Goal: Task Accomplishment & Management: Use online tool/utility

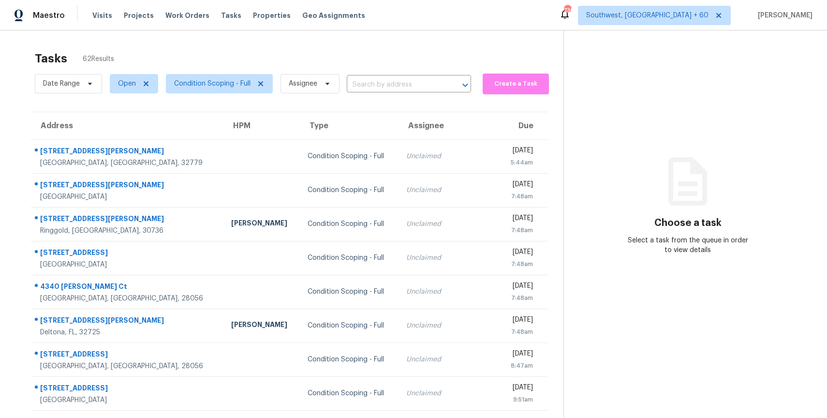
click at [322, 71] on span "Assignee" at bounding box center [306, 83] width 67 height 25
click at [322, 86] on span at bounding box center [326, 84] width 11 height 8
click at [365, 60] on div "Tasks 62 Results" at bounding box center [299, 58] width 529 height 25
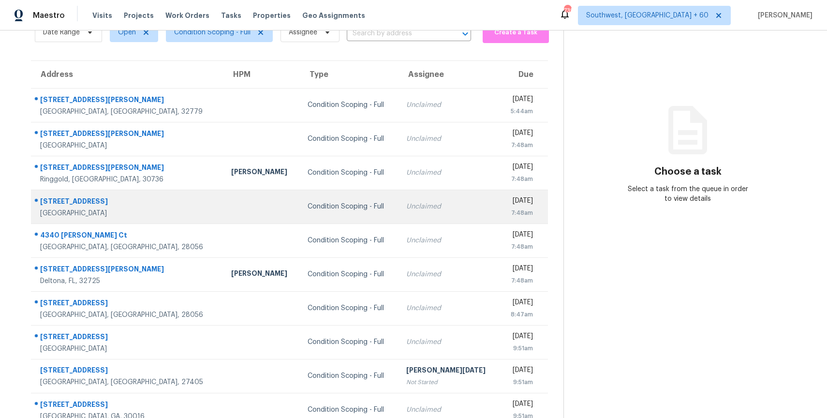
scroll to position [73, 0]
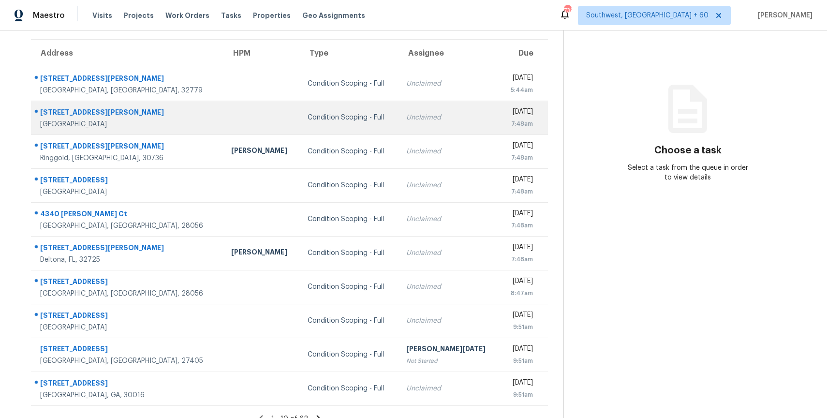
click at [357, 107] on td "Condition Scoping - Full" at bounding box center [349, 118] width 98 height 34
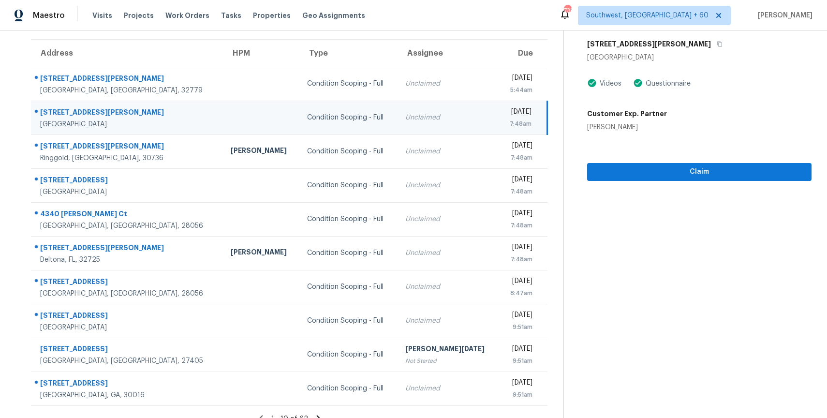
scroll to position [0, 0]
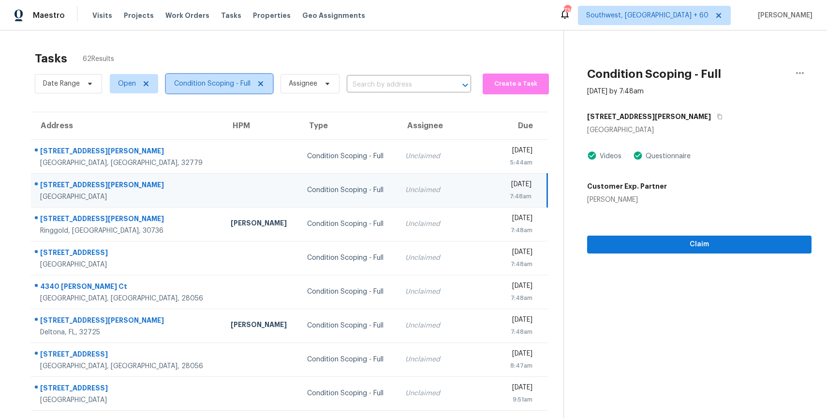
click at [228, 90] on span "Condition Scoping - Full" at bounding box center [219, 83] width 107 height 19
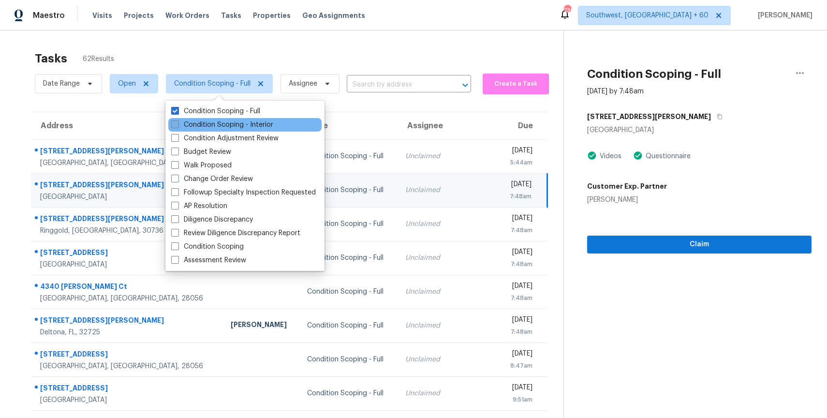
click at [251, 122] on label "Condition Scoping - Interior" at bounding box center [222, 125] width 102 height 10
click at [178, 122] on input "Condition Scoping - Interior" at bounding box center [174, 123] width 6 height 6
checkbox input "true"
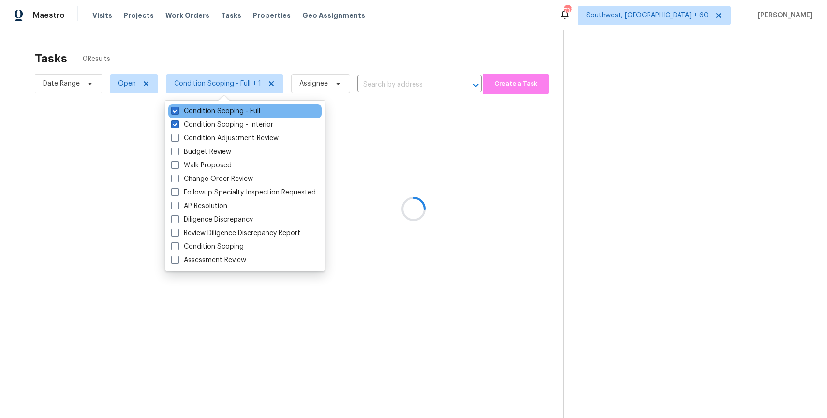
click at [246, 116] on div "Condition Scoping - Full" at bounding box center [244, 112] width 153 height 14
click at [252, 112] on label "Condition Scoping - Full" at bounding box center [215, 111] width 89 height 10
click at [178, 112] on input "Condition Scoping - Full" at bounding box center [174, 109] width 6 height 6
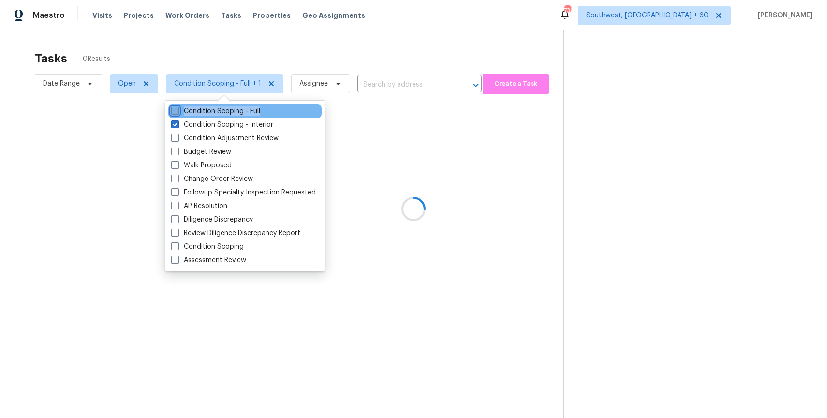
checkbox input "false"
click at [327, 65] on div at bounding box center [413, 209] width 827 height 418
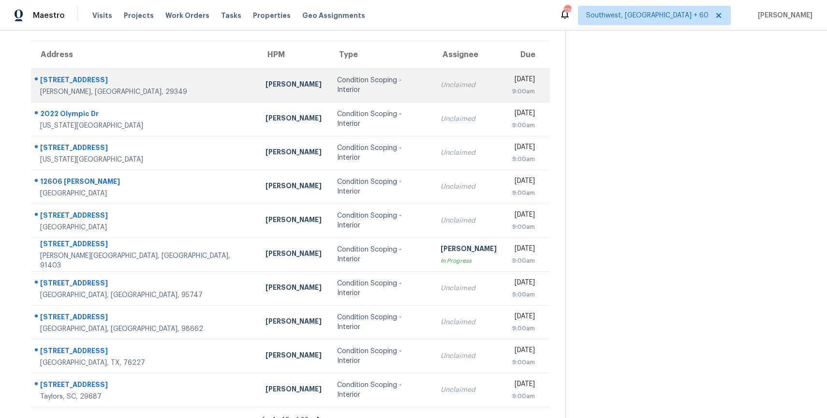
scroll to position [76, 0]
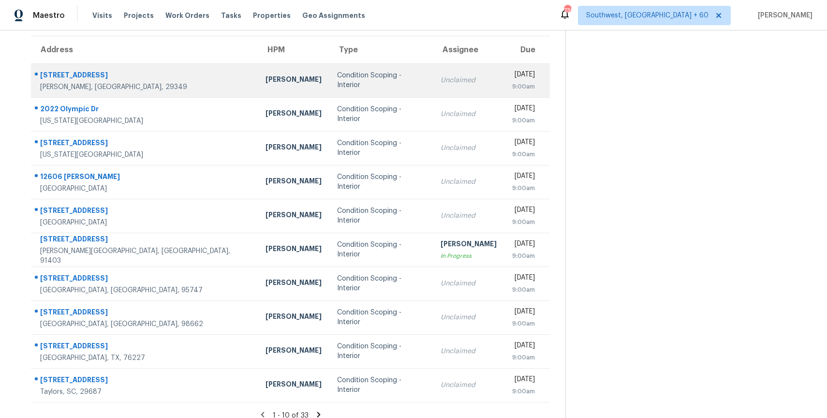
click at [376, 83] on div "Condition Scoping - Interior" at bounding box center [381, 80] width 88 height 19
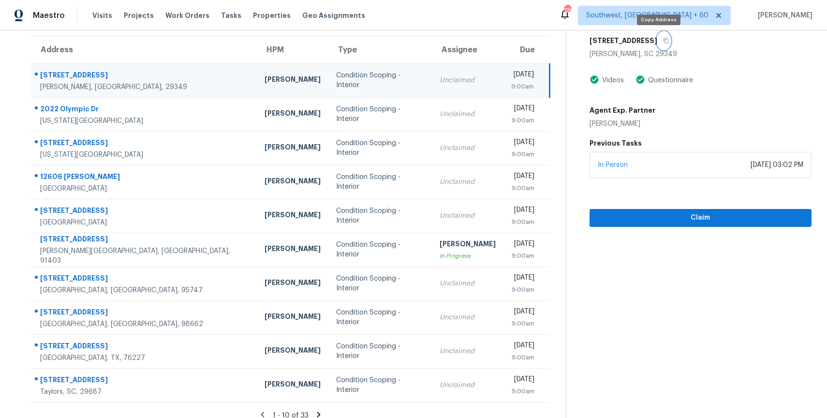
click at [658, 48] on button "button" at bounding box center [664, 40] width 13 height 17
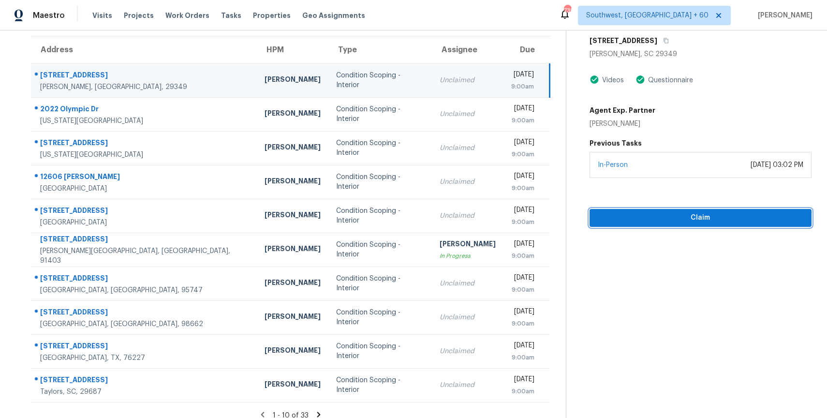
click at [658, 218] on span "Claim" at bounding box center [701, 218] width 207 height 12
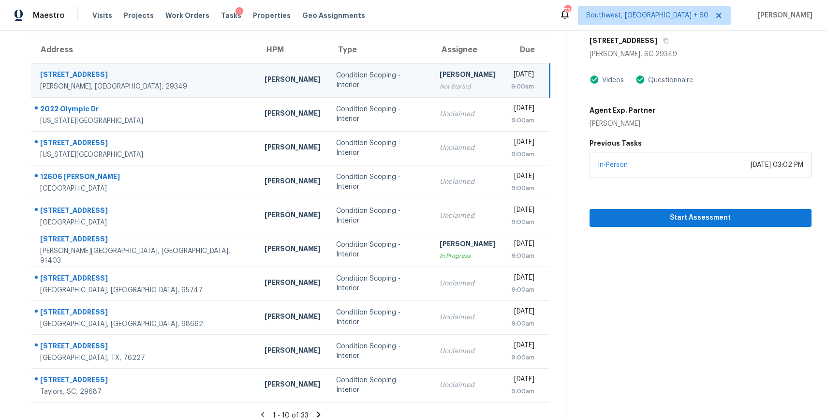
click at [788, 98] on div "Videos Questionnaire Agent Exp. Partner Krystyna Deshmukh" at bounding box center [701, 102] width 222 height 54
click at [741, 218] on span "Start Assessment" at bounding box center [701, 218] width 207 height 12
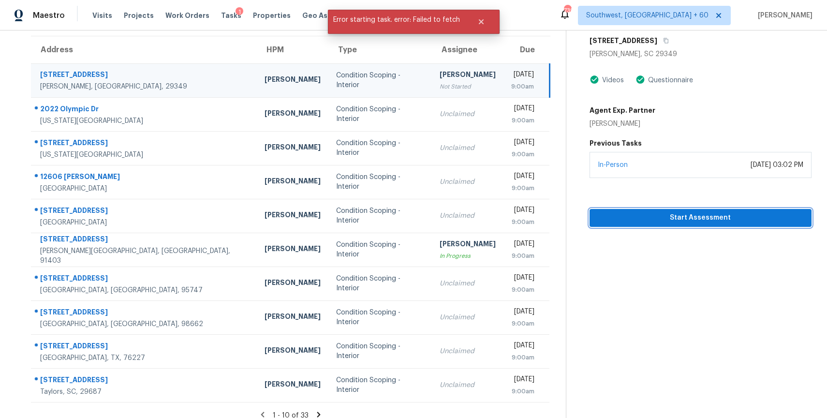
click at [694, 211] on button "Start Assessment" at bounding box center [701, 218] width 222 height 18
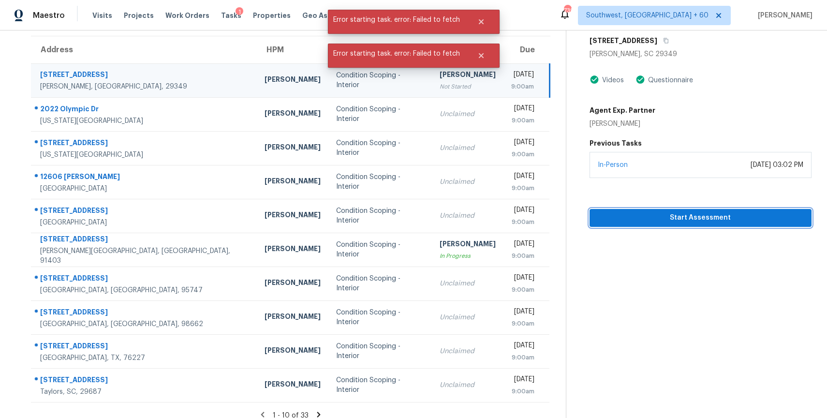
click at [697, 214] on span "Start Assessment" at bounding box center [701, 218] width 207 height 12
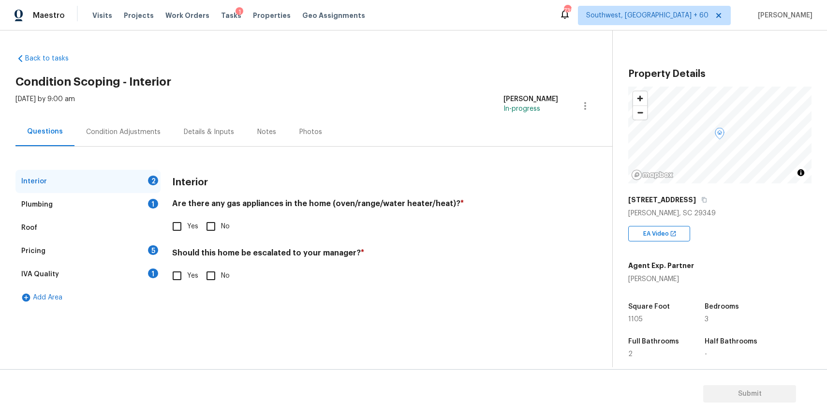
click at [216, 224] on input "No" at bounding box center [211, 226] width 20 height 20
checkbox input "true"
click at [206, 273] on input "No" at bounding box center [211, 276] width 20 height 20
checkbox input "true"
click at [152, 206] on div "1" at bounding box center [153, 204] width 10 height 10
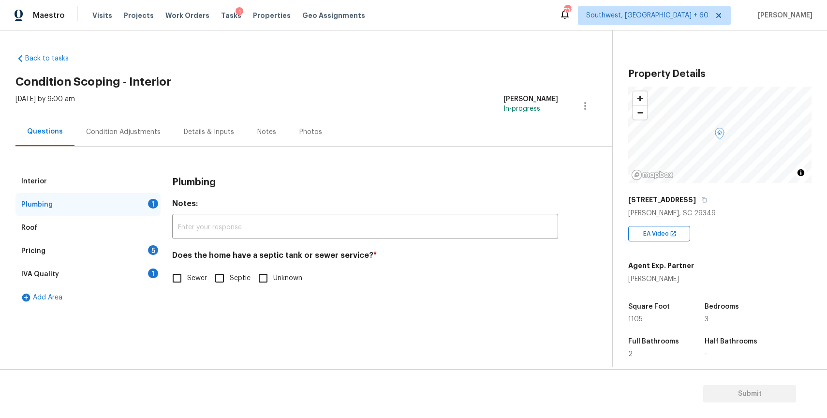
click at [276, 273] on label "Unknown" at bounding box center [277, 278] width 49 height 20
click at [273, 273] on input "Unknown" at bounding box center [263, 278] width 20 height 20
checkbox input "false"
click at [120, 235] on div "Roof" at bounding box center [87, 227] width 145 height 23
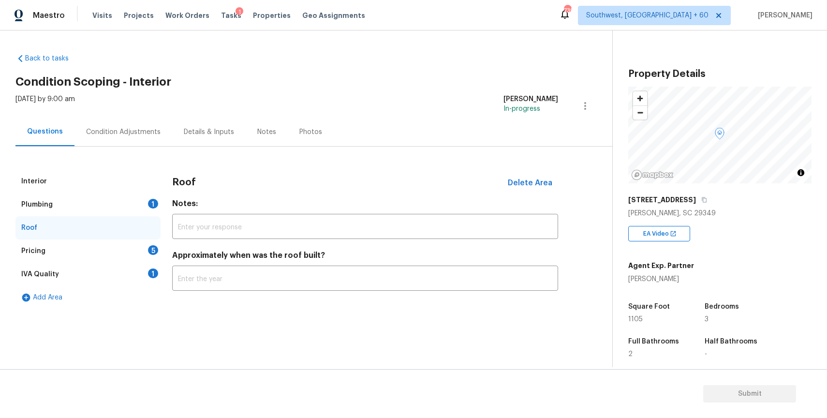
click at [126, 249] on div "Pricing 5" at bounding box center [87, 250] width 145 height 23
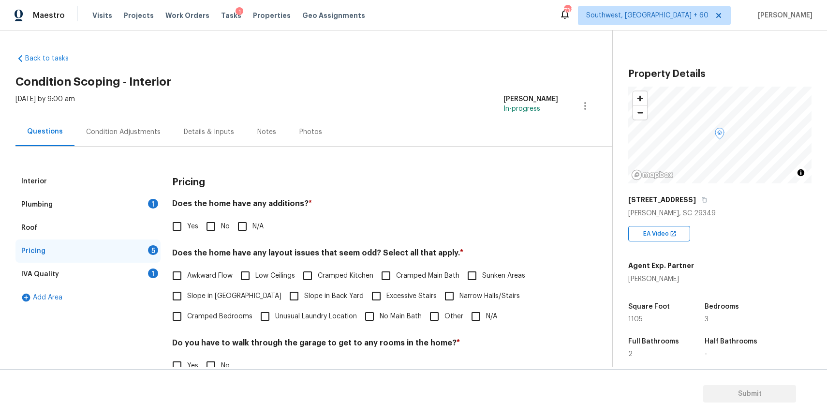
click at [109, 190] on div "Interior" at bounding box center [87, 181] width 145 height 23
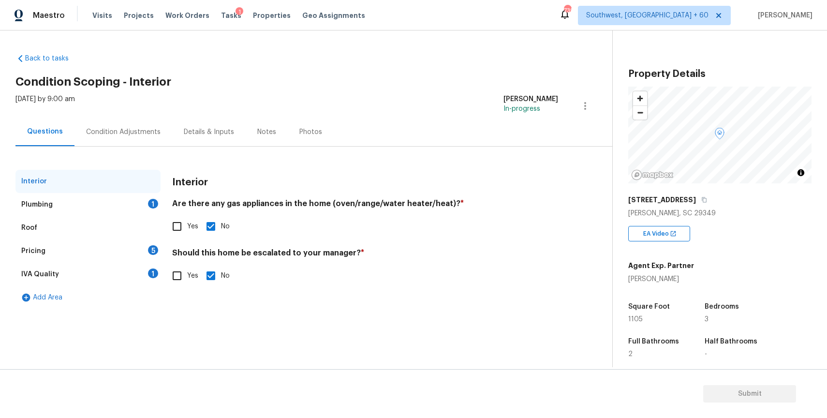
click at [118, 198] on div "Plumbing 1" at bounding box center [87, 204] width 145 height 23
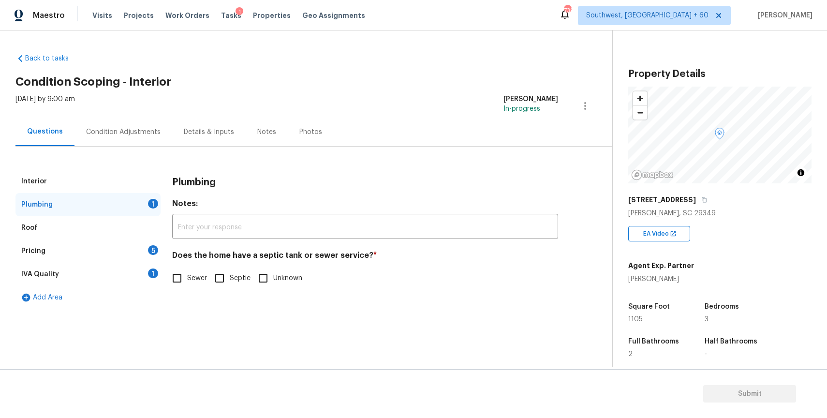
click at [268, 286] on input "Unknown" at bounding box center [263, 278] width 20 height 20
checkbox input "false"
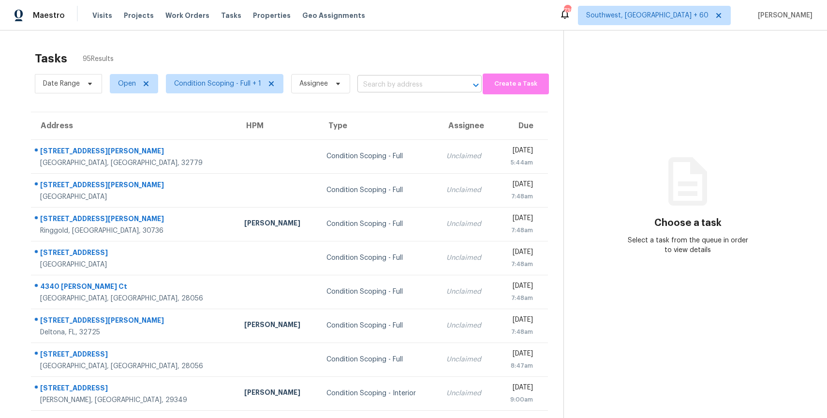
click at [388, 90] on input "text" at bounding box center [406, 84] width 97 height 15
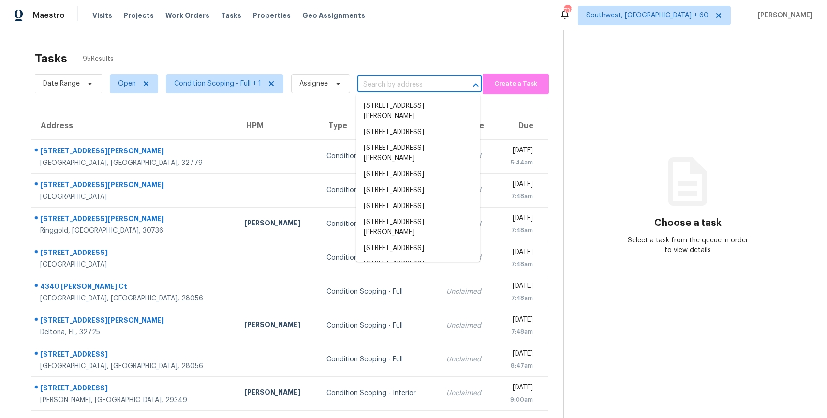
paste input "422 Mount Hood Dr, Inman, SC 29349"
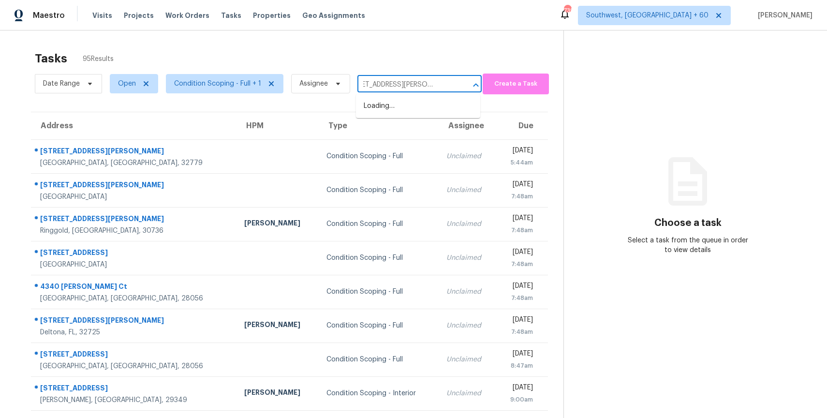
type input "422 Mount Hood Dr, Inman, SC 29349"
click at [431, 113] on li "422 Mount Hood Dr, Inman, SC 29349" at bounding box center [418, 111] width 124 height 26
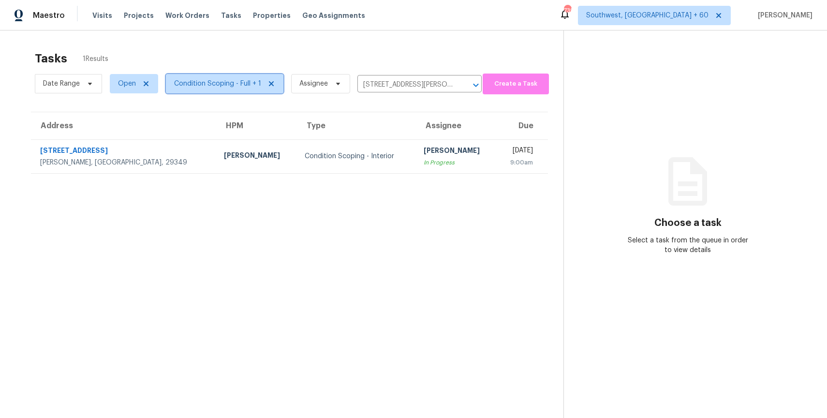
click at [230, 85] on span "Condition Scoping - Full + 1" at bounding box center [217, 84] width 87 height 10
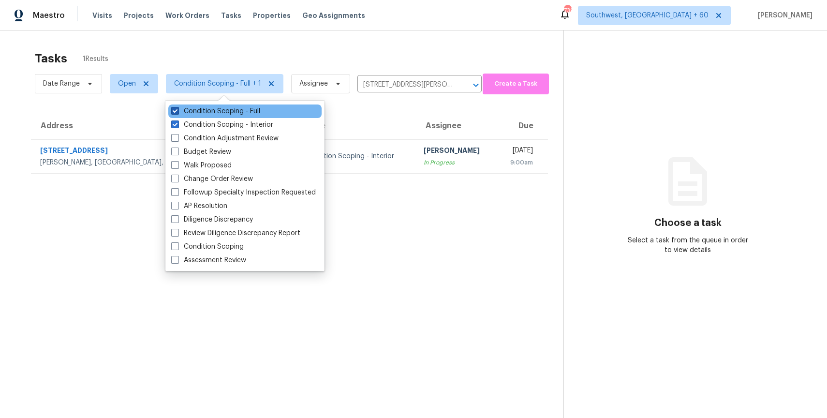
click at [229, 113] on label "Condition Scoping - Full" at bounding box center [215, 111] width 89 height 10
click at [178, 113] on input "Condition Scoping - Full" at bounding box center [174, 109] width 6 height 6
checkbox input "false"
click at [313, 53] on div "Tasks 1 Results" at bounding box center [299, 58] width 529 height 25
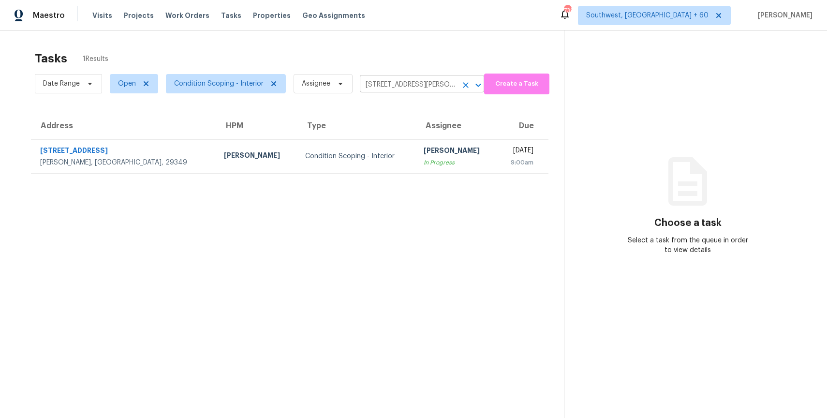
click at [466, 81] on icon "Clear" at bounding box center [466, 85] width 10 height 10
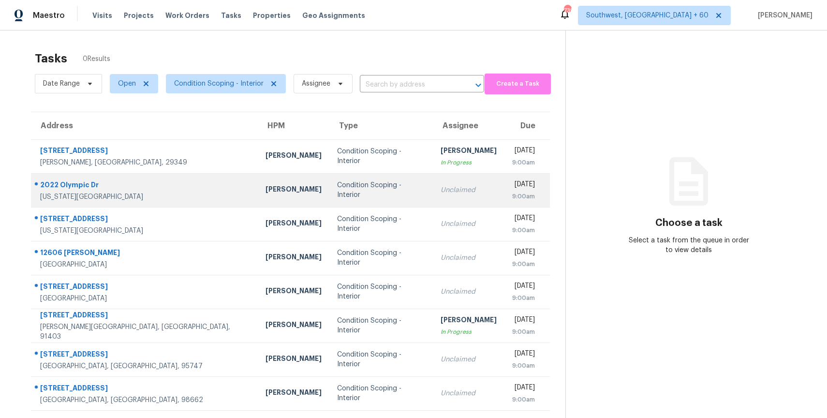
click at [449, 187] on div "Unclaimed" at bounding box center [469, 190] width 56 height 10
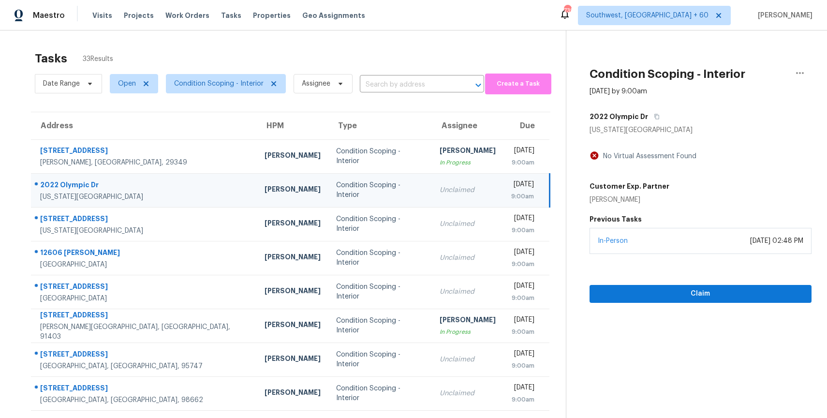
click at [361, 182] on td "Condition Scoping - Interior" at bounding box center [381, 190] width 104 height 34
click at [657, 110] on div "2022 Olympic Dr" at bounding box center [701, 116] width 222 height 17
click at [654, 114] on icon "button" at bounding box center [657, 117] width 6 height 6
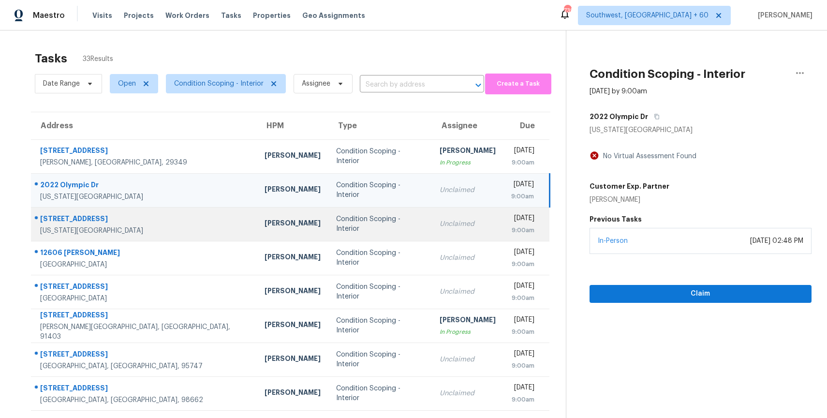
click at [329, 214] on td "Condition Scoping - Interior" at bounding box center [381, 224] width 104 height 34
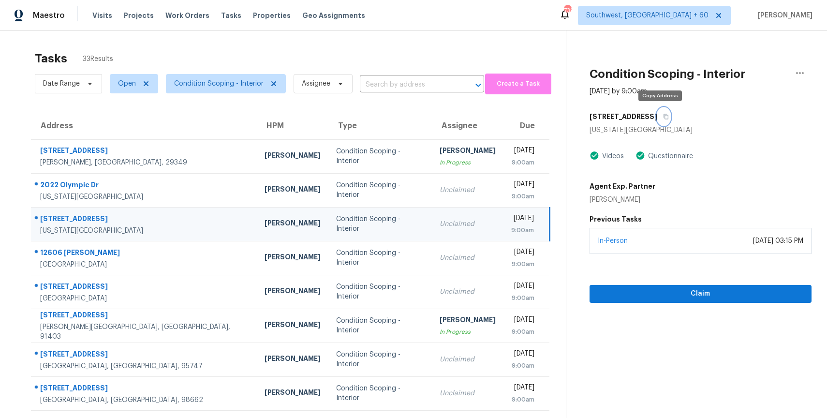
click at [663, 114] on icon "button" at bounding box center [666, 117] width 6 height 6
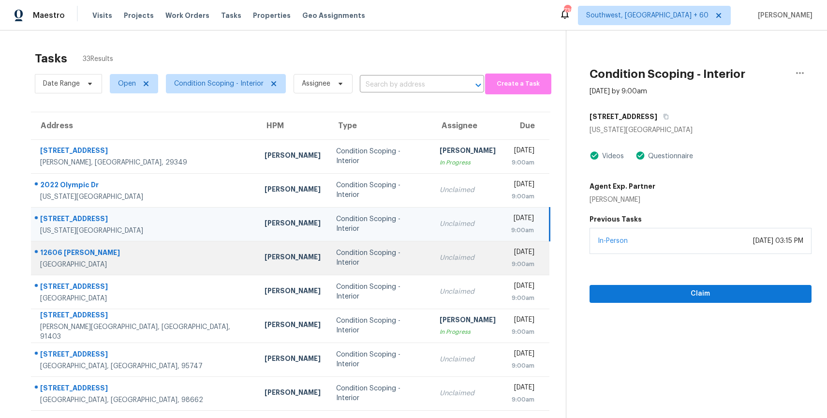
click at [329, 252] on td "Condition Scoping - Interior" at bounding box center [381, 258] width 104 height 34
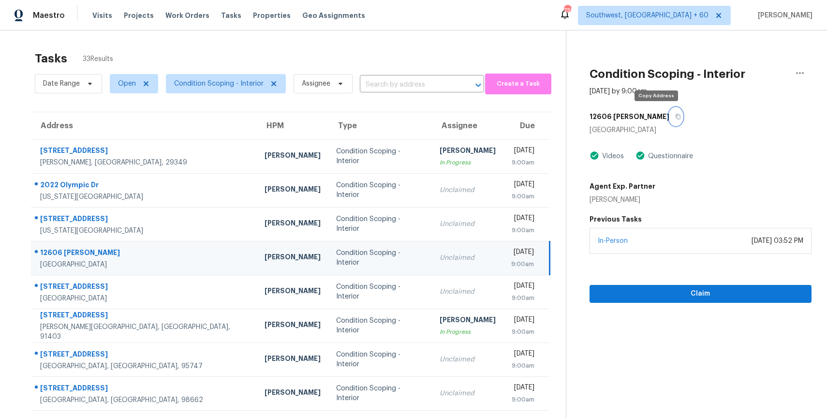
click at [675, 117] on icon "button" at bounding box center [678, 117] width 6 height 6
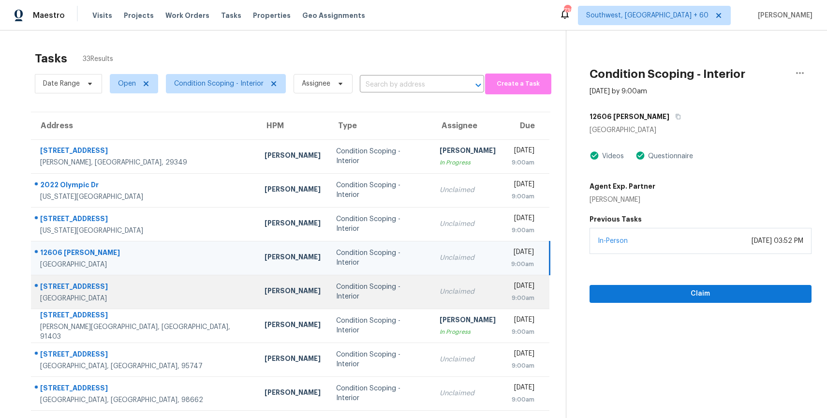
click at [336, 295] on div "Condition Scoping - Interior" at bounding box center [380, 291] width 88 height 19
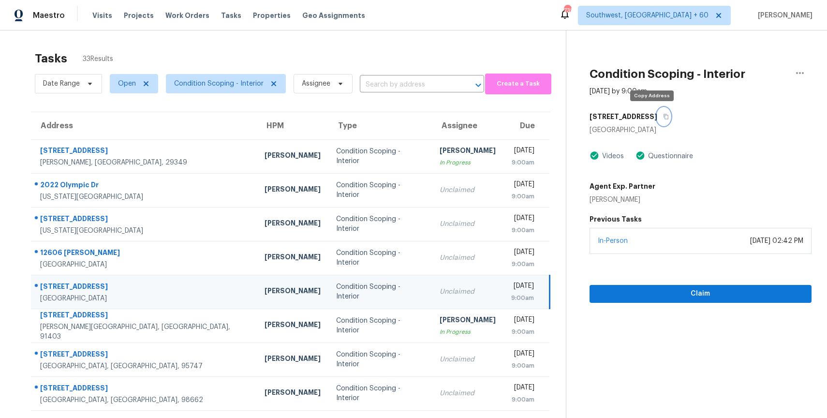
click at [664, 117] on icon "button" at bounding box center [666, 116] width 5 height 5
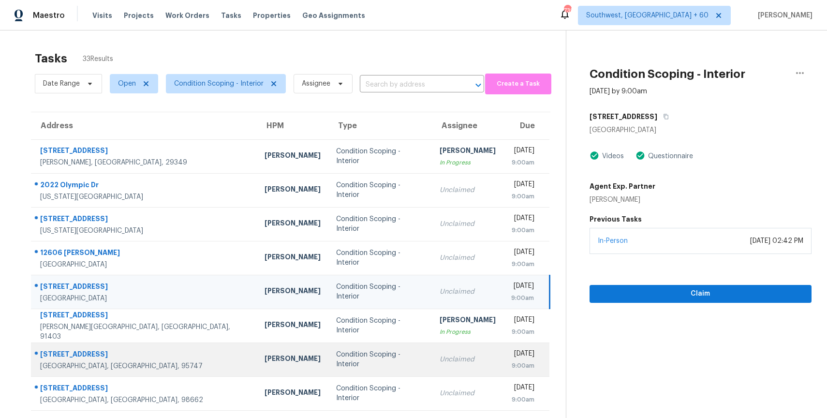
click at [332, 348] on td "Condition Scoping - Interior" at bounding box center [381, 360] width 104 height 34
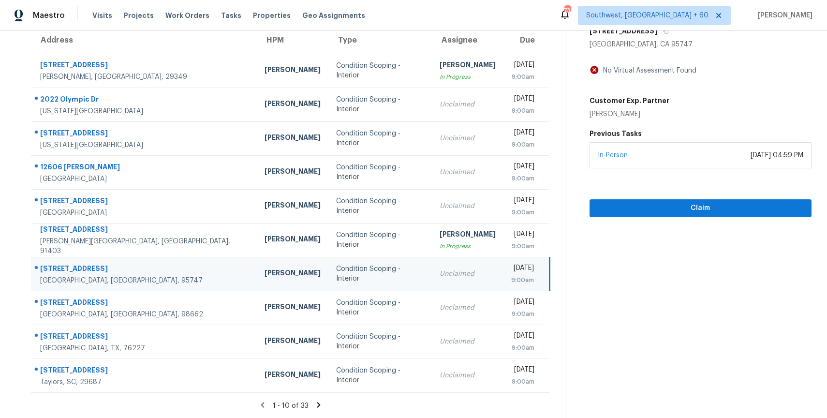
scroll to position [80, 0]
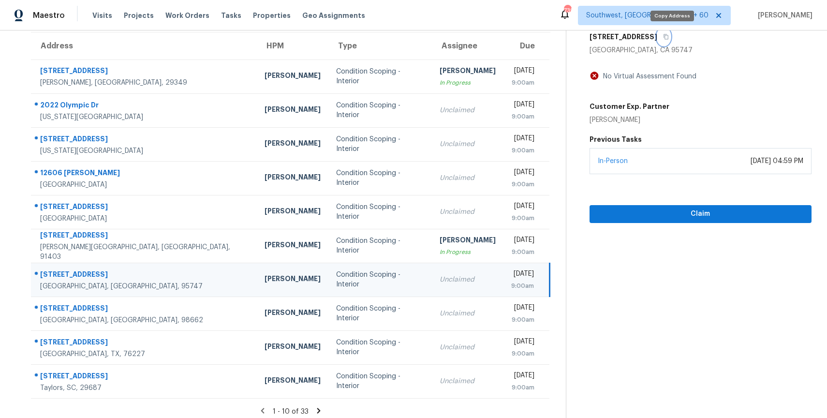
click at [671, 40] on button "button" at bounding box center [664, 36] width 13 height 17
click at [700, 207] on button "Claim" at bounding box center [701, 214] width 222 height 18
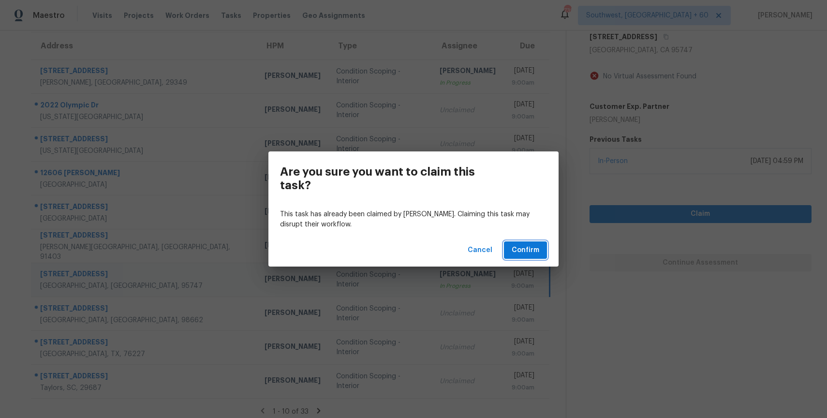
click at [529, 249] on span "Confirm" at bounding box center [526, 250] width 28 height 12
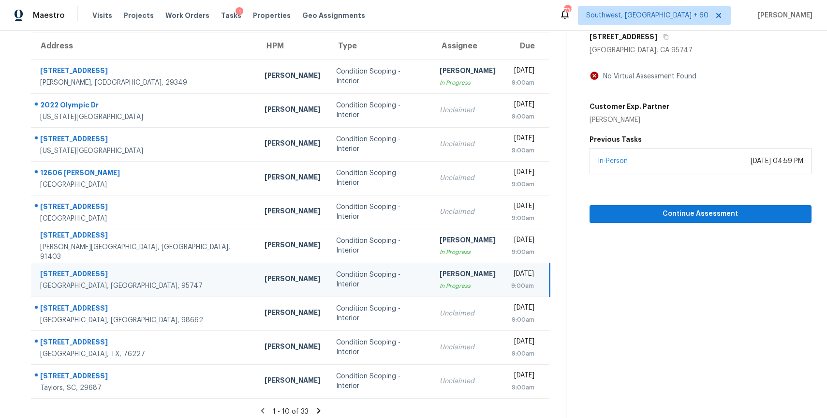
scroll to position [0, 0]
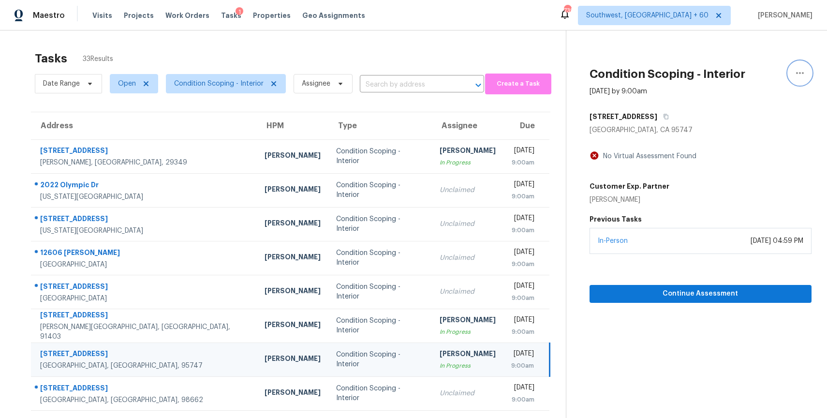
click at [803, 67] on icon "button" at bounding box center [800, 73] width 12 height 12
click at [756, 60] on div "Unclaim this task" at bounding box center [744, 61] width 75 height 10
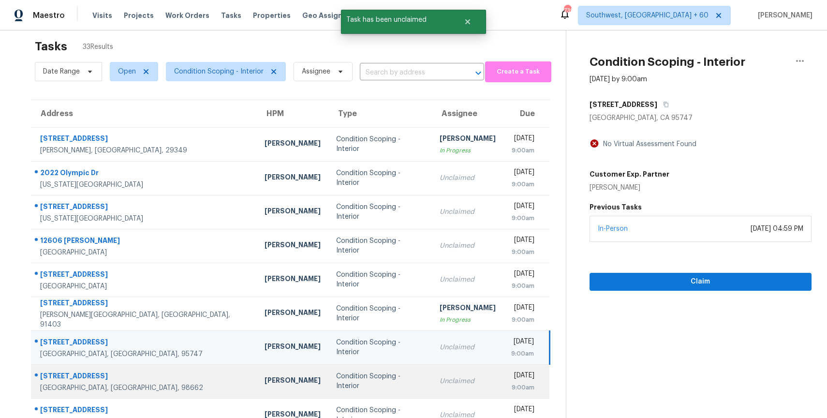
scroll to position [86, 0]
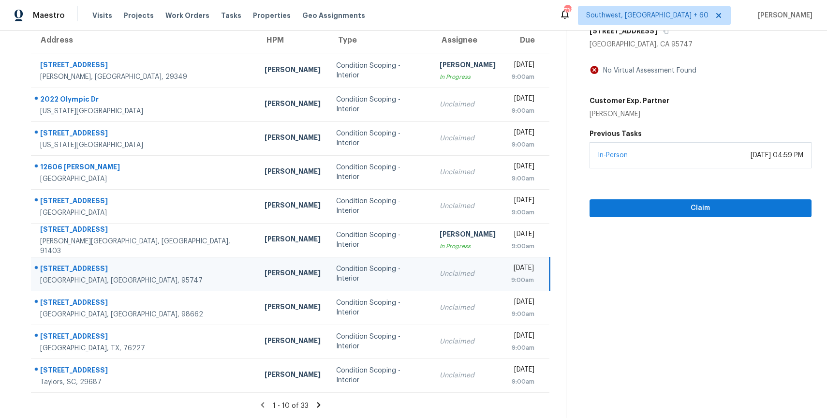
click at [315, 401] on icon at bounding box center [318, 405] width 9 height 9
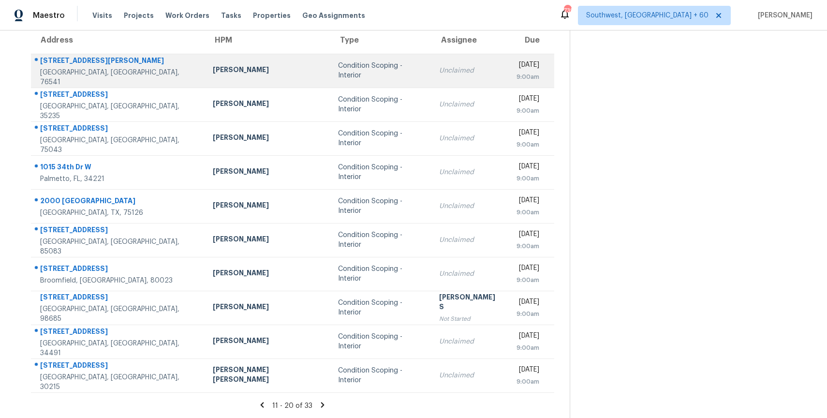
click at [432, 60] on td "Unclaimed" at bounding box center [470, 71] width 77 height 34
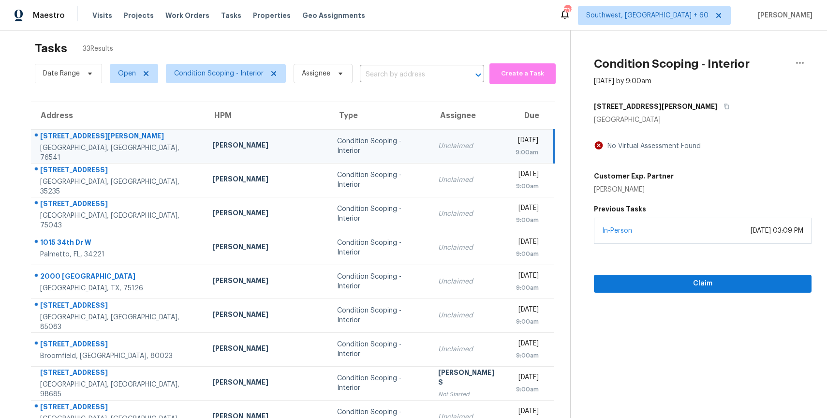
scroll to position [0, 0]
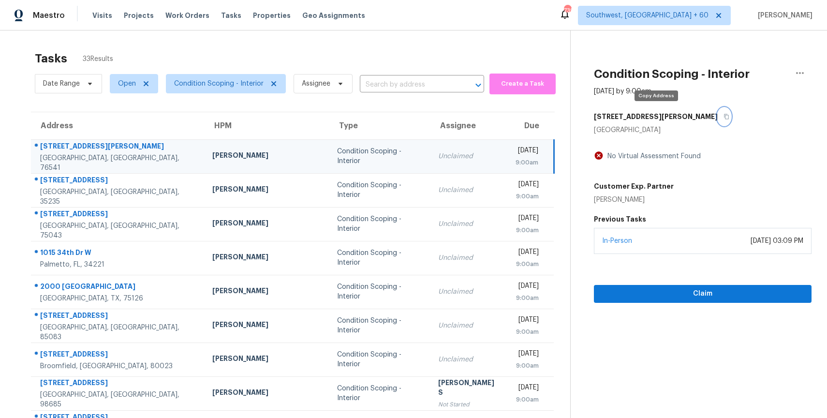
click at [718, 112] on button "button" at bounding box center [724, 116] width 13 height 17
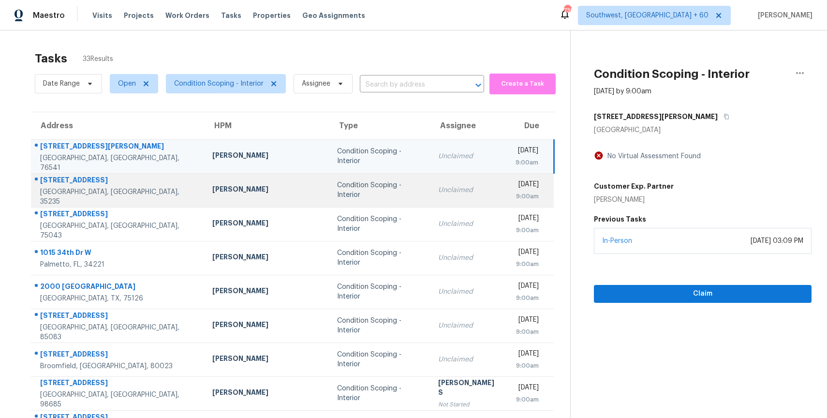
click at [431, 196] on td "Unclaimed" at bounding box center [469, 190] width 77 height 34
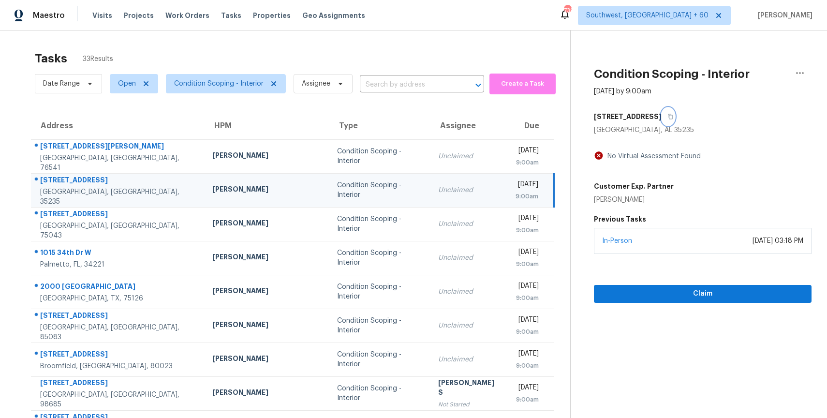
click at [662, 123] on button "button" at bounding box center [668, 116] width 13 height 17
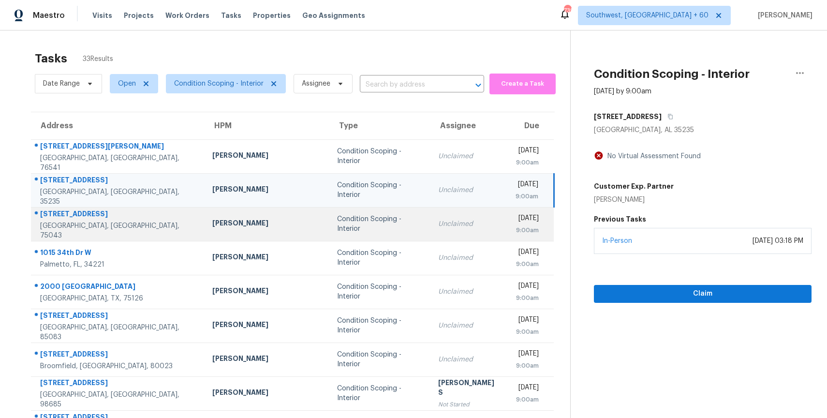
click at [438, 225] on div "Unclaimed" at bounding box center [469, 224] width 62 height 10
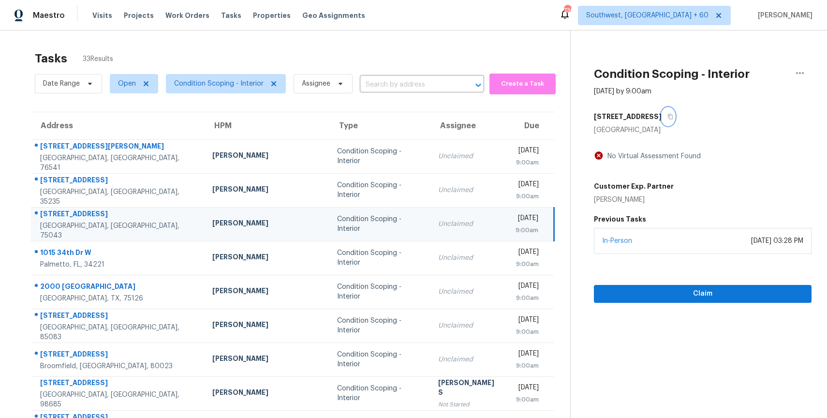
click at [664, 116] on button "button" at bounding box center [668, 116] width 13 height 17
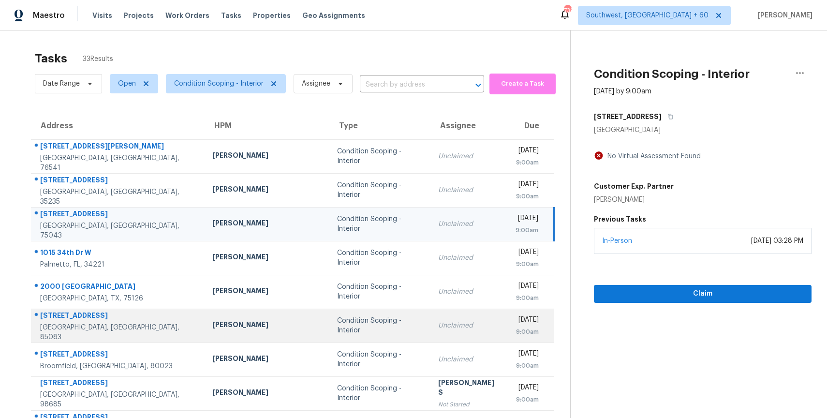
click at [431, 311] on td "Unclaimed" at bounding box center [469, 326] width 77 height 34
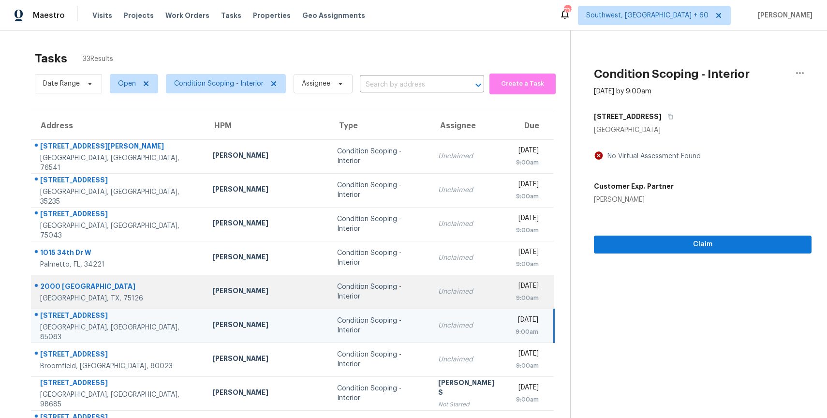
click at [439, 288] on div "Unclaimed" at bounding box center [469, 292] width 62 height 10
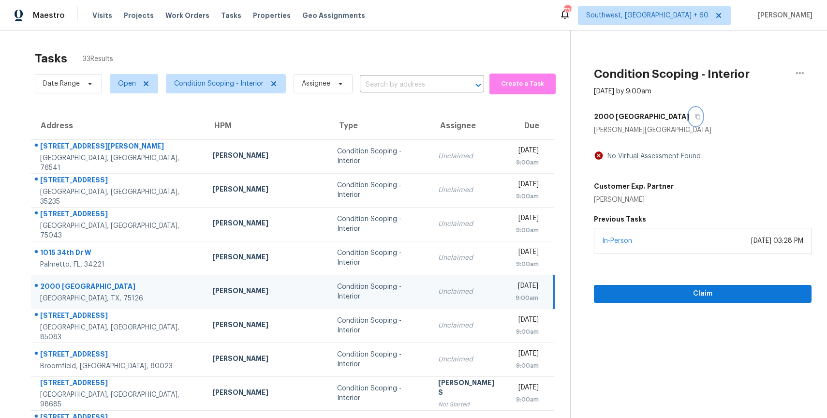
click at [689, 118] on button "button" at bounding box center [695, 116] width 13 height 17
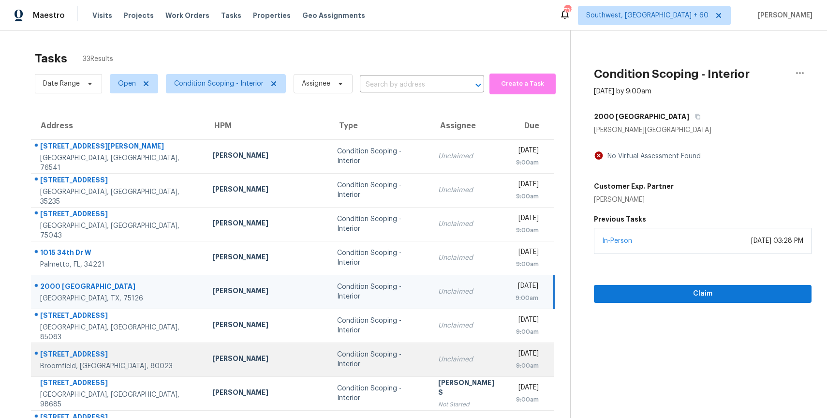
click at [329, 350] on td "Condition Scoping - Interior" at bounding box center [379, 360] width 101 height 34
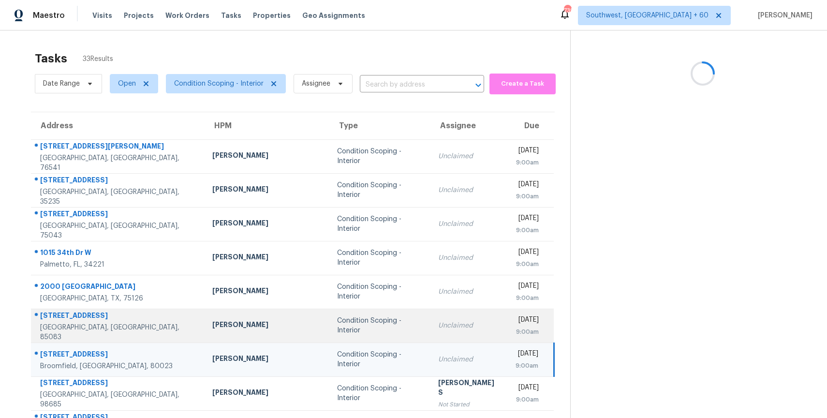
click at [332, 320] on td "Condition Scoping - Interior" at bounding box center [379, 326] width 101 height 34
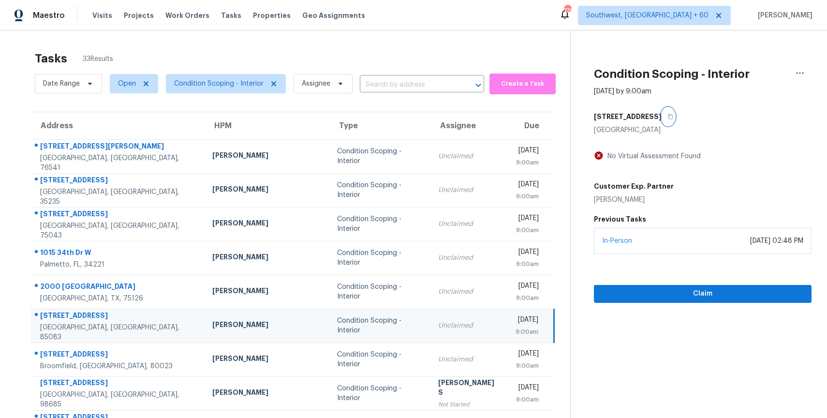
click at [662, 109] on button "button" at bounding box center [668, 116] width 13 height 17
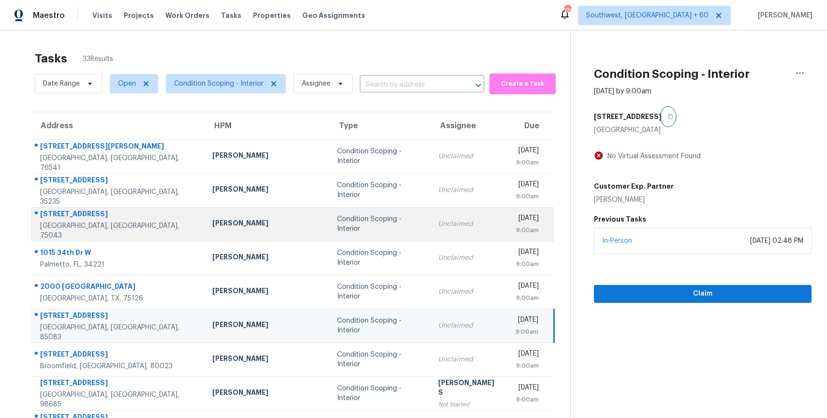
scroll to position [86, 0]
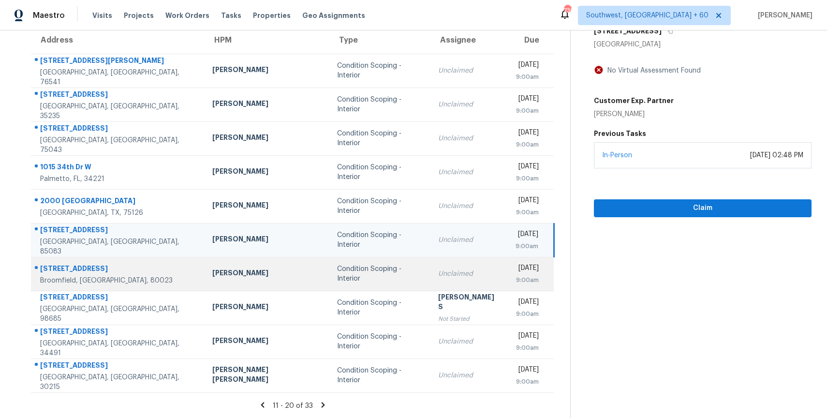
click at [329, 279] on td "Condition Scoping - Interior" at bounding box center [379, 274] width 101 height 34
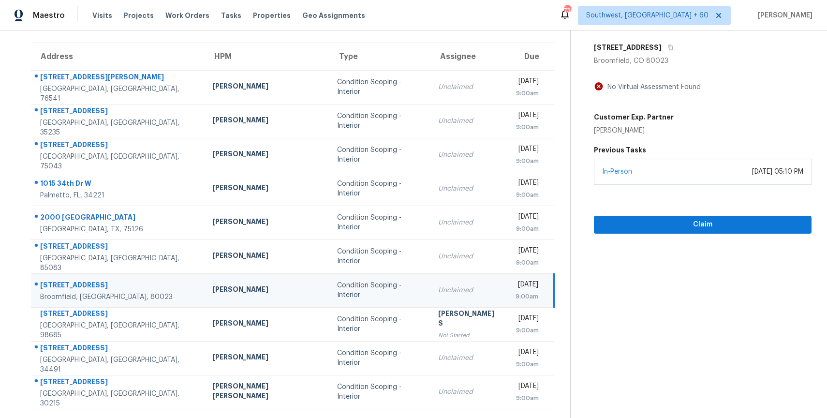
scroll to position [40, 0]
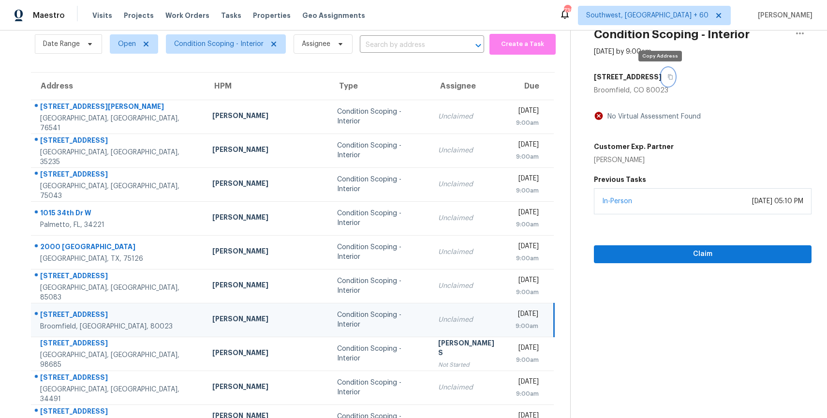
click at [662, 75] on button "button" at bounding box center [668, 76] width 13 height 17
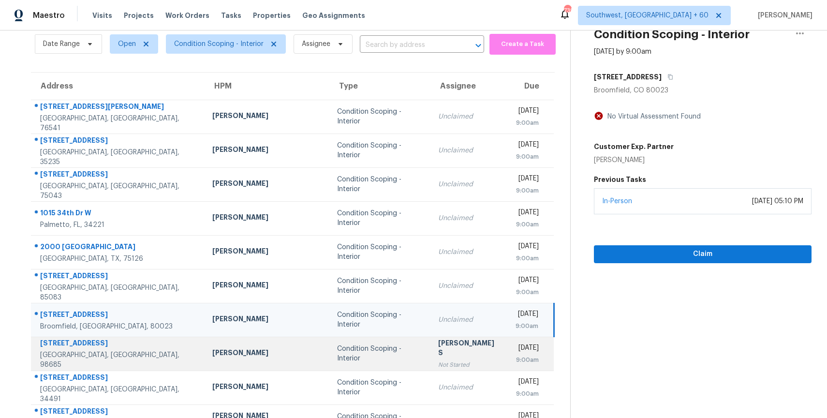
click at [340, 347] on td "Condition Scoping - Interior" at bounding box center [379, 354] width 101 height 34
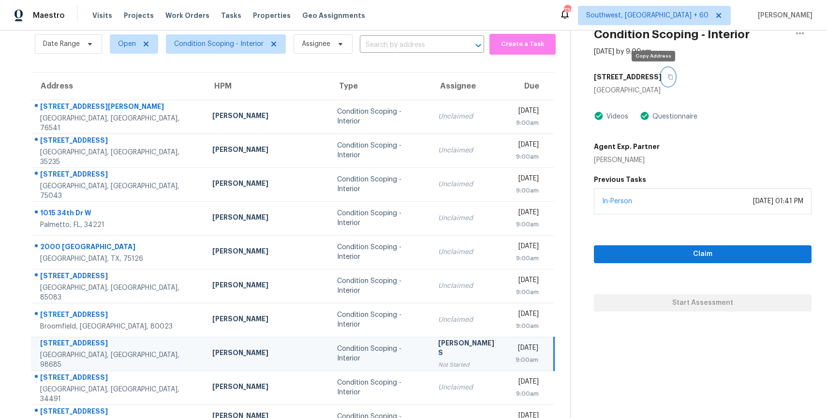
click at [662, 75] on button "button" at bounding box center [668, 76] width 13 height 17
click at [668, 77] on icon "button" at bounding box center [671, 77] width 6 height 6
click at [403, 49] on input "text" at bounding box center [408, 45] width 97 height 15
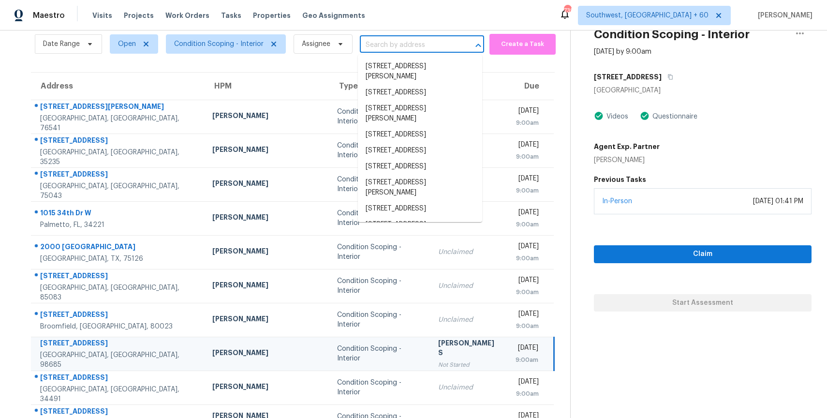
paste input "11712 NW 15th Ave, Vancouver, WA 98685"
type input "11712 NW 15th Ave, Vancouver, WA 98685"
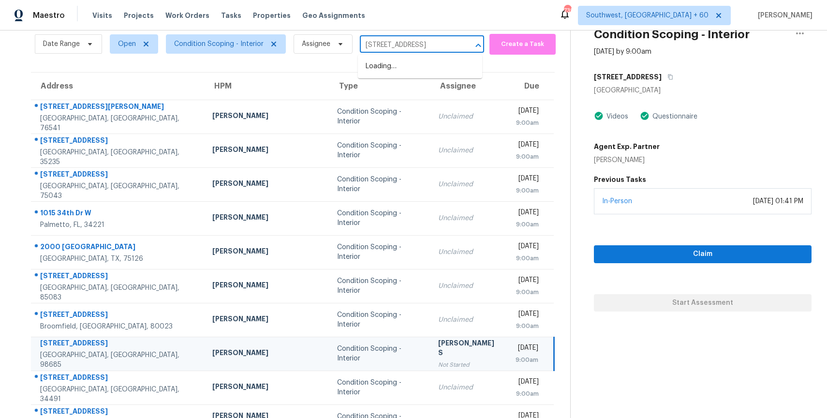
scroll to position [0, 39]
click at [399, 63] on li "11712 NW 15th Ave, Vancouver, WA 98685" at bounding box center [420, 67] width 124 height 16
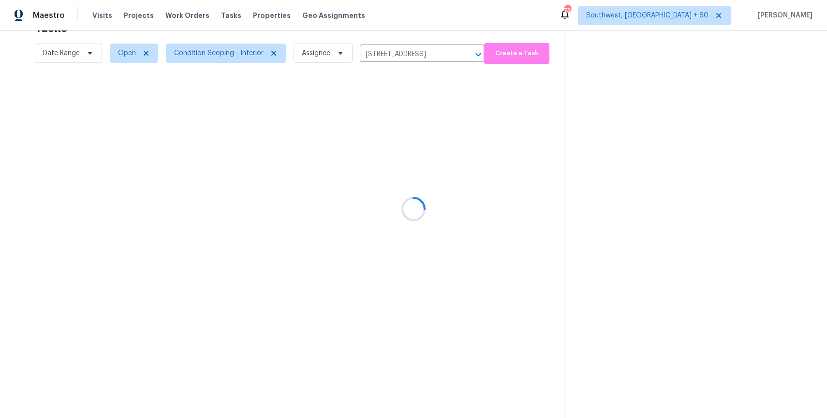
scroll to position [30, 0]
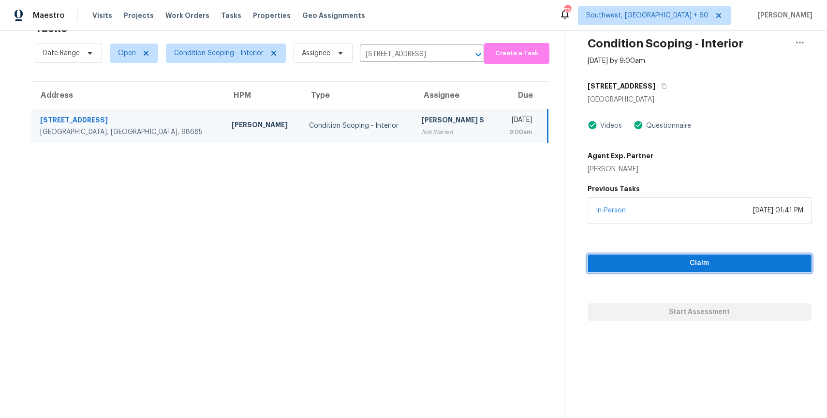
click at [702, 255] on button "Claim" at bounding box center [700, 263] width 224 height 18
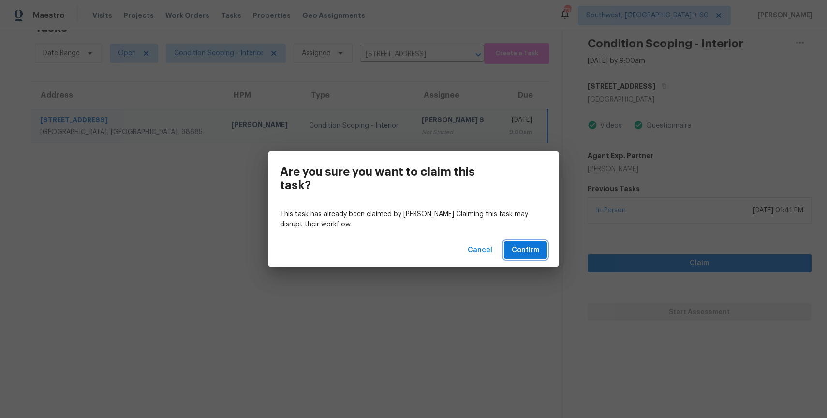
click at [524, 248] on span "Confirm" at bounding box center [526, 250] width 28 height 12
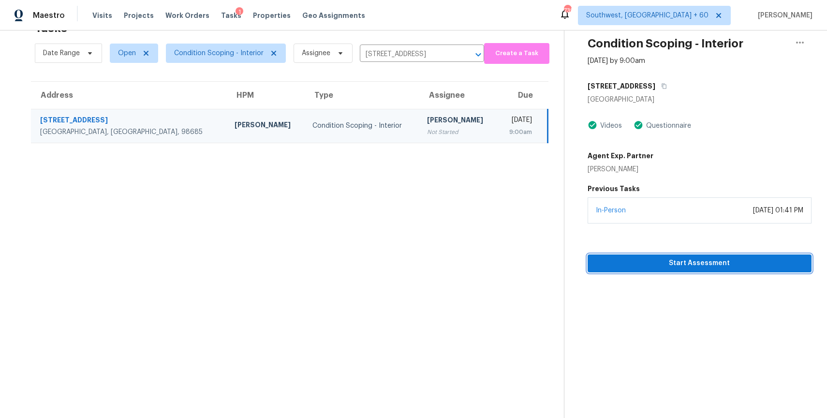
click at [746, 259] on span "Start Assessment" at bounding box center [700, 263] width 209 height 12
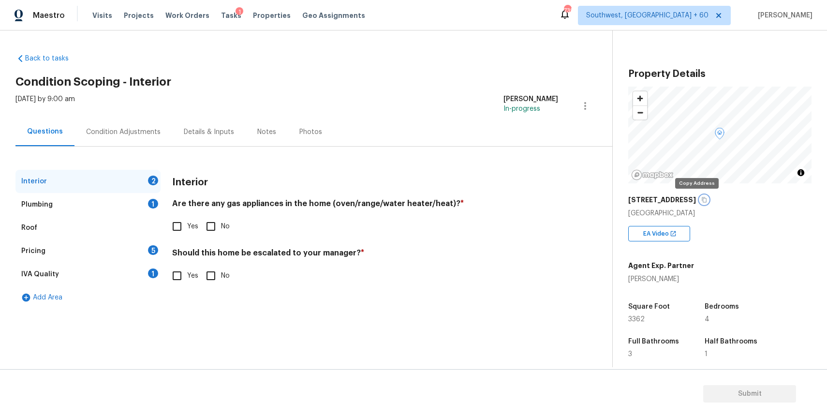
click at [702, 201] on icon "button" at bounding box center [705, 200] width 6 height 6
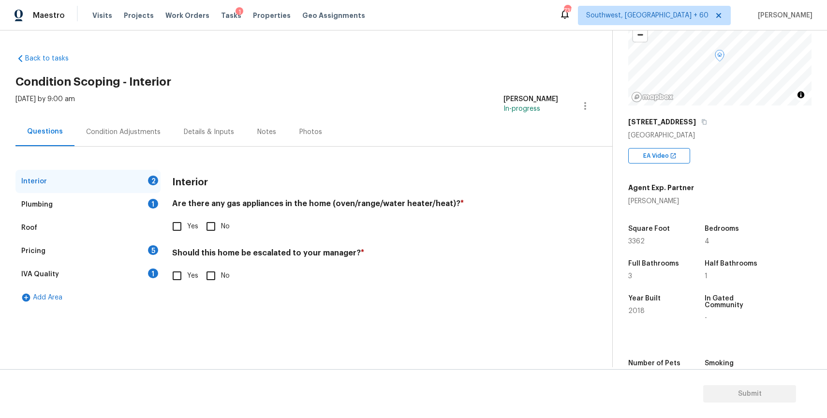
scroll to position [81, 0]
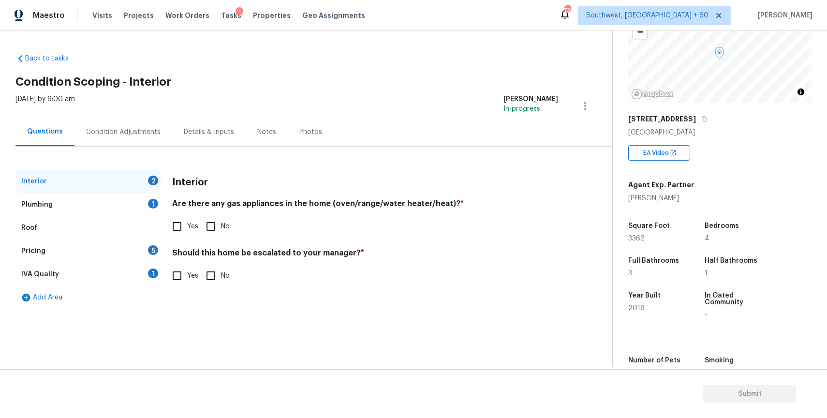
click at [170, 235] on input "Yes" at bounding box center [177, 226] width 20 height 20
checkbox input "true"
click at [221, 275] on span "No" at bounding box center [225, 277] width 9 height 10
click at [221, 275] on input "No" at bounding box center [211, 277] width 20 height 20
checkbox input "true"
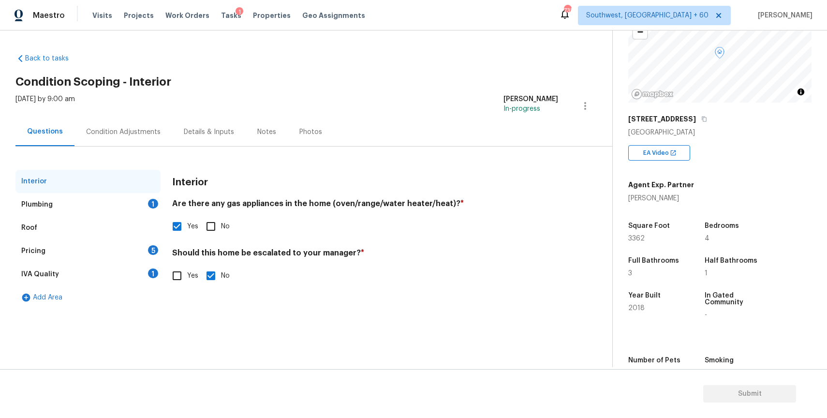
click at [147, 202] on div "Plumbing 1" at bounding box center [87, 204] width 145 height 23
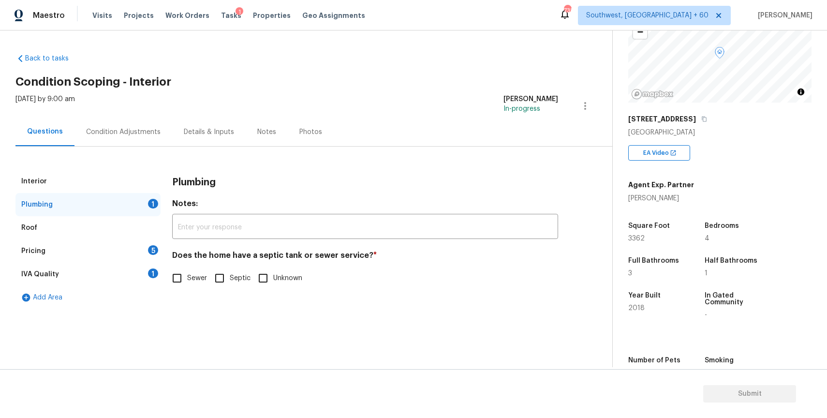
click at [194, 286] on label "Sewer" at bounding box center [187, 278] width 40 height 20
click at [187, 286] on input "Sewer" at bounding box center [177, 278] width 20 height 20
checkbox input "true"
click at [131, 261] on div "Pricing 5" at bounding box center [87, 250] width 145 height 23
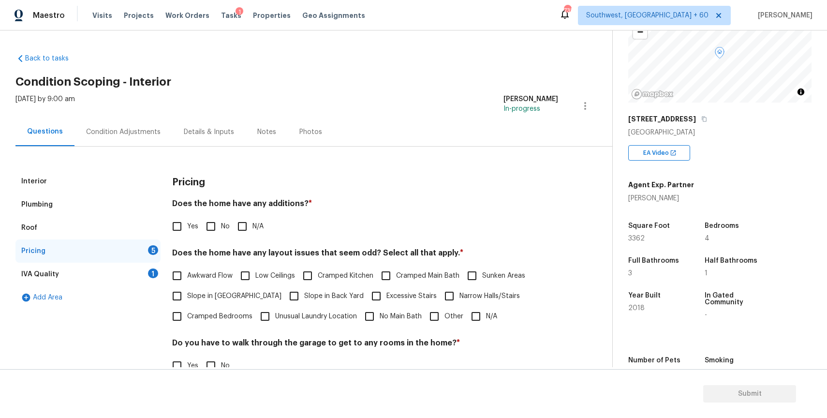
click at [242, 227] on input "N/A" at bounding box center [242, 226] width 20 height 20
checkbox input "true"
click at [487, 322] on label "N/A" at bounding box center [481, 316] width 31 height 20
click at [486, 322] on input "N/A" at bounding box center [476, 316] width 20 height 20
checkbox input "true"
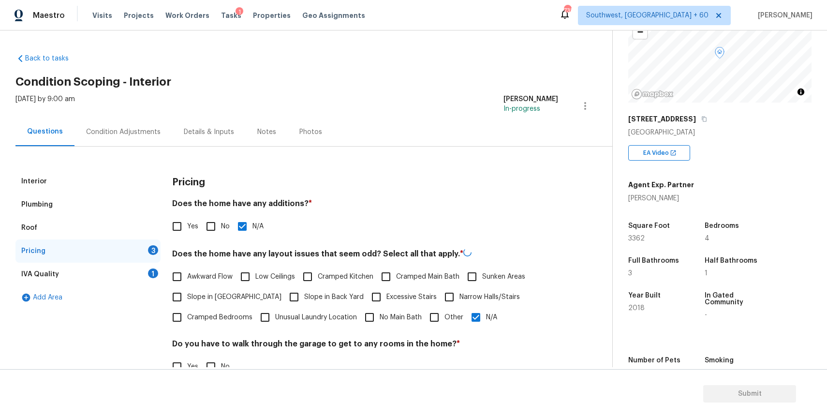
scroll to position [101, 0]
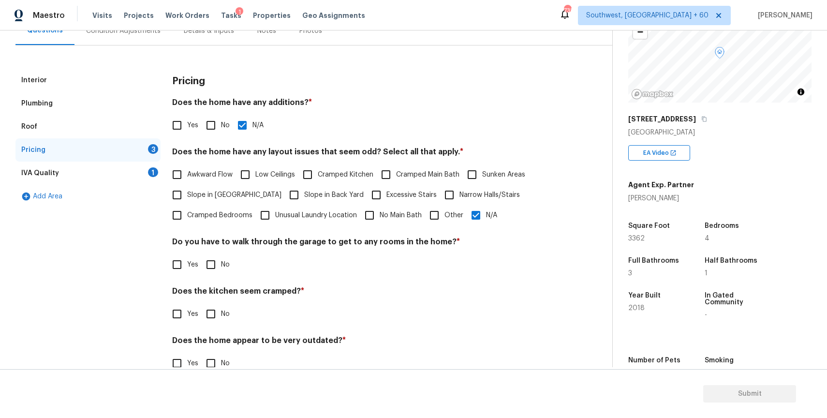
click at [213, 265] on input "No" at bounding box center [211, 264] width 20 height 20
checkbox input "true"
click at [217, 317] on input "No" at bounding box center [211, 315] width 20 height 20
checkbox input "true"
click at [224, 347] on h4 "Does the home appear to be very outdated? *" at bounding box center [365, 344] width 386 height 14
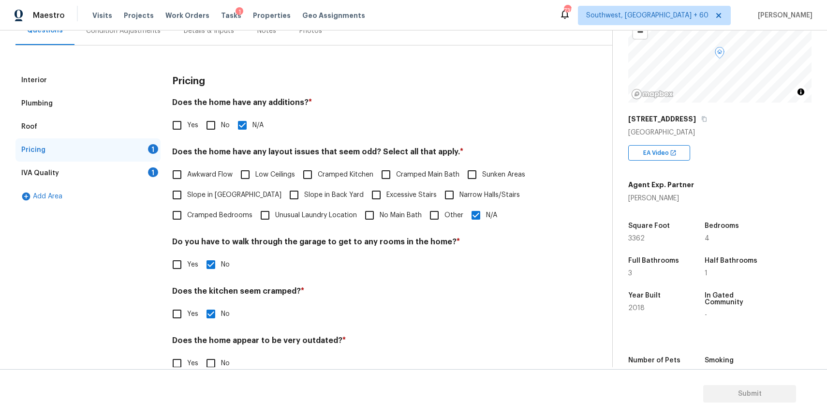
click at [223, 350] on div "Does the home appear to be very outdated? * Yes No" at bounding box center [365, 355] width 386 height 38
click at [217, 360] on input "No" at bounding box center [211, 363] width 20 height 20
checkbox input "true"
click at [136, 164] on div "IVA Quality 1" at bounding box center [87, 173] width 145 height 23
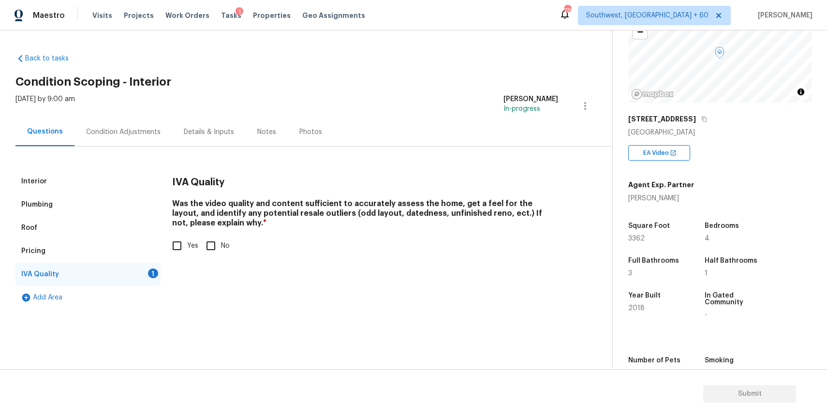
click at [183, 243] on input "Yes" at bounding box center [177, 246] width 20 height 20
checkbox input "true"
click at [95, 121] on div "Condition Adjustments" at bounding box center [124, 132] width 98 height 29
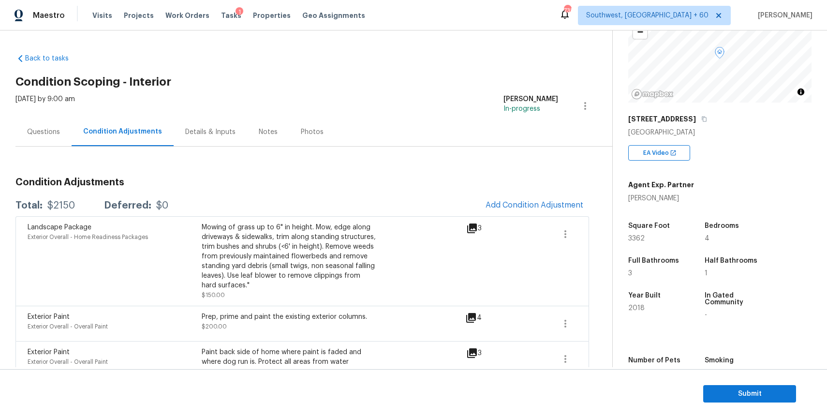
click at [73, 211] on div "Total: $2150 Deferred: $0 Add Condition Adjustment" at bounding box center [302, 205] width 574 height 21
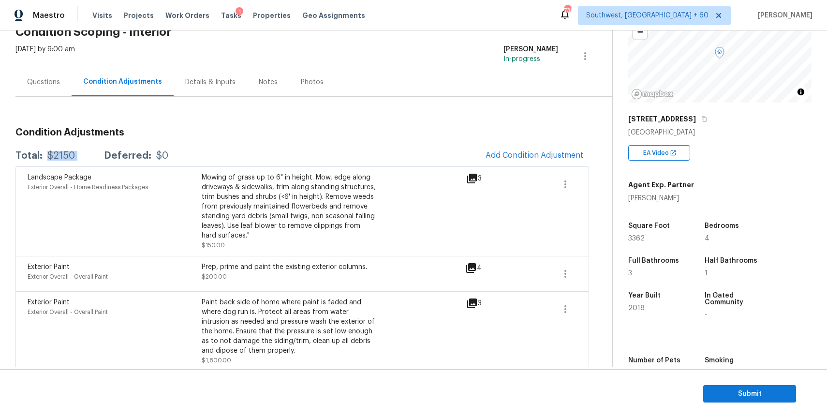
scroll to position [58, 0]
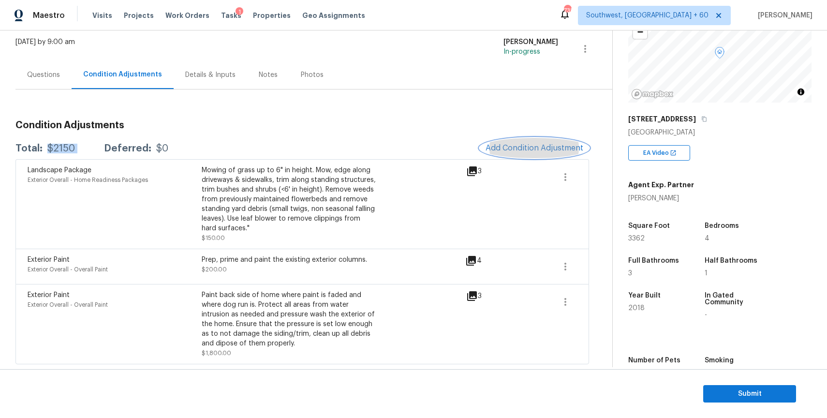
click at [528, 144] on span "Add Condition Adjustment" at bounding box center [535, 148] width 98 height 9
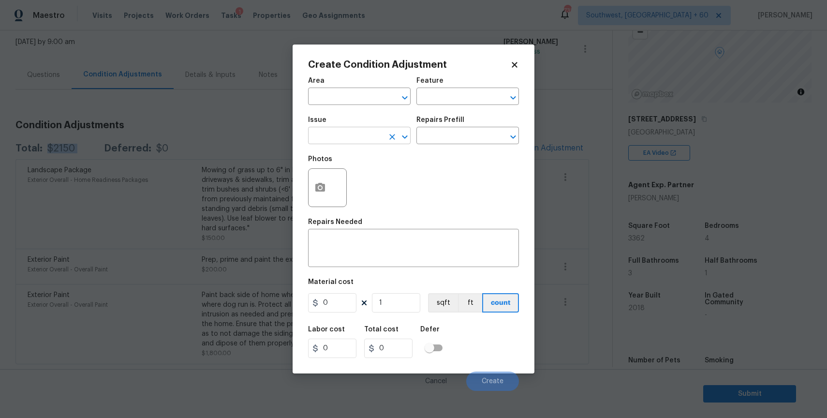
click at [372, 139] on input "text" at bounding box center [345, 136] width 75 height 15
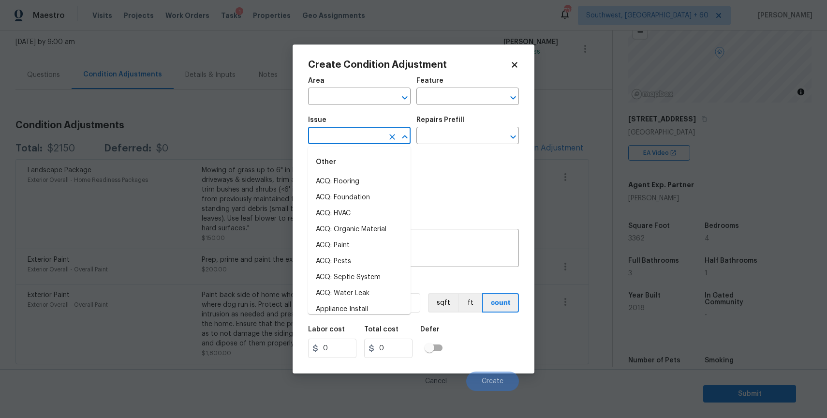
type input "p"
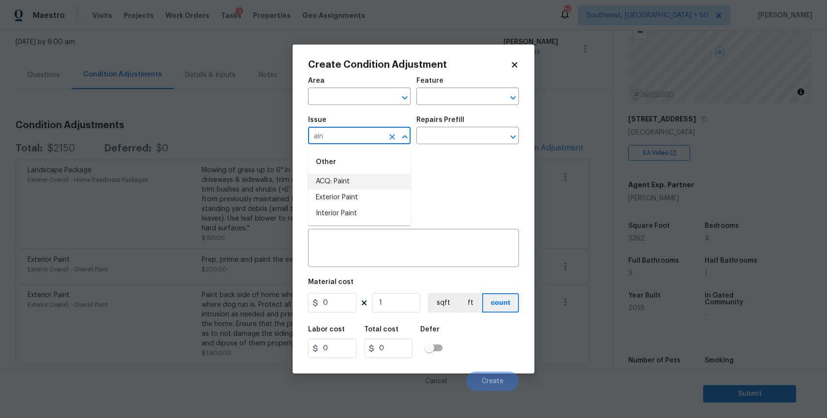
click at [349, 176] on li "ACQ: Paint" at bounding box center [359, 182] width 103 height 16
type input "ACQ: Paint"
click at [417, 143] on input "text" at bounding box center [454, 136] width 75 height 15
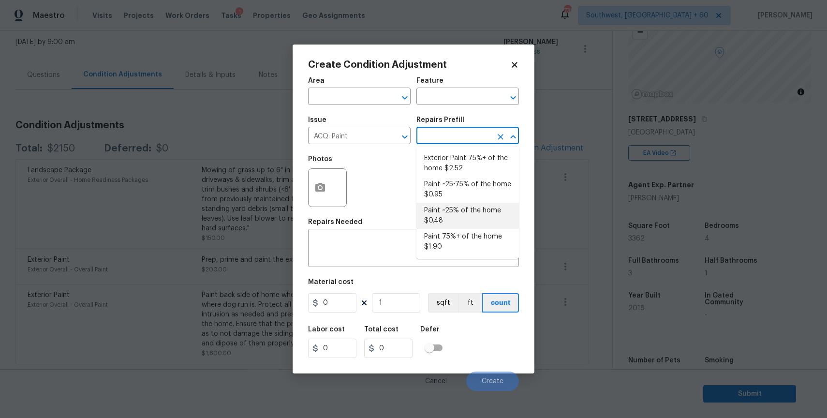
click at [462, 215] on li "Paint ~25% of the home $0.48" at bounding box center [468, 216] width 103 height 26
type input "Acquisition"
type textarea "Acquisition Scope: ~25% of the home needs interior paint"
type input "0.48"
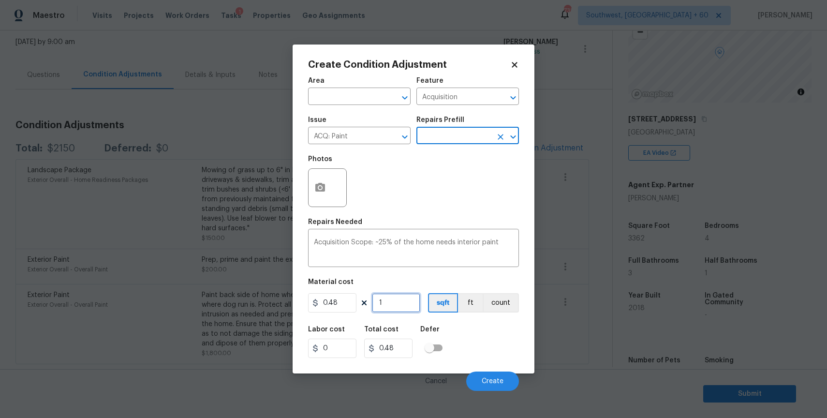
click at [401, 304] on input "1" at bounding box center [396, 302] width 48 height 19
type input "0"
type input "3"
type input "1.44"
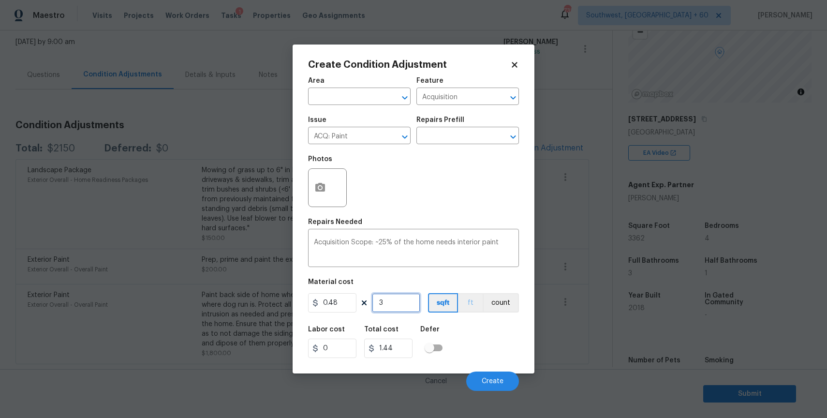
type input "33"
type input "15.84"
type input "336"
type input "161.28"
type input "3362"
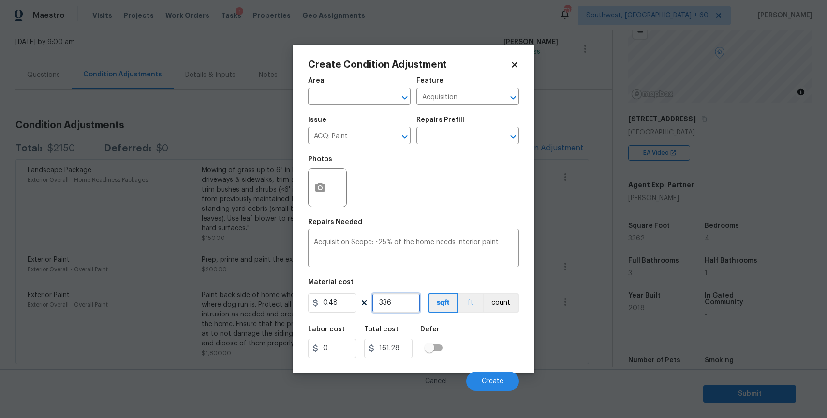
type input "1613.76"
type input "3362"
click at [505, 377] on button "Create" at bounding box center [492, 381] width 53 height 19
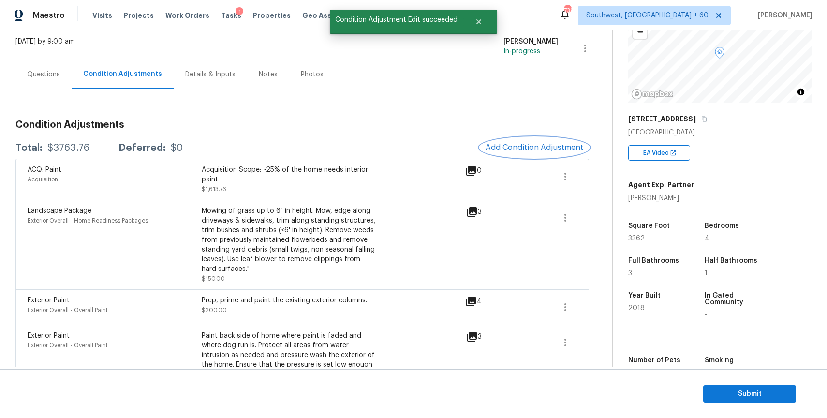
click at [548, 146] on span "Add Condition Adjustment" at bounding box center [535, 147] width 98 height 9
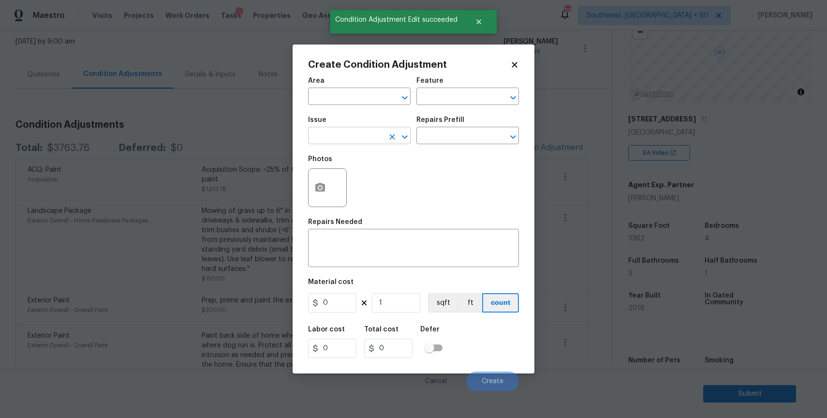
click at [394, 144] on div "​" at bounding box center [359, 136] width 103 height 15
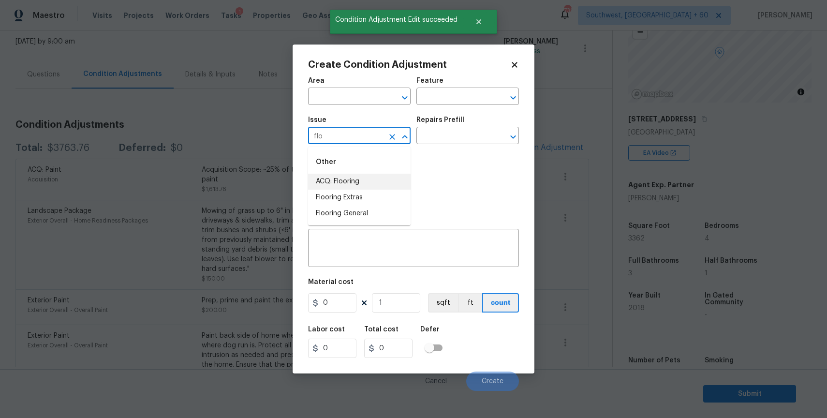
click at [363, 188] on li "ACQ: Flooring" at bounding box center [359, 182] width 103 height 16
type input "ACQ: Flooring"
click at [450, 118] on h5 "Repairs Prefill" at bounding box center [441, 120] width 48 height 7
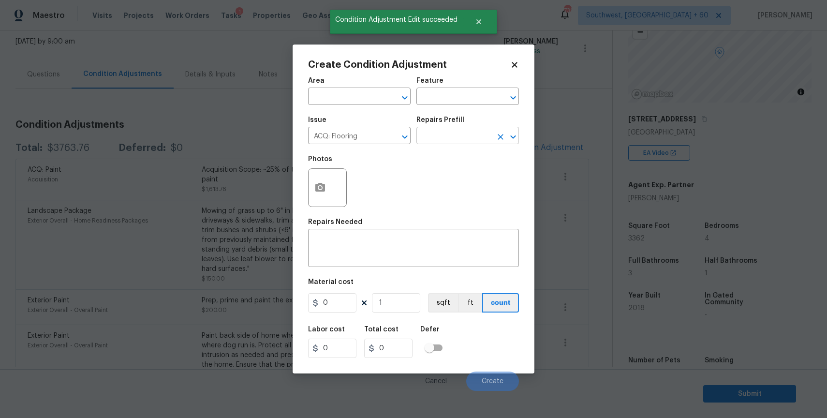
click at [449, 134] on input "text" at bounding box center [454, 136] width 75 height 15
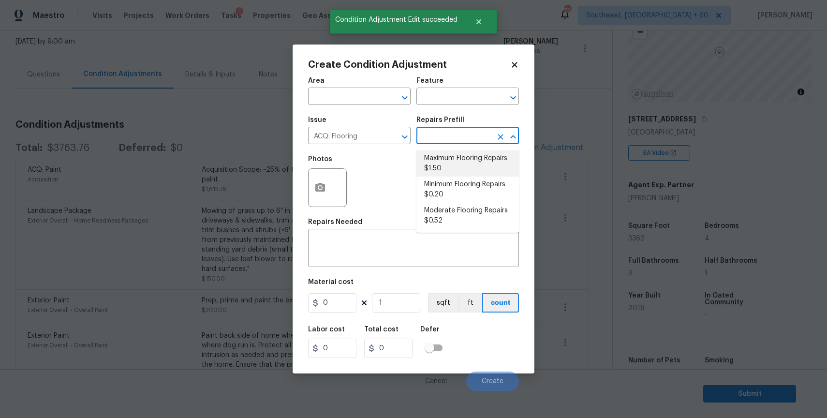
click at [494, 190] on li "Minimum Flooring Repairs $0.20" at bounding box center [468, 190] width 103 height 26
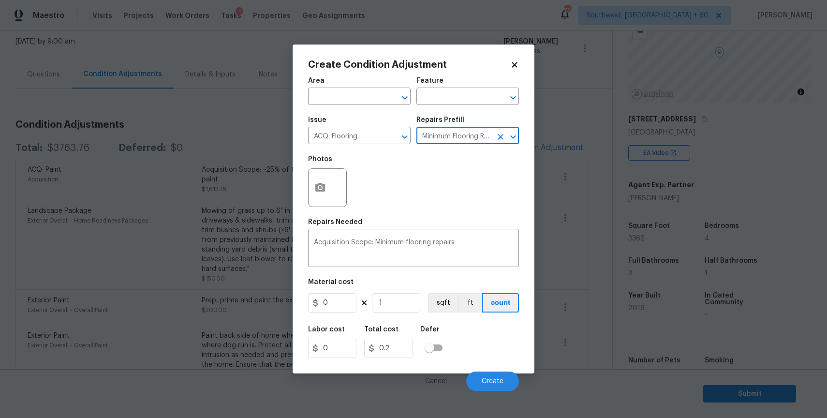
type input "Acquisition"
type textarea "Acquisition Scope: Minimum flooring repairs"
type input "0.2"
click at [411, 302] on input "1" at bounding box center [396, 302] width 48 height 19
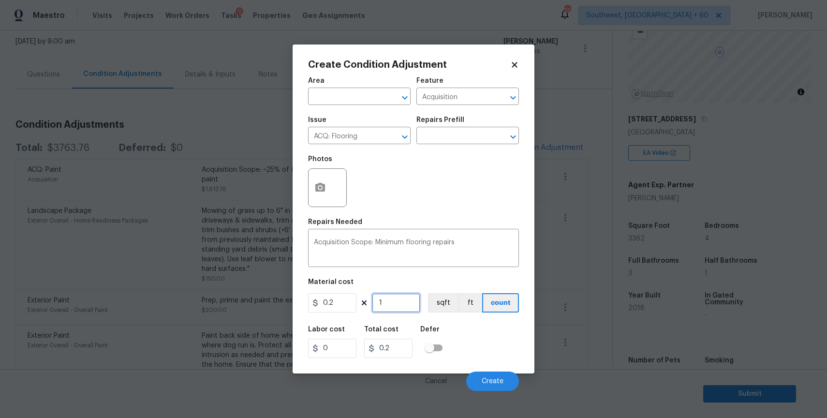
click at [411, 302] on input "1" at bounding box center [396, 302] width 48 height 19
type input "3"
type input "0.6"
type input "33"
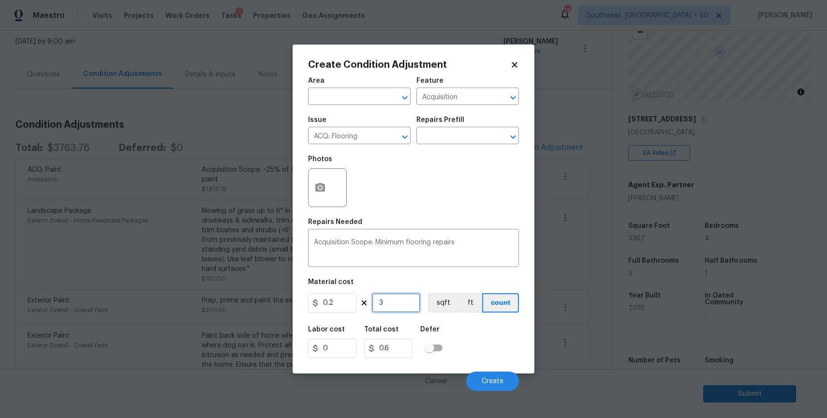
type input "6.6"
type input "336"
type input "67.2"
type input "3362"
type input "672.4"
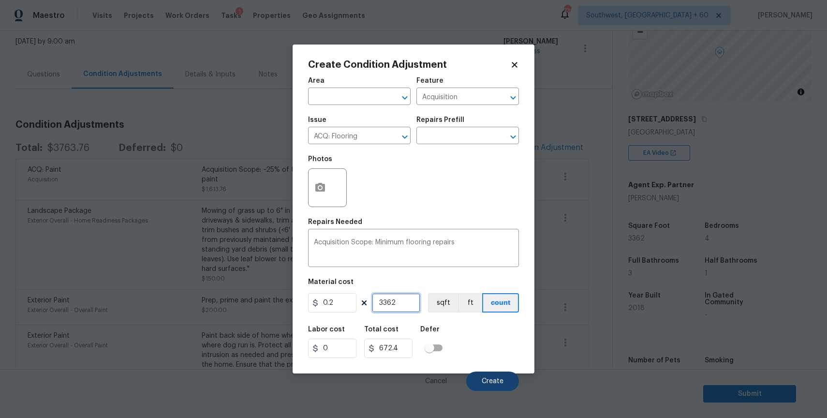
type input "3362"
click at [490, 374] on button "Create" at bounding box center [492, 381] width 53 height 19
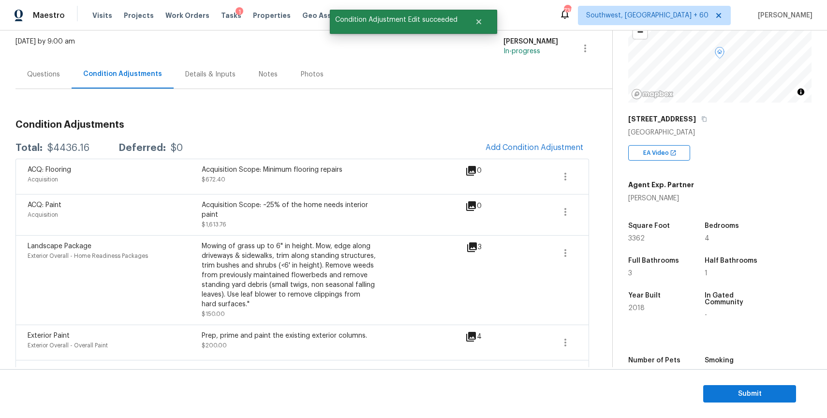
click at [42, 74] on div "Questions" at bounding box center [43, 75] width 33 height 10
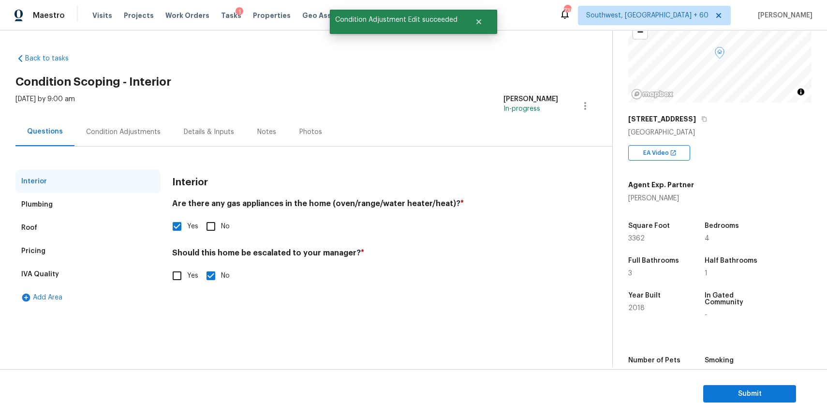
click at [121, 136] on div "Condition Adjustments" at bounding box center [123, 132] width 75 height 10
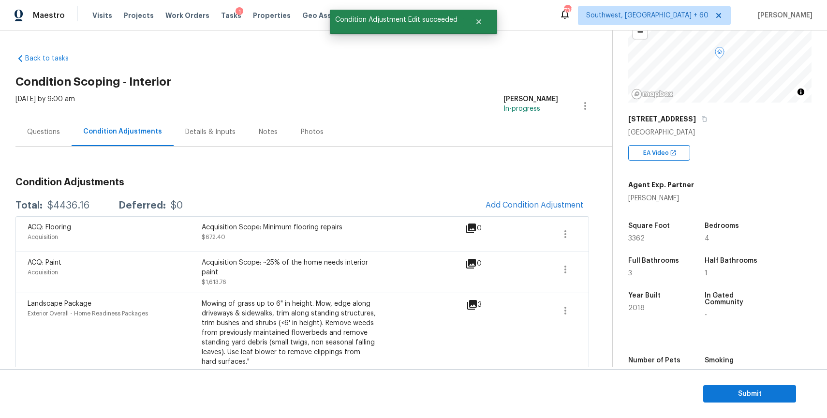
click at [74, 203] on div "$4436.16" at bounding box center [68, 206] width 42 height 10
copy div "$4436.16"
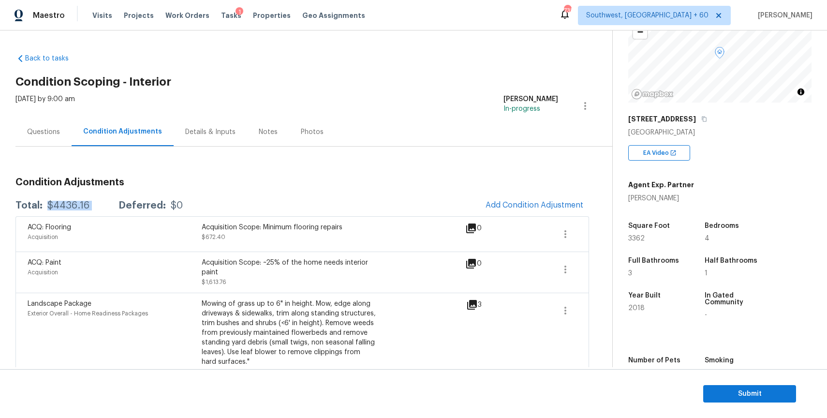
click at [34, 133] on div "Questions" at bounding box center [43, 132] width 33 height 10
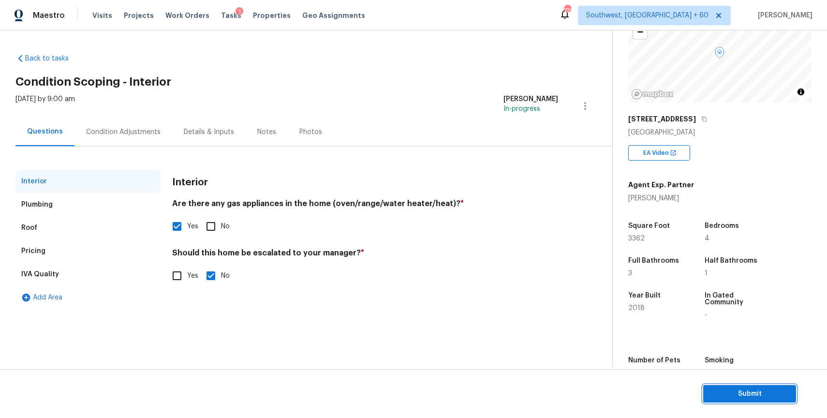
click at [762, 400] on button "Submit" at bounding box center [749, 394] width 93 height 18
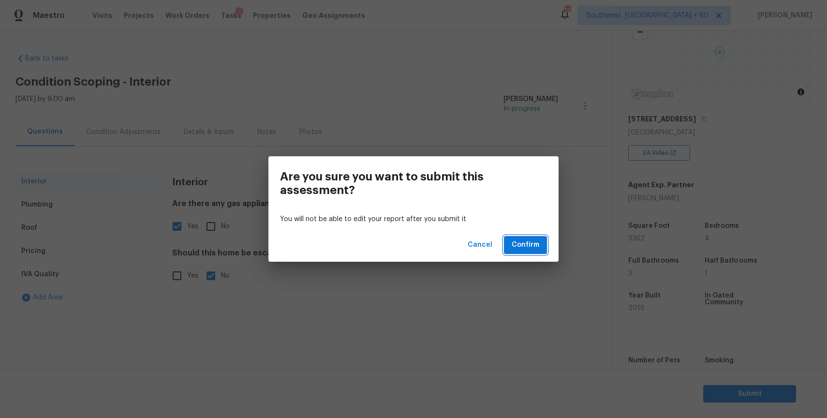
click at [538, 246] on span "Confirm" at bounding box center [526, 245] width 28 height 12
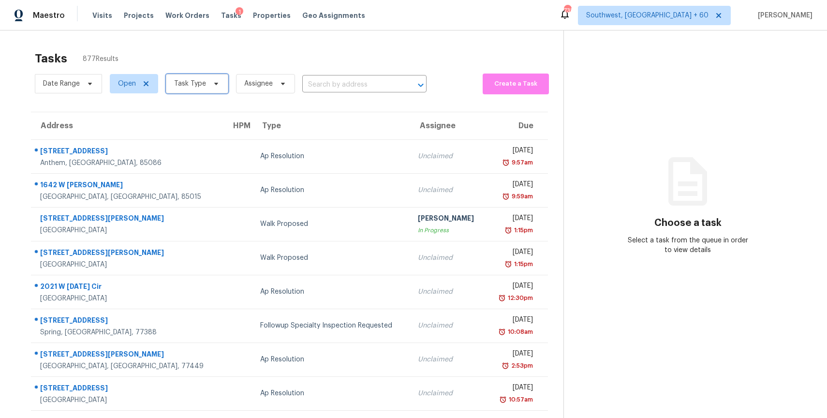
click at [185, 84] on span "Task Type" at bounding box center [190, 84] width 32 height 10
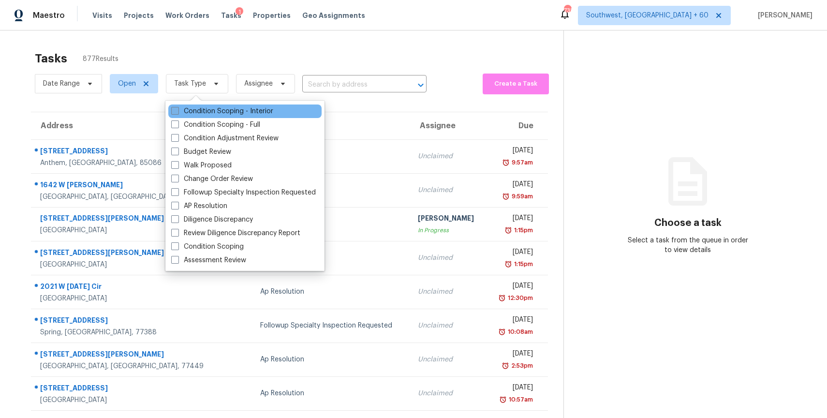
click at [234, 113] on label "Condition Scoping - Interior" at bounding box center [222, 111] width 102 height 10
click at [178, 113] on input "Condition Scoping - Interior" at bounding box center [174, 109] width 6 height 6
checkbox input "true"
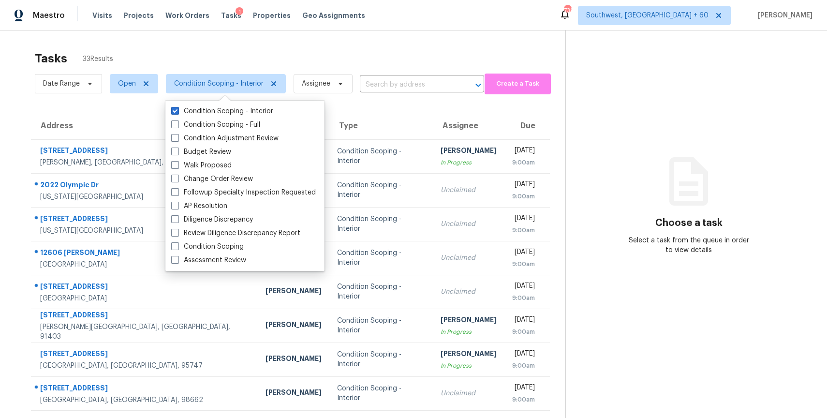
click at [415, 42] on div "Tasks 33 Results Date Range Open Condition Scoping - Interior Assignee ​ Create…" at bounding box center [413, 267] width 827 height 474
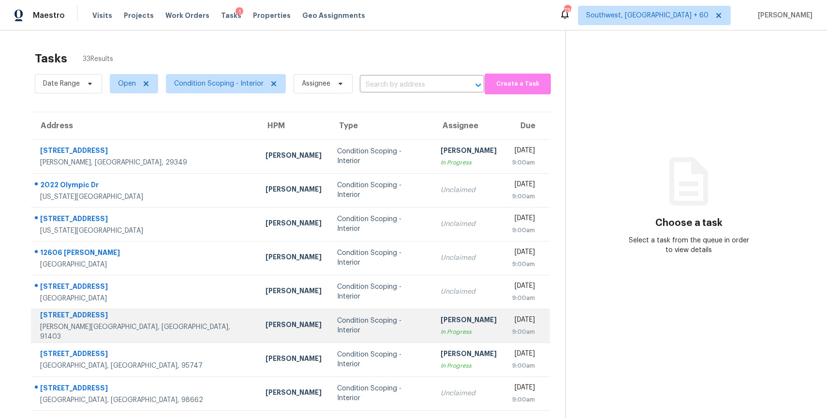
scroll to position [86, 0]
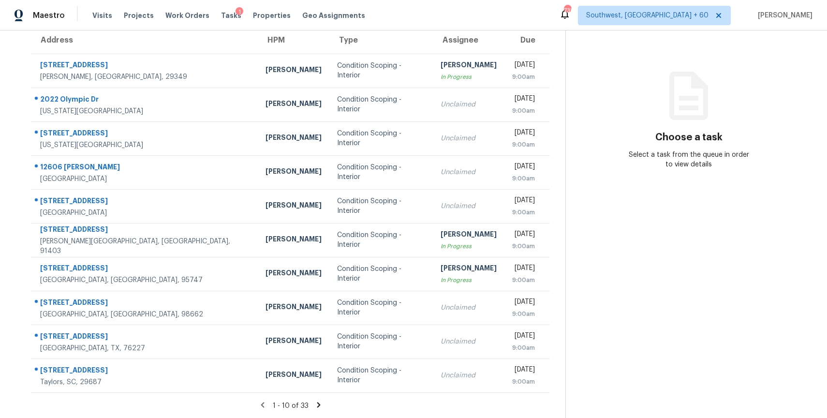
click at [316, 408] on icon at bounding box center [318, 405] width 9 height 9
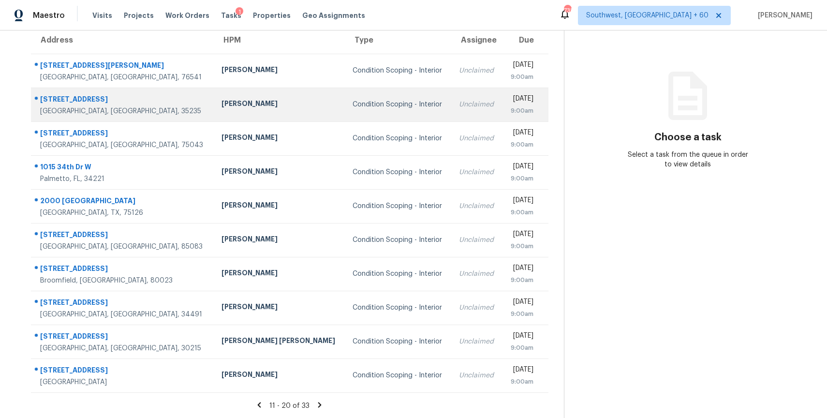
click at [388, 91] on td "Condition Scoping - Interior" at bounding box center [398, 105] width 106 height 34
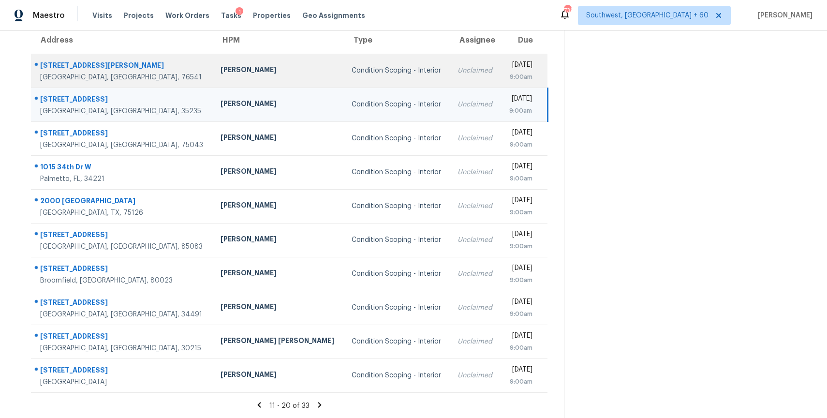
click at [458, 69] on div "Unclaimed" at bounding box center [475, 71] width 35 height 10
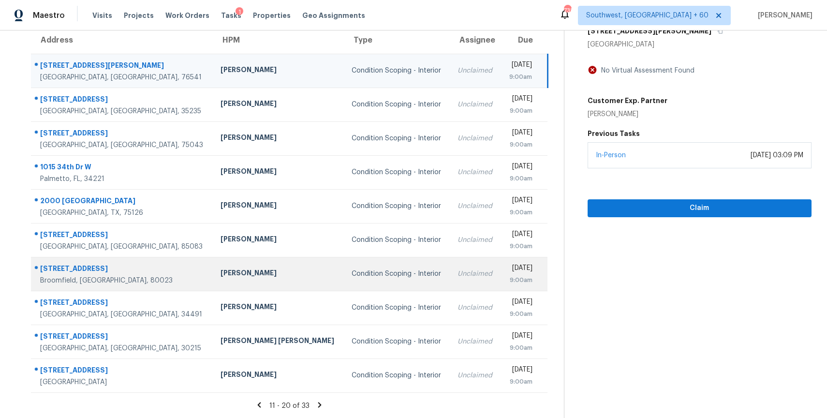
click at [377, 264] on td "Condition Scoping - Interior" at bounding box center [397, 274] width 106 height 34
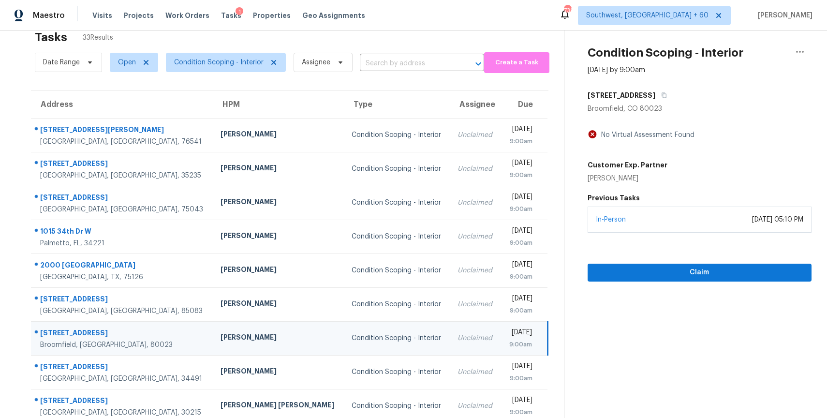
scroll to position [6, 0]
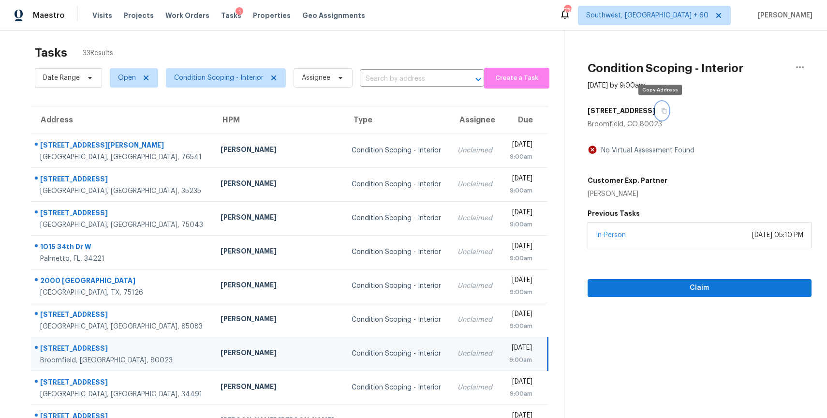
click at [662, 114] on button "button" at bounding box center [662, 110] width 13 height 17
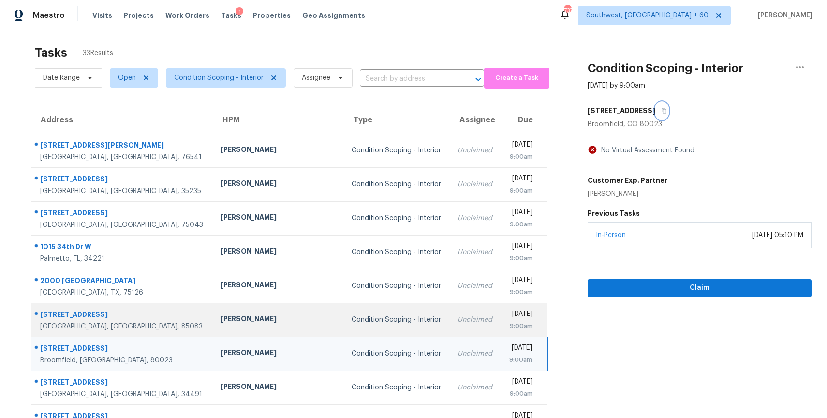
scroll to position [86, 0]
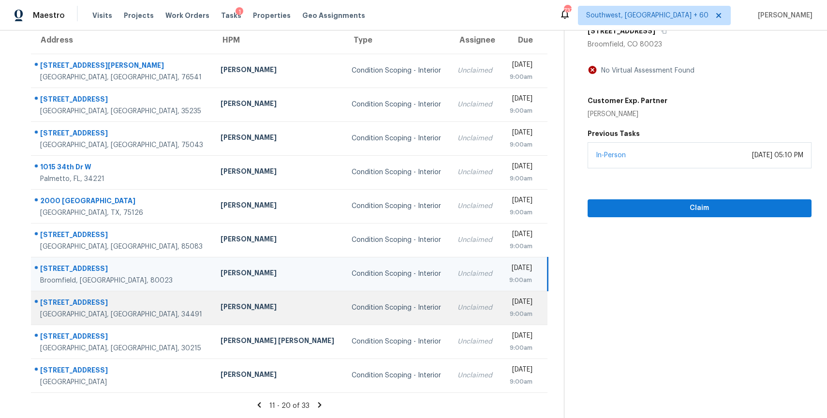
click at [458, 309] on div "Unclaimed" at bounding box center [475, 308] width 35 height 10
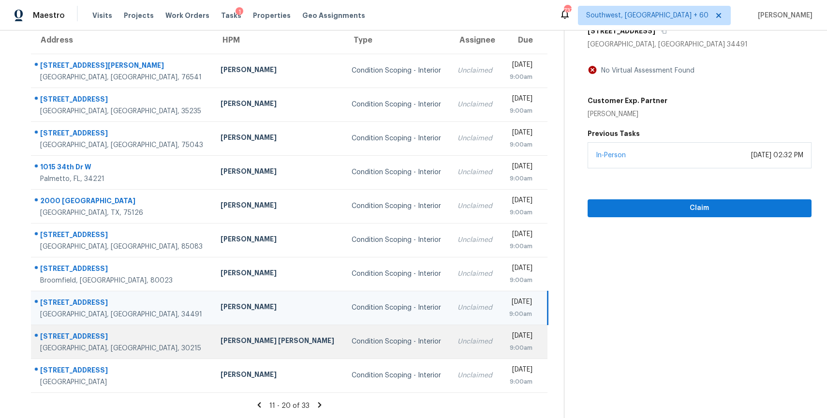
click at [379, 333] on td "Condition Scoping - Interior" at bounding box center [397, 342] width 106 height 34
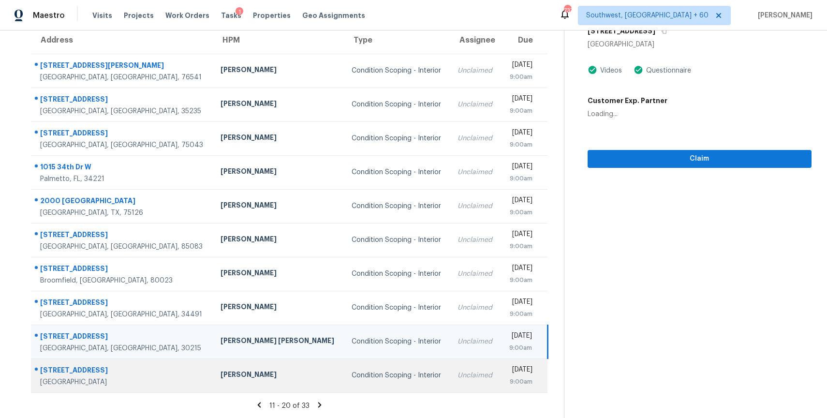
click at [381, 376] on div "Condition Scoping - Interior" at bounding box center [397, 376] width 91 height 10
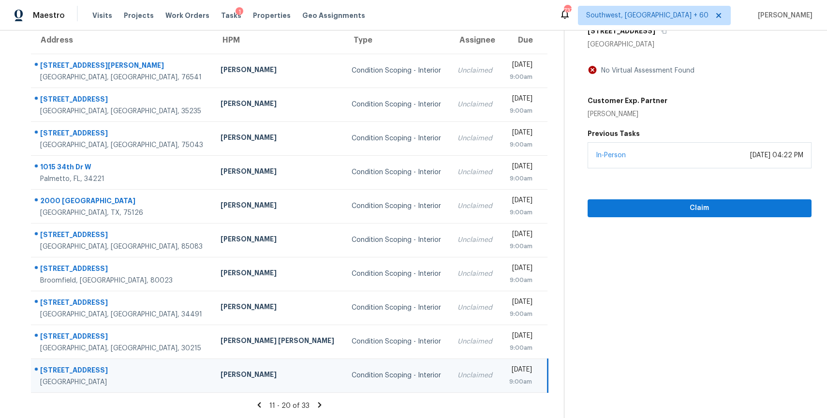
click at [321, 405] on icon at bounding box center [319, 405] width 9 height 9
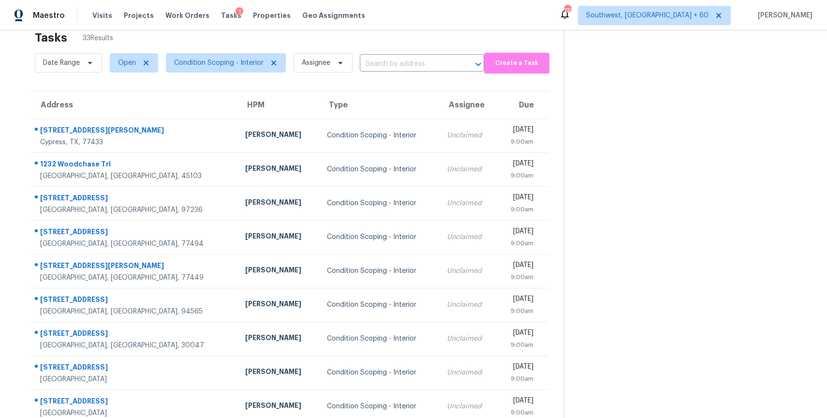
scroll to position [0, 0]
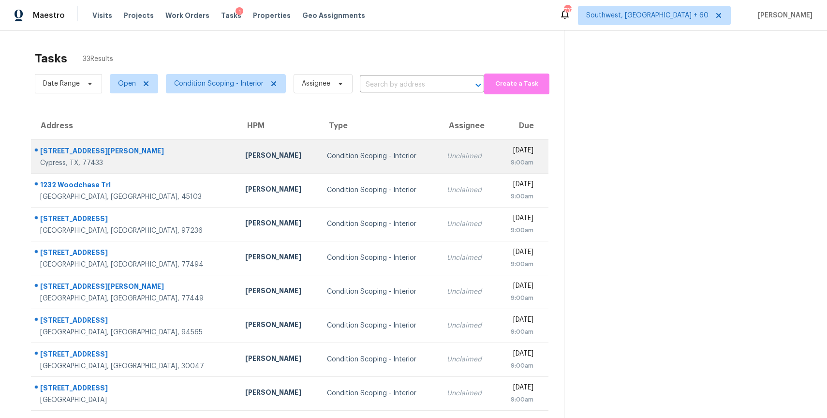
click at [341, 165] on td "Condition Scoping - Interior" at bounding box center [379, 156] width 120 height 34
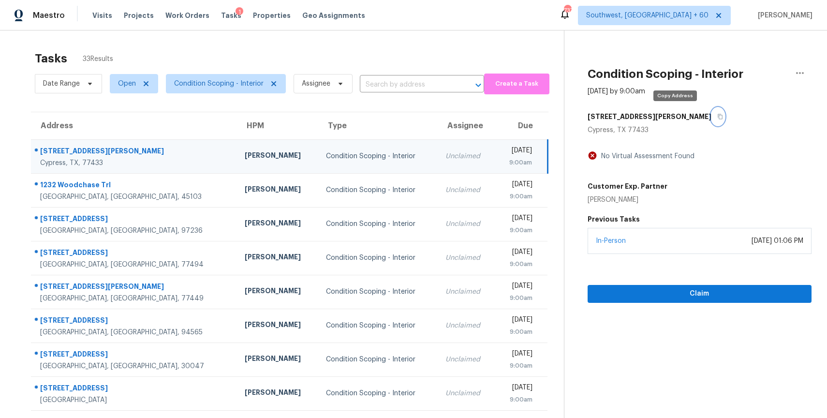
click at [718, 115] on icon "button" at bounding box center [720, 116] width 5 height 5
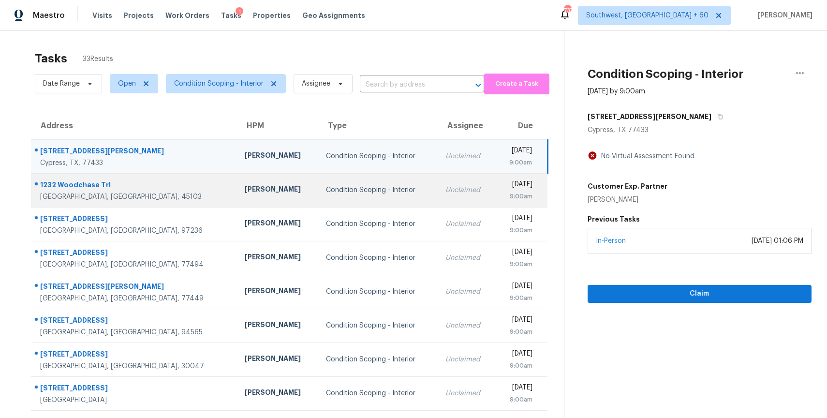
click at [245, 192] on div "Alison Brice" at bounding box center [278, 190] width 66 height 12
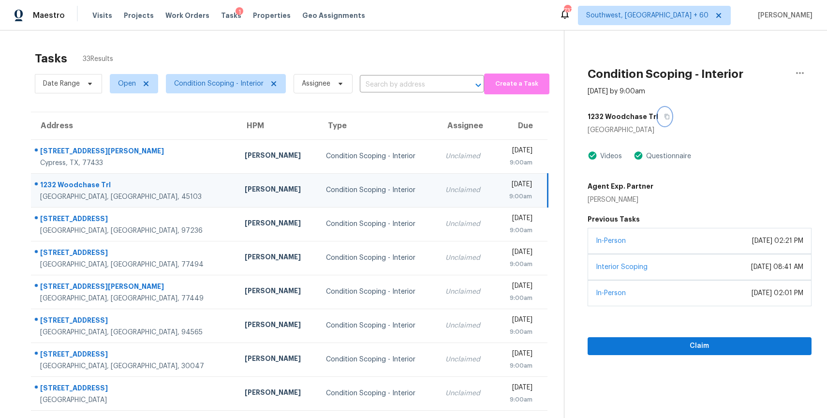
click at [664, 117] on icon "button" at bounding box center [667, 117] width 6 height 6
click at [688, 349] on span "Claim" at bounding box center [700, 346] width 209 height 12
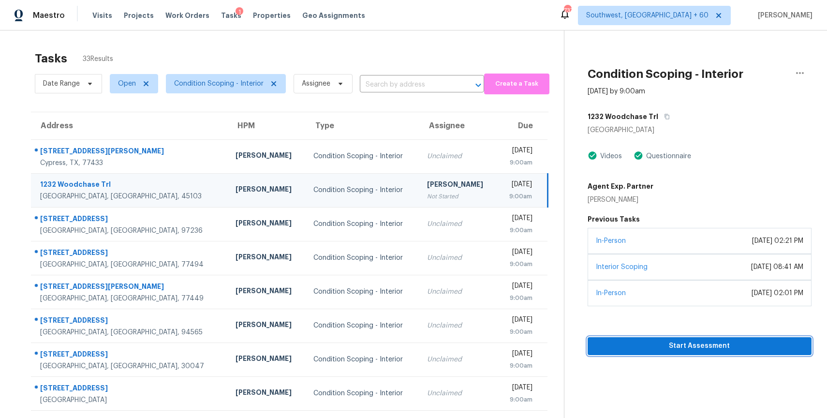
click at [662, 348] on span "Start Assessment" at bounding box center [700, 346] width 209 height 12
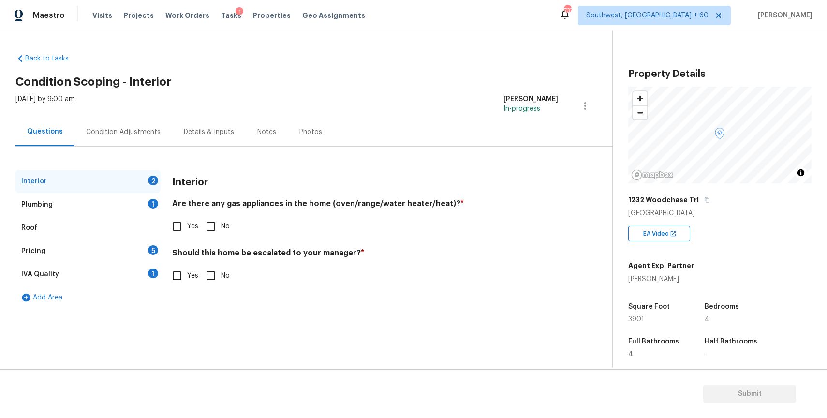
click at [133, 138] on div "Condition Adjustments" at bounding box center [124, 132] width 98 height 29
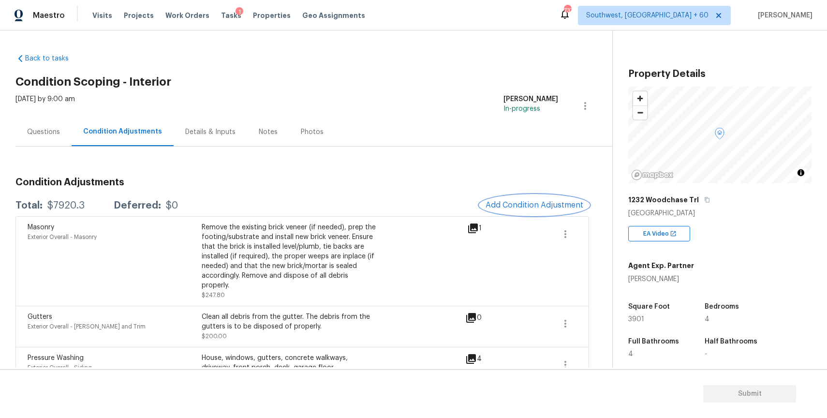
click at [537, 205] on span "Add Condition Adjustment" at bounding box center [535, 205] width 98 height 9
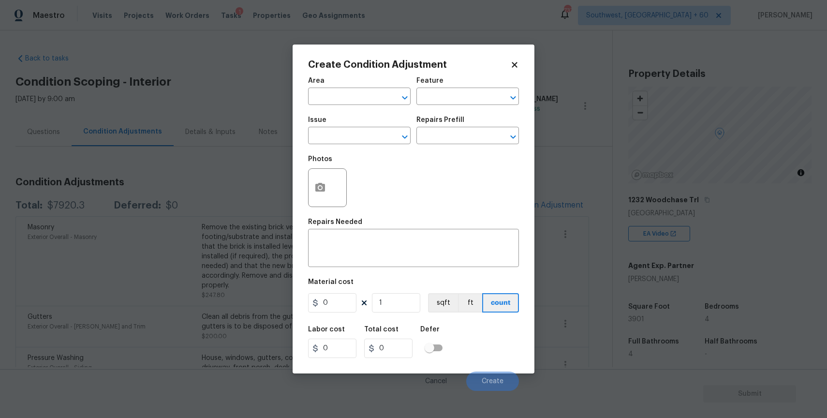
click at [374, 145] on span "Issue ​" at bounding box center [359, 130] width 103 height 39
click at [375, 133] on input "text" at bounding box center [345, 136] width 75 height 15
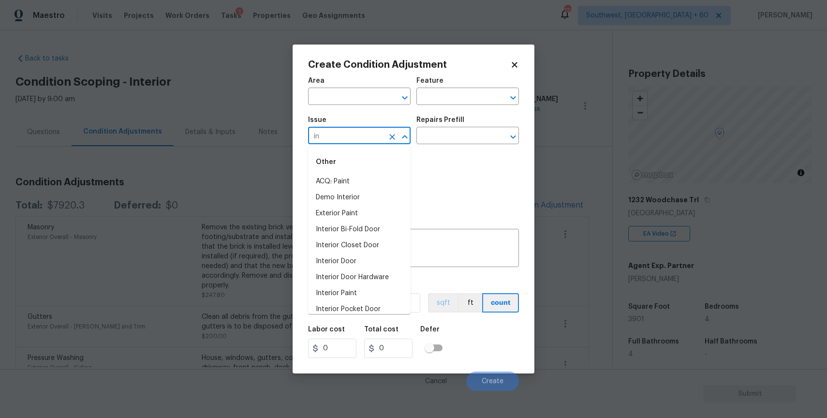
type input "i"
click at [373, 309] on li "Interior Door" at bounding box center [359, 309] width 103 height 16
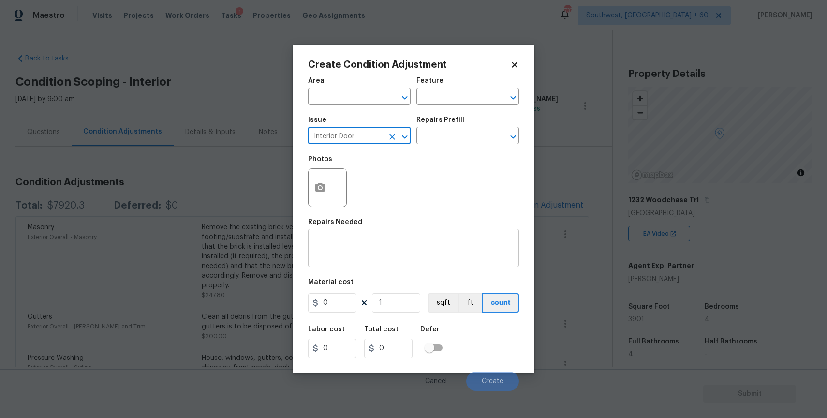
type input "Interior Door"
click at [377, 243] on textarea at bounding box center [413, 249] width 199 height 20
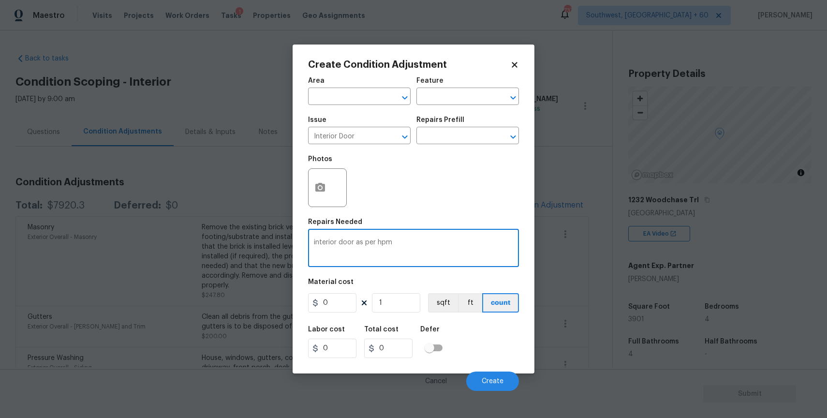
type textarea "interior door as per hpm"
click at [346, 300] on input "0" at bounding box center [332, 302] width 48 height 19
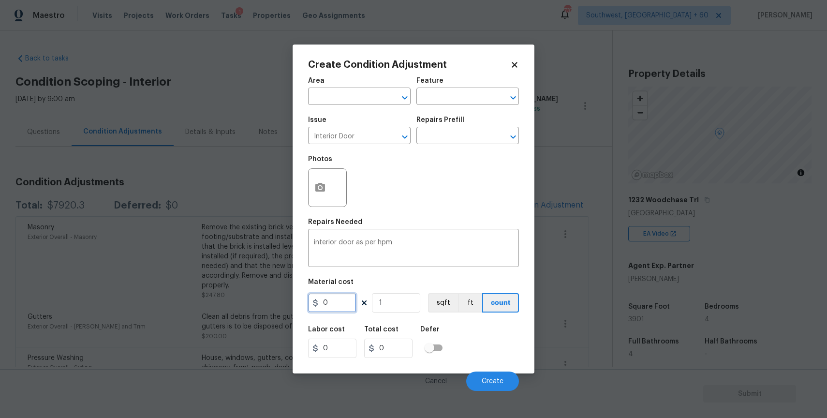
click at [346, 300] on input "0" at bounding box center [332, 302] width 48 height 19
type input "500"
click at [481, 370] on div "Cancel Create" at bounding box center [413, 377] width 211 height 27
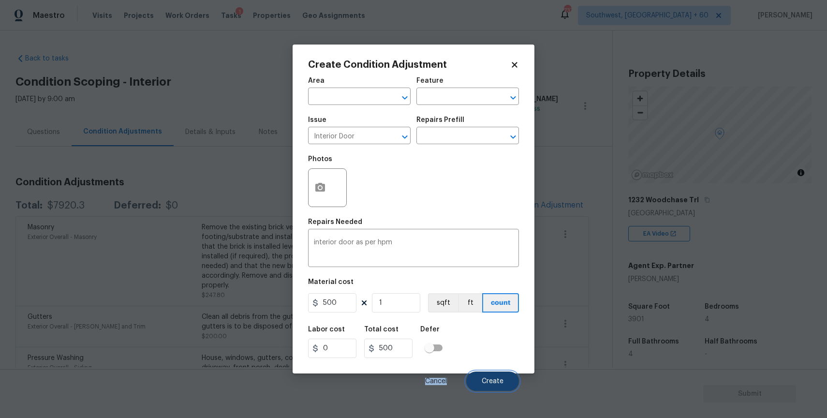
click at [502, 390] on button "Create" at bounding box center [492, 381] width 53 height 19
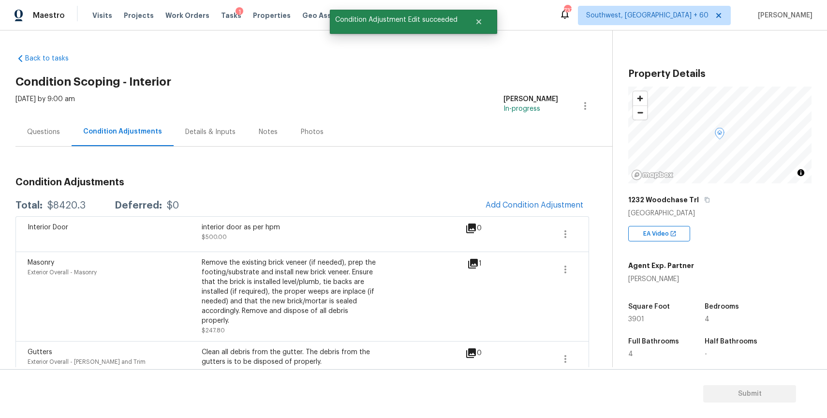
click at [705, 204] on div "1232 Woodchase Trl" at bounding box center [719, 199] width 183 height 17
click at [705, 202] on icon "button" at bounding box center [707, 199] width 5 height 5
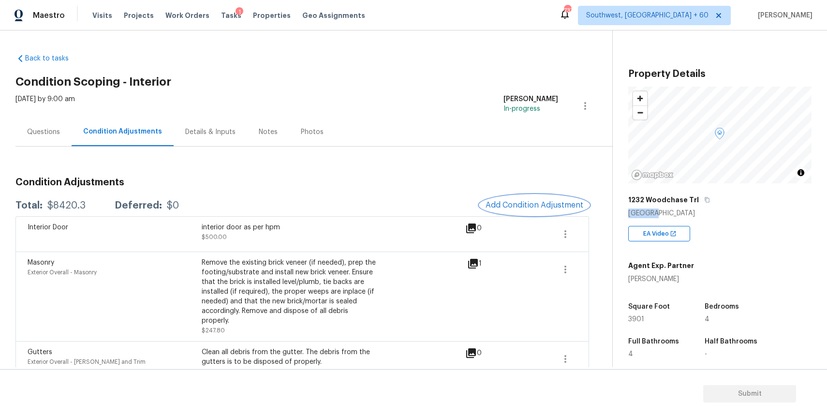
click at [503, 208] on span "Add Condition Adjustment" at bounding box center [535, 205] width 98 height 9
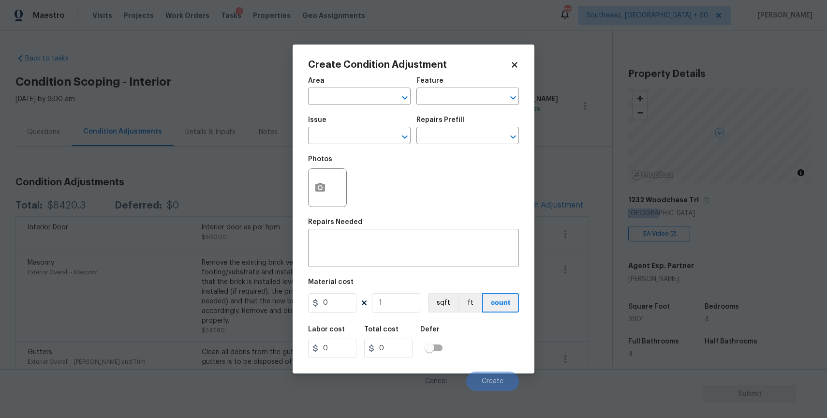
click at [354, 145] on span "Issue ​" at bounding box center [359, 130] width 103 height 39
click at [361, 136] on input "text" at bounding box center [345, 136] width 75 height 15
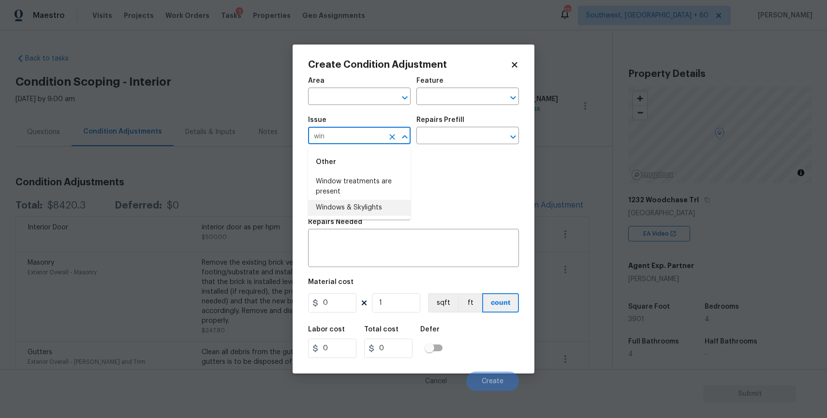
click at [373, 205] on li "Windows & Skylights" at bounding box center [359, 208] width 103 height 16
type input "Windows & Skylights"
click at [364, 239] on textarea at bounding box center [413, 249] width 199 height 20
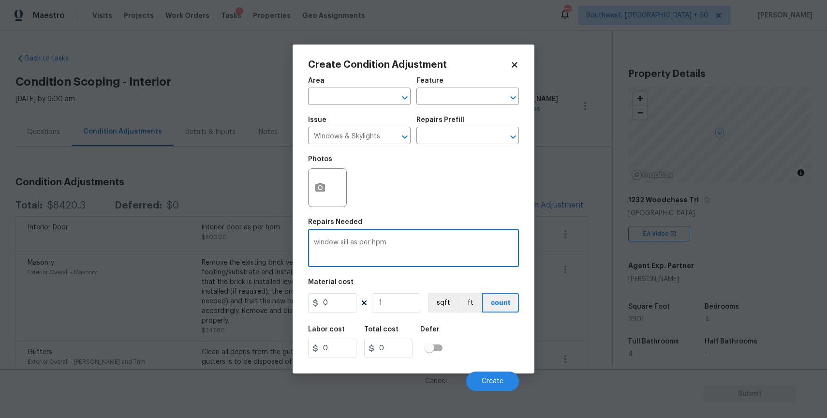
type textarea "window sill as per hpm"
click at [334, 304] on input "0" at bounding box center [332, 302] width 48 height 19
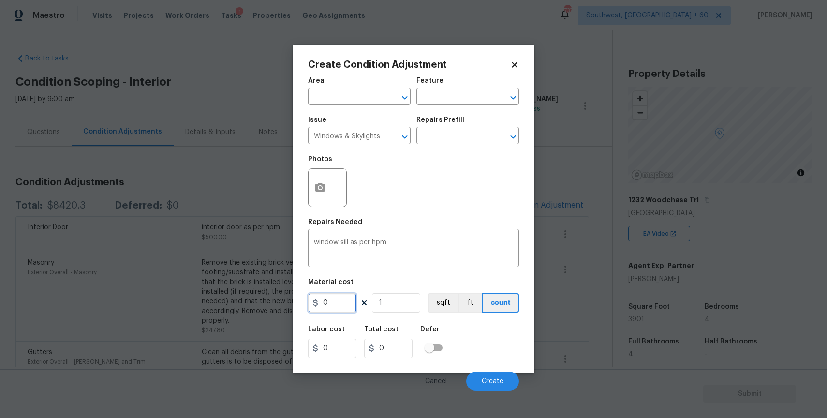
click at [334, 304] on input "0" at bounding box center [332, 302] width 48 height 19
type input "250"
click at [486, 375] on button "Create" at bounding box center [492, 381] width 53 height 19
type input "250"
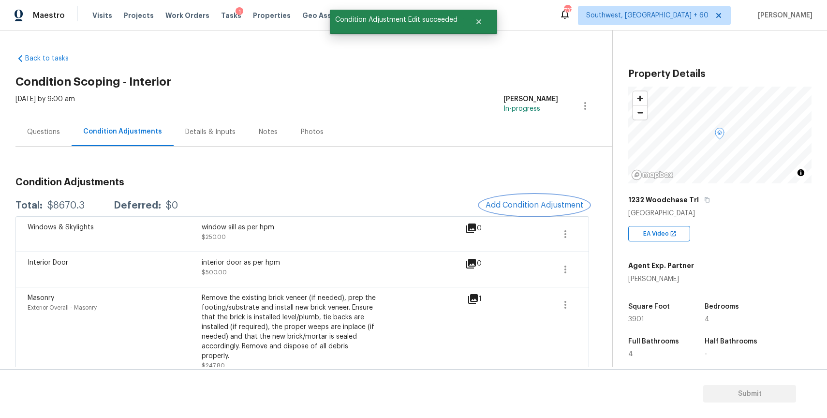
click at [549, 202] on span "Add Condition Adjustment" at bounding box center [535, 205] width 98 height 9
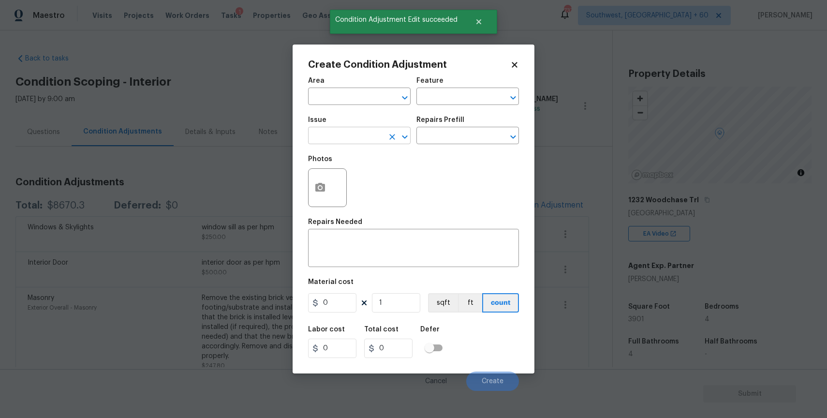
click at [335, 135] on input "text" at bounding box center [345, 136] width 75 height 15
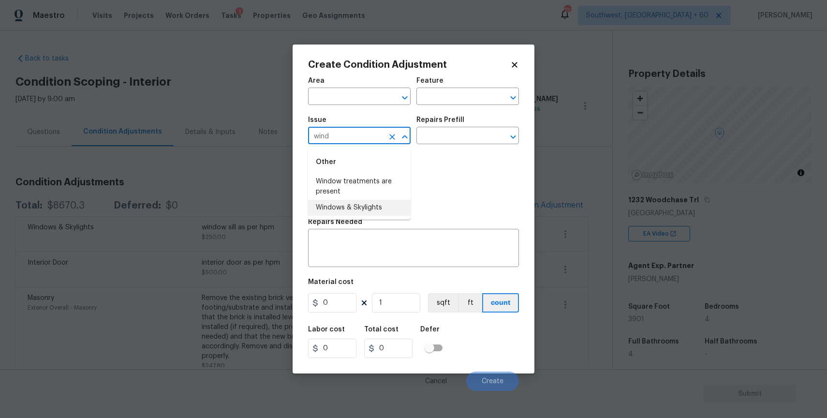
click at [374, 202] on li "Windows & Skylights" at bounding box center [359, 208] width 103 height 16
type input "Windows & Skylights"
click at [374, 252] on textarea at bounding box center [413, 249] width 199 height 20
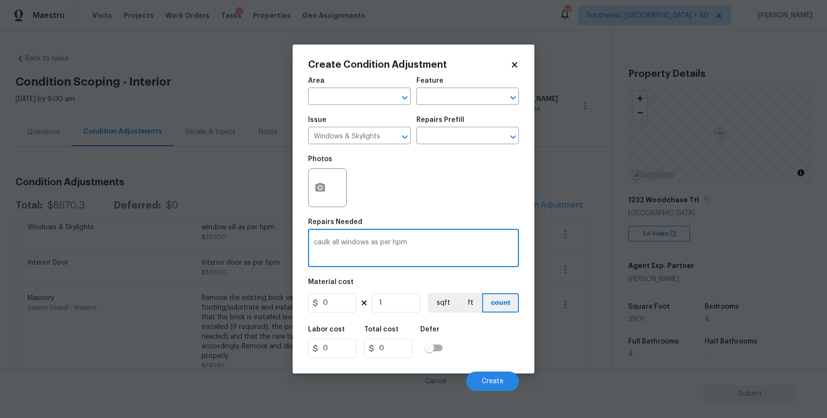
type textarea "caulk all windows as per hpm"
click at [335, 304] on input "0" at bounding box center [332, 302] width 48 height 19
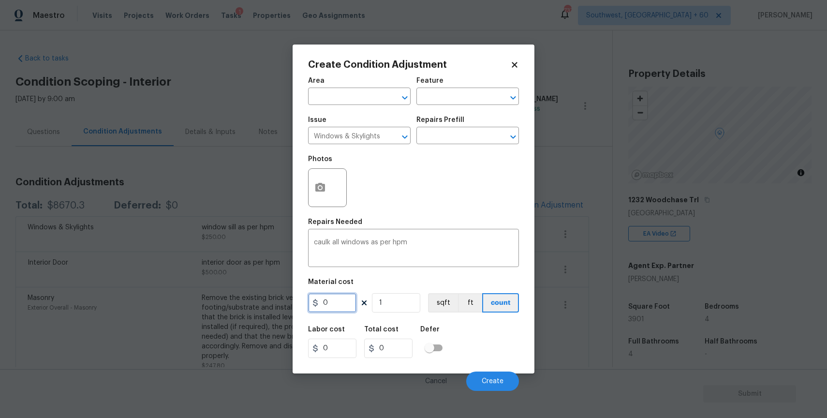
click at [335, 304] on input "0" at bounding box center [332, 302] width 48 height 19
type input "250"
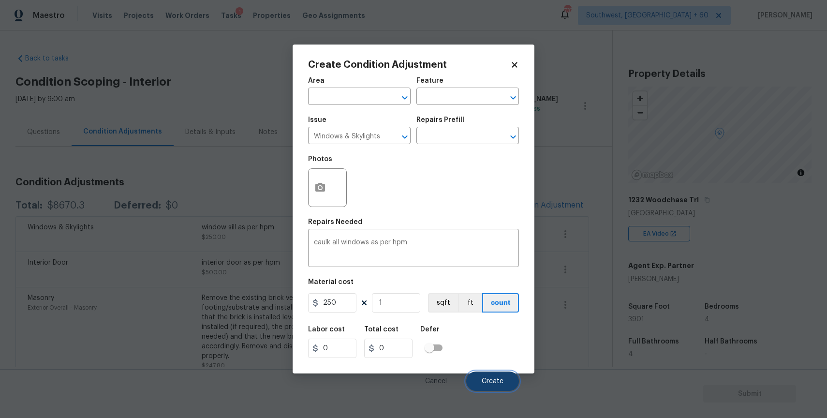
click at [485, 378] on span "Create" at bounding box center [493, 381] width 22 height 7
type input "250"
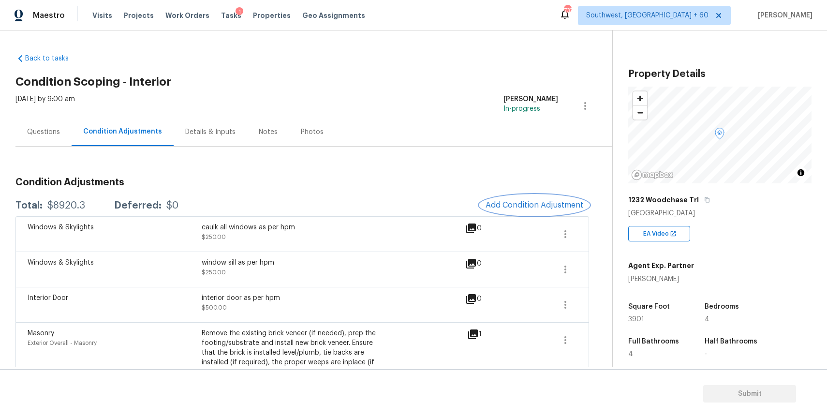
click at [535, 201] on span "Add Condition Adjustment" at bounding box center [535, 205] width 98 height 9
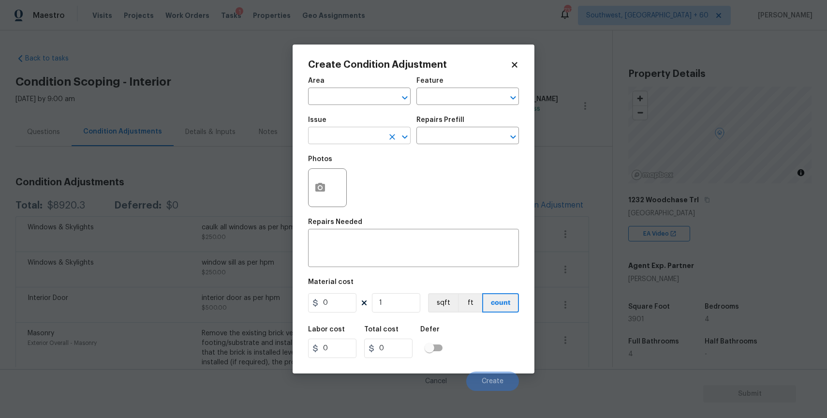
click at [331, 135] on input "text" at bounding box center [345, 136] width 75 height 15
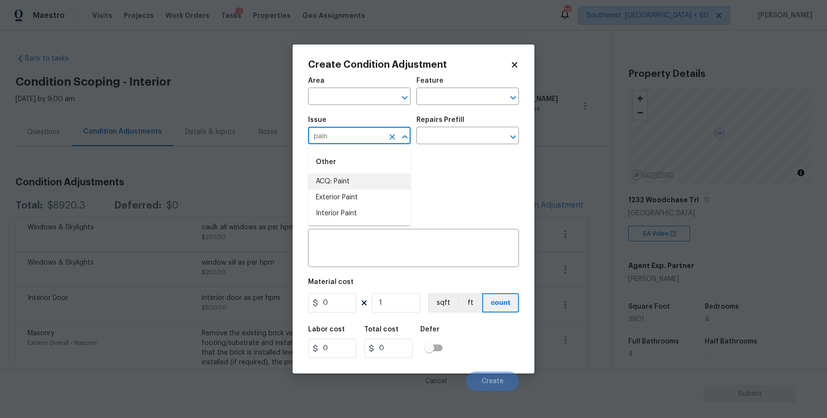
click at [356, 175] on li "ACQ: Paint" at bounding box center [359, 182] width 103 height 16
type input "ACQ: Paint"
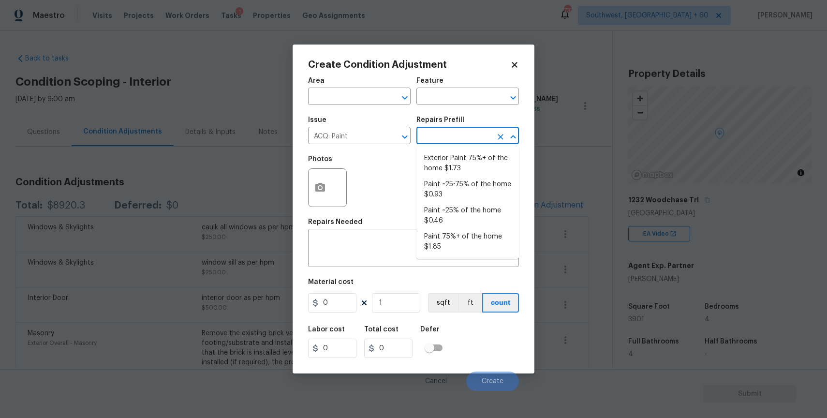
click at [427, 138] on input "text" at bounding box center [454, 136] width 75 height 15
click at [481, 193] on li "Paint ~25-75% of the home $0.93" at bounding box center [468, 190] width 103 height 26
type input "Acquisition"
type textarea "Acquisition Scope: ~25 - 75% of the home needs interior paint"
type input "0.93"
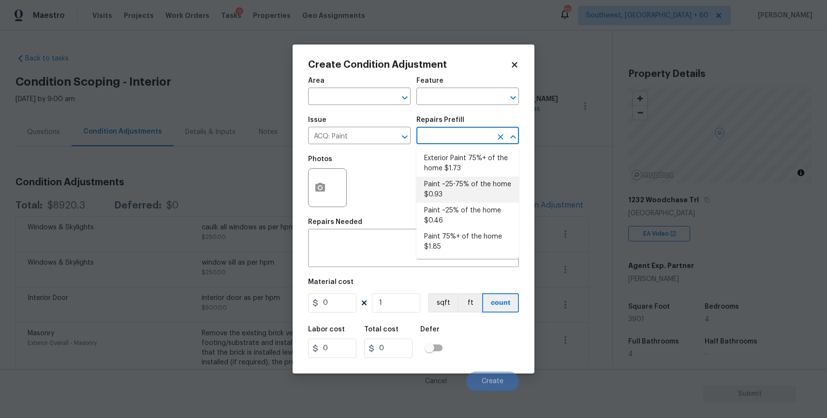
type input "0.93"
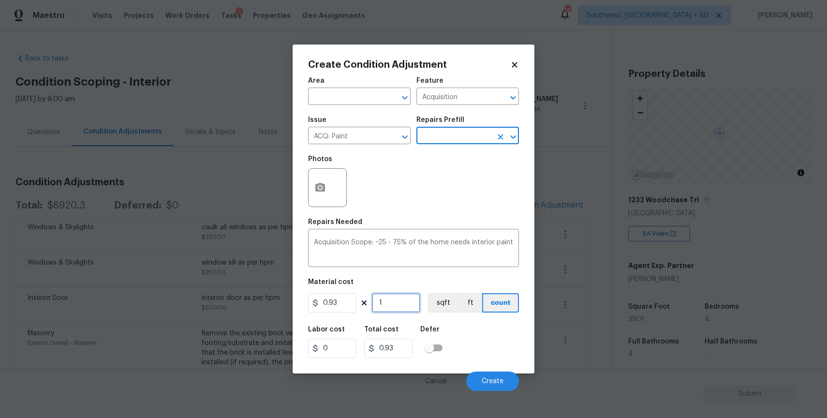
click at [404, 294] on input "1" at bounding box center [396, 302] width 48 height 19
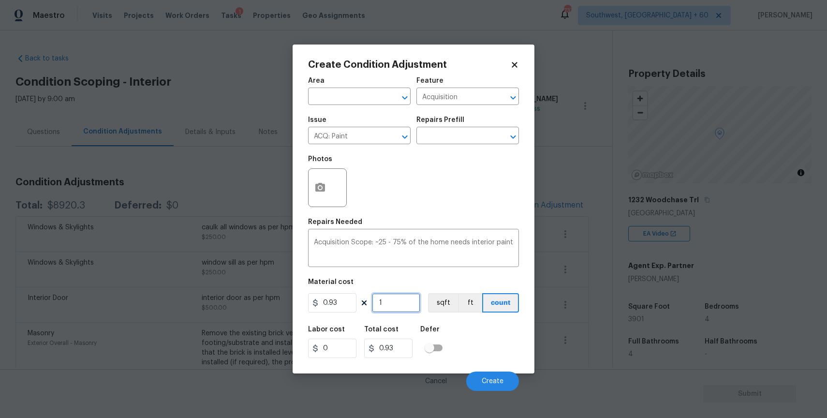
type input "3"
type input "2.79"
type input "39"
type input "36.27"
type input "390"
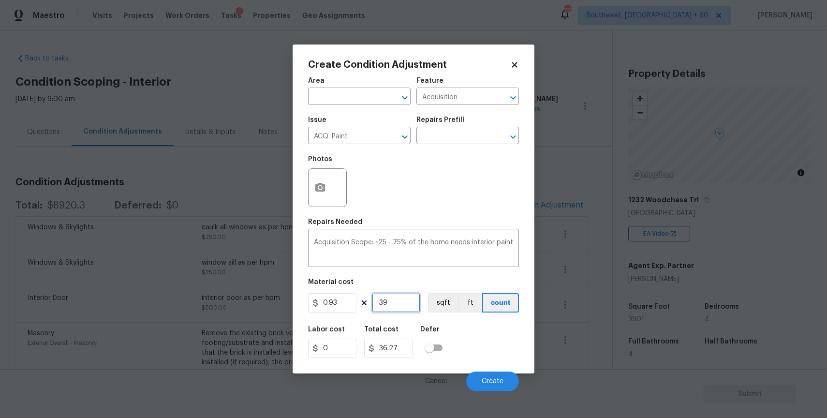
type input "362.7"
type input "3901"
type input "3627.93"
type input "3901"
click at [490, 376] on button "Create" at bounding box center [492, 381] width 53 height 19
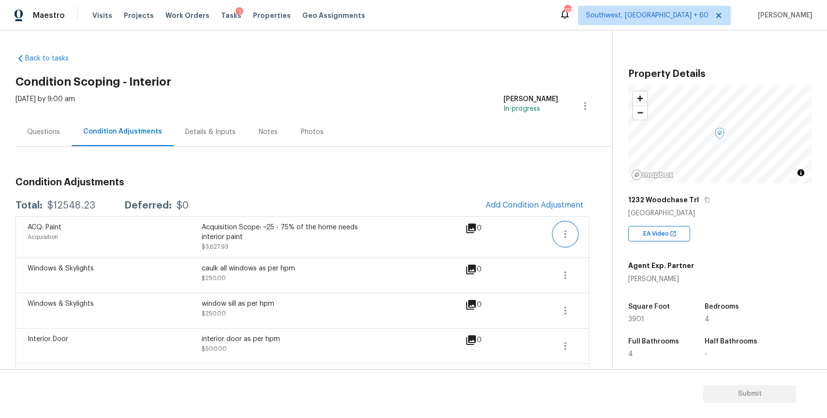
click at [573, 228] on button "button" at bounding box center [565, 234] width 23 height 23
click at [599, 228] on div "Edit" at bounding box center [620, 232] width 75 height 10
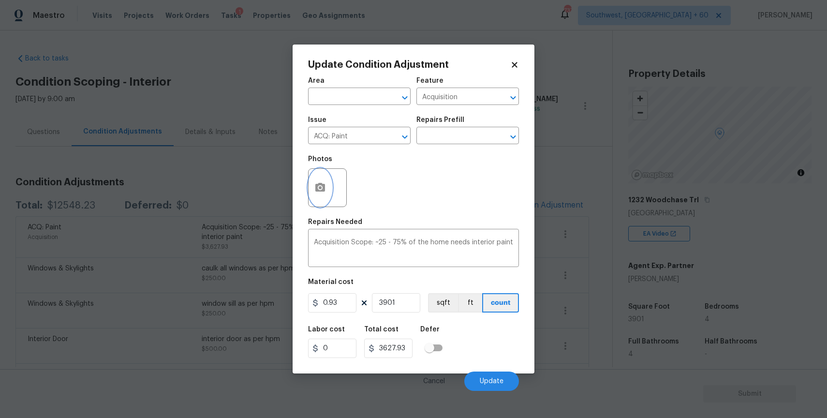
click at [326, 181] on button "button" at bounding box center [320, 188] width 23 height 38
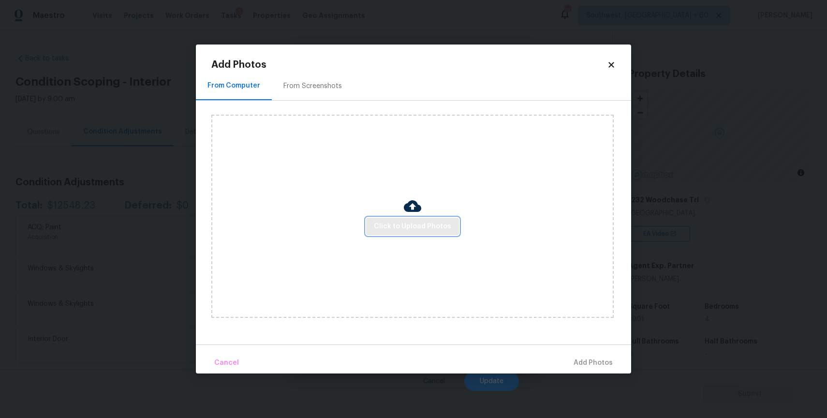
click at [405, 221] on span "Click to Upload Photos" at bounding box center [412, 227] width 77 height 12
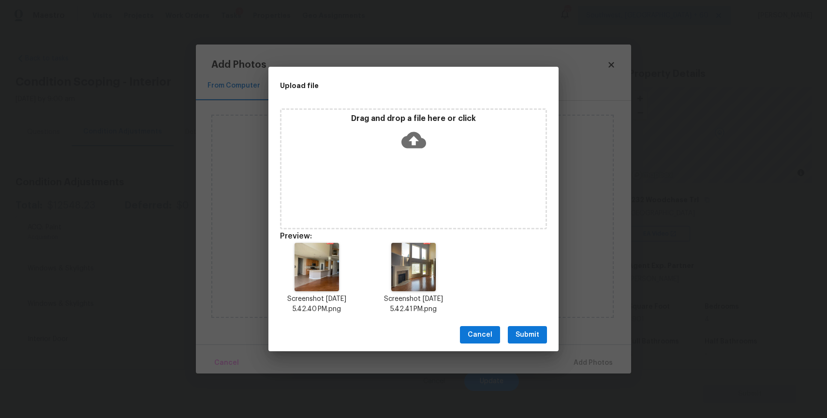
click at [527, 332] on span "Submit" at bounding box center [528, 335] width 24 height 12
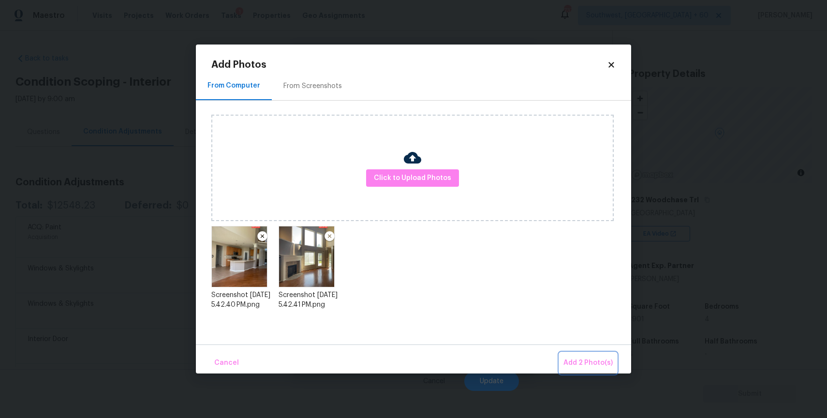
click at [600, 363] on span "Add 2 Photo(s)" at bounding box center [588, 363] width 49 height 12
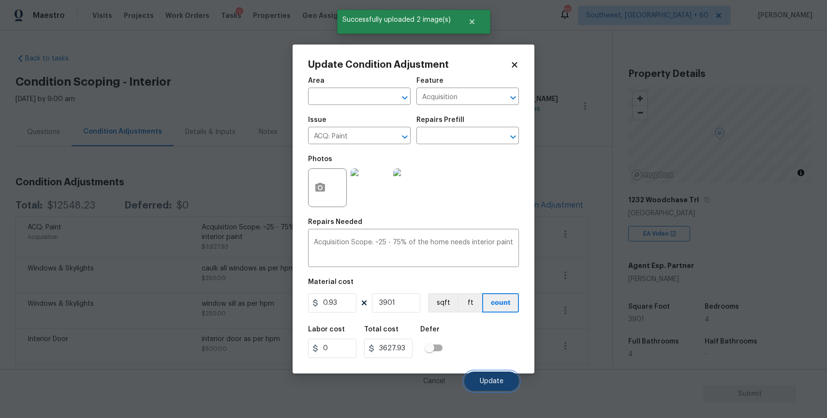
click at [497, 384] on span "Update" at bounding box center [492, 381] width 24 height 7
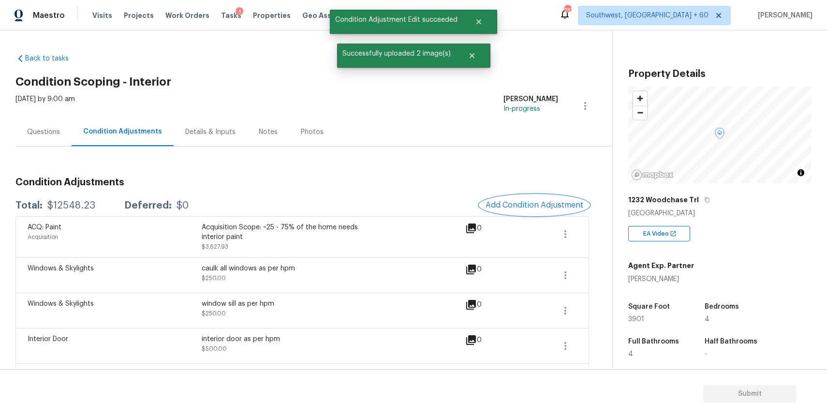
click at [509, 208] on span "Add Condition Adjustment" at bounding box center [535, 205] width 98 height 9
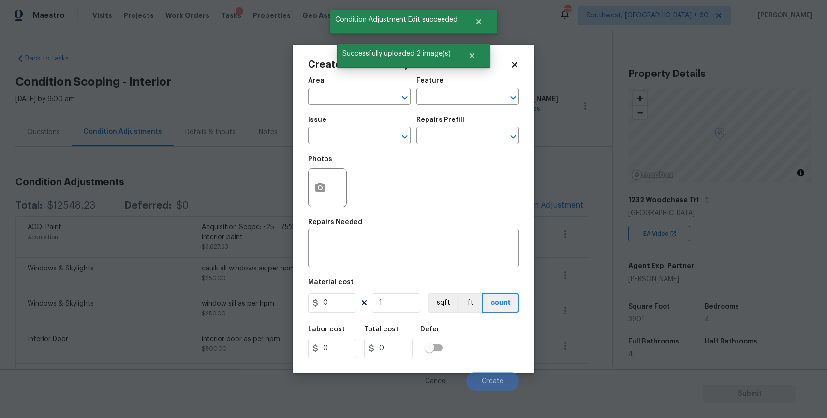
click at [361, 127] on div "Issue" at bounding box center [359, 123] width 103 height 13
click at [366, 135] on input "text" at bounding box center [345, 136] width 75 height 15
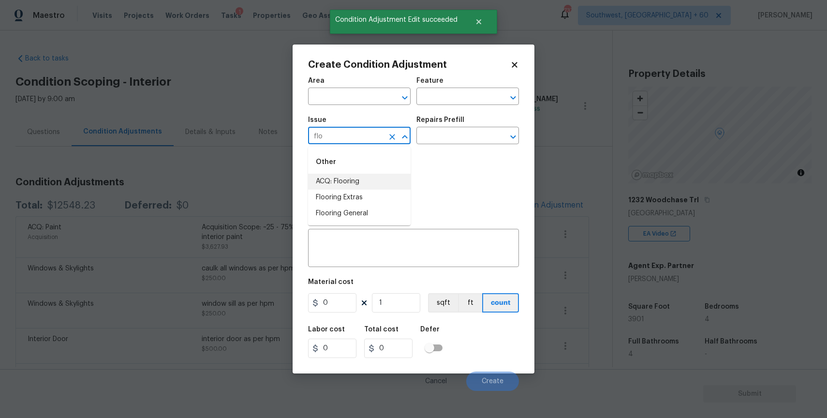
click at [372, 180] on li "ACQ: Flooring" at bounding box center [359, 182] width 103 height 16
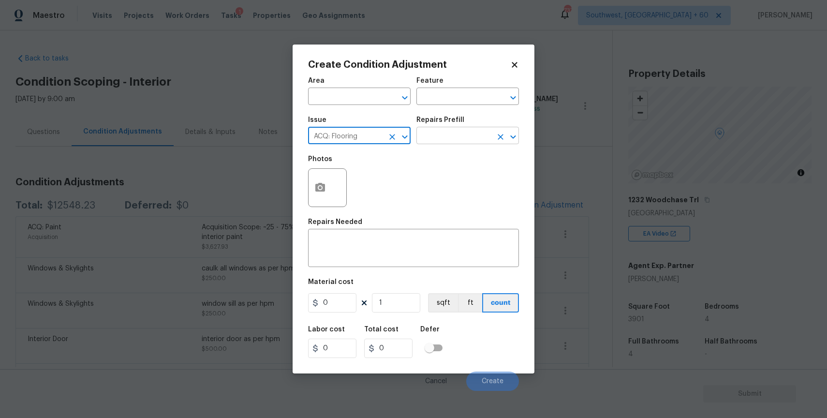
type input "ACQ: Flooring"
click at [442, 136] on input "text" at bounding box center [454, 136] width 75 height 15
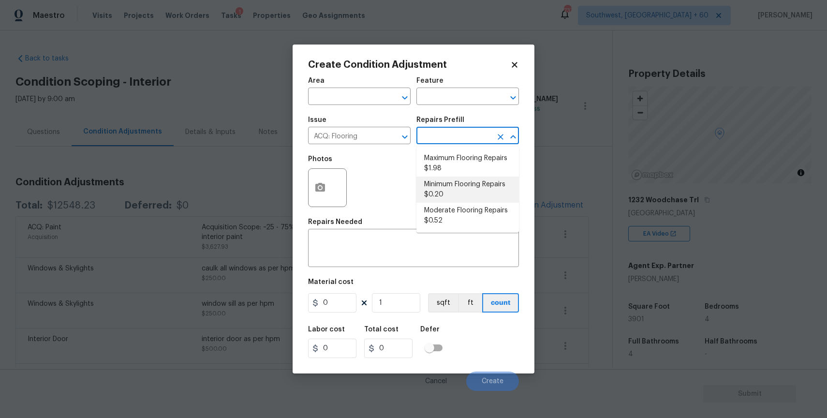
click at [463, 210] on li "Moderate Flooring Repairs $0.52" at bounding box center [468, 216] width 103 height 26
type input "Acquisition"
type textarea "Acquisition Scope: Moderate flooring repairs"
type input "0.52"
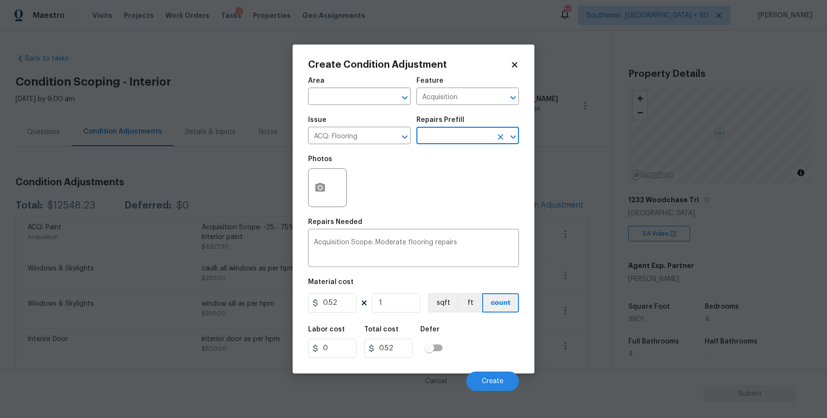
click at [414, 316] on div "Area ​ Feature Acquisition ​ Issue ACQ: Flooring ​ Repairs Prefill ​ Photos Rep…" at bounding box center [413, 231] width 211 height 319
click at [406, 308] on input "1" at bounding box center [396, 302] width 48 height 19
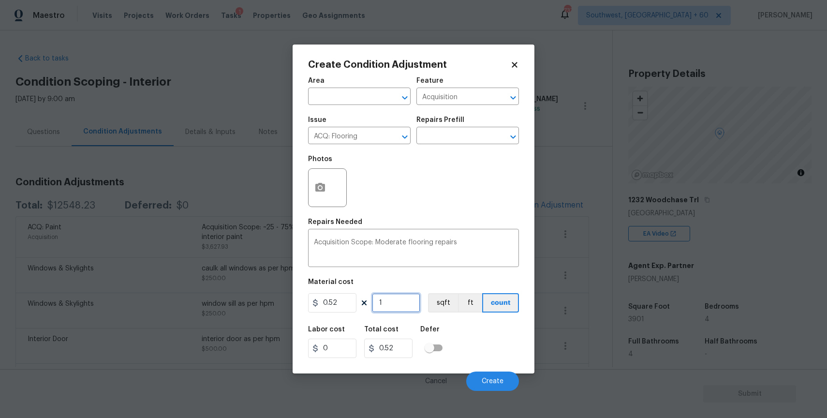
type input "3"
type input "1.56"
type input "30"
type input "15.6"
type input "3"
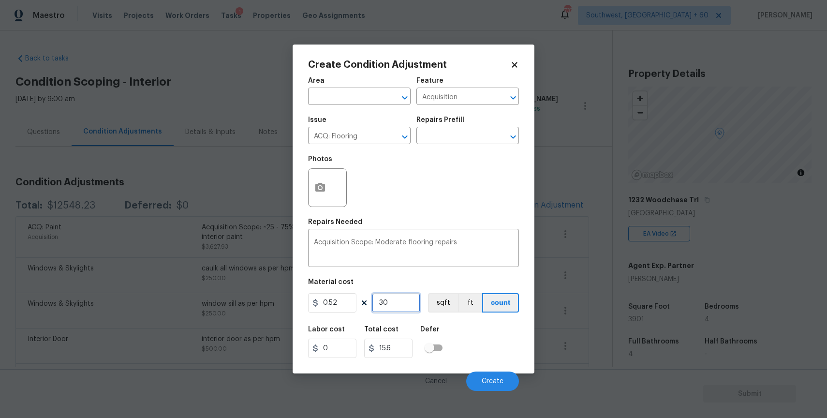
type input "1.56"
type input "39"
type input "20.28"
type input "3"
type input "1.56"
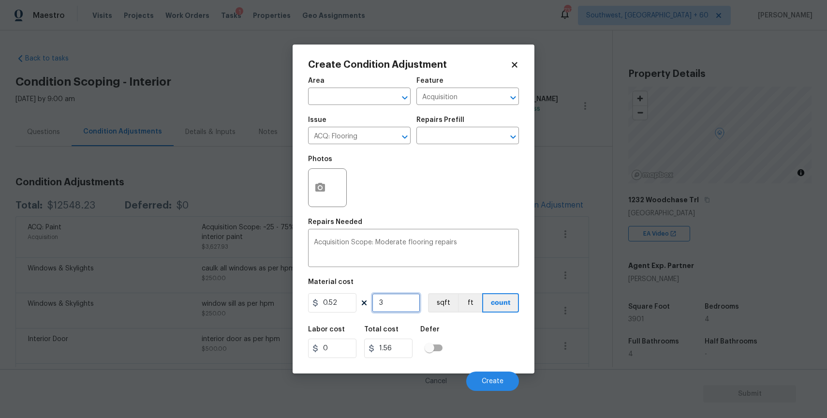
type input "39"
type input "20.28"
type input "390"
type input "202.8"
type input "3901"
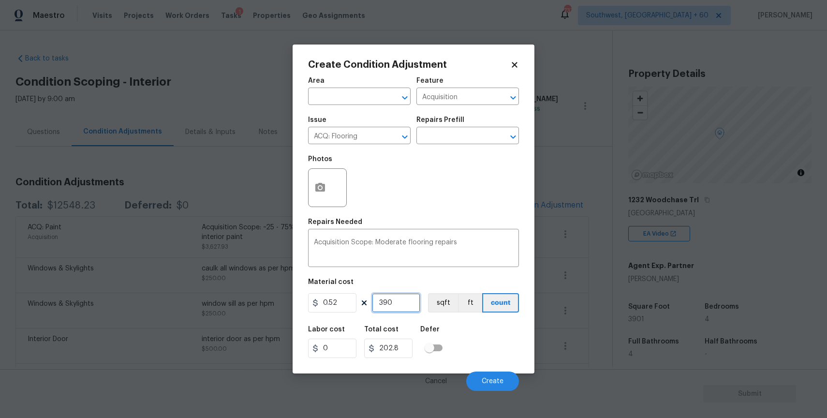
type input "2028.52"
type input "3901"
click at [318, 192] on icon "button" at bounding box center [320, 187] width 10 height 9
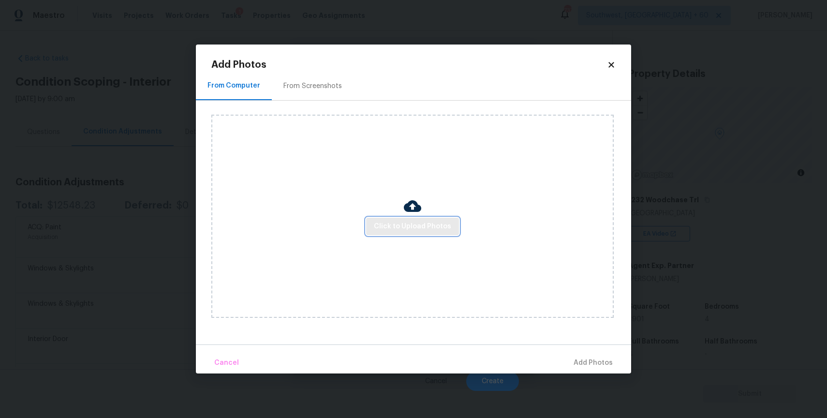
click at [427, 230] on span "Click to Upload Photos" at bounding box center [412, 227] width 77 height 12
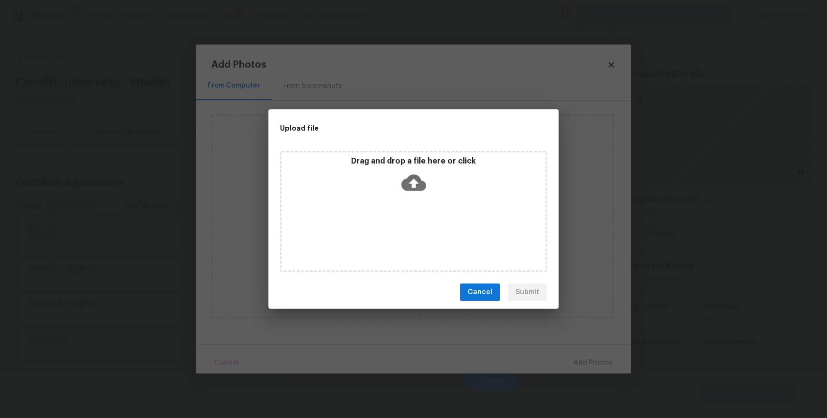
click at [427, 230] on div "Drag and drop a file here or click" at bounding box center [413, 211] width 267 height 121
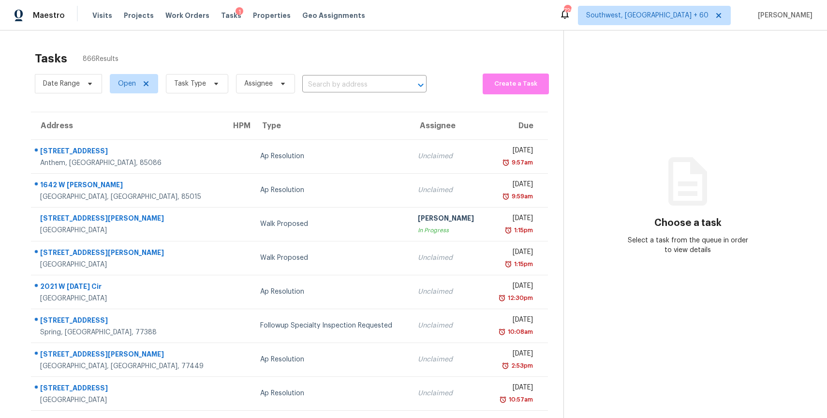
click at [325, 78] on input "text" at bounding box center [350, 84] width 97 height 15
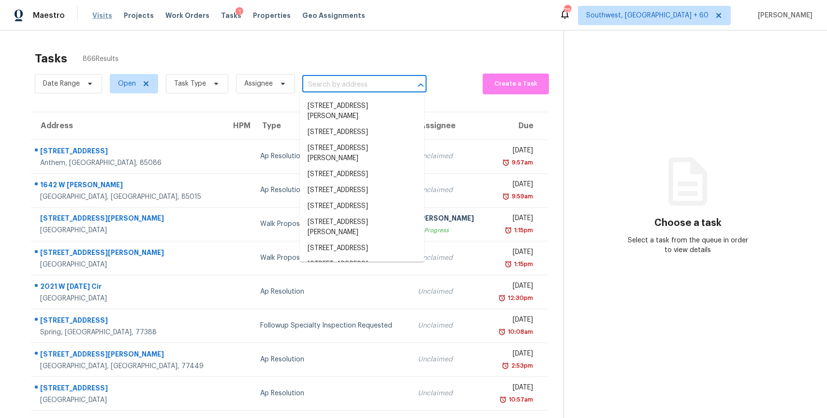
click at [93, 15] on span "Visits" at bounding box center [102, 16] width 20 height 10
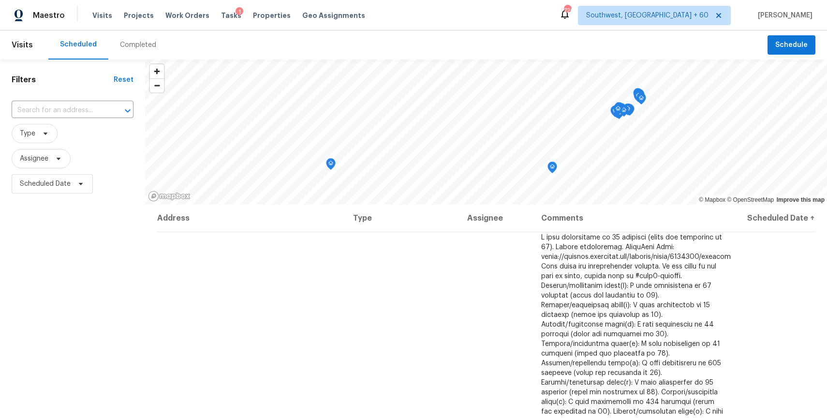
click at [137, 50] on div "Completed" at bounding box center [138, 44] width 60 height 29
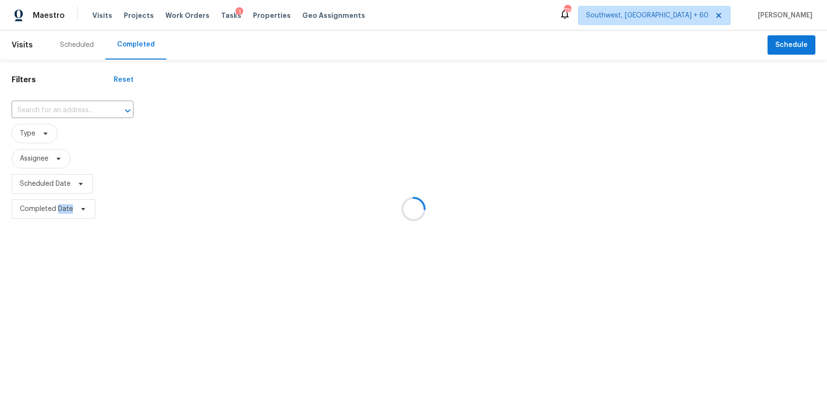
click at [137, 50] on div at bounding box center [413, 209] width 827 height 418
click at [83, 105] on div at bounding box center [413, 209] width 827 height 418
click at [59, 112] on div at bounding box center [413, 209] width 827 height 418
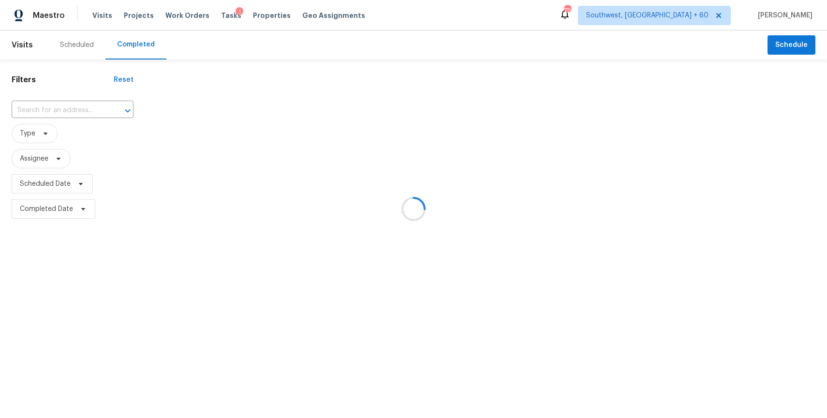
click at [59, 112] on div at bounding box center [413, 209] width 827 height 418
click at [60, 108] on div at bounding box center [413, 209] width 827 height 418
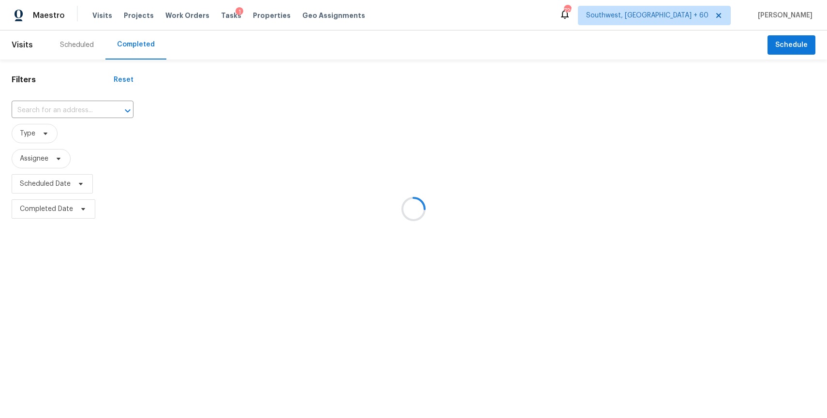
click at [60, 108] on div at bounding box center [413, 209] width 827 height 418
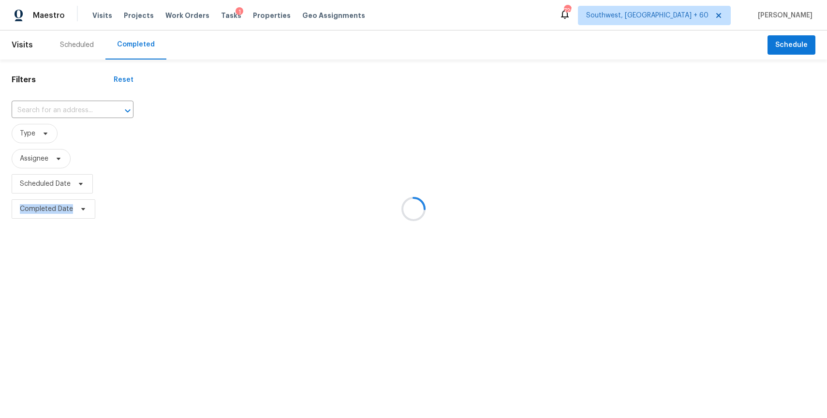
click at [60, 108] on div at bounding box center [413, 209] width 827 height 418
click at [64, 111] on div at bounding box center [413, 209] width 827 height 418
click at [65, 104] on div at bounding box center [413, 209] width 827 height 418
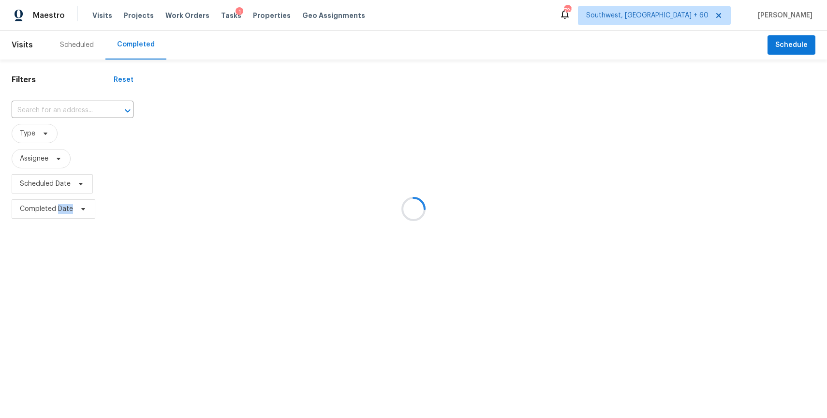
click at [65, 104] on div at bounding box center [413, 209] width 827 height 418
click at [70, 106] on div at bounding box center [413, 209] width 827 height 418
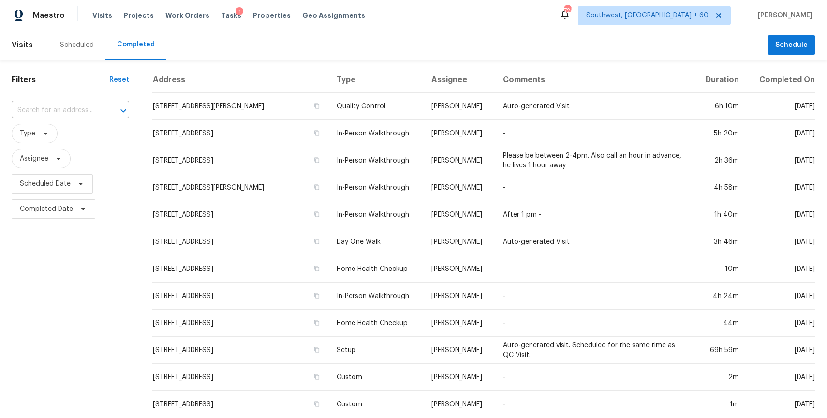
click at [85, 107] on input "text" at bounding box center [57, 110] width 90 height 15
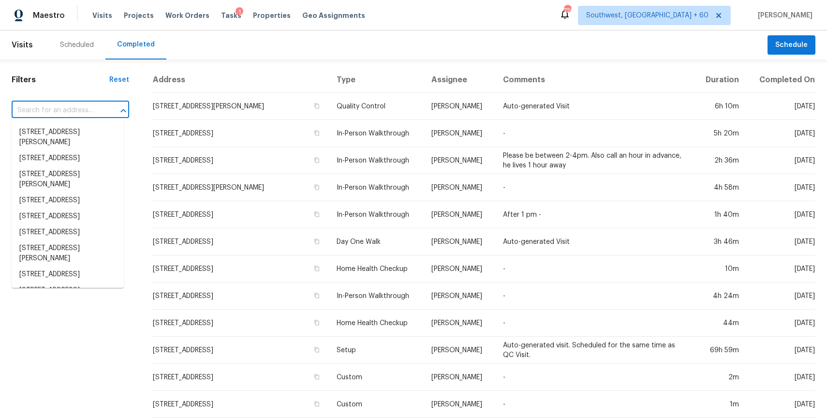
paste input "422 Mount Hood Dr, Inman, SC 29349"
type input "422 Mount Hood Dr, Inman, SC 29349"
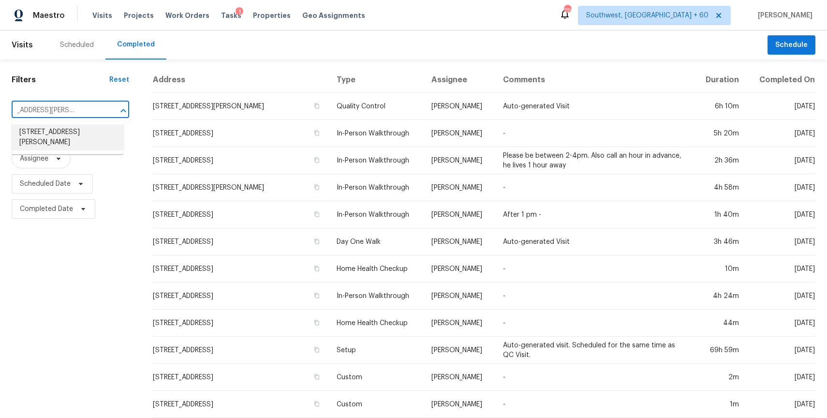
click at [93, 136] on li "422 Mount Hood Dr, Inman, SC 29349" at bounding box center [68, 137] width 112 height 26
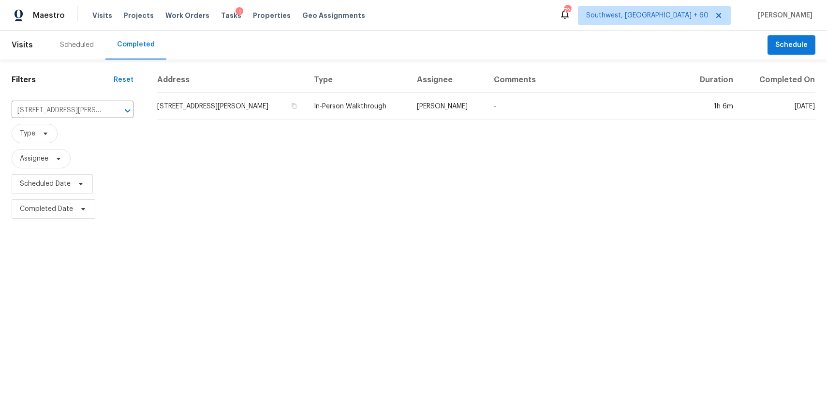
click at [419, 125] on div "Address Type Assignee Comments Duration Completed On 422 Mount Hood Dr, Inman, …" at bounding box center [486, 144] width 682 height 154
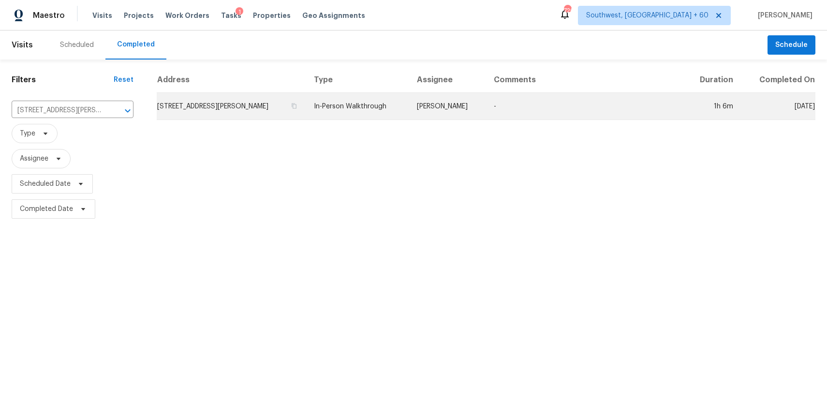
click at [455, 117] on td "Calley Sanchez" at bounding box center [447, 106] width 77 height 27
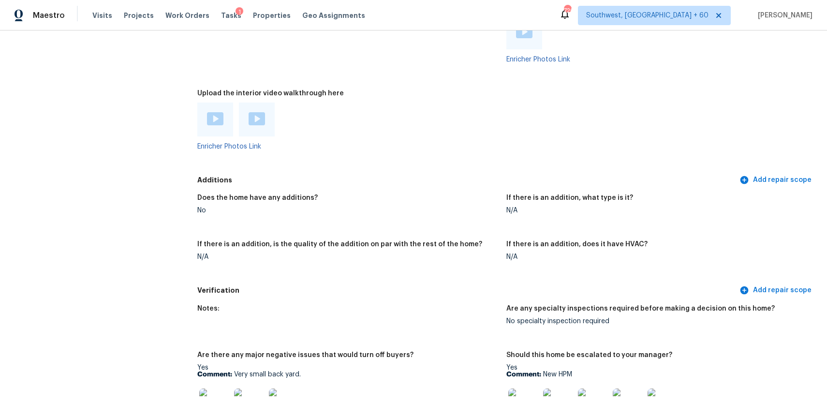
scroll to position [2107, 0]
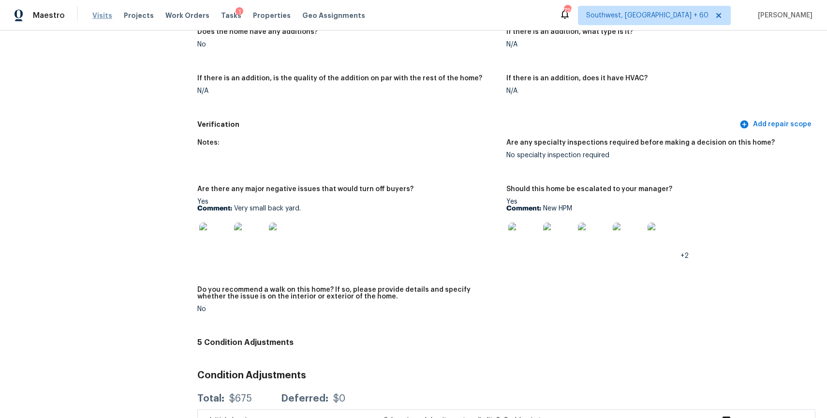
click at [99, 18] on span "Visits" at bounding box center [102, 16] width 20 height 10
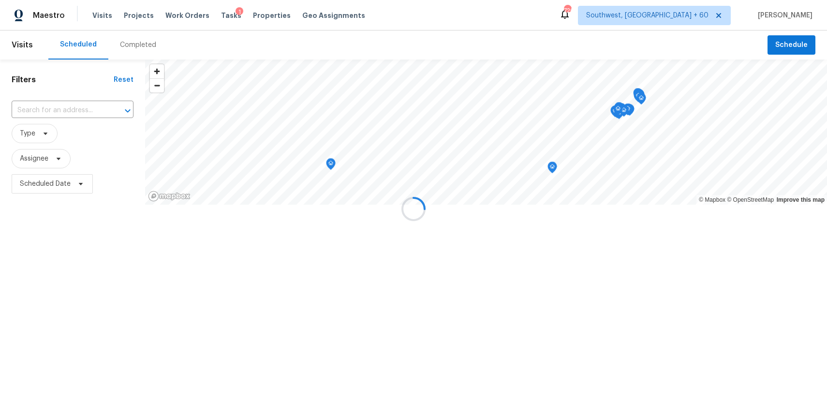
click at [147, 40] on div at bounding box center [413, 209] width 827 height 418
click at [147, 40] on div "Completed" at bounding box center [138, 45] width 36 height 10
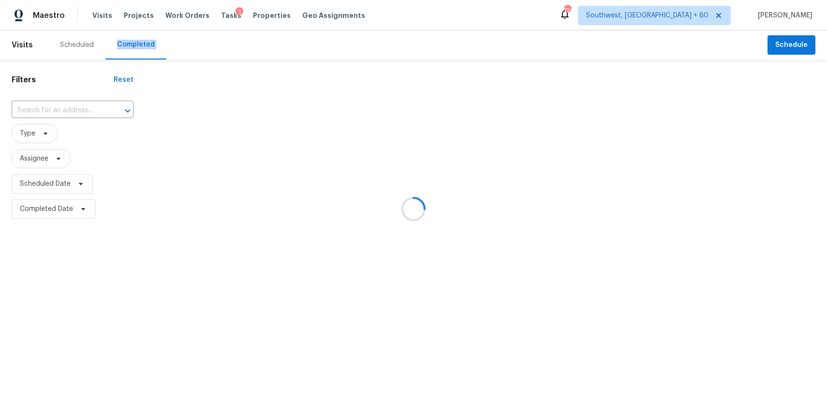
click at [147, 40] on div at bounding box center [413, 209] width 827 height 418
click at [82, 113] on div at bounding box center [413, 209] width 827 height 418
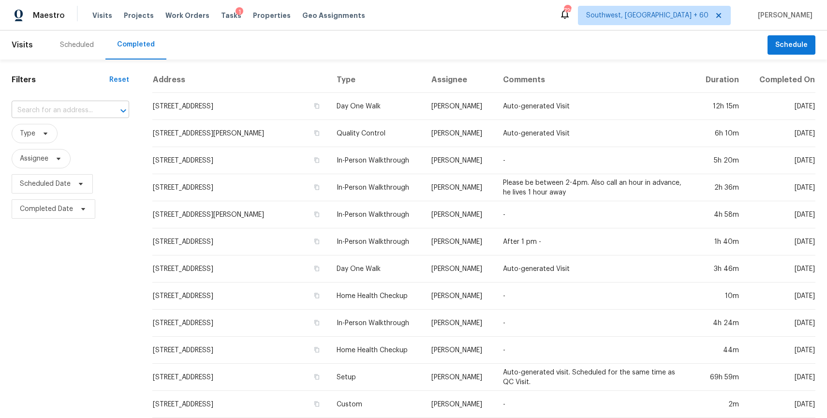
click at [102, 118] on div "​" at bounding box center [71, 110] width 118 height 15
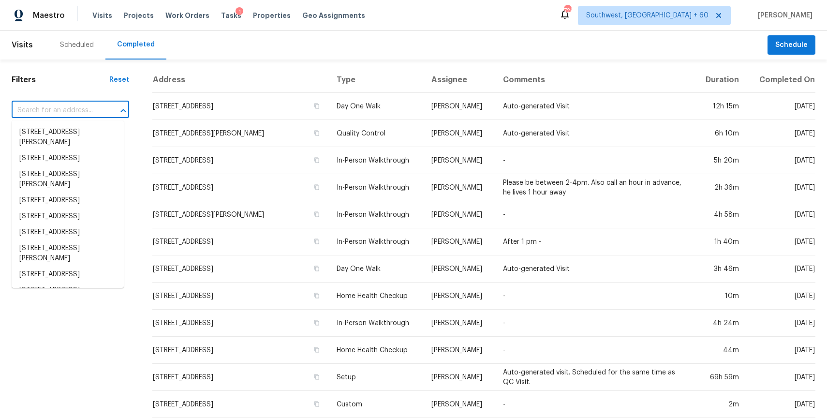
paste input "2022 Olympic Dr, Colorado Springs, CO 80910"
type input "2022 Olympic Dr, Colorado Springs, CO 80910"
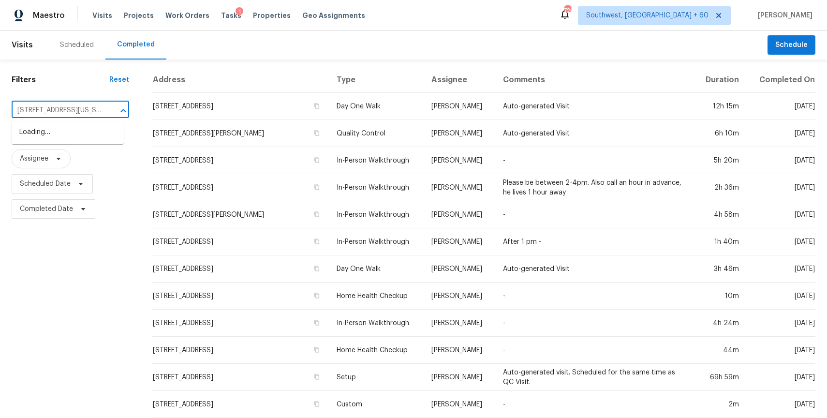
scroll to position [0, 69]
click at [90, 133] on li "2022 Olympic Dr, Colorado Springs, CO 80910" at bounding box center [68, 132] width 112 height 16
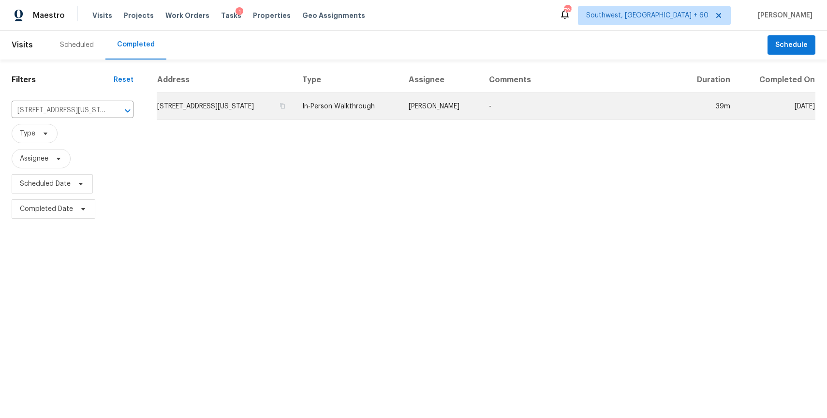
click at [345, 103] on td "In-Person Walkthrough" at bounding box center [348, 106] width 106 height 27
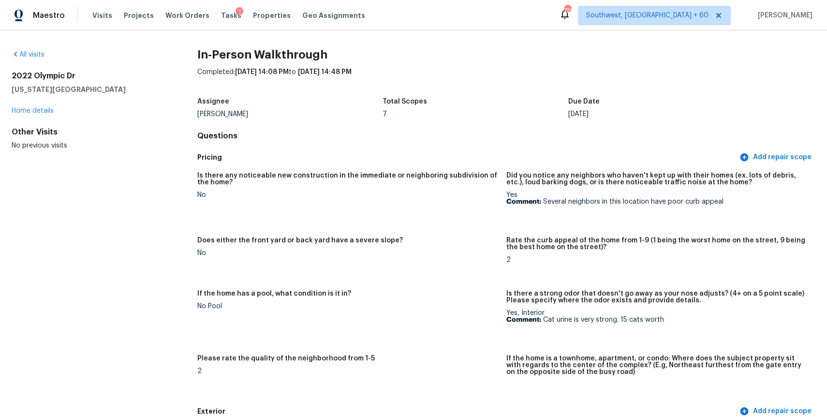
click at [92, 9] on div "Visits Projects Work Orders Tasks 1 Properties Geo Assignments" at bounding box center [234, 15] width 284 height 19
click at [102, 13] on span "Visits" at bounding box center [102, 16] width 20 height 10
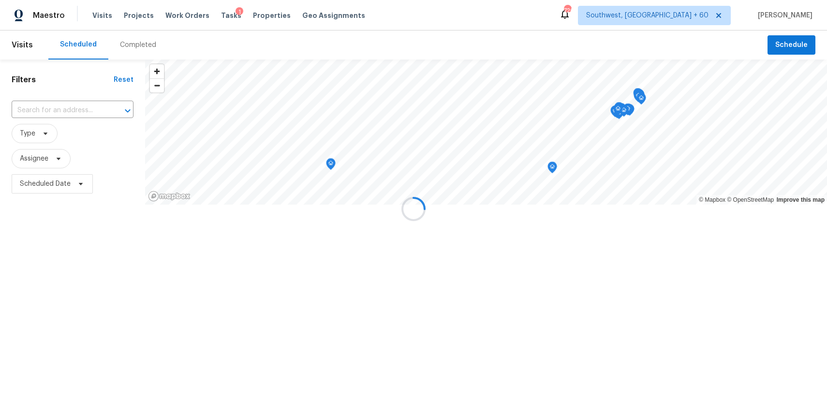
click at [134, 43] on div at bounding box center [413, 209] width 827 height 418
click at [134, 43] on div "Completed" at bounding box center [138, 45] width 36 height 10
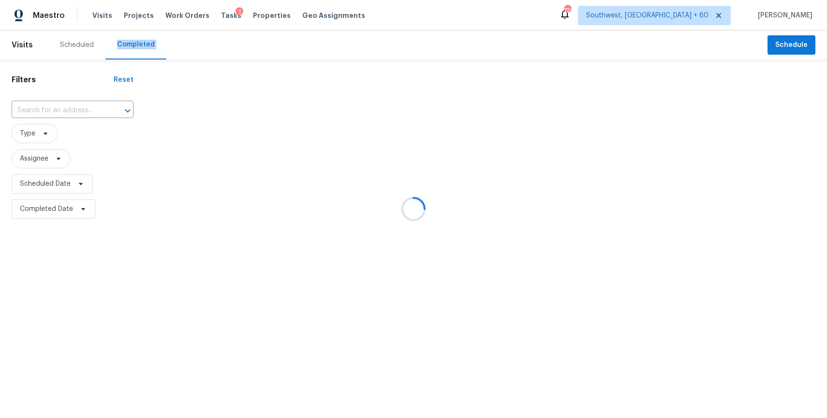
click at [134, 43] on div at bounding box center [413, 209] width 827 height 418
click at [66, 109] on div at bounding box center [413, 209] width 827 height 418
click at [54, 108] on div at bounding box center [413, 209] width 827 height 418
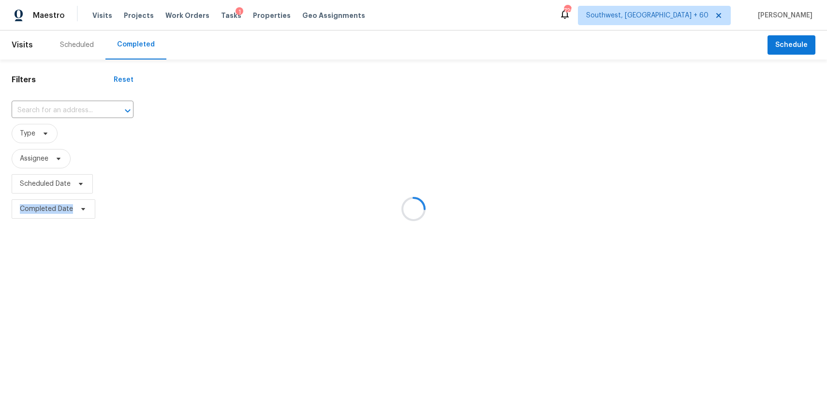
click at [54, 108] on div at bounding box center [413, 209] width 827 height 418
click at [54, 108] on input "text" at bounding box center [59, 110] width 95 height 15
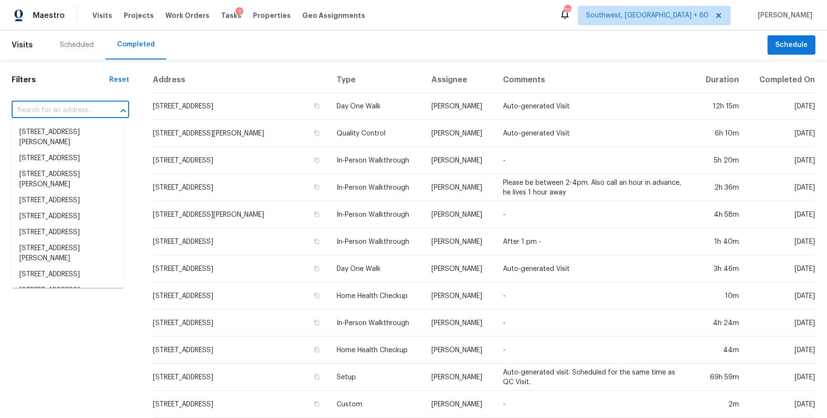
click at [54, 108] on input "text" at bounding box center [57, 110] width 90 height 15
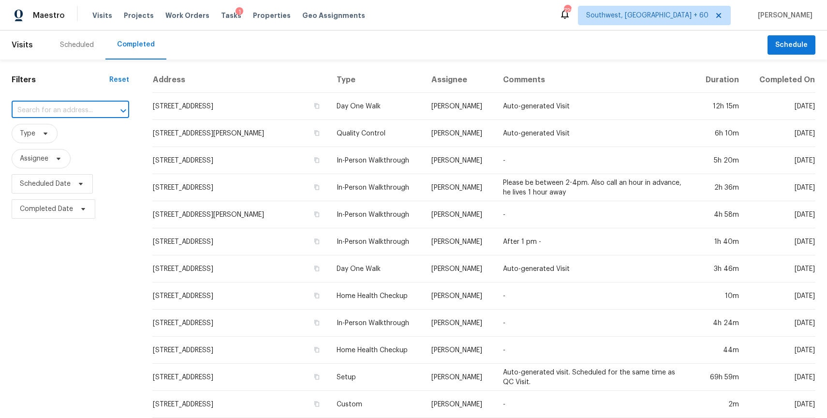
paste input "422 Cobblestone Dr, Colorado Springs, CO 80906"
type input "422 Cobblestone Dr, Colorado Springs, CO 80906"
click at [71, 130] on li "422 Cobblestone Dr, Colorado Springs, CO 80906" at bounding box center [68, 132] width 112 height 16
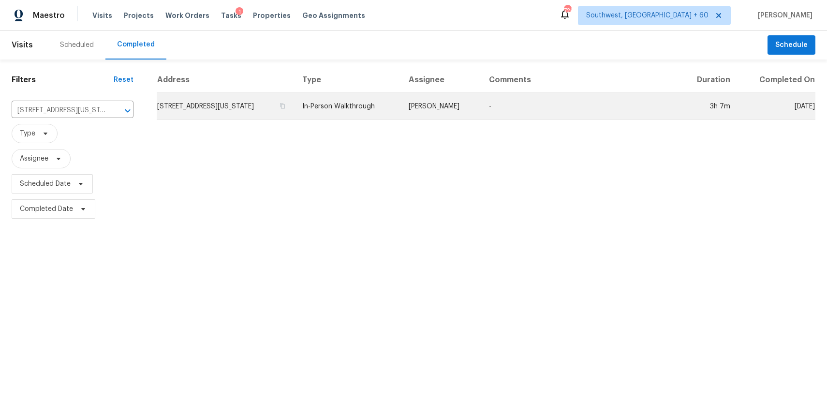
click at [295, 116] on td "422 Cobblestone Dr, Colorado Springs, CO 80906" at bounding box center [226, 106] width 138 height 27
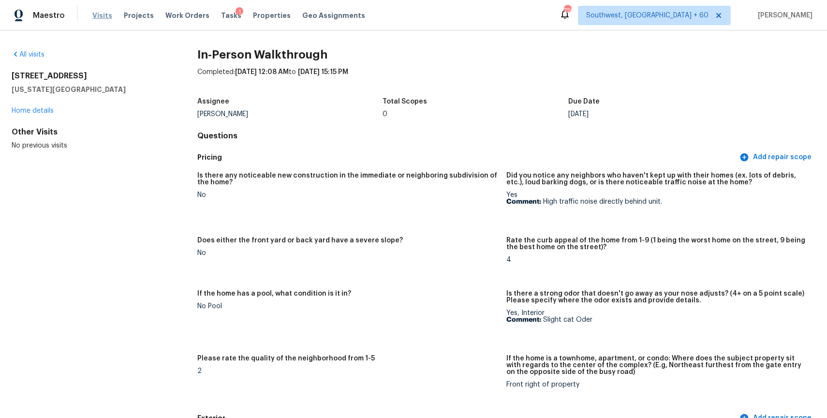
click at [97, 12] on span "Visits" at bounding box center [102, 16] width 20 height 10
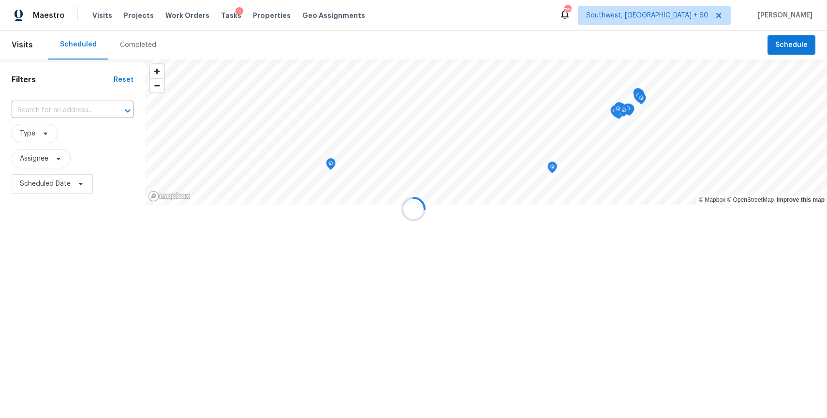
click at [118, 42] on div at bounding box center [413, 209] width 827 height 418
click at [137, 45] on div at bounding box center [413, 209] width 827 height 418
click at [137, 45] on div "Completed" at bounding box center [138, 45] width 36 height 10
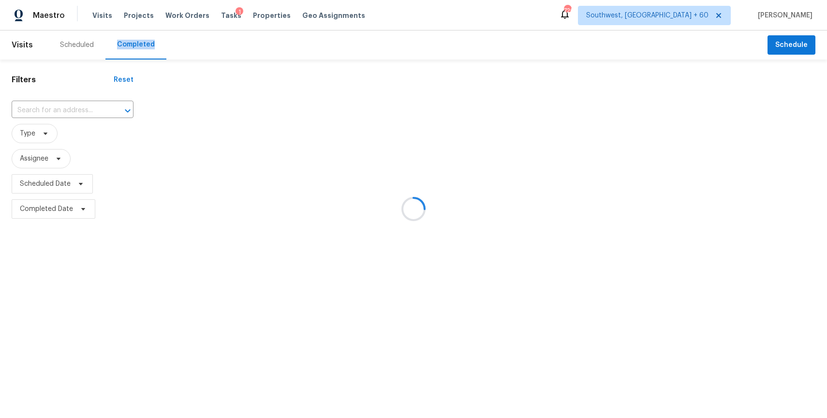
click at [59, 105] on div at bounding box center [413, 209] width 827 height 418
click at [70, 109] on div at bounding box center [413, 209] width 827 height 418
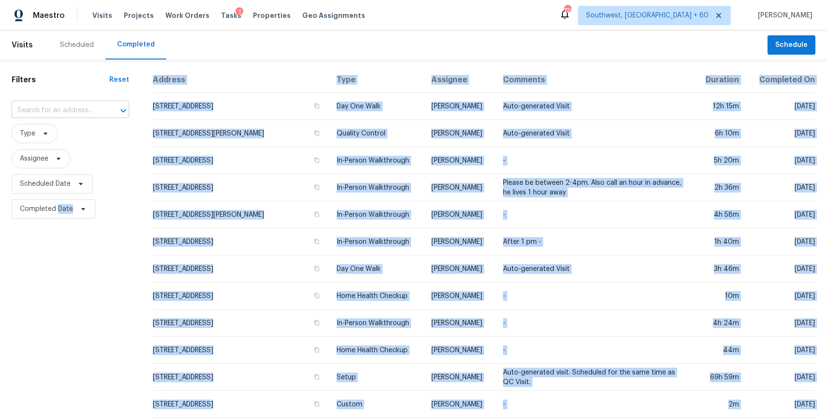
click at [60, 103] on input "text" at bounding box center [57, 110] width 90 height 15
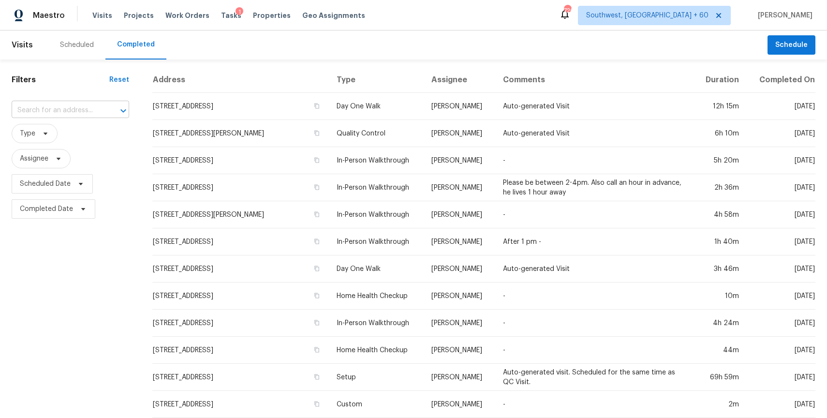
click at [60, 103] on input "text" at bounding box center [57, 110] width 90 height 15
paste input "12606 Ozona Rnch, San Antonio, TX 78245"
type input "12606 Ozona Rnch, San Antonio, TX 78245"
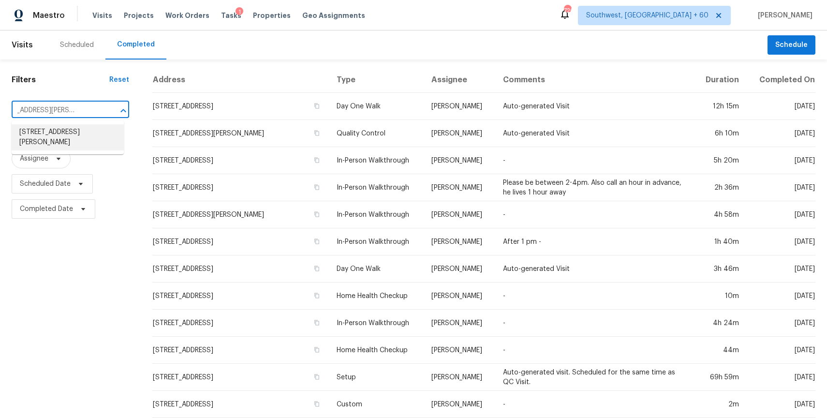
click at [84, 137] on li "12606 Ozona Rnch, San Antonio, TX 78245" at bounding box center [68, 137] width 112 height 26
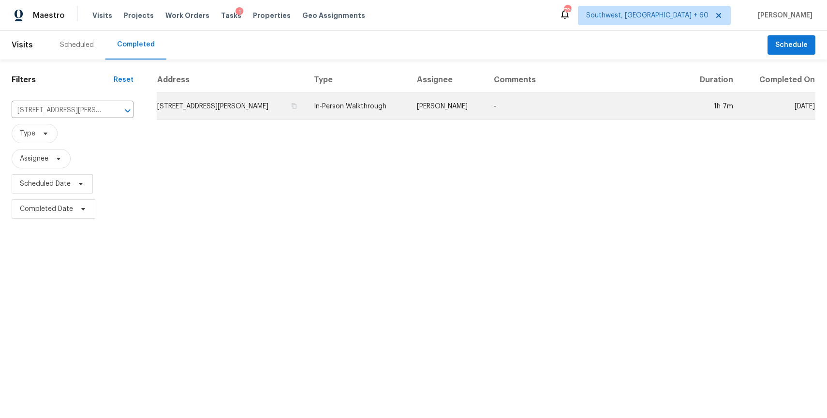
click at [362, 95] on td "In-Person Walkthrough" at bounding box center [357, 106] width 103 height 27
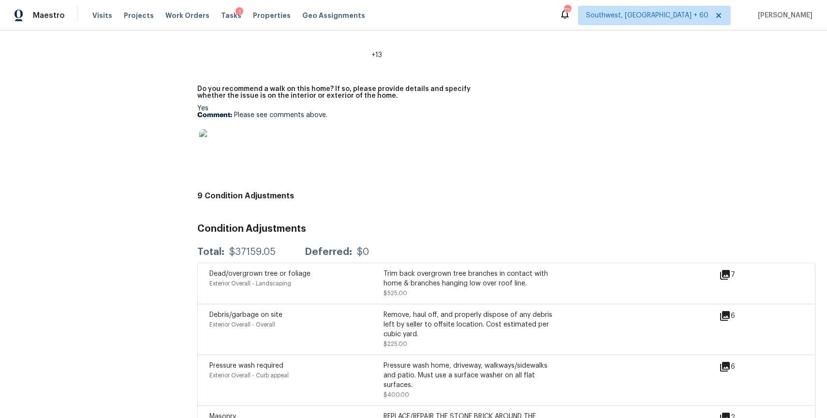
scroll to position [2365, 0]
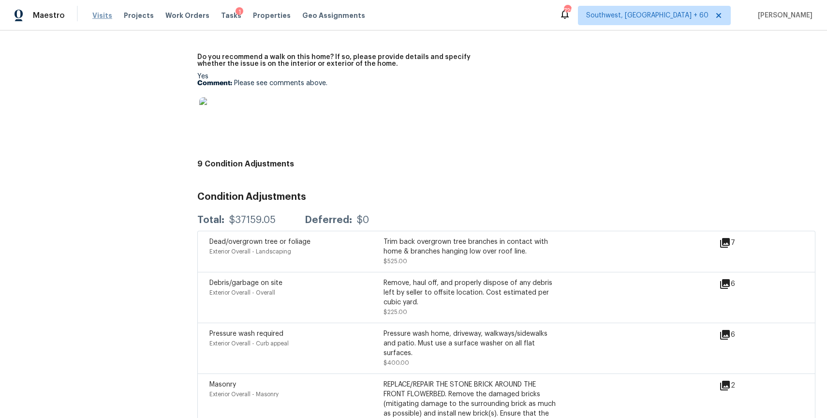
click at [97, 12] on span "Visits" at bounding box center [102, 16] width 20 height 10
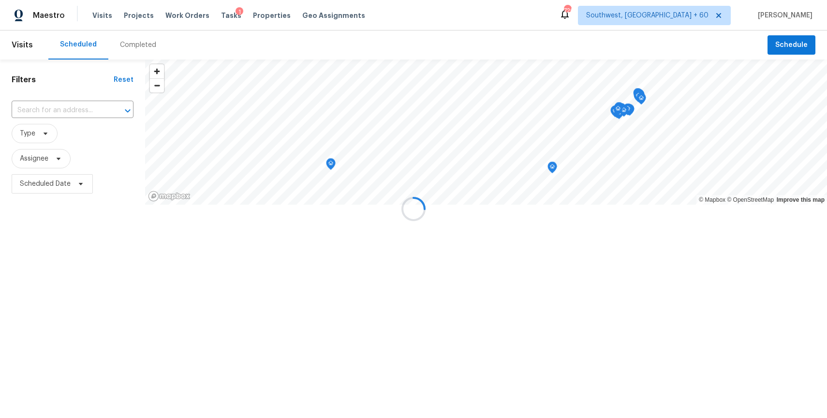
click at [130, 47] on div at bounding box center [413, 209] width 827 height 418
click at [130, 47] on div "Completed" at bounding box center [138, 45] width 36 height 10
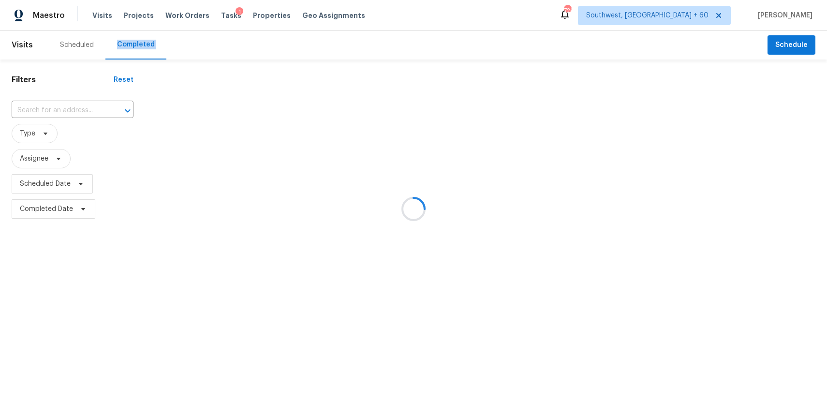
click at [73, 112] on div at bounding box center [413, 209] width 827 height 418
click at [69, 108] on input "text" at bounding box center [59, 110] width 95 height 15
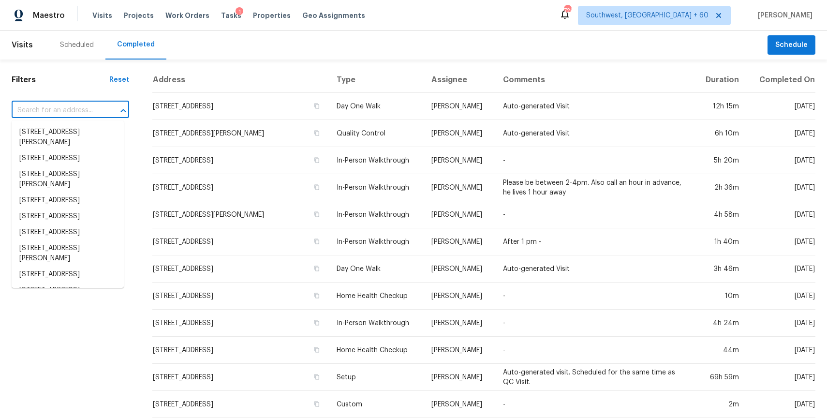
click at [69, 108] on input "text" at bounding box center [57, 110] width 90 height 15
paste input "5207 Ridgeton Dr, Houston, TX 77053"
type input "5207 Ridgeton Dr, Houston, TX 77053"
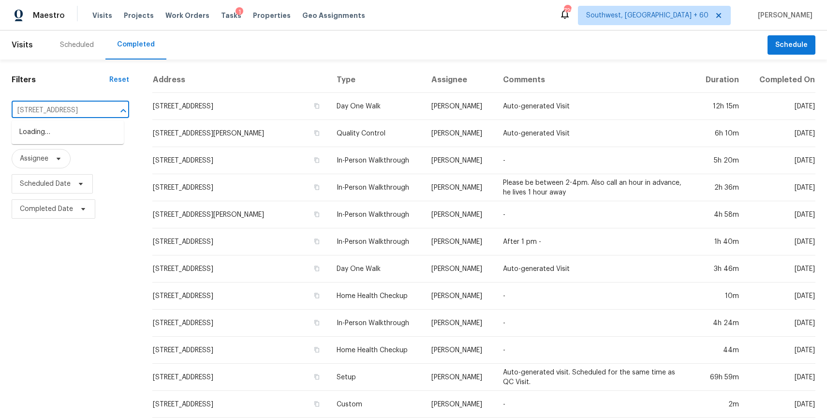
scroll to position [0, 40]
click at [75, 135] on li "5207 Ridgeton Dr, Houston, TX 77053" at bounding box center [68, 132] width 112 height 16
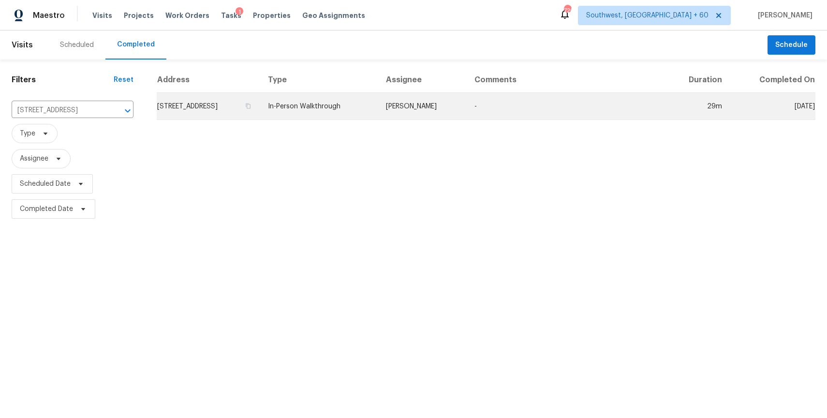
click at [441, 109] on td "[PERSON_NAME]" at bounding box center [422, 106] width 89 height 27
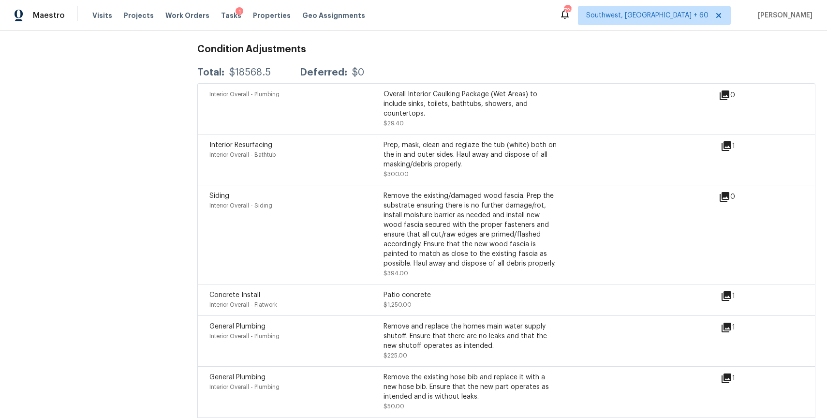
scroll to position [2603, 0]
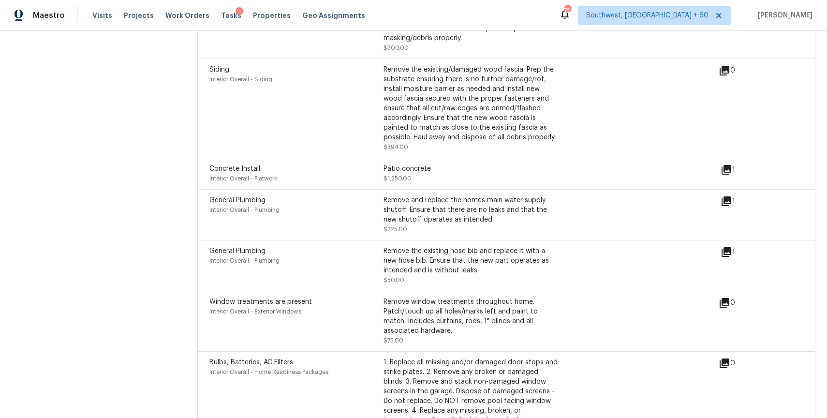
click at [100, 3] on div "Maestro Visits Projects Work Orders Tasks 1 Properties Geo Assignments 720 Sout…" at bounding box center [413, 15] width 827 height 30
click at [101, 13] on span "Visits" at bounding box center [102, 16] width 20 height 10
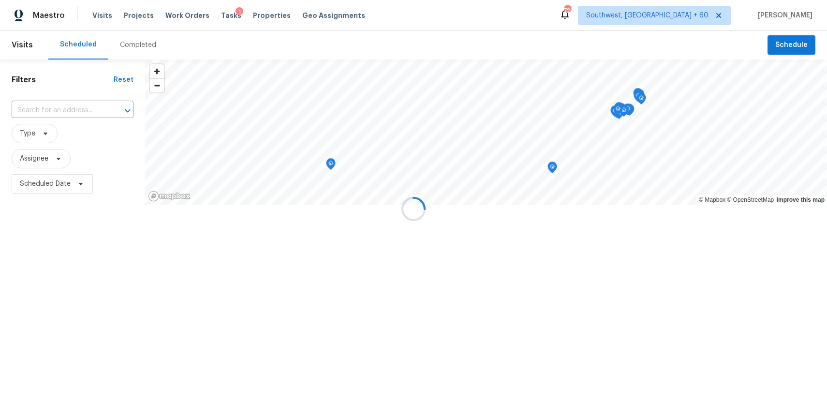
click at [131, 43] on div at bounding box center [413, 209] width 827 height 418
click at [131, 43] on div "Completed" at bounding box center [138, 45] width 36 height 10
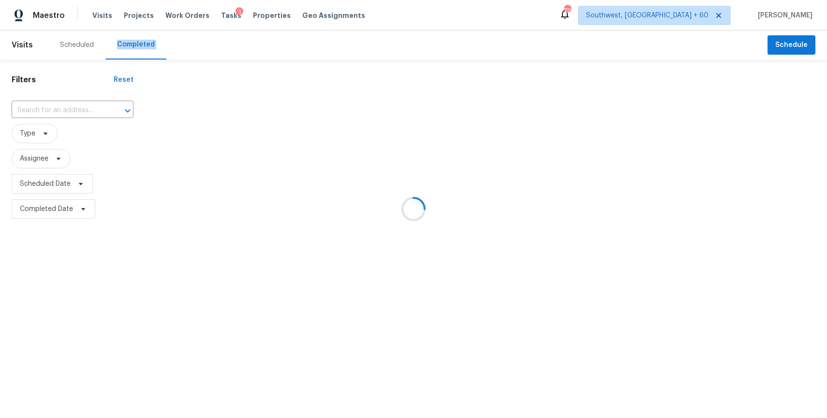
click at [133, 43] on div at bounding box center [413, 209] width 827 height 418
click at [77, 118] on div at bounding box center [413, 209] width 827 height 418
click at [80, 105] on div at bounding box center [413, 209] width 827 height 418
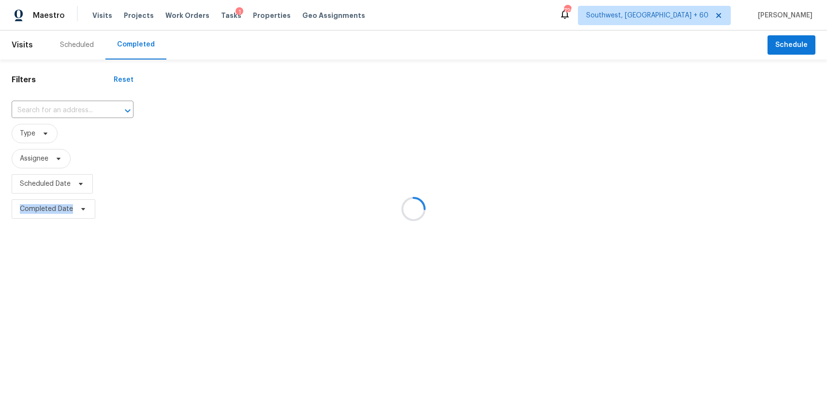
click at [80, 105] on div at bounding box center [413, 209] width 827 height 418
click at [80, 105] on input "text" at bounding box center [59, 110] width 95 height 15
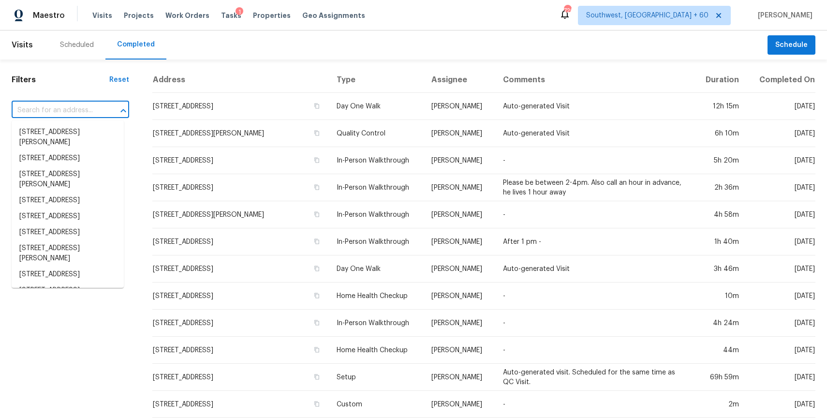
click at [80, 105] on input "text" at bounding box center [57, 110] width 90 height 15
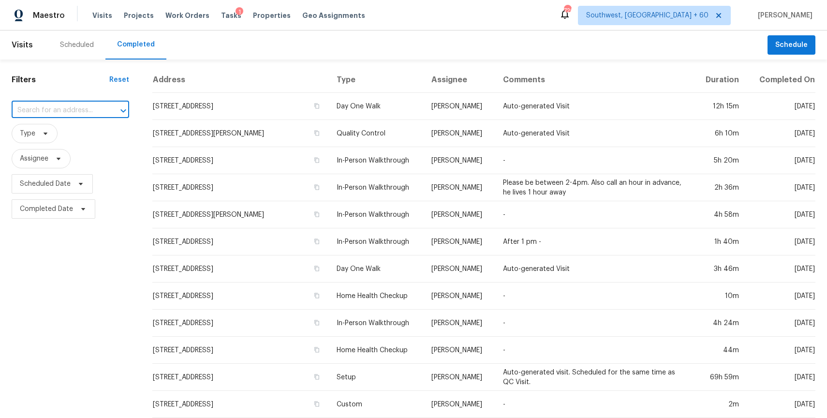
paste input "4248 Weathervane Way, Roseville, CA 95747"
type input "4248 Weathervane Way, Roseville, CA 95747"
click at [75, 131] on li "4248 Weathervane Way, Roseville, CA 95747" at bounding box center [68, 132] width 112 height 16
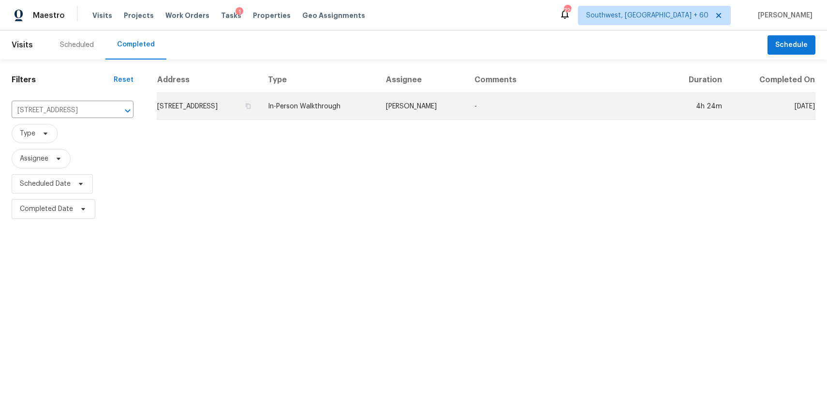
click at [377, 104] on td "In-Person Walkthrough" at bounding box center [319, 106] width 118 height 27
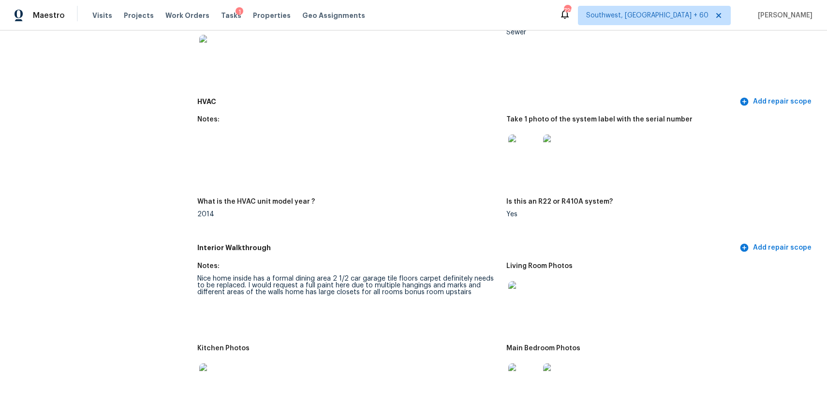
scroll to position [951, 0]
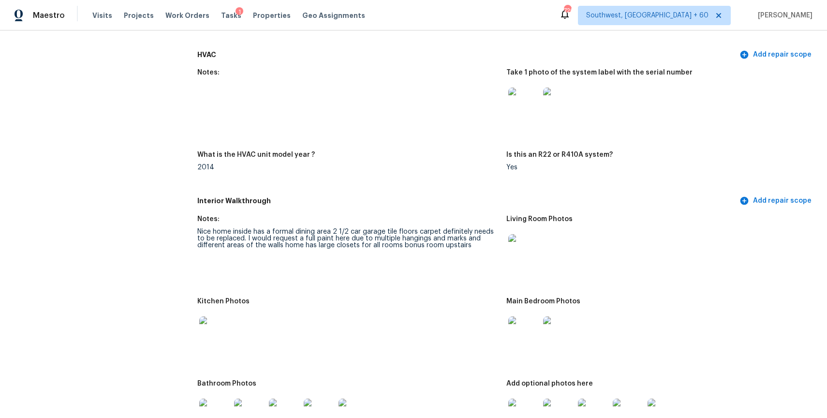
click at [516, 339] on img at bounding box center [524, 331] width 31 height 31
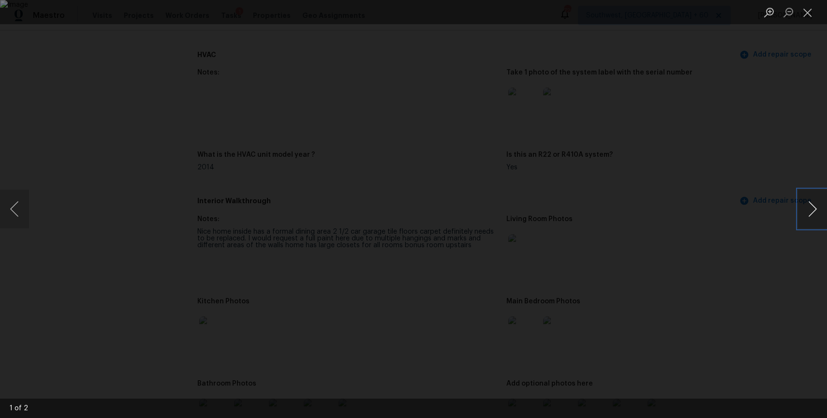
click at [813, 210] on button "Next image" at bounding box center [812, 209] width 29 height 39
click at [809, 202] on button "Next image" at bounding box center [812, 209] width 29 height 39
click at [724, 172] on div "Lightbox" at bounding box center [413, 209] width 827 height 418
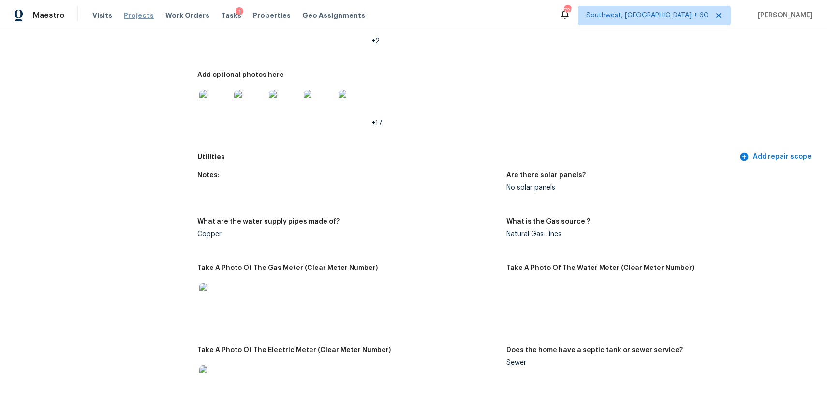
scroll to position [347, 0]
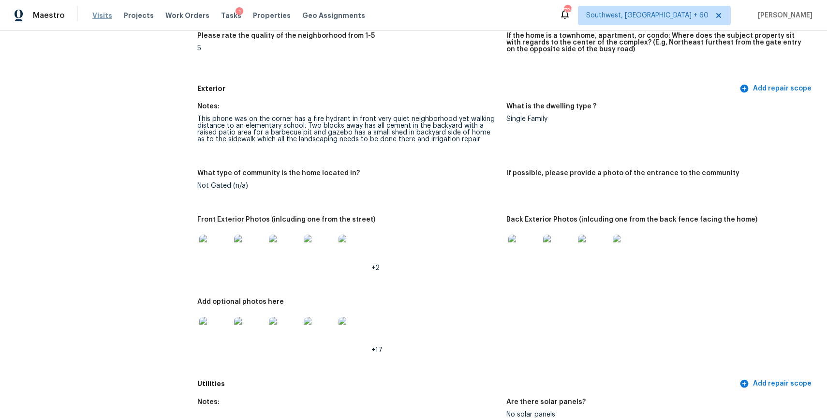
click at [104, 16] on span "Visits" at bounding box center [102, 16] width 20 height 10
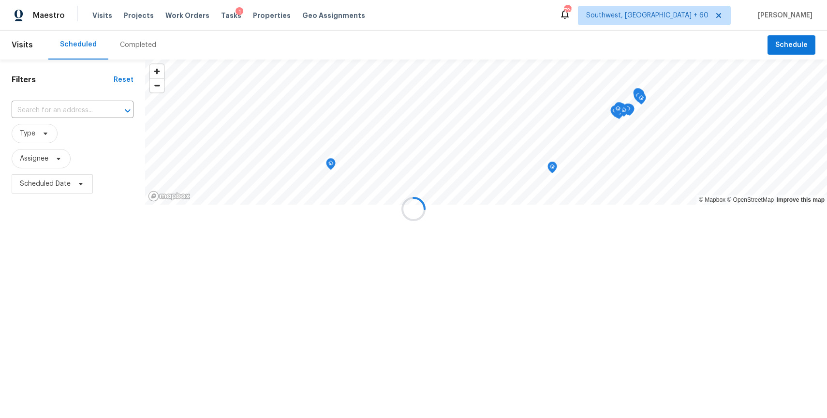
click at [137, 48] on div at bounding box center [413, 209] width 827 height 418
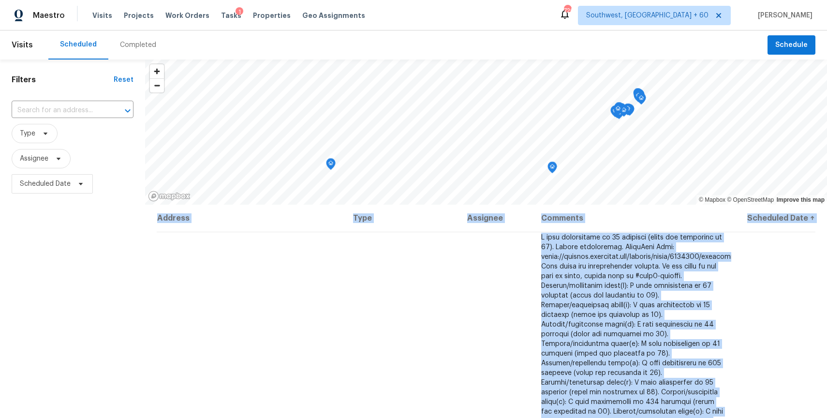
click at [137, 48] on div "Completed" at bounding box center [138, 45] width 36 height 10
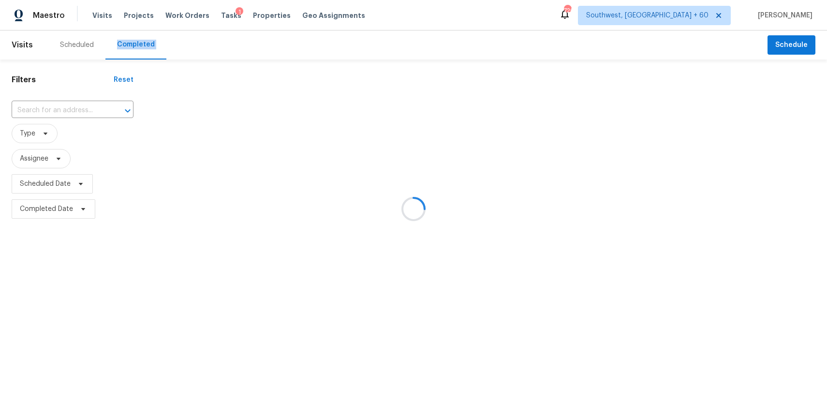
click at [94, 107] on div at bounding box center [413, 209] width 827 height 418
click at [60, 104] on div at bounding box center [413, 209] width 827 height 418
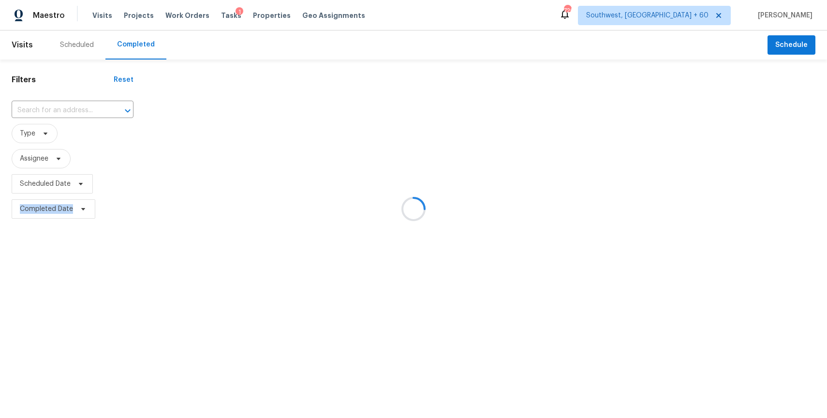
click at [60, 104] on div at bounding box center [413, 209] width 827 height 418
click at [60, 104] on input "text" at bounding box center [59, 110] width 95 height 15
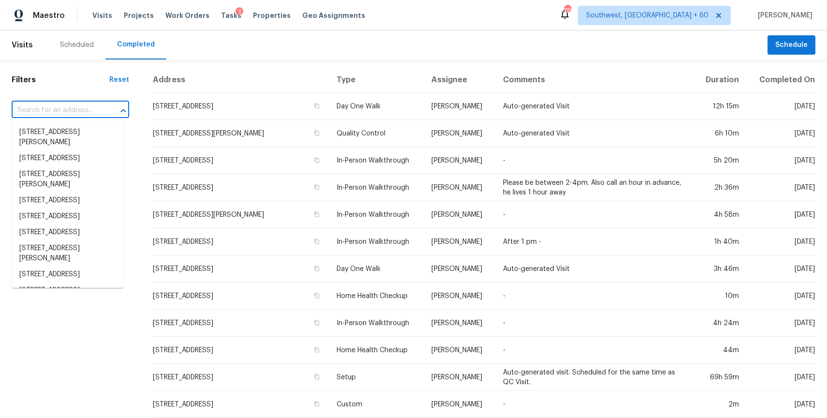
paste input "1201 Santa Rosa Dr, Killeen, TX 76541"
type input "1201 Santa Rosa Dr, Killeen, TX 76541"
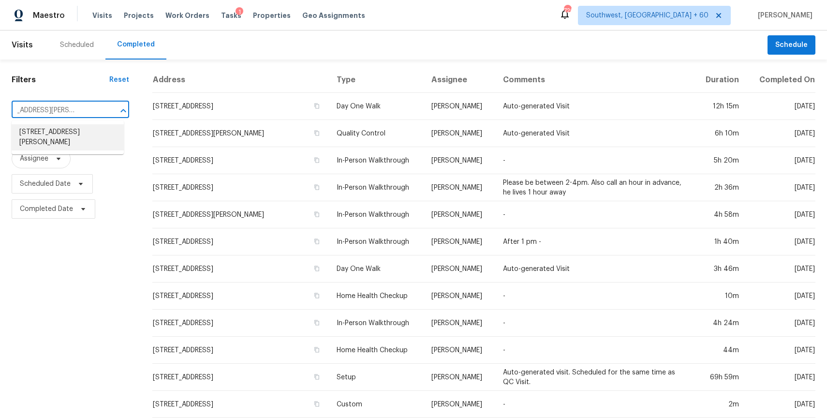
click at [59, 134] on li "1201 Santa Rosa Dr, Killeen, TX 76541" at bounding box center [68, 137] width 112 height 26
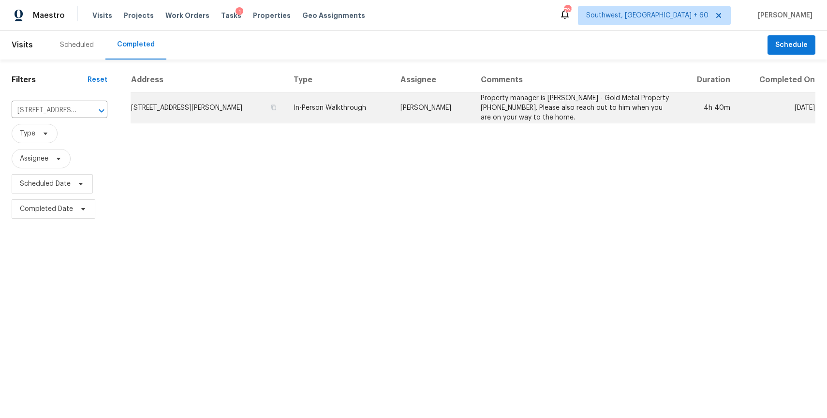
click at [473, 102] on td "[PERSON_NAME]" at bounding box center [433, 108] width 80 height 30
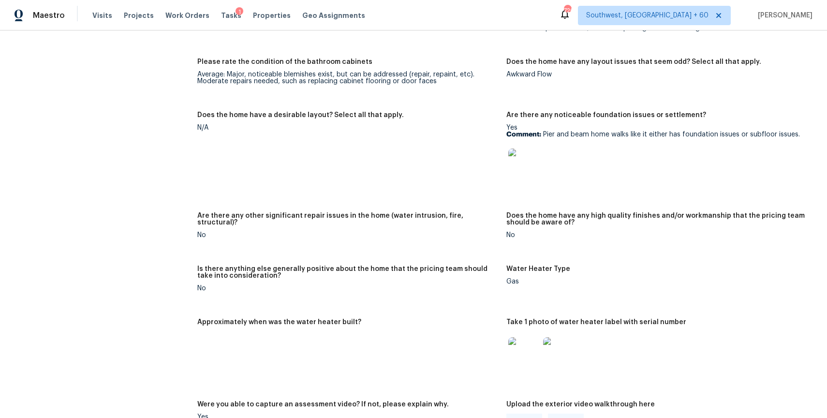
scroll to position [1696, 0]
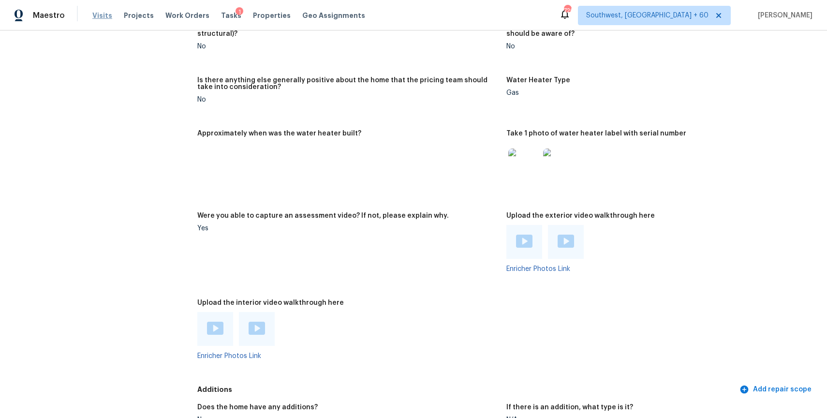
click at [102, 15] on span "Visits" at bounding box center [102, 16] width 20 height 10
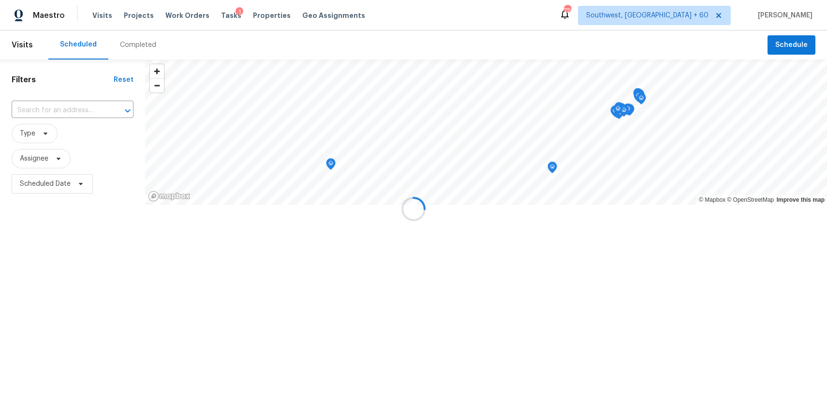
click at [134, 47] on div at bounding box center [413, 209] width 827 height 418
click at [133, 45] on div at bounding box center [413, 209] width 827 height 418
click at [133, 45] on div "Completed" at bounding box center [138, 45] width 36 height 10
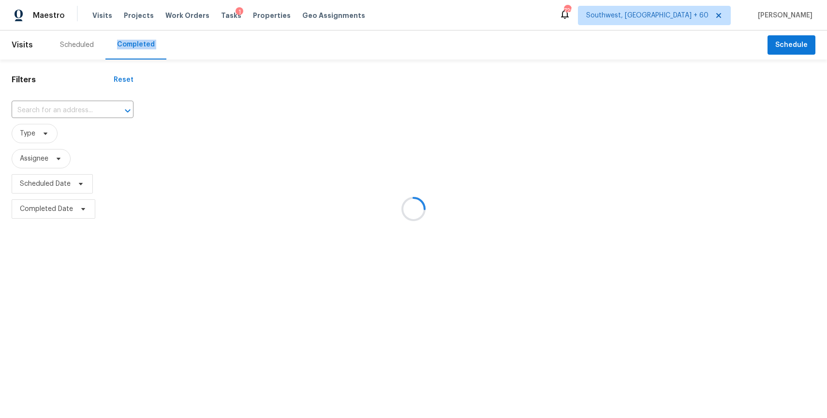
click at [68, 106] on div at bounding box center [413, 209] width 827 height 418
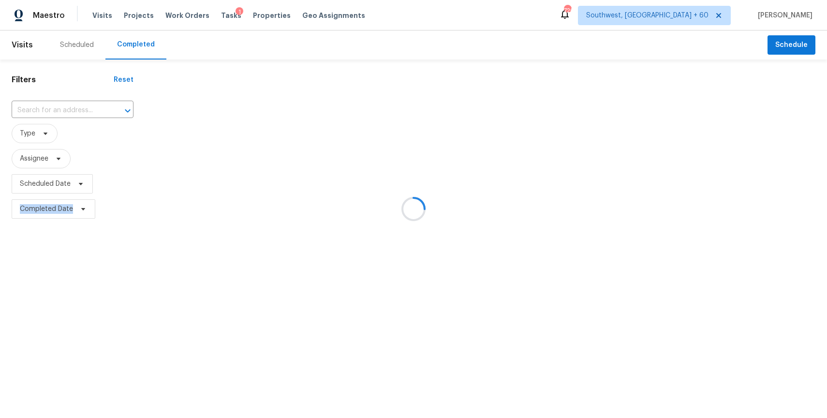
click at [68, 106] on input "text" at bounding box center [59, 110] width 95 height 15
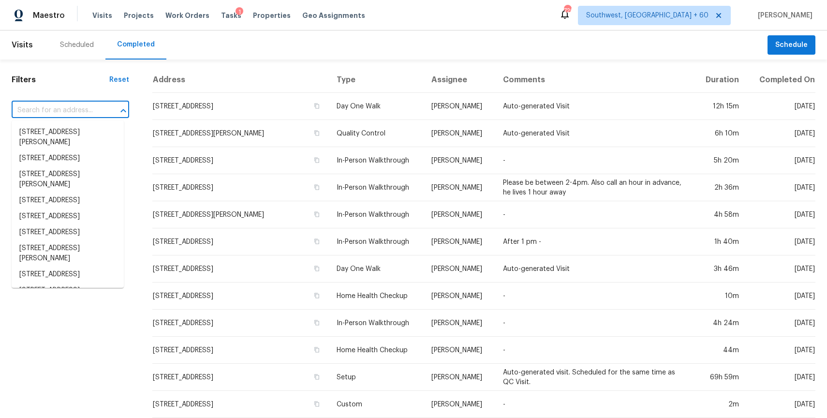
click at [68, 106] on input "text" at bounding box center [57, 110] width 90 height 15
type input "v"
paste input "812 Northcrest Dr, Birmingham, AL 35235"
type input "812 Northcrest Dr, Birmingham, AL 35235"
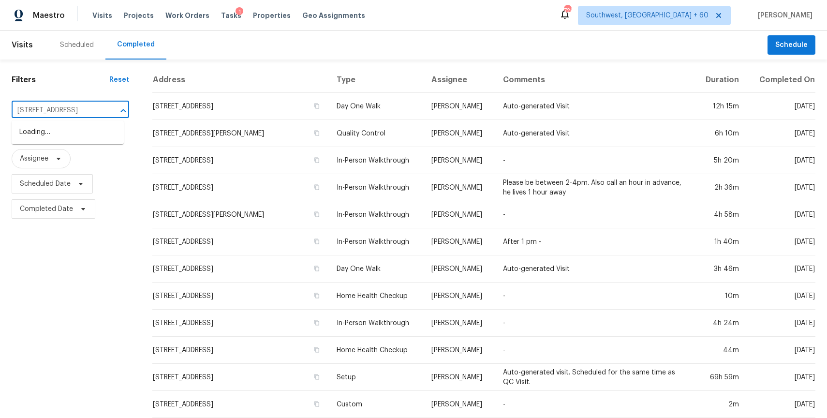
scroll to position [0, 51]
click at [61, 140] on li "812 Northcrest Dr, Birmingham, AL 35235" at bounding box center [68, 132] width 112 height 16
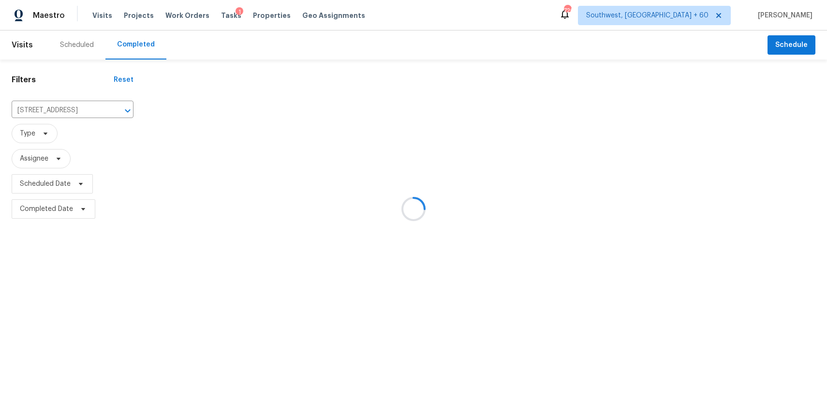
click at [61, 145] on div at bounding box center [413, 209] width 827 height 418
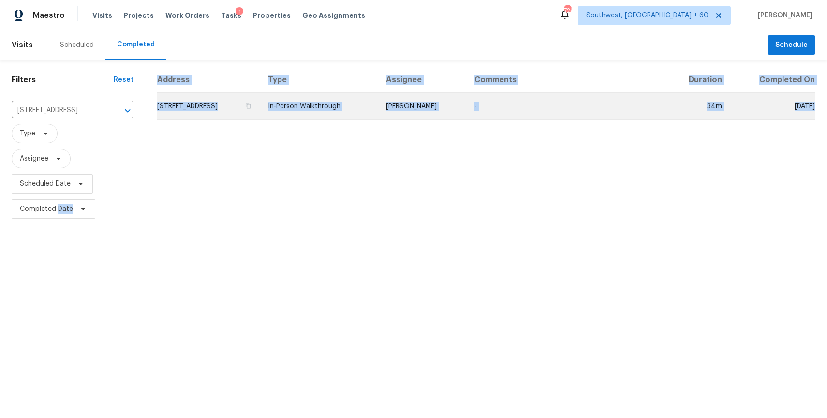
click at [378, 108] on td "In-Person Walkthrough" at bounding box center [319, 106] width 118 height 27
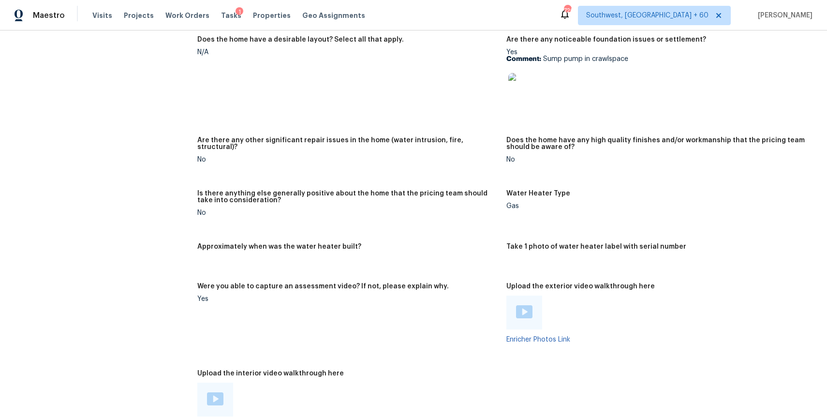
scroll to position [1541, 0]
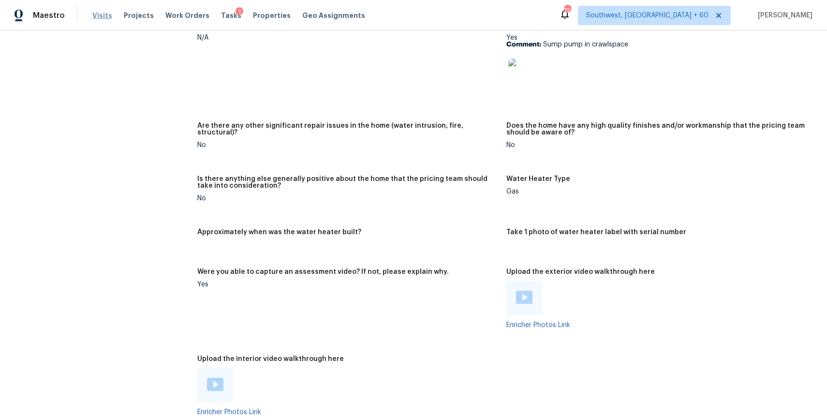
click at [102, 17] on span "Visits" at bounding box center [102, 16] width 20 height 10
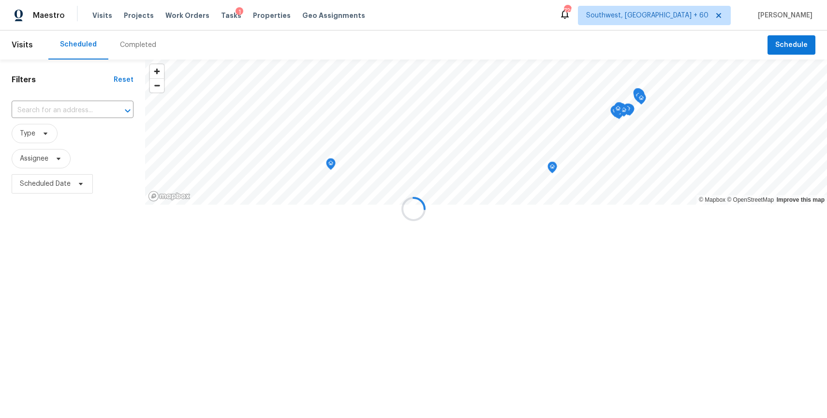
click at [139, 47] on div at bounding box center [413, 209] width 827 height 418
click at [139, 47] on div "Completed" at bounding box center [138, 45] width 36 height 10
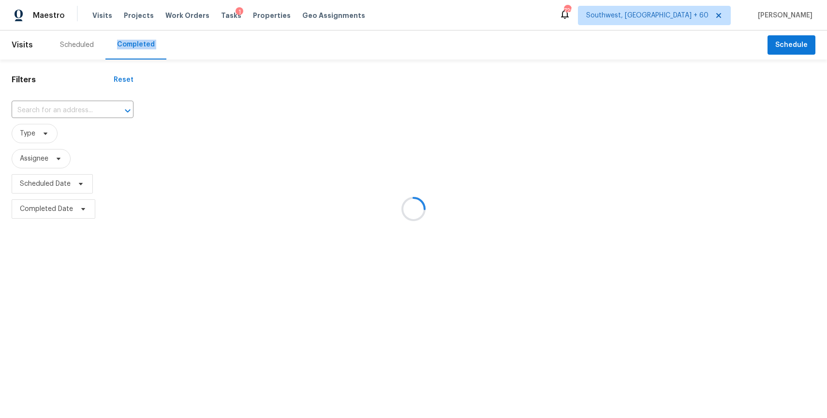
click at [139, 47] on div at bounding box center [413, 209] width 827 height 418
click at [80, 109] on div at bounding box center [413, 209] width 827 height 418
click at [60, 106] on div at bounding box center [413, 209] width 827 height 418
click at [60, 106] on input "text" at bounding box center [59, 110] width 95 height 15
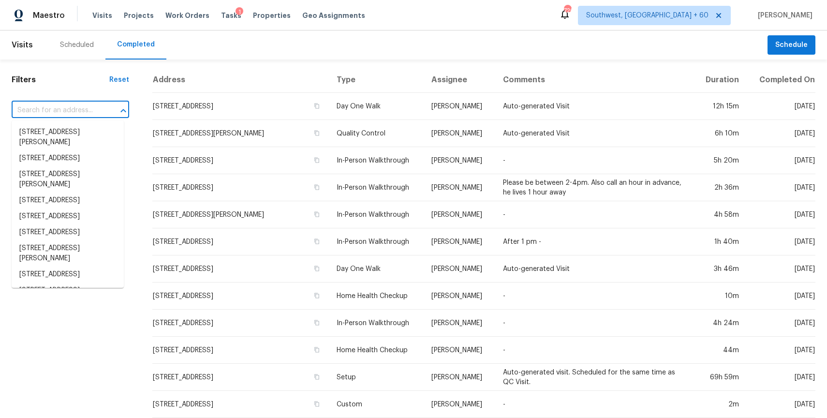
click at [60, 106] on input "text" at bounding box center [57, 110] width 90 height 15
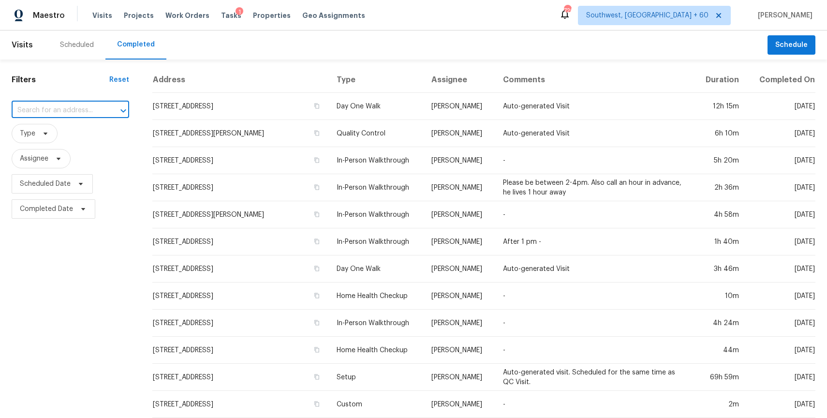
paste input "2210 Club Creek Cir, Garland, TX 75043"
type input "2210 Club Creek Cir, Garland, TX 75043"
click at [74, 133] on li "2210 Club Creek Cir, Garland, TX 75043" at bounding box center [68, 132] width 112 height 16
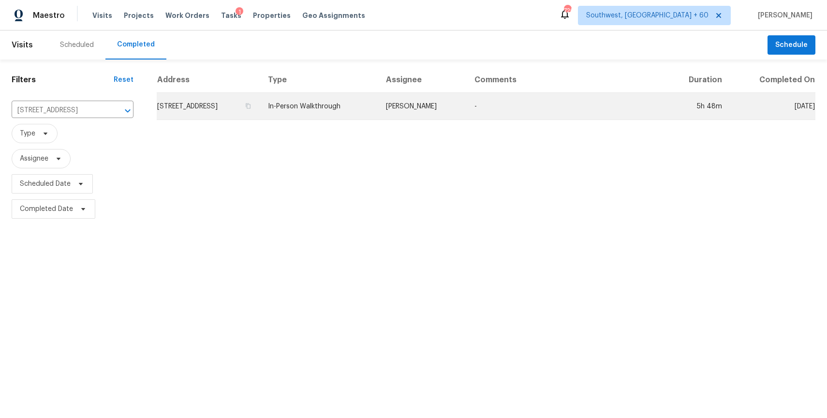
click at [378, 108] on td "In-Person Walkthrough" at bounding box center [319, 106] width 118 height 27
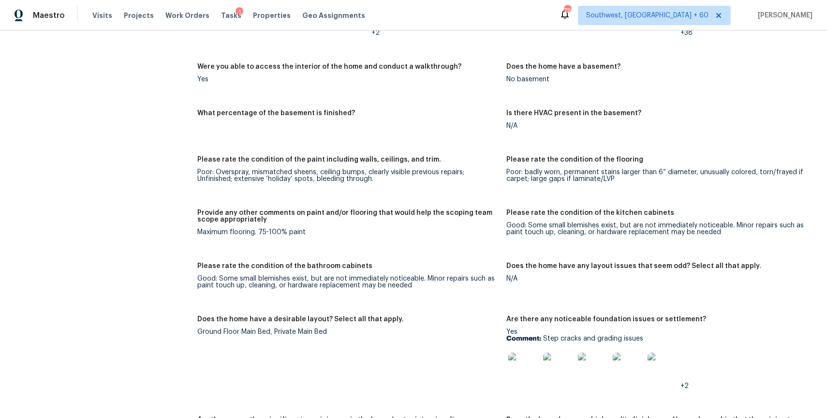
scroll to position [1346, 0]
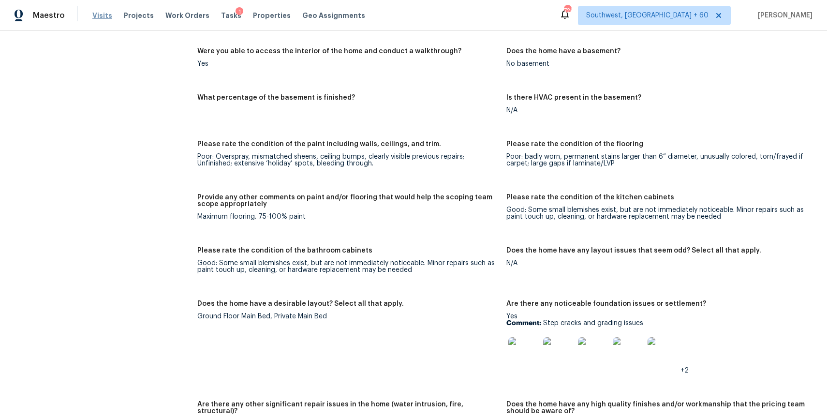
click at [105, 15] on span "Visits" at bounding box center [102, 16] width 20 height 10
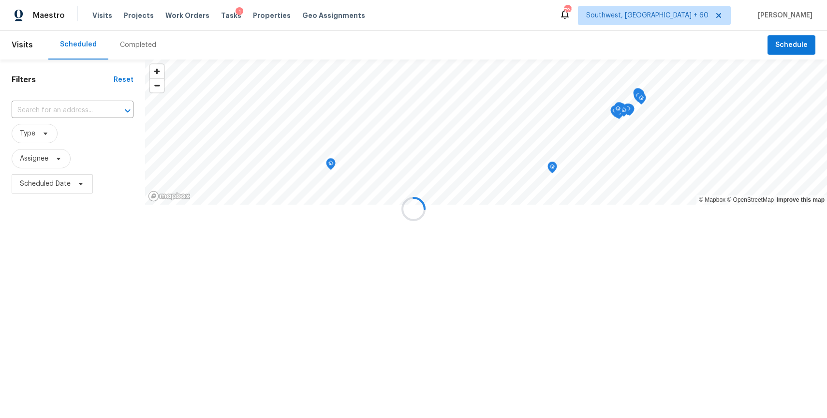
click at [122, 34] on div at bounding box center [413, 209] width 827 height 418
click at [130, 44] on div at bounding box center [413, 209] width 827 height 418
click at [130, 44] on div "Completed" at bounding box center [138, 45] width 36 height 10
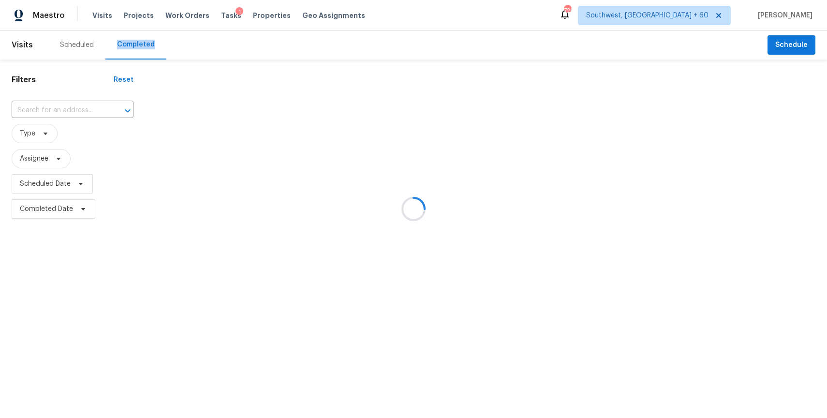
click at [130, 44] on div at bounding box center [413, 209] width 827 height 418
click at [60, 115] on div at bounding box center [413, 209] width 827 height 418
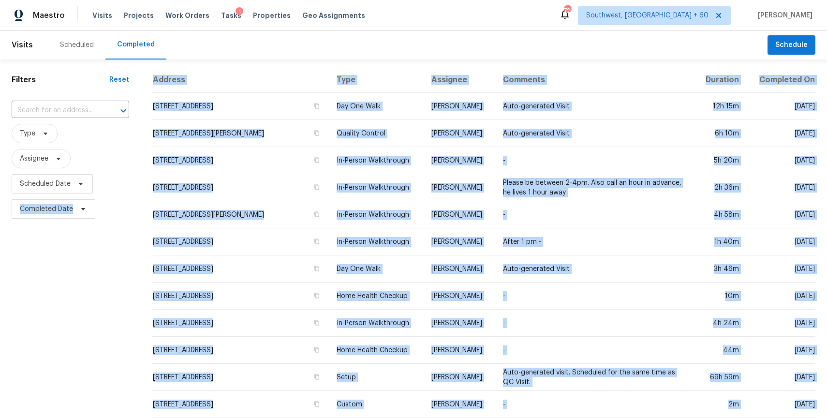
click at [60, 115] on input "text" at bounding box center [57, 110] width 90 height 15
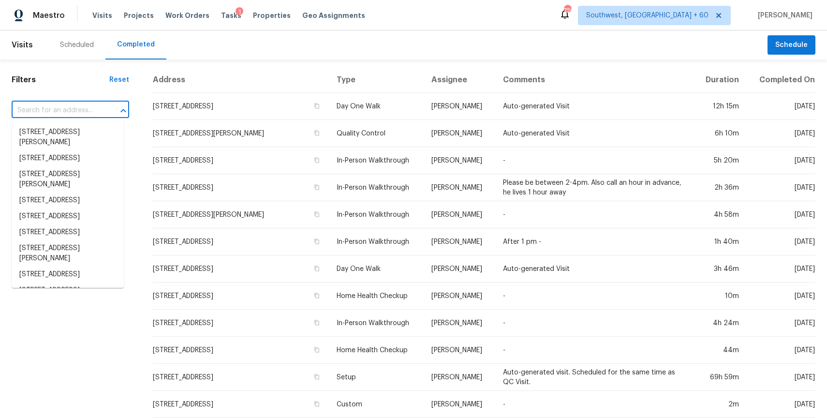
click at [60, 115] on input "text" at bounding box center [57, 110] width 90 height 15
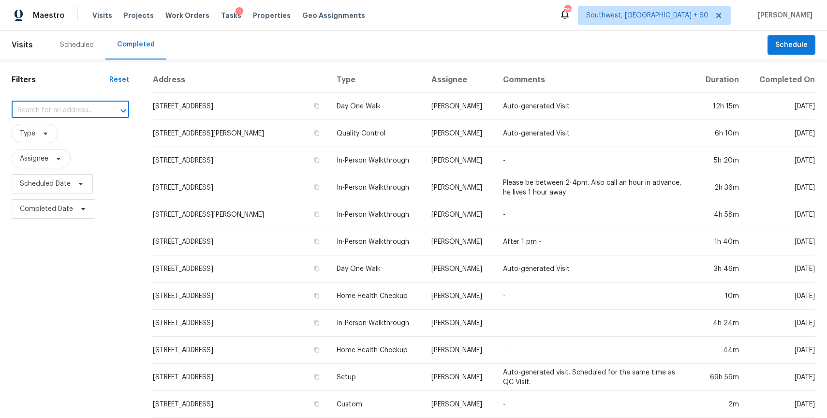
type input "v"
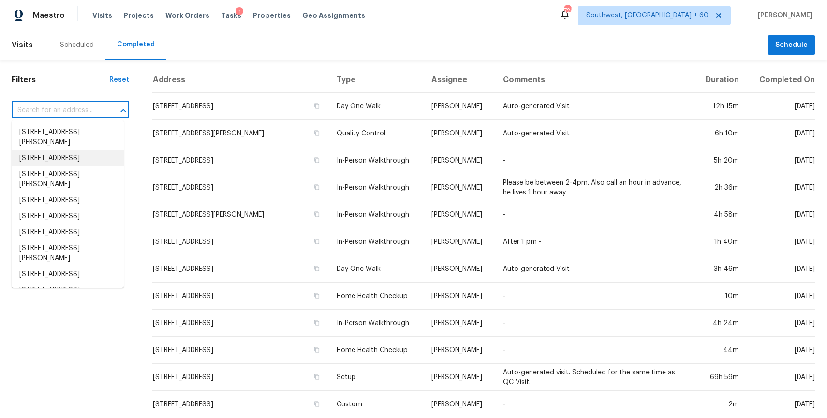
paste input "2000 New Braunfels, Forney, TX 75126"
type input "2000 New Braunfels, Forney, TX 75126"
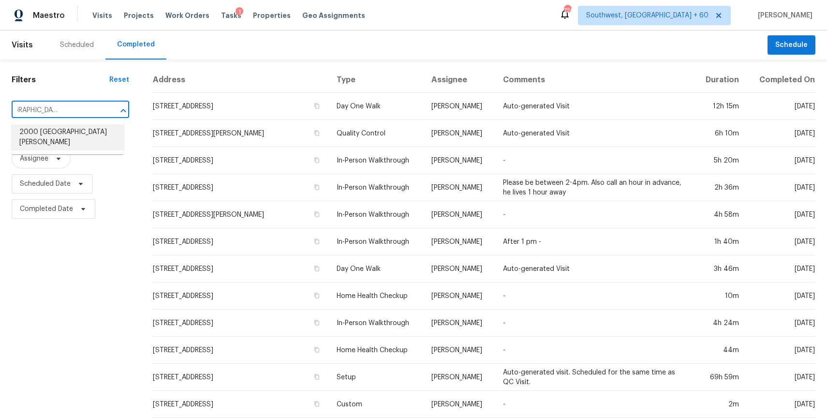
click at [50, 131] on li "2000 New Braunfels, Forney, TX 75126" at bounding box center [68, 137] width 112 height 26
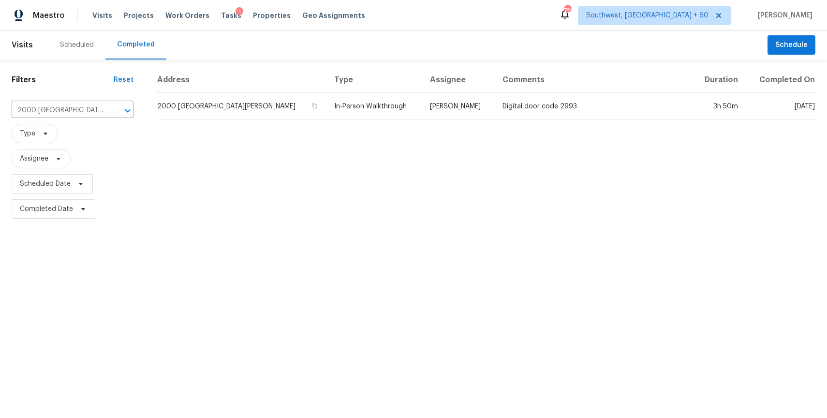
click at [338, 115] on td "In-Person Walkthrough" at bounding box center [375, 106] width 96 height 27
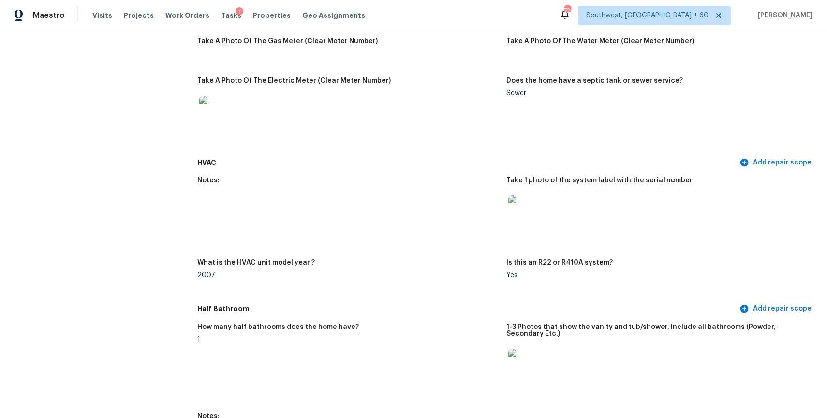
scroll to position [745, 0]
click at [101, 14] on span "Visits" at bounding box center [102, 16] width 20 height 10
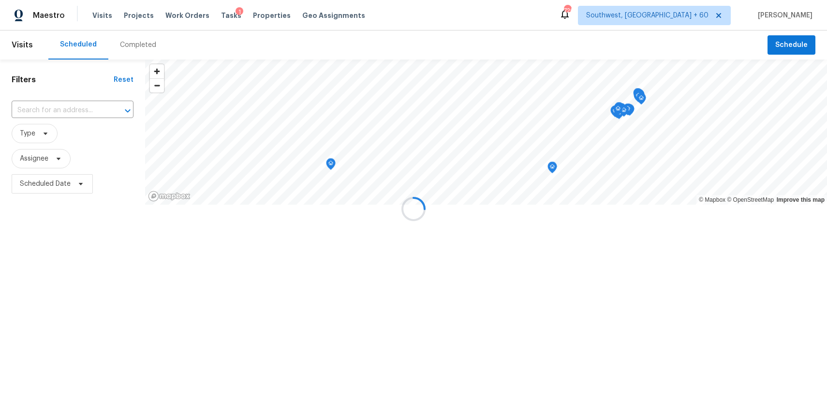
click at [127, 43] on div at bounding box center [413, 209] width 827 height 418
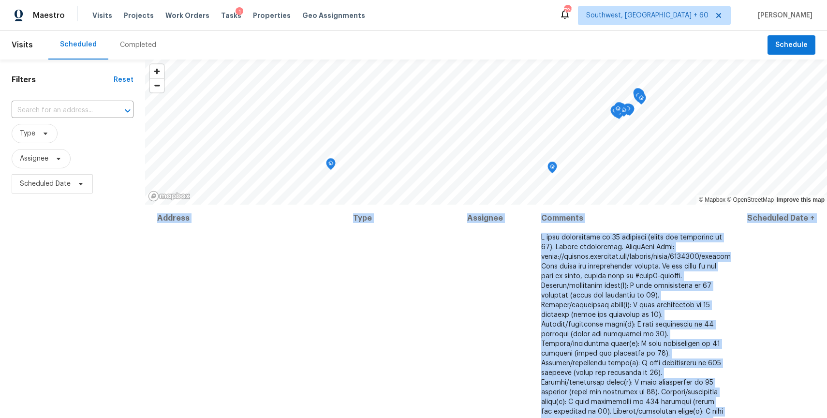
click at [131, 49] on div "Completed" at bounding box center [138, 45] width 36 height 10
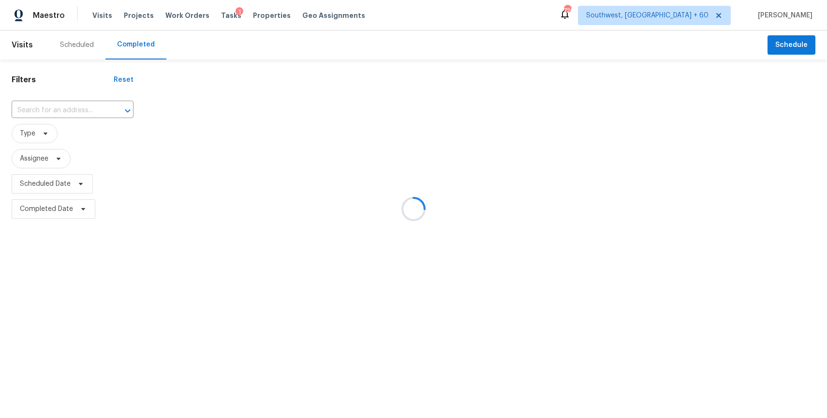
click at [131, 49] on div at bounding box center [413, 209] width 827 height 418
click at [72, 104] on div at bounding box center [413, 209] width 827 height 418
click at [80, 109] on div at bounding box center [413, 209] width 827 height 418
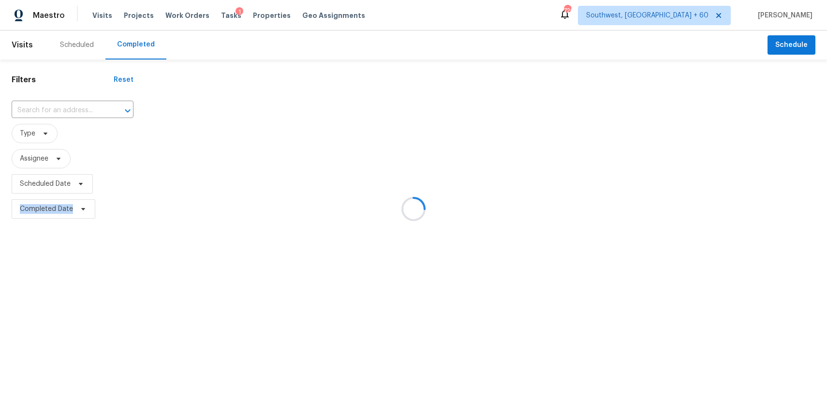
click at [80, 109] on div at bounding box center [413, 209] width 827 height 418
click at [80, 109] on input "text" at bounding box center [59, 110] width 95 height 15
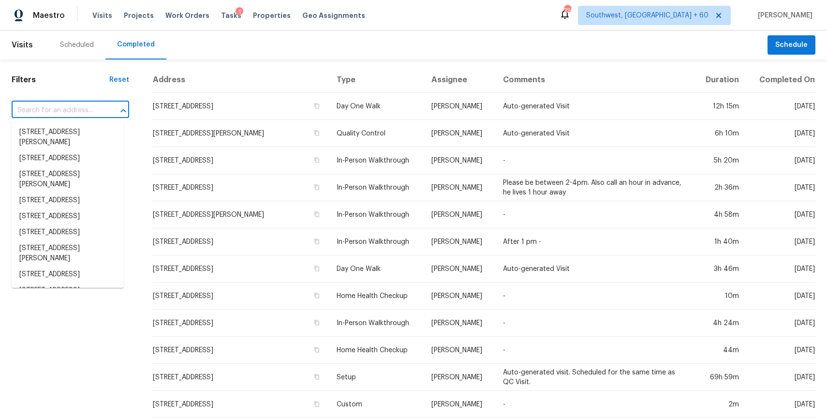
paste input "25801 N 65th Dr, Phoenix, AZ 85083"
type input "25801 N 65th Dr, Phoenix, AZ 85083"
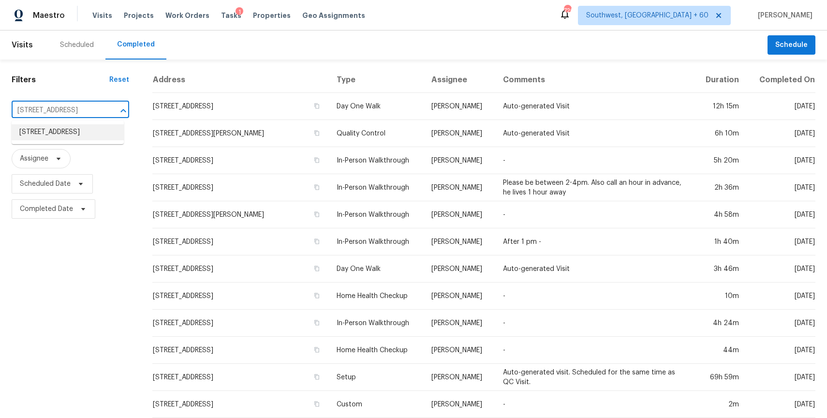
click at [52, 140] on li "25801 N 65th Dr, Phoenix, AZ 85083" at bounding box center [68, 132] width 112 height 16
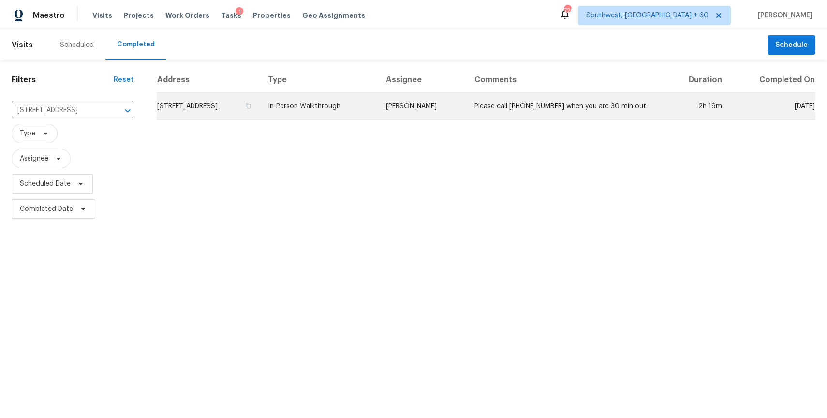
click at [331, 102] on td "In-Person Walkthrough" at bounding box center [319, 106] width 118 height 27
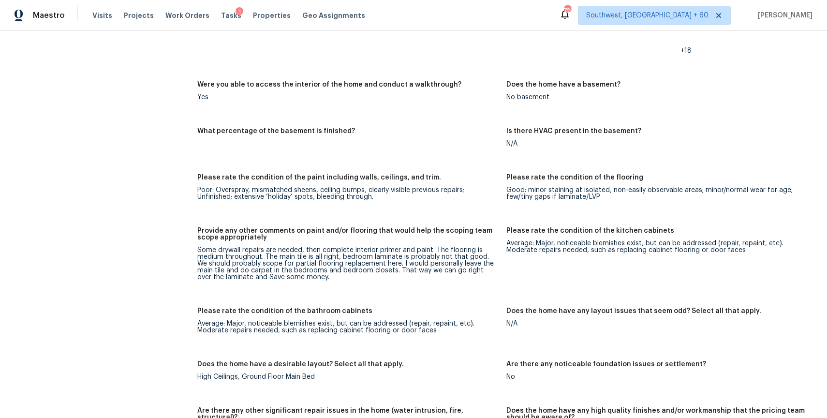
scroll to position [1469, 0]
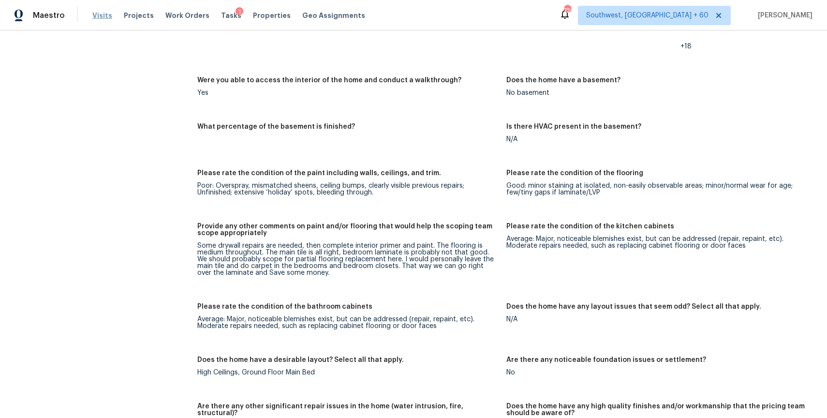
click at [94, 15] on span "Visits" at bounding box center [102, 16] width 20 height 10
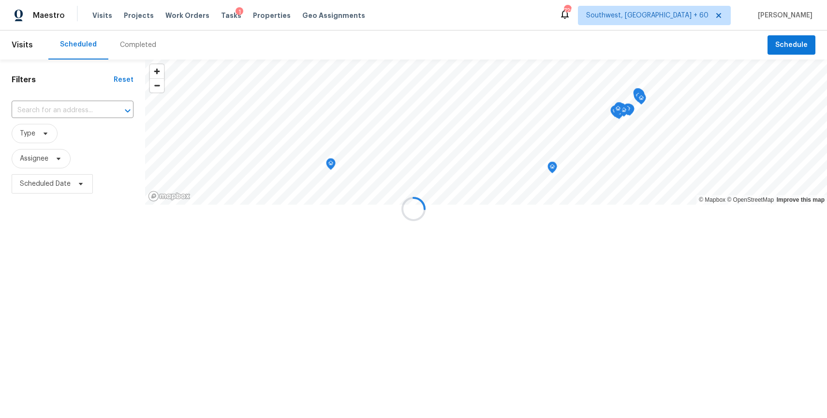
click at [128, 43] on div at bounding box center [413, 209] width 827 height 418
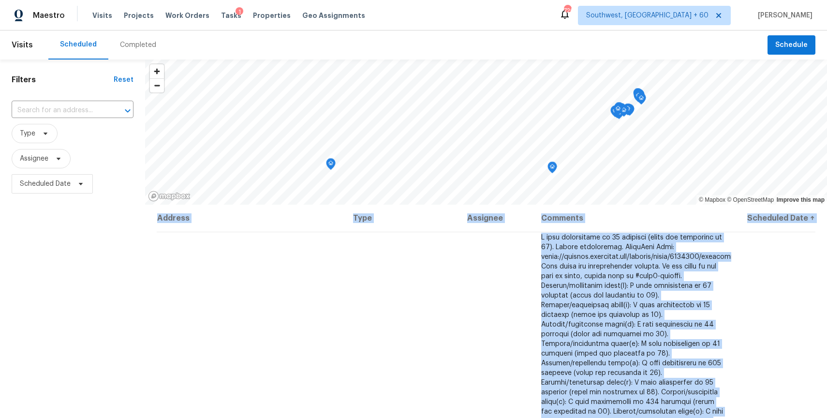
click at [132, 46] on div "Completed" at bounding box center [138, 45] width 36 height 10
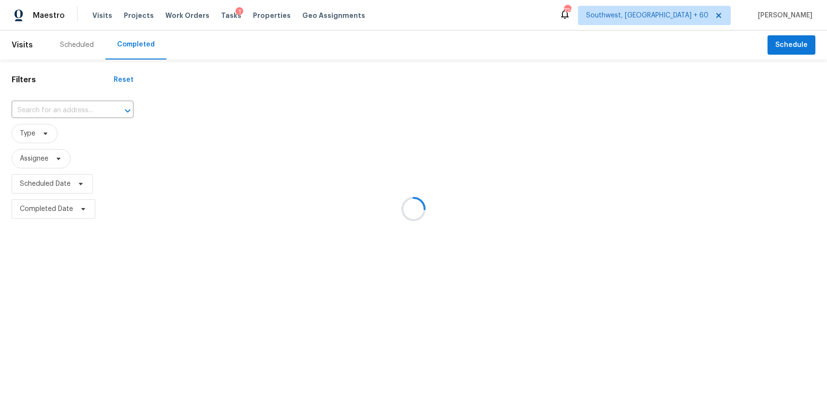
click at [132, 46] on div at bounding box center [413, 209] width 827 height 418
click at [61, 104] on div at bounding box center [413, 209] width 827 height 418
click at [65, 108] on div at bounding box center [413, 209] width 827 height 418
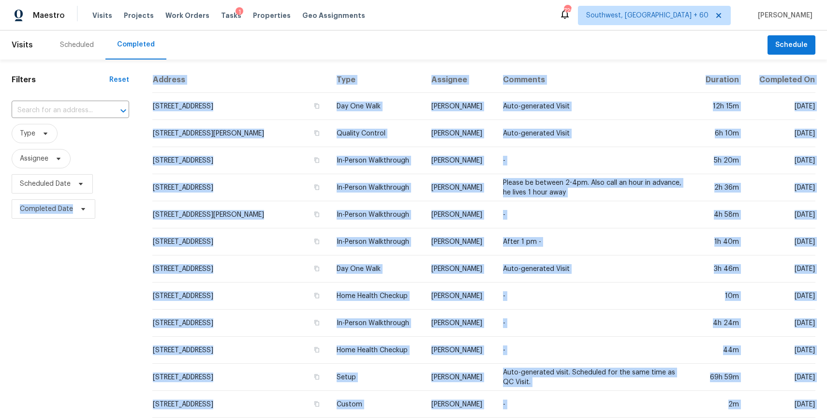
click at [65, 108] on input "text" at bounding box center [57, 110] width 90 height 15
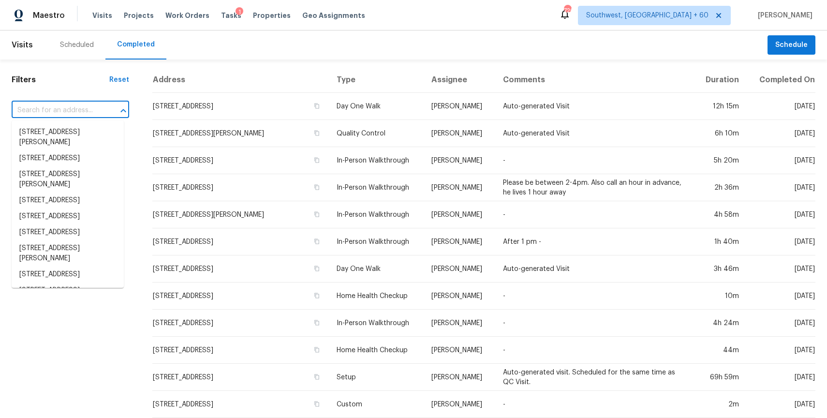
paste input "13848 Teal Creek Dr, Broomfield, CO 80023"
type input "13848 Teal Creek Dr, Broomfield, CO 80023"
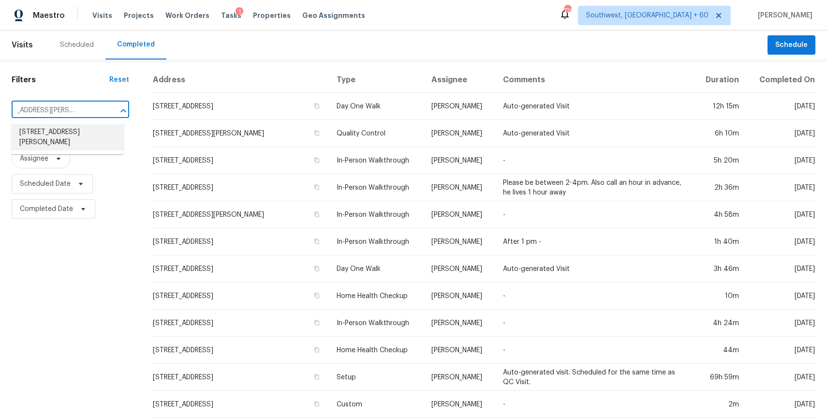
click at [63, 136] on li "13848 Teal Creek Dr, Broomfield, CO 80023" at bounding box center [68, 137] width 112 height 26
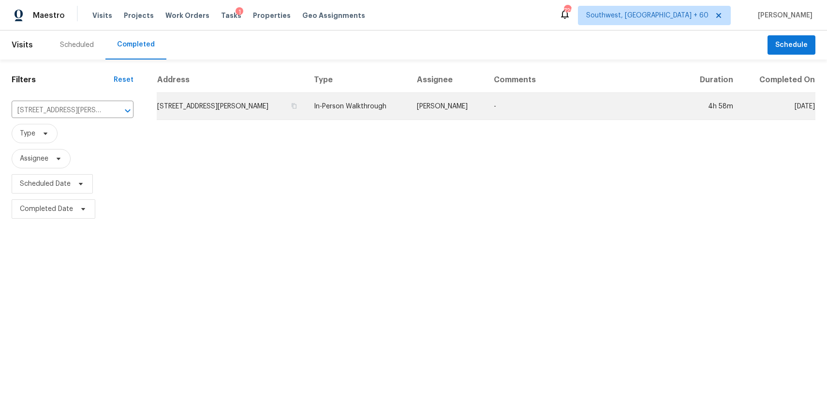
click at [371, 110] on td "In-Person Walkthrough" at bounding box center [357, 106] width 103 height 27
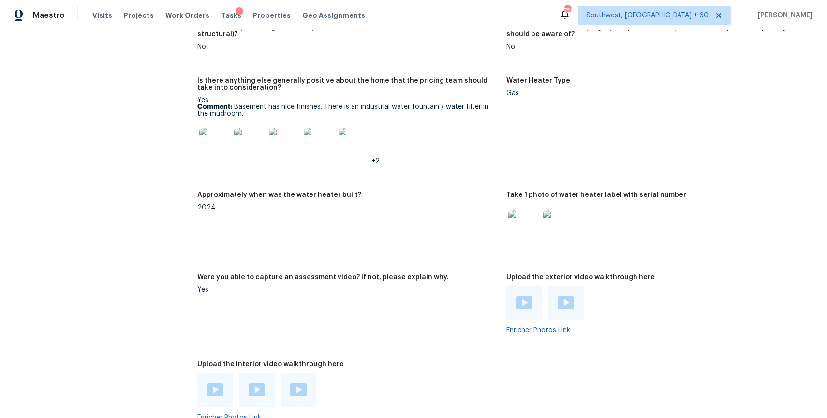
scroll to position [1863, 0]
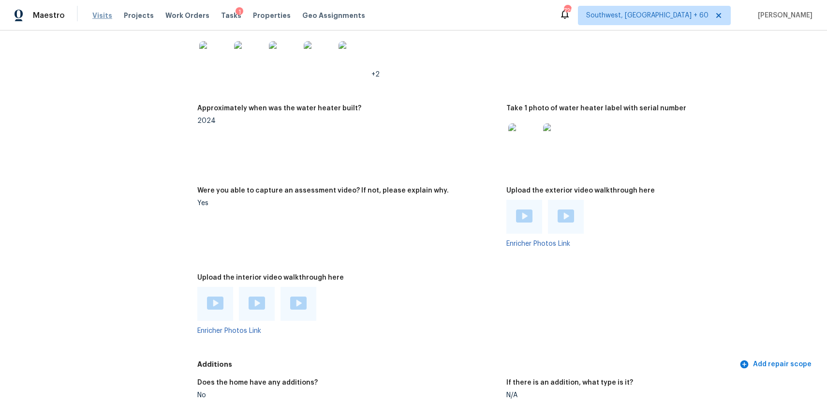
click at [101, 11] on span "Visits" at bounding box center [102, 16] width 20 height 10
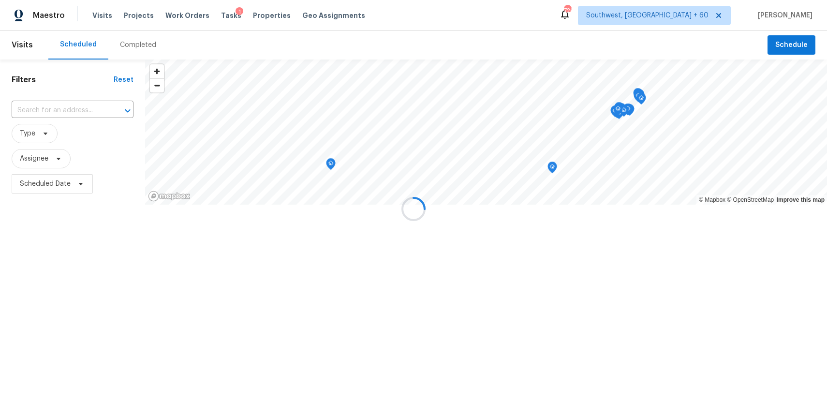
click at [129, 39] on div at bounding box center [413, 209] width 827 height 418
click at [136, 44] on div at bounding box center [413, 209] width 827 height 418
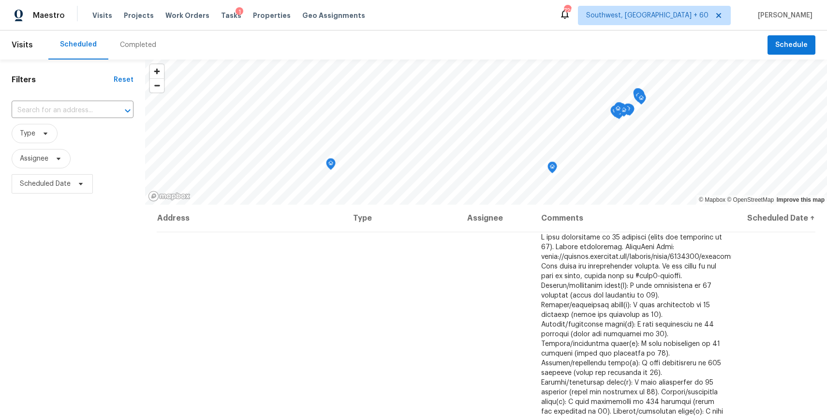
click at [136, 44] on div "Completed" at bounding box center [138, 45] width 36 height 10
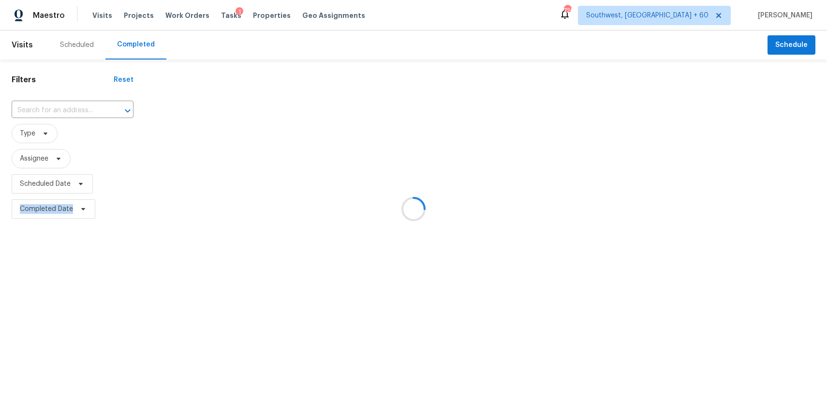
click at [136, 44] on div at bounding box center [413, 209] width 827 height 418
click at [79, 102] on div at bounding box center [413, 209] width 827 height 418
click at [79, 104] on div at bounding box center [413, 209] width 827 height 418
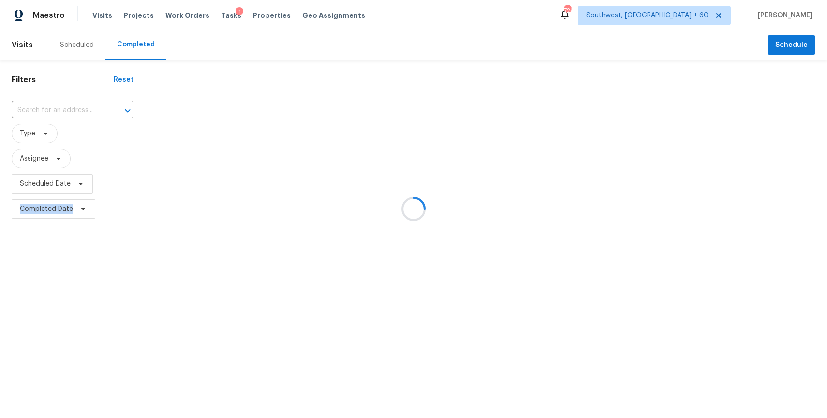
click at [84, 109] on input "text" at bounding box center [59, 110] width 95 height 15
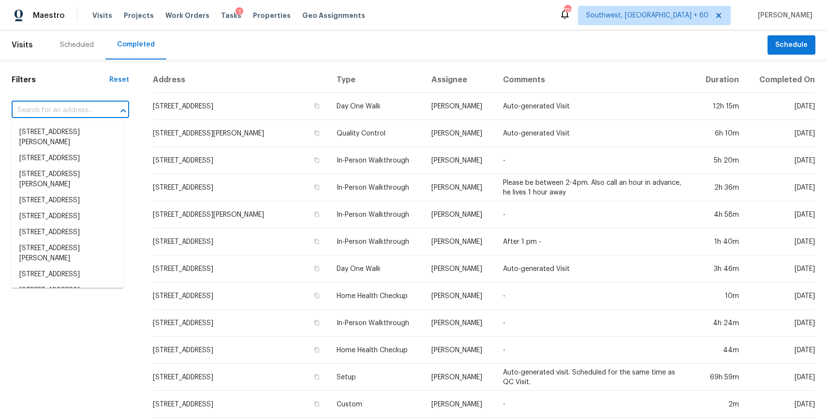
click at [84, 109] on input "text" at bounding box center [57, 110] width 90 height 15
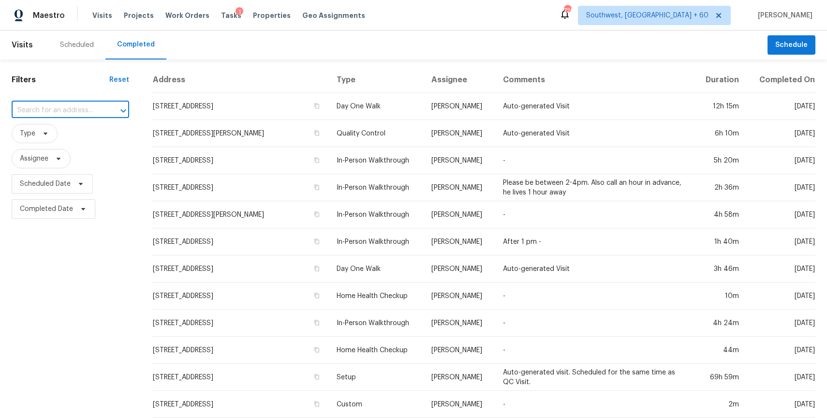
paste input "11712 NW 15th Ave, Vancouver, WA 98685"
type input "11712 NW 15th Ave, Vancouver, WA 98685"
click at [73, 137] on li "11712 NW 15th Ave, Vancouver, WA 98685" at bounding box center [68, 132] width 112 height 16
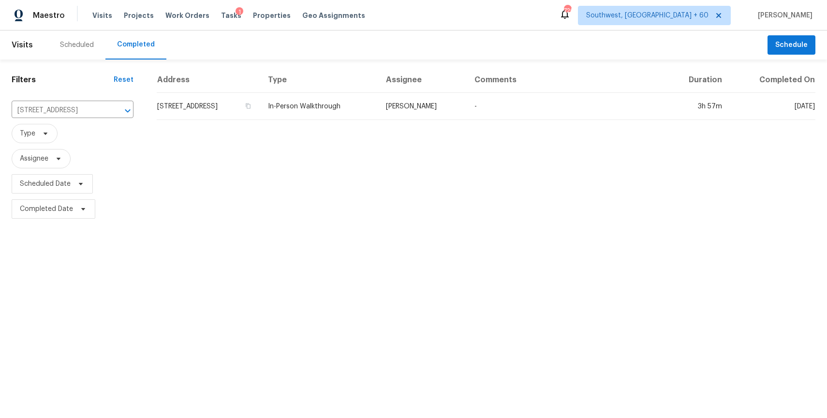
click at [374, 90] on th "Type" at bounding box center [319, 80] width 118 height 26
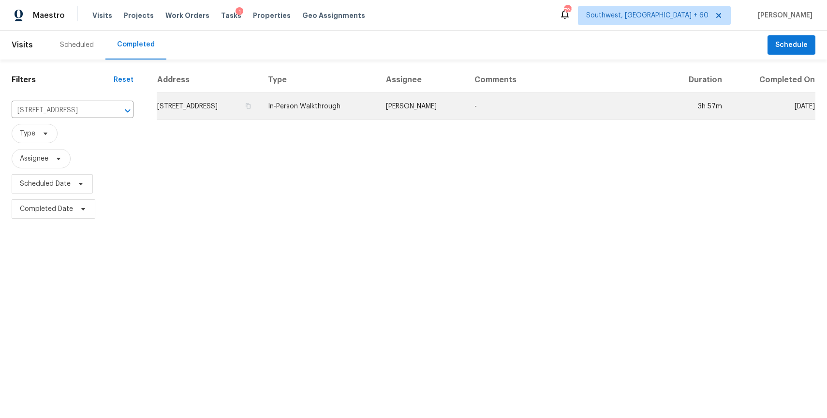
click at [376, 111] on td "In-Person Walkthrough" at bounding box center [319, 106] width 118 height 27
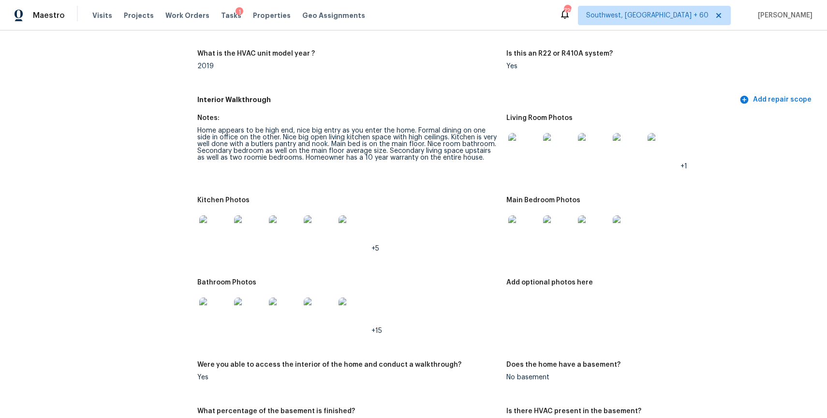
scroll to position [954, 0]
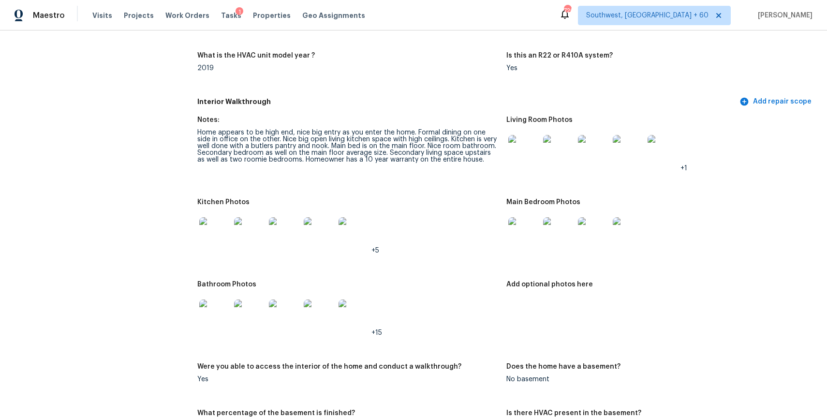
click at [526, 154] on img at bounding box center [524, 150] width 31 height 31
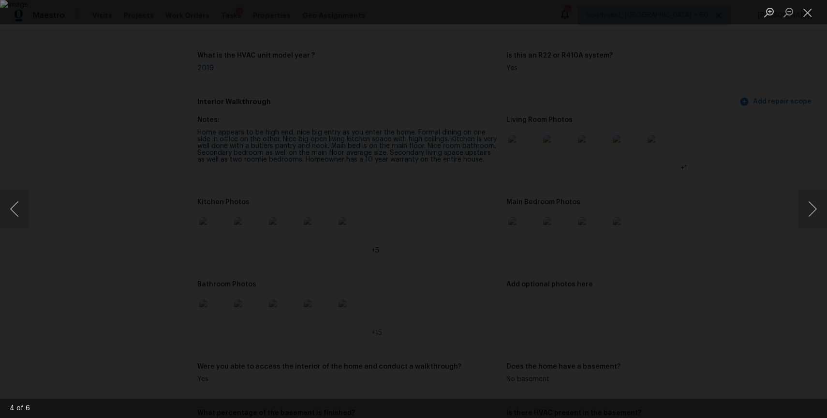
click at [689, 227] on div "Lightbox" at bounding box center [413, 209] width 827 height 418
click at [715, 226] on div "Lightbox" at bounding box center [413, 209] width 827 height 418
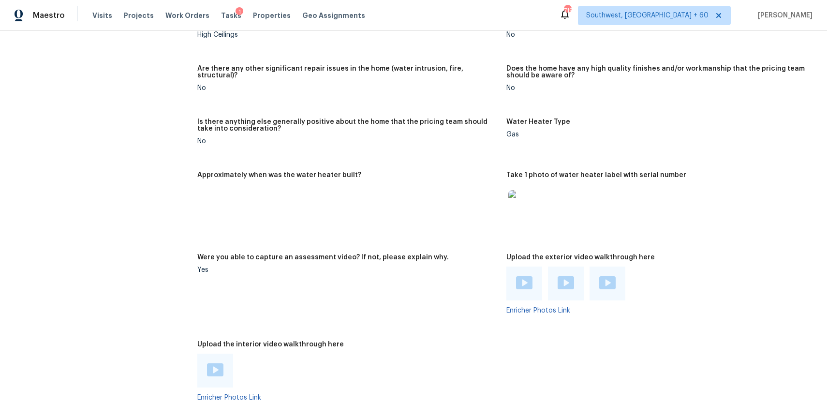
scroll to position [1589, 0]
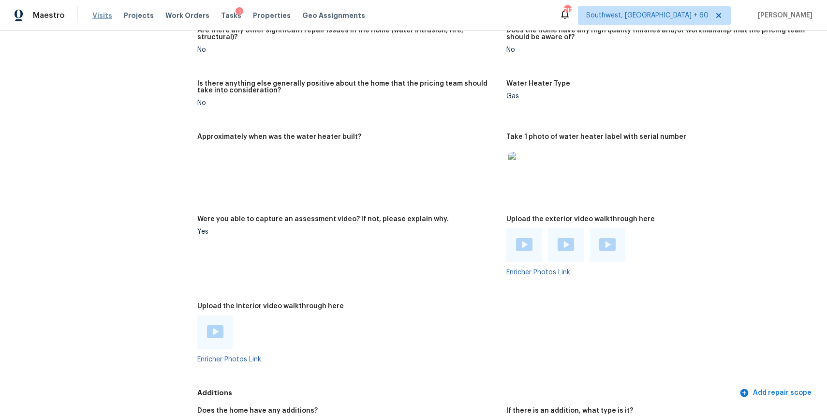
click at [100, 19] on span "Visits" at bounding box center [102, 16] width 20 height 10
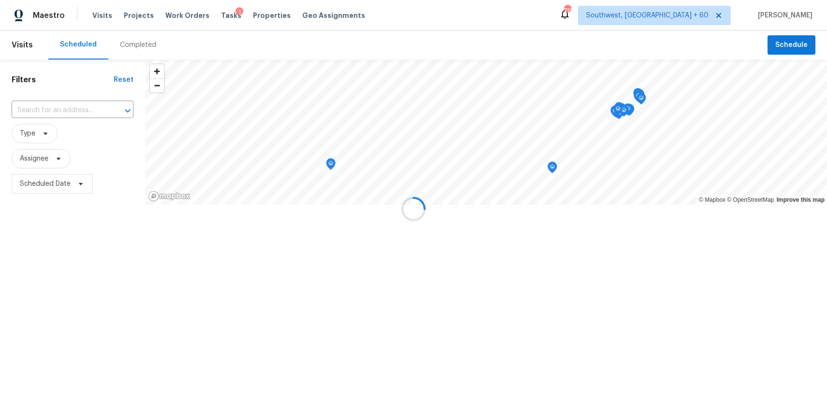
click at [137, 50] on div at bounding box center [413, 209] width 827 height 418
click at [137, 50] on div "Completed" at bounding box center [138, 44] width 60 height 29
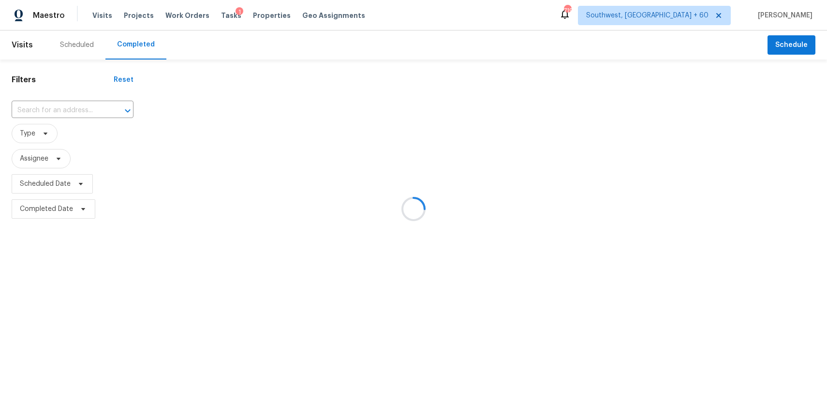
click at [137, 50] on div at bounding box center [413, 209] width 827 height 418
click at [82, 105] on div at bounding box center [413, 209] width 827 height 418
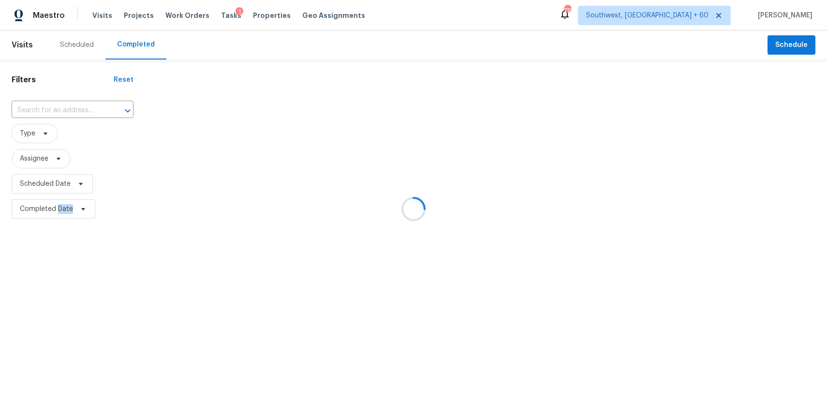
click at [82, 105] on div at bounding box center [413, 209] width 827 height 418
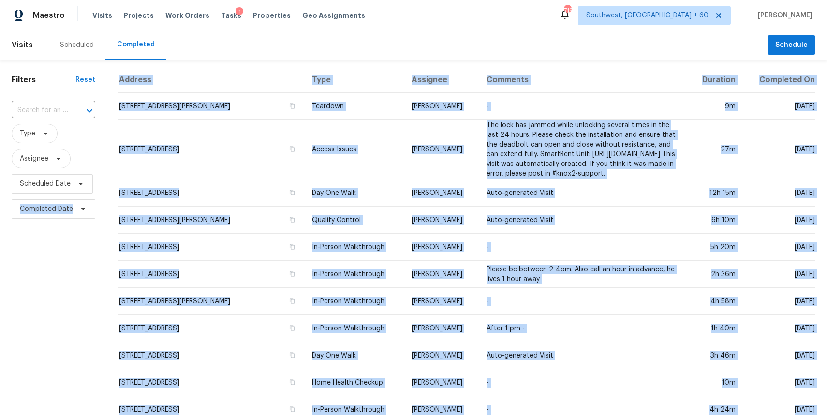
click at [82, 105] on div at bounding box center [82, 111] width 25 height 14
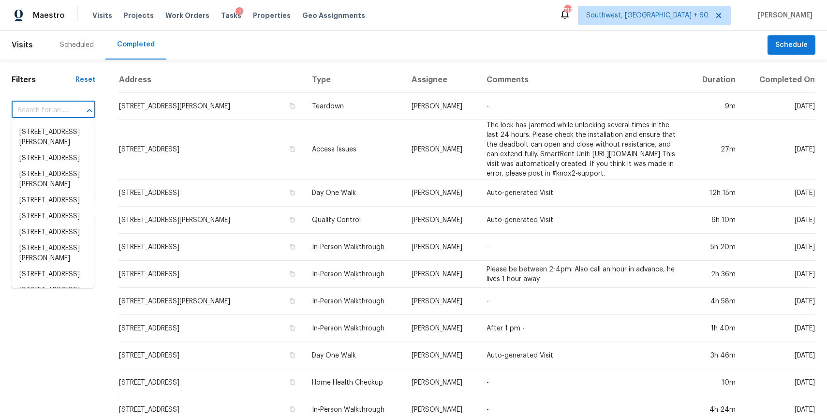
click at [82, 105] on div at bounding box center [82, 111] width 25 height 14
paste input "13848 Teal Creek Dr, Broomfield, CO 80023"
type input "13848 Teal Creek Dr, Broomfield, CO 80023"
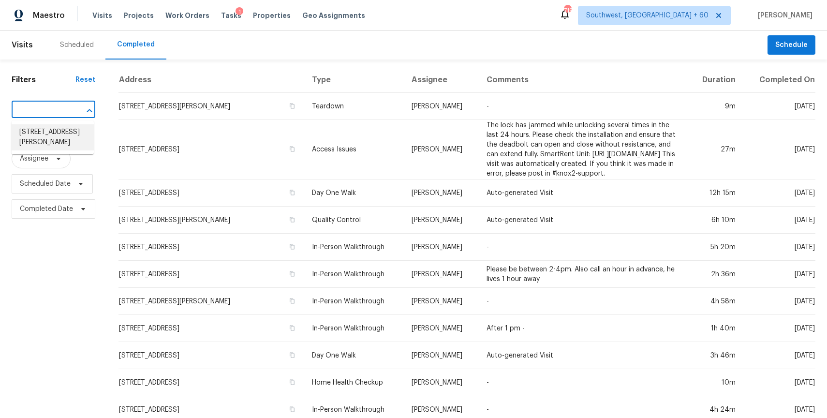
click at [83, 149] on li "13848 Teal Creek Dr, Broomfield, CO 80023" at bounding box center [53, 137] width 82 height 26
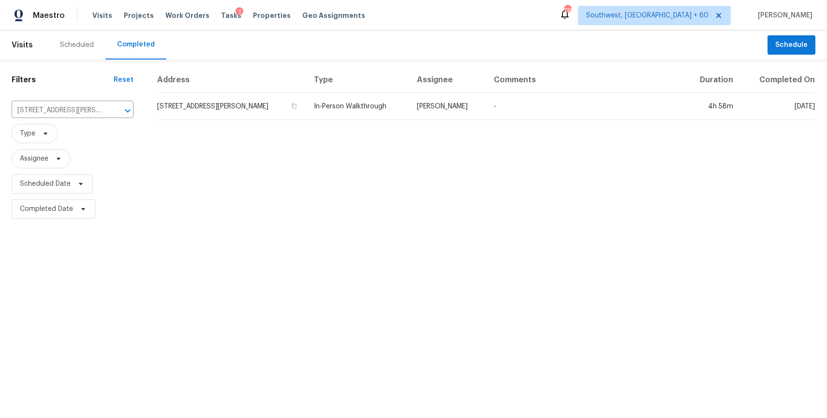
click at [419, 121] on div "Address Type Assignee Comments Duration Completed On 13848 Teal Creek Dr, Broom…" at bounding box center [486, 144] width 682 height 154
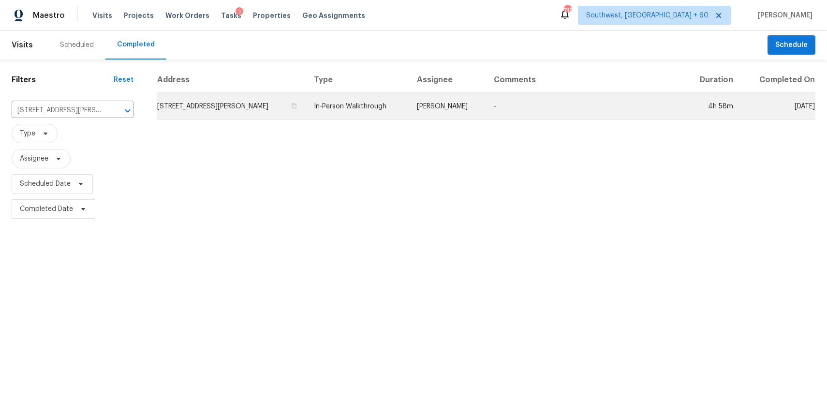
click at [468, 100] on td "Andrew McCuskey" at bounding box center [447, 106] width 77 height 27
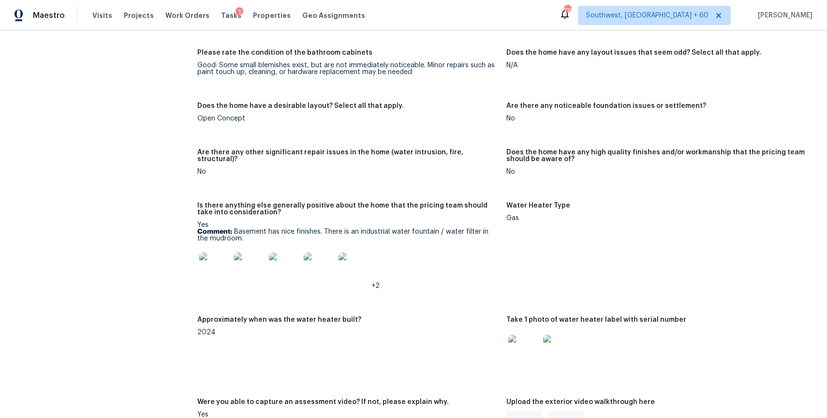
scroll to position [1891, 0]
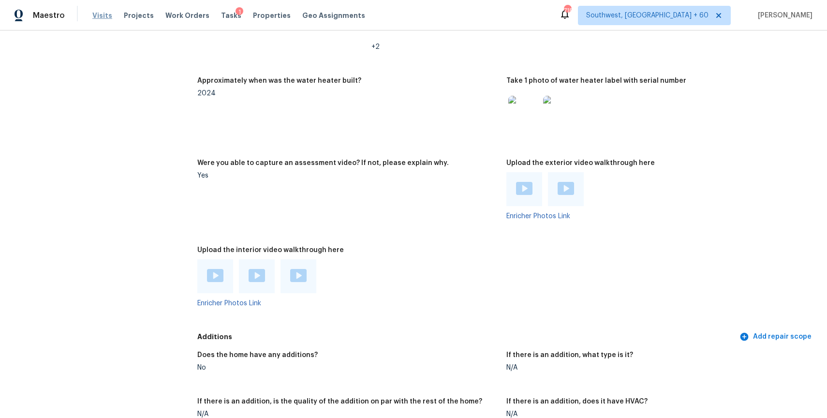
click at [103, 13] on span "Visits" at bounding box center [102, 16] width 20 height 10
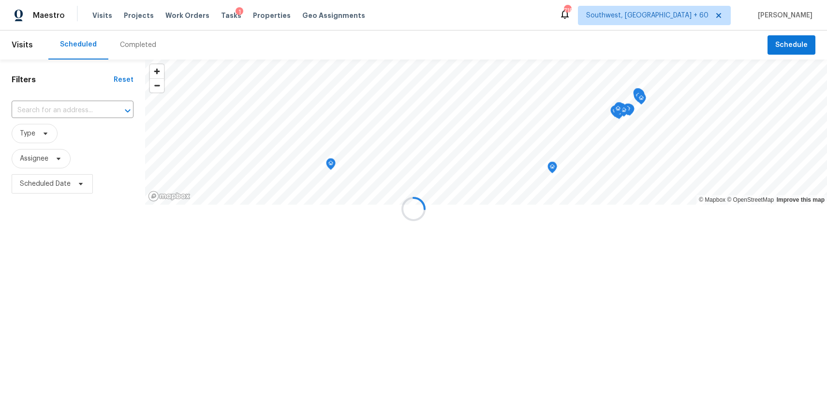
click at [122, 40] on div at bounding box center [413, 209] width 827 height 418
click at [141, 48] on div at bounding box center [413, 209] width 827 height 418
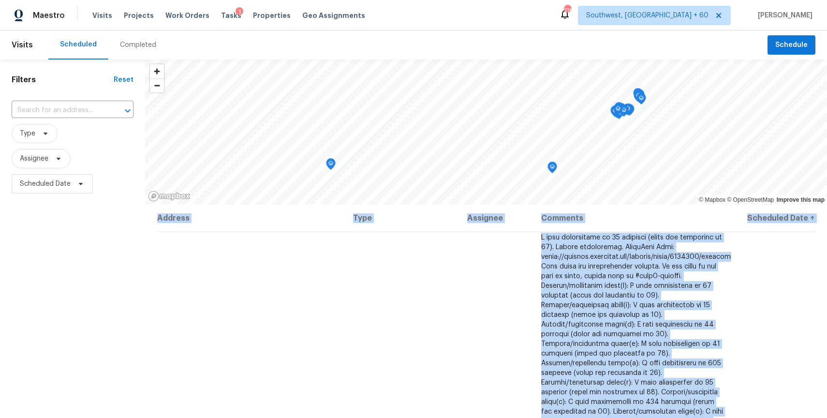
click at [141, 48] on div "Completed" at bounding box center [138, 45] width 36 height 10
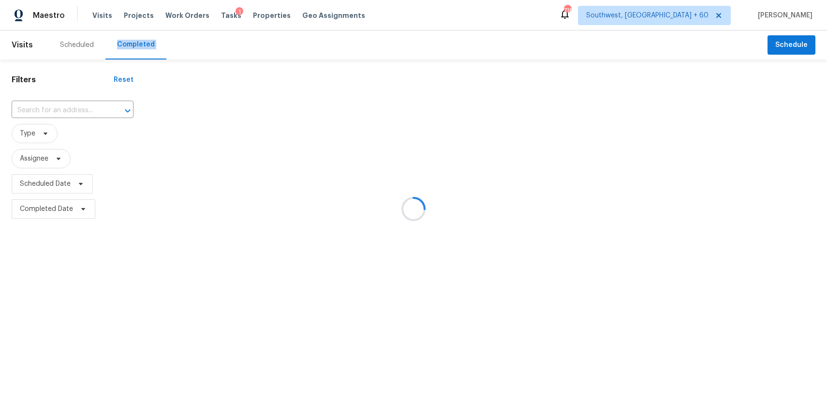
click at [141, 48] on div at bounding box center [413, 209] width 827 height 418
click at [68, 109] on div at bounding box center [413, 209] width 827 height 418
click at [63, 108] on div at bounding box center [413, 209] width 827 height 418
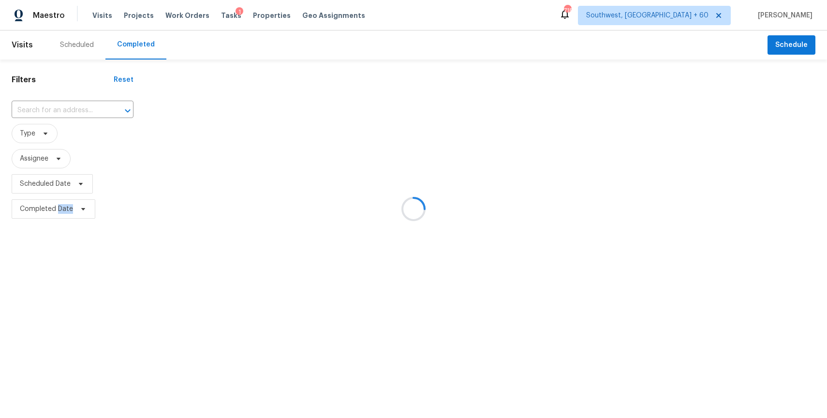
click at [63, 108] on div at bounding box center [413, 209] width 827 height 418
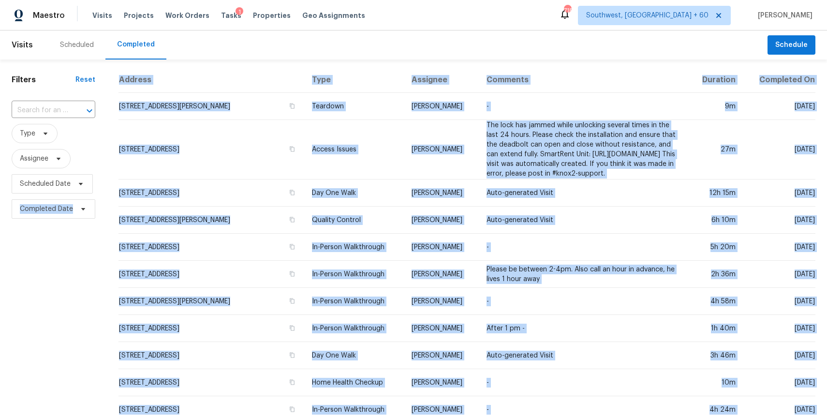
click at [63, 108] on input "text" at bounding box center [40, 110] width 57 height 15
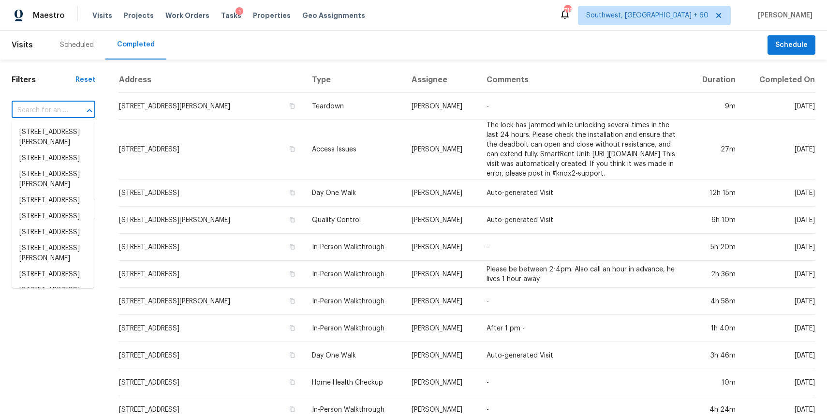
paste input "15431 Redbud Berry Way, Cypress, TX 77433"
type input "15431 Redbud Berry Way, Cypress, TX 77433"
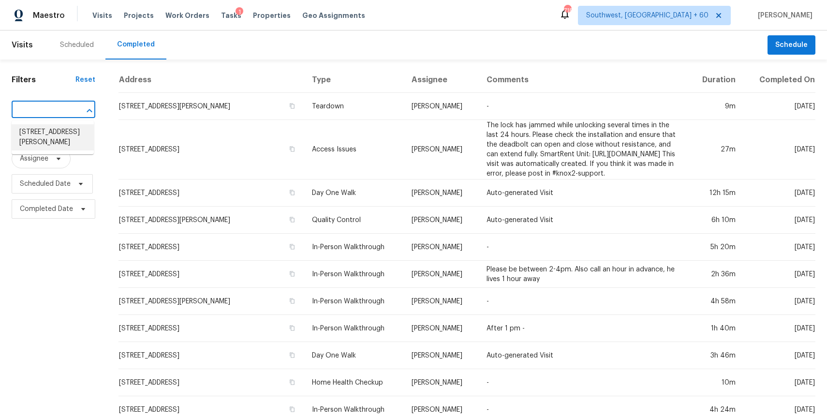
click at [49, 135] on li "15431 Redbud Berry Way, Cypress, TX 77433" at bounding box center [53, 137] width 82 height 26
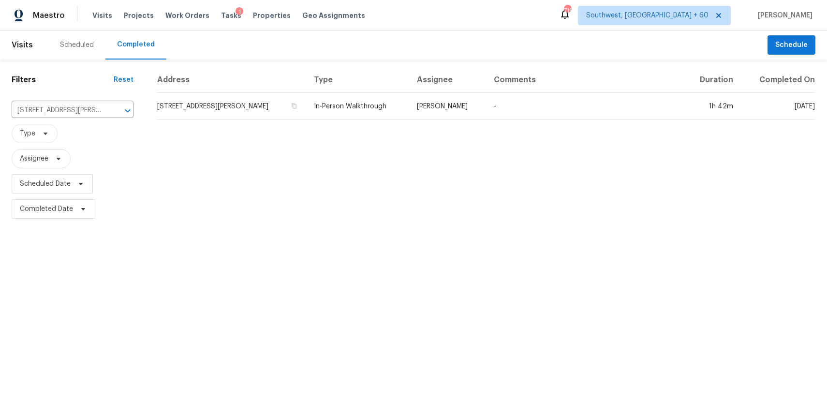
click at [329, 120] on table "Address Type Assignee Comments Duration Completed On 15431 Redbud Berry Way, Cy…" at bounding box center [486, 93] width 659 height 53
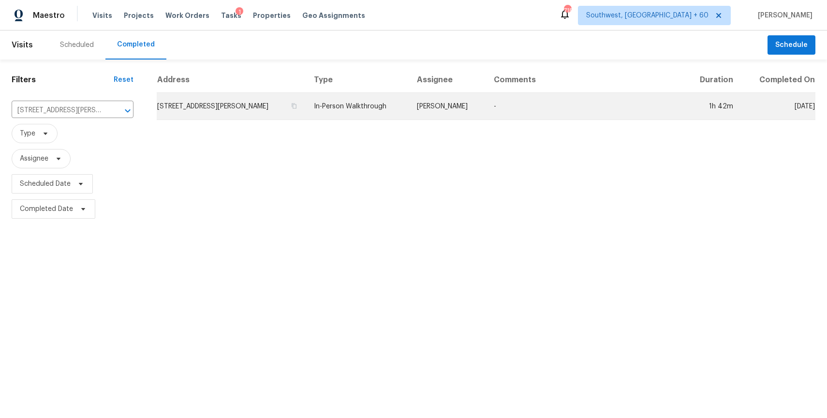
click at [364, 108] on td "In-Person Walkthrough" at bounding box center [357, 106] width 103 height 27
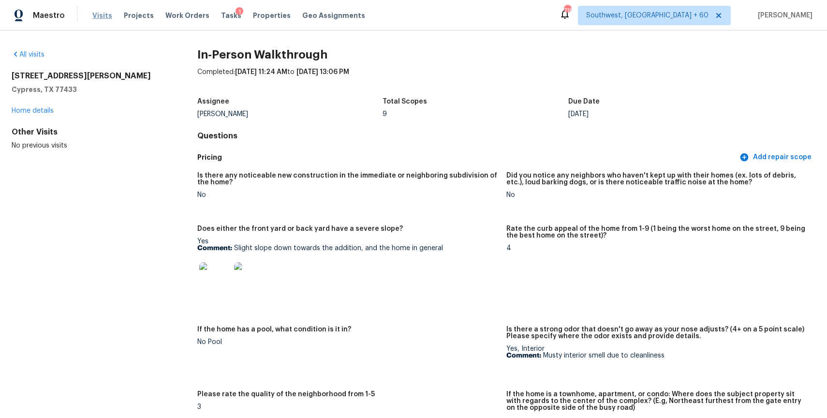
click at [105, 13] on span "Visits" at bounding box center [102, 16] width 20 height 10
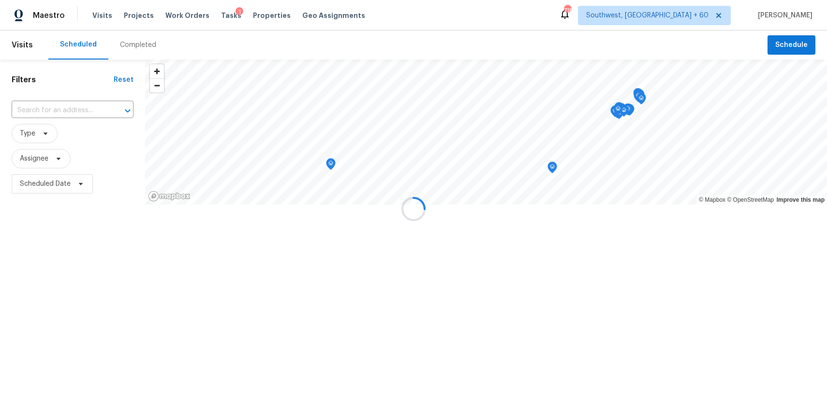
click at [120, 42] on div at bounding box center [413, 209] width 827 height 418
click at [134, 47] on div at bounding box center [413, 209] width 827 height 418
click at [135, 46] on div "Completed" at bounding box center [138, 45] width 36 height 10
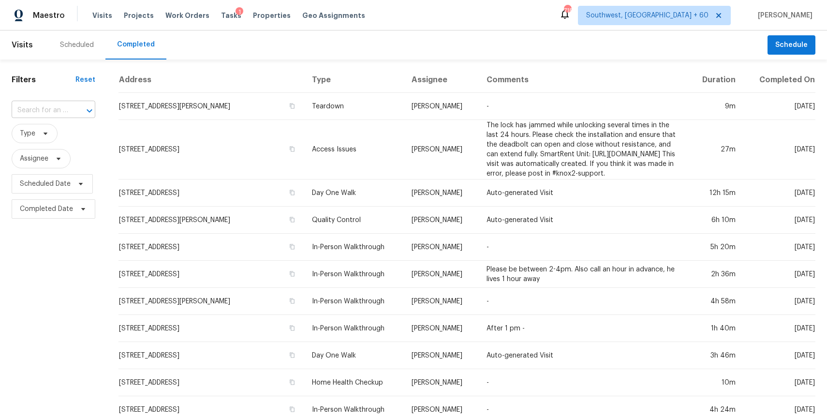
click at [56, 108] on input "text" at bounding box center [40, 110] width 57 height 15
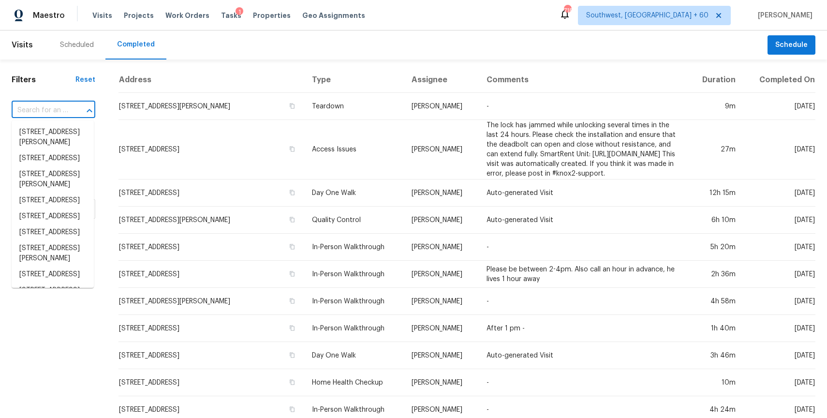
paste input "1232 Woodchase Trl, Batavia, OH 45103"
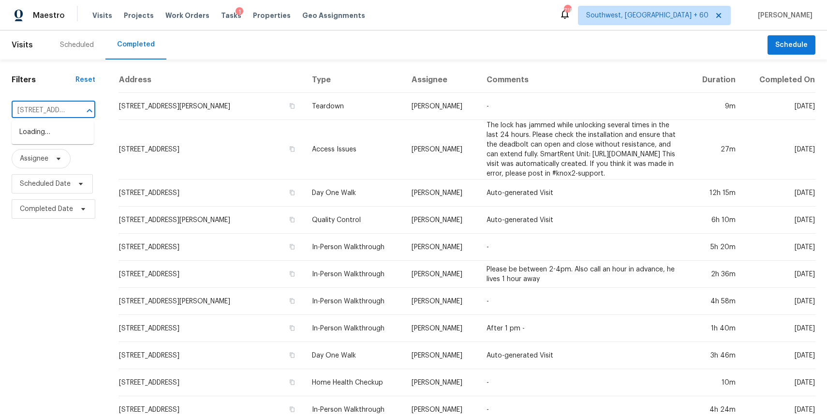
scroll to position [0, 75]
type input "1232 Woodchase Trl, Batavia, OH 45103"
click at [73, 140] on li "1232 Woodchase Trl, Batavia, OH 45103" at bounding box center [53, 132] width 82 height 16
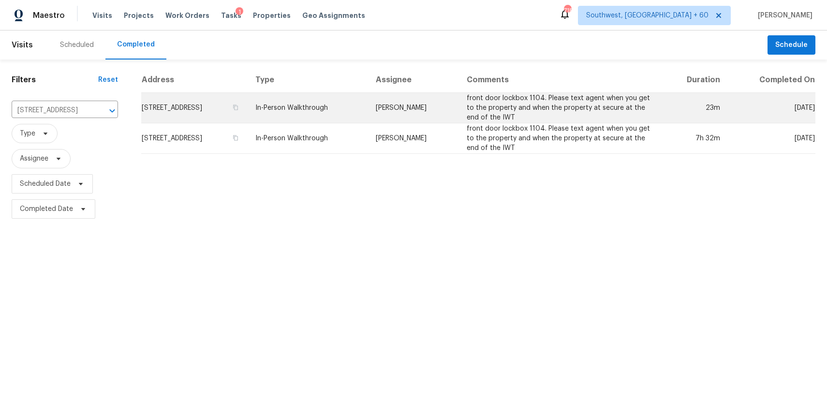
click at [359, 105] on td "In-Person Walkthrough" at bounding box center [308, 108] width 120 height 30
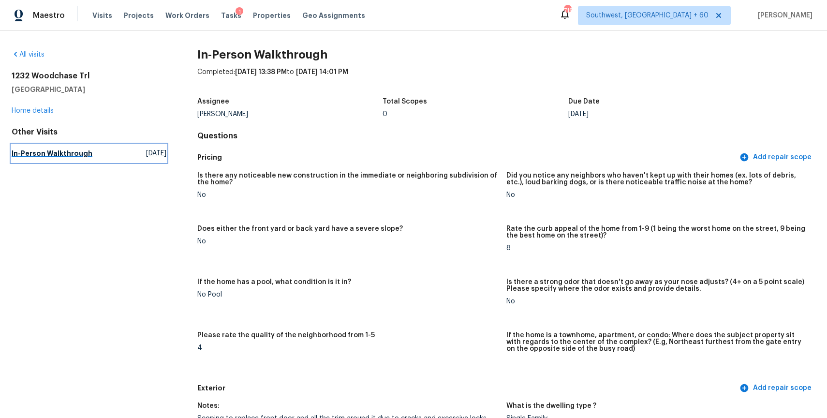
click at [146, 152] on span "Wed, Sep 10 2025" at bounding box center [156, 154] width 20 height 10
click at [78, 150] on h5 "In-Person Walkthrough" at bounding box center [52, 154] width 81 height 10
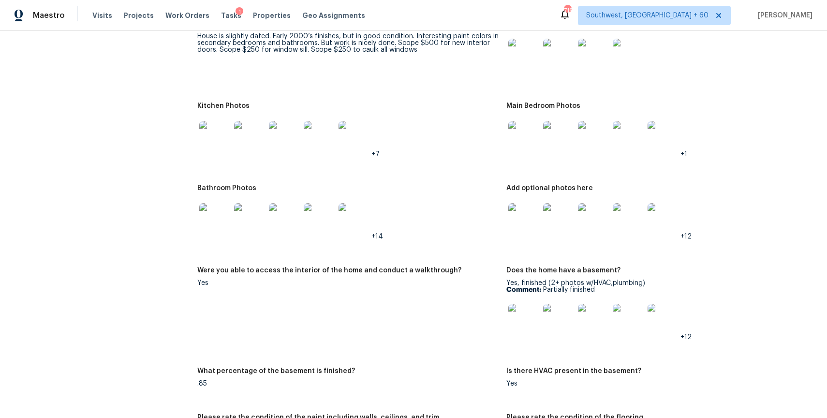
scroll to position [1069, 0]
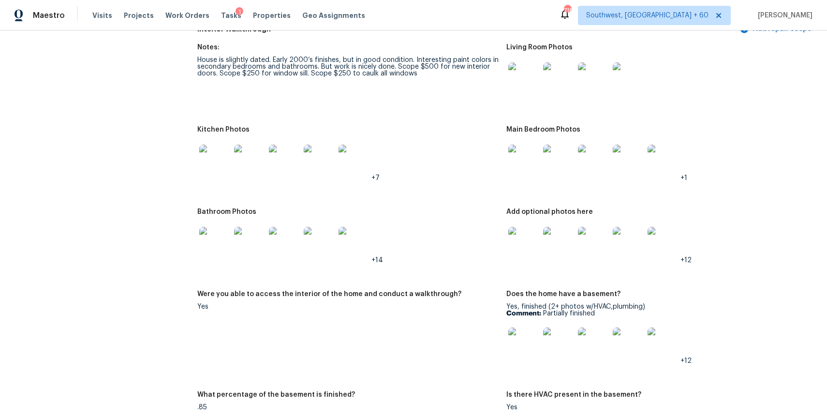
click at [526, 76] on img at bounding box center [524, 77] width 31 height 31
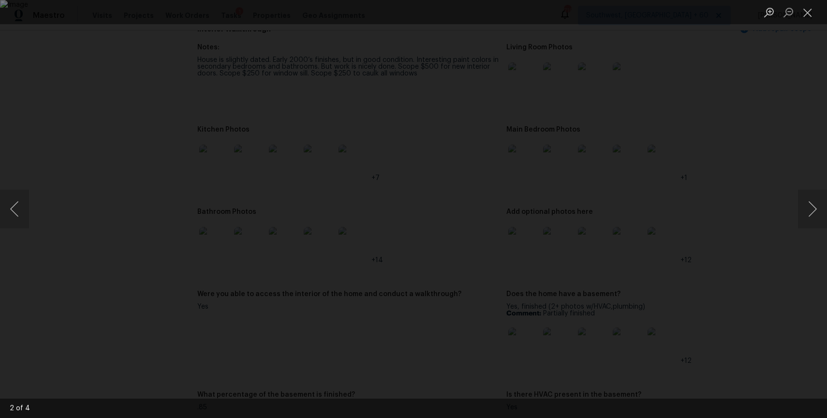
click at [729, 267] on div "Lightbox" at bounding box center [413, 209] width 827 height 418
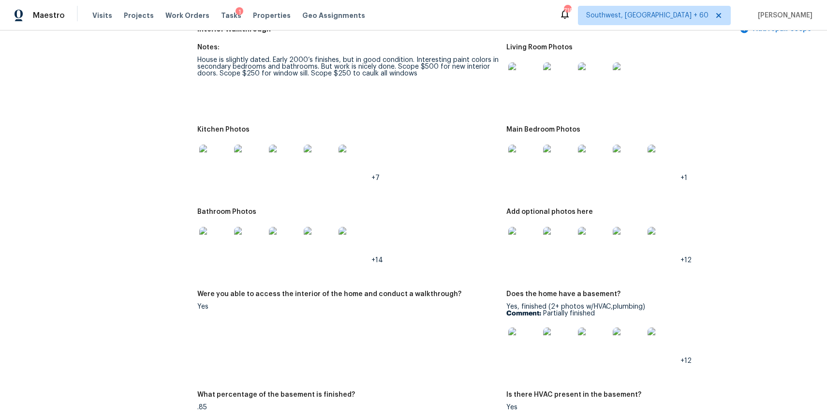
click at [528, 227] on img at bounding box center [524, 242] width 31 height 31
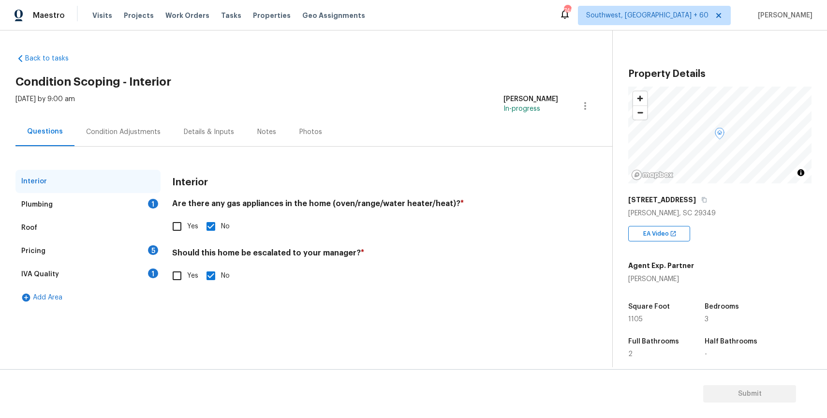
click at [136, 206] on div "Plumbing 1" at bounding box center [87, 204] width 145 height 23
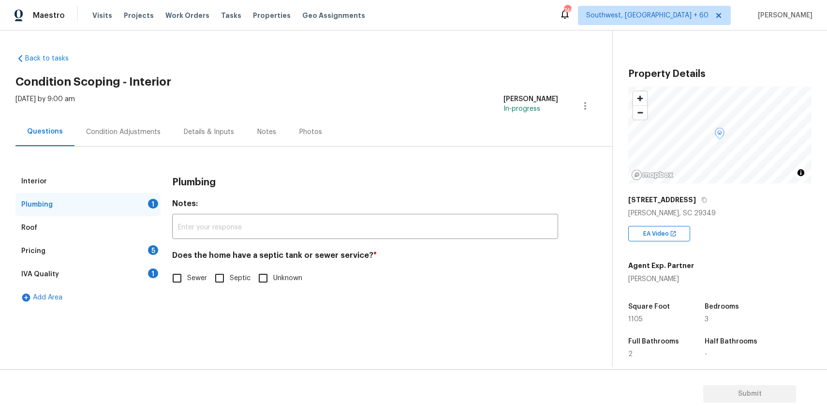
click at [259, 282] on input "Unknown" at bounding box center [263, 278] width 20 height 20
checkbox input "false"
click at [117, 251] on div "Pricing 5" at bounding box center [87, 250] width 145 height 23
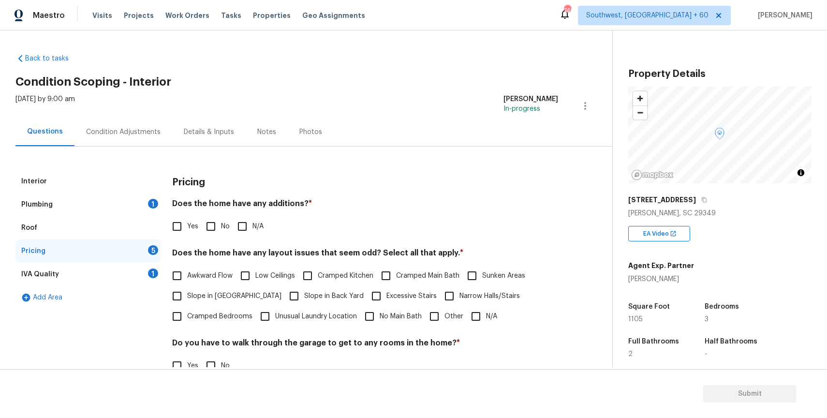
click at [150, 205] on div "1" at bounding box center [153, 204] width 10 height 10
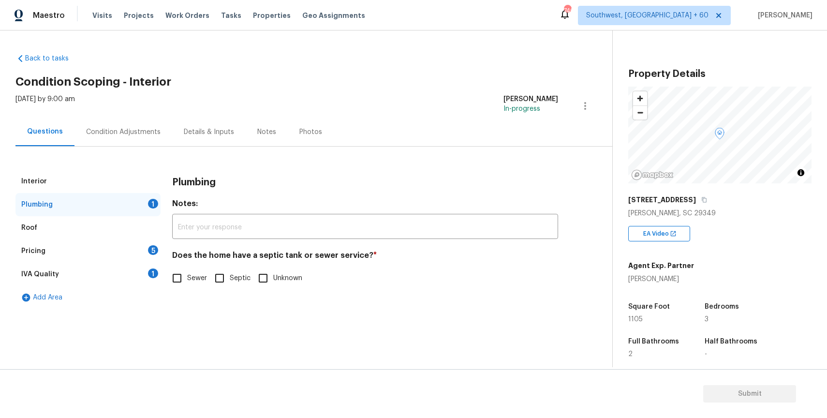
click at [273, 277] on span "Unknown" at bounding box center [287, 278] width 29 height 10
click at [273, 277] on input "Unknown" at bounding box center [263, 278] width 20 height 20
click at [268, 281] on input "Unknown" at bounding box center [263, 278] width 20 height 20
checkbox input "false"
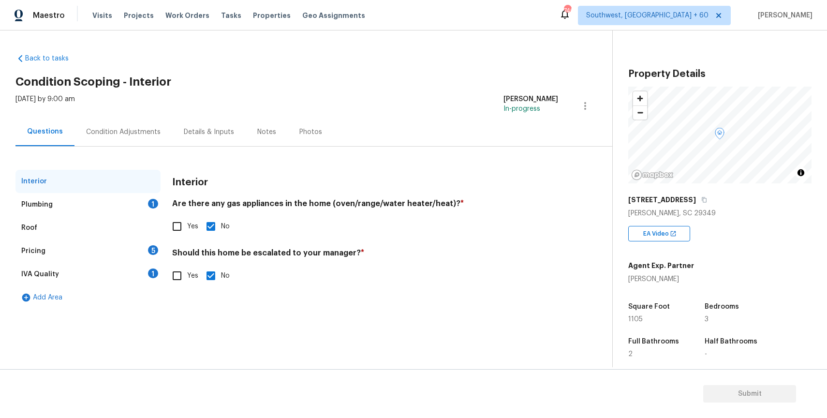
click at [123, 198] on div "Plumbing 1" at bounding box center [87, 204] width 145 height 23
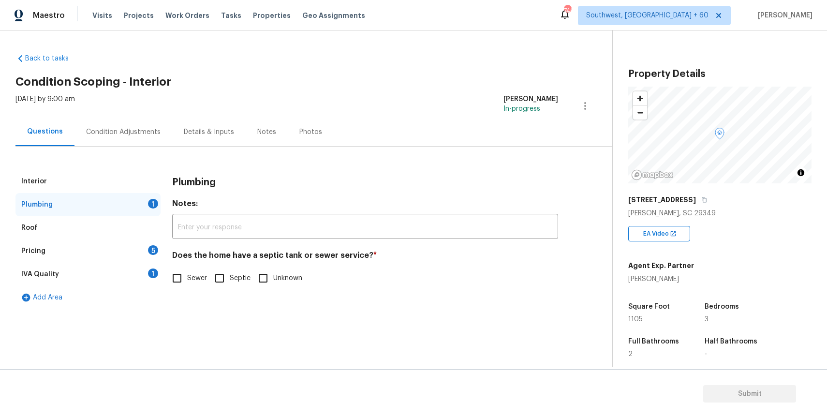
click at [265, 279] on input "Unknown" at bounding box center [263, 278] width 20 height 20
checkbox input "false"
click at [703, 200] on icon "button" at bounding box center [705, 199] width 5 height 5
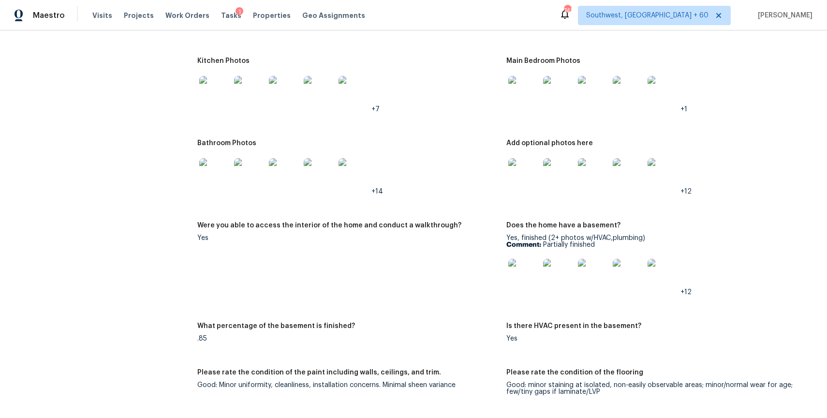
scroll to position [1150, 0]
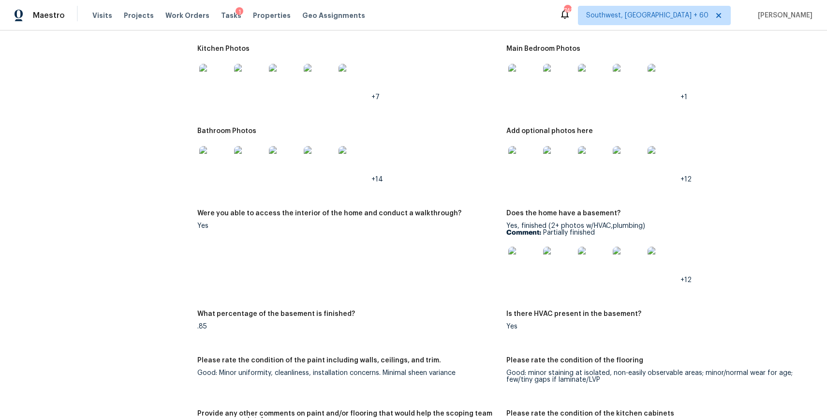
click at [519, 172] on img at bounding box center [524, 161] width 31 height 31
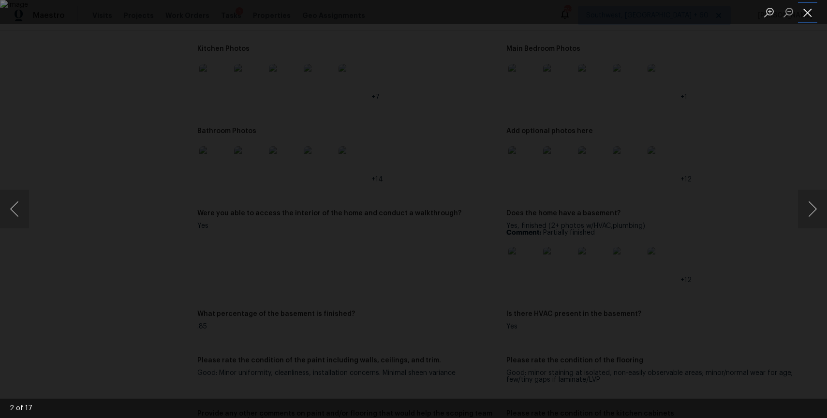
click at [805, 10] on button "Close lightbox" at bounding box center [807, 12] width 19 height 17
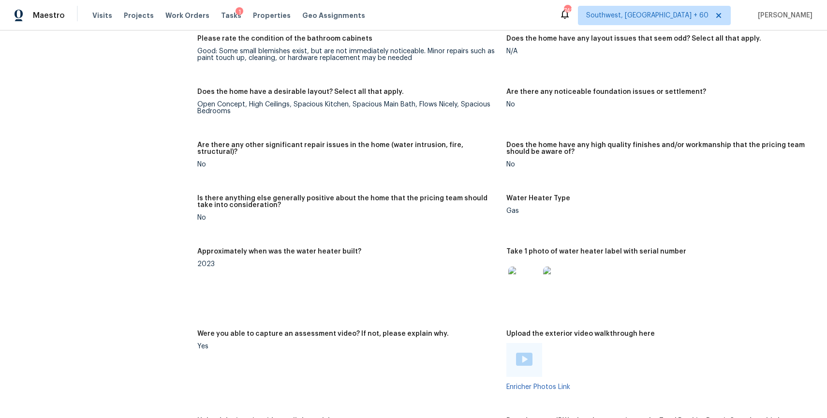
scroll to position [1600, 0]
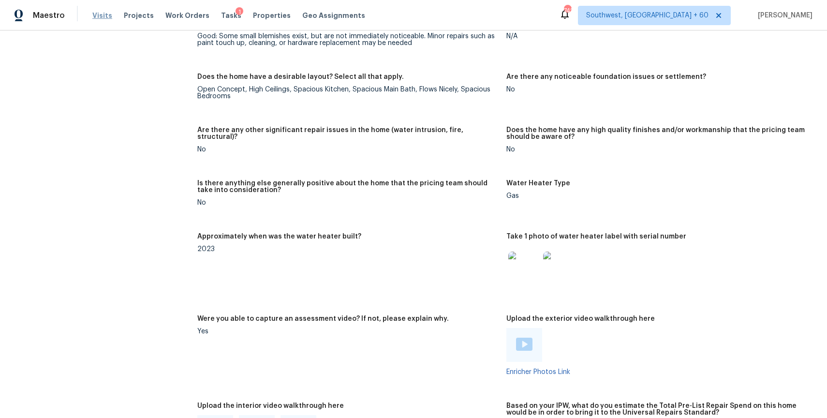
click at [102, 13] on span "Visits" at bounding box center [102, 16] width 20 height 10
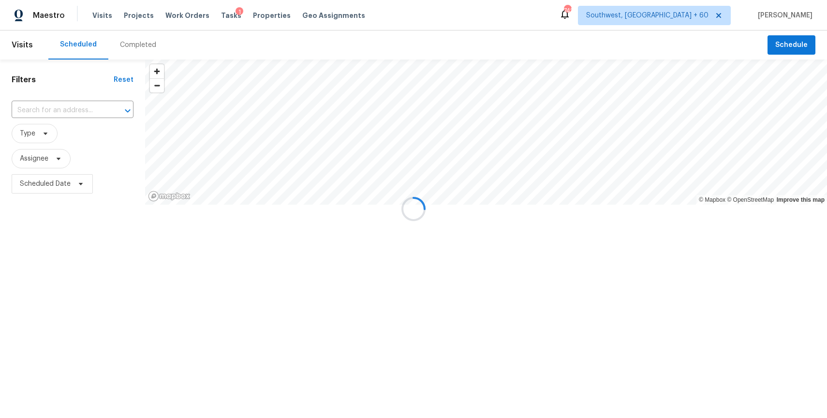
click at [139, 41] on div at bounding box center [413, 209] width 827 height 418
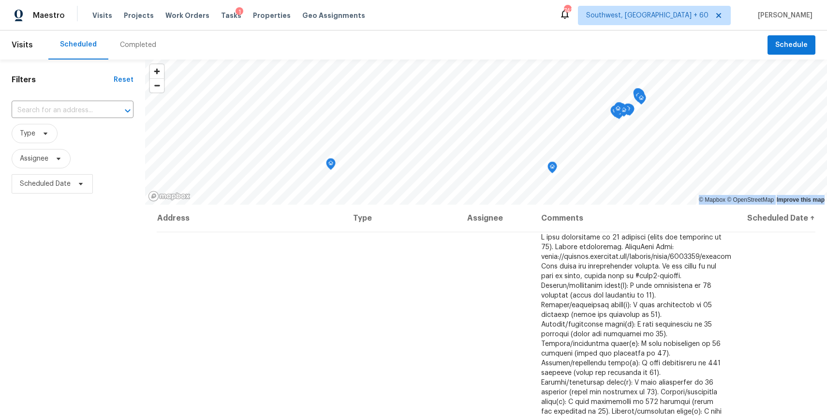
click at [130, 43] on div "Completed" at bounding box center [138, 45] width 36 height 10
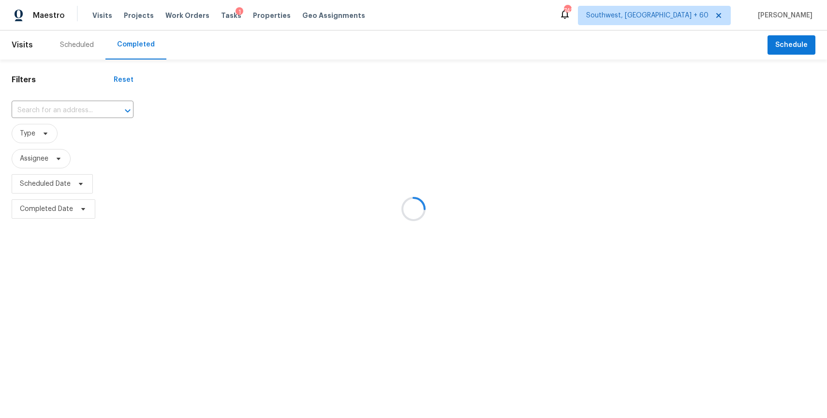
click at [68, 112] on div at bounding box center [413, 209] width 827 height 418
click at [63, 106] on div at bounding box center [413, 209] width 827 height 418
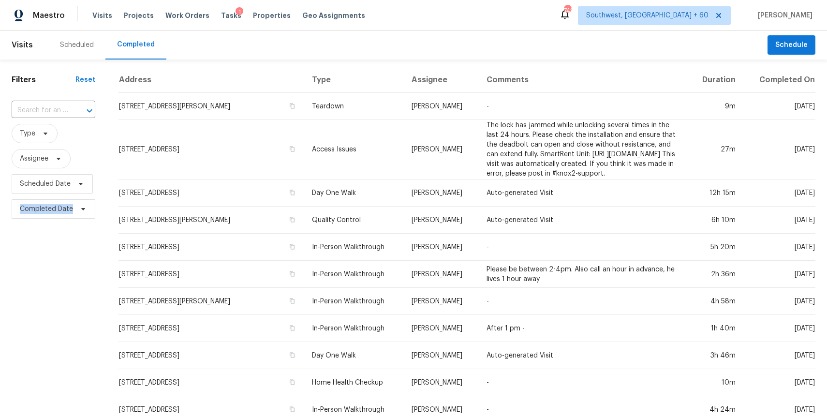
click at [63, 106] on input "text" at bounding box center [40, 110] width 57 height 15
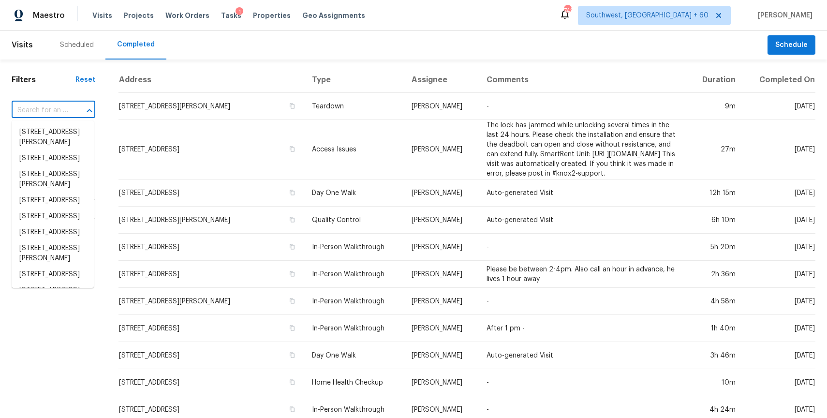
paste input "15516 SE Evergreen Dr, Portland, OR 97236"
type input "15516 SE Evergreen Dr, Portland, OR 97236"
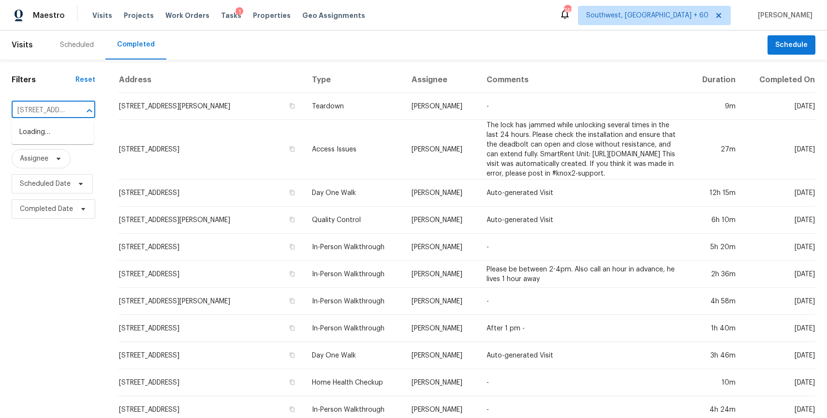
scroll to position [0, 85]
click at [60, 131] on li "15516 SE Evergreen Dr, Portland, OR 97236" at bounding box center [53, 132] width 82 height 16
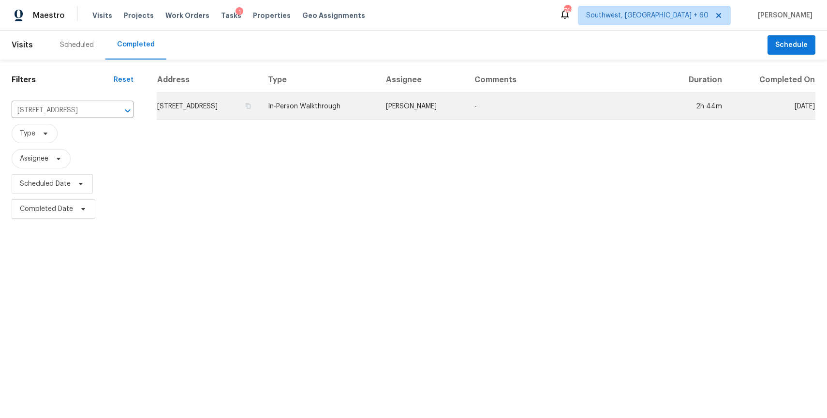
click at [378, 104] on td "In-Person Walkthrough" at bounding box center [319, 106] width 118 height 27
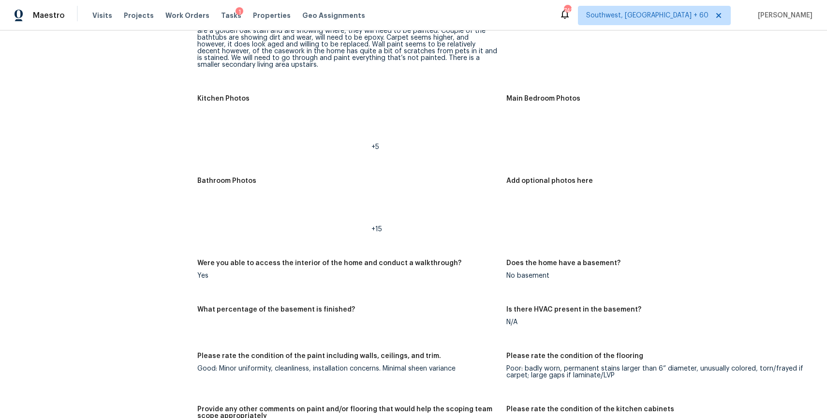
scroll to position [1011, 0]
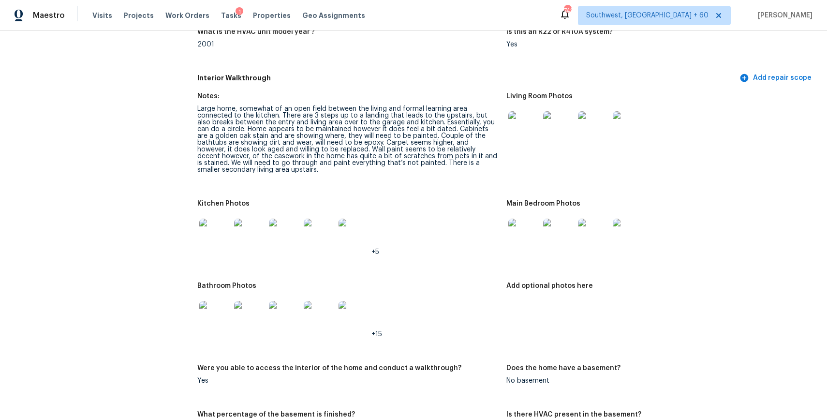
click at [516, 114] on img at bounding box center [524, 126] width 31 height 31
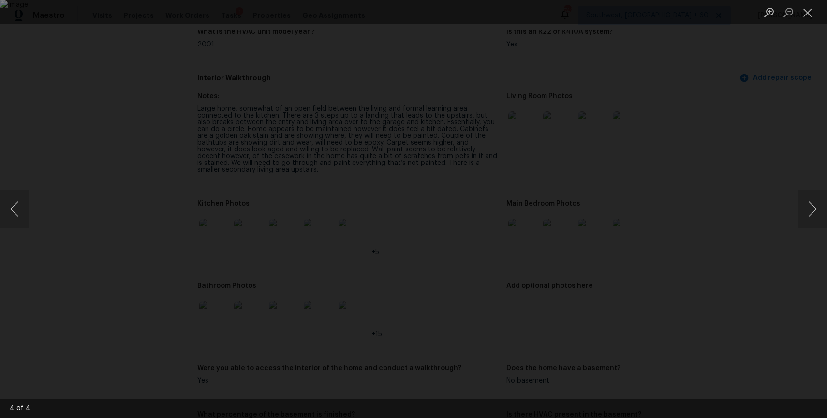
click at [710, 183] on div "Lightbox" at bounding box center [413, 209] width 827 height 418
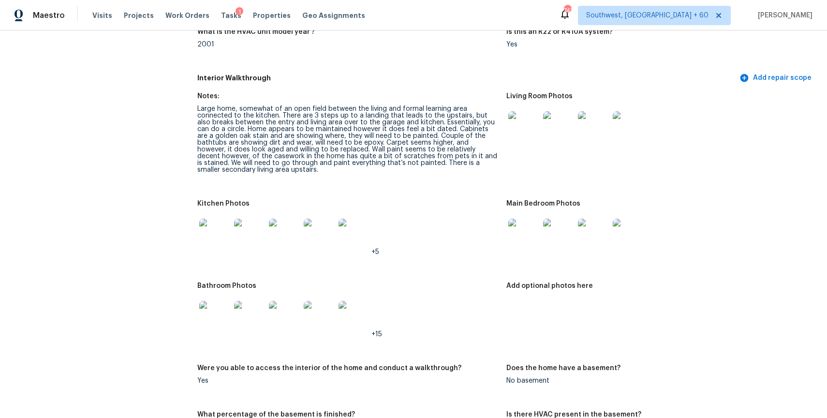
click at [521, 239] on img at bounding box center [524, 234] width 31 height 31
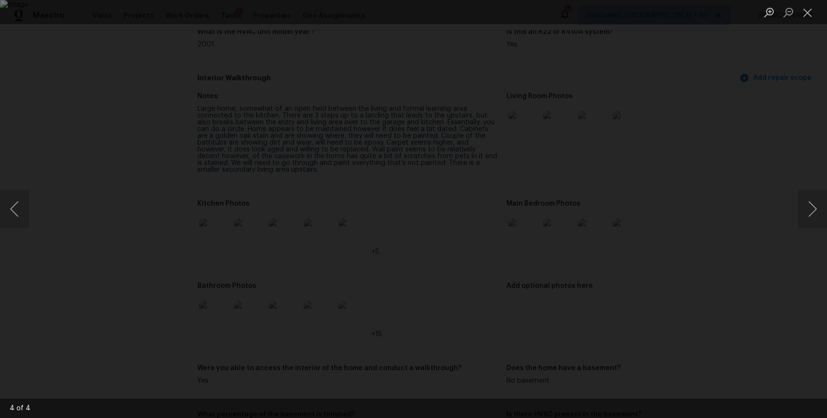
click at [727, 267] on div "Lightbox" at bounding box center [413, 209] width 827 height 418
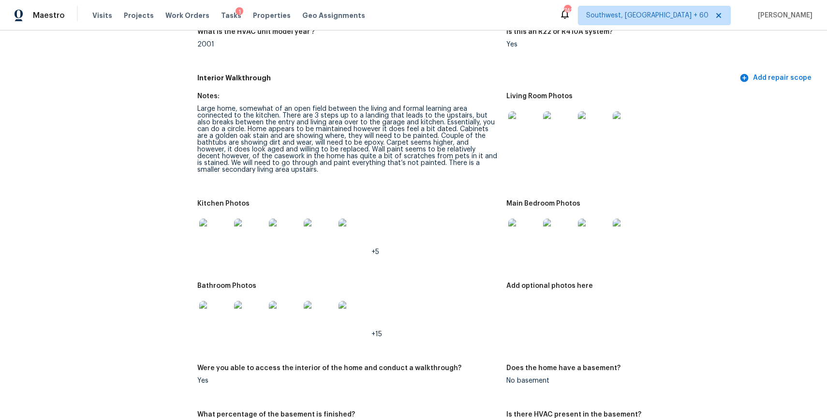
click at [222, 243] on img at bounding box center [214, 234] width 31 height 31
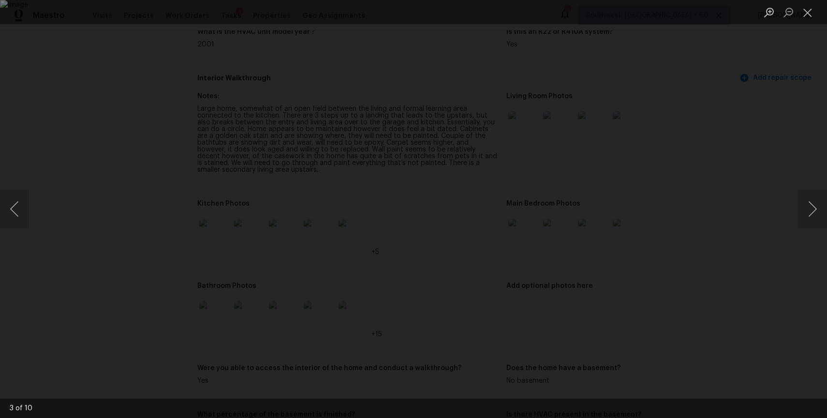
click at [717, 257] on div "Lightbox" at bounding box center [413, 209] width 827 height 418
click at [763, 246] on div "Lightbox" at bounding box center [413, 209] width 827 height 418
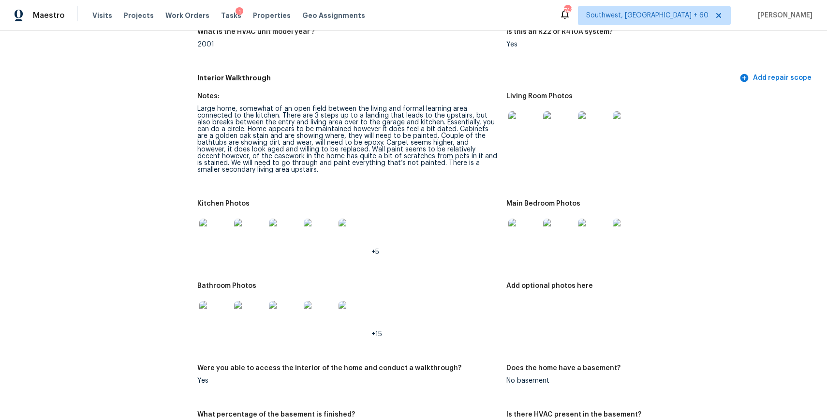
click at [223, 312] on img at bounding box center [214, 316] width 31 height 31
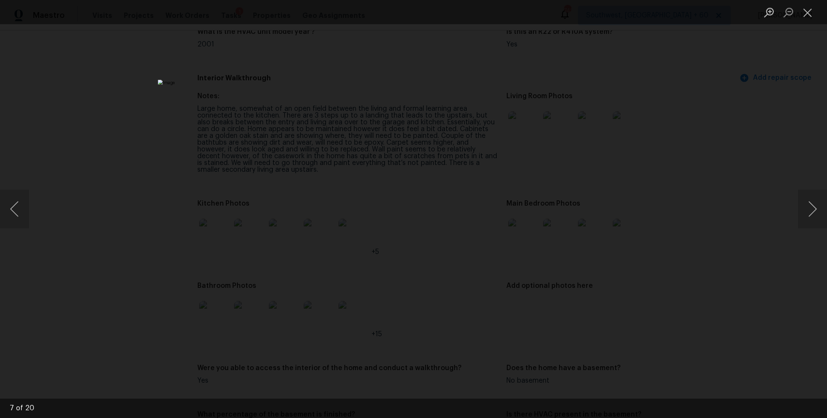
click at [700, 274] on div "Lightbox" at bounding box center [413, 209] width 827 height 418
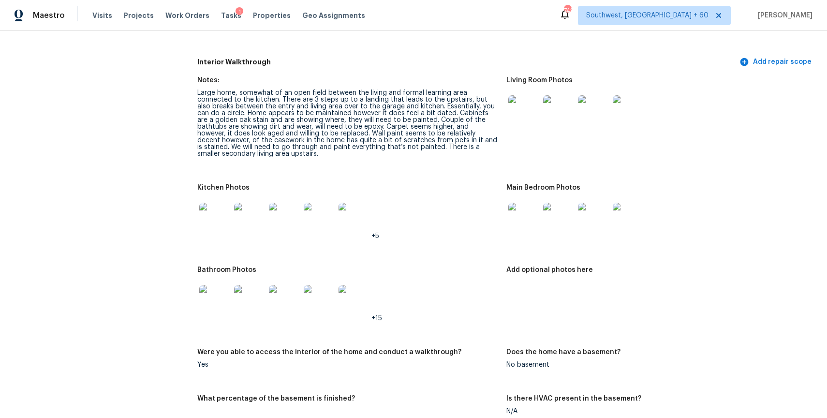
scroll to position [1033, 0]
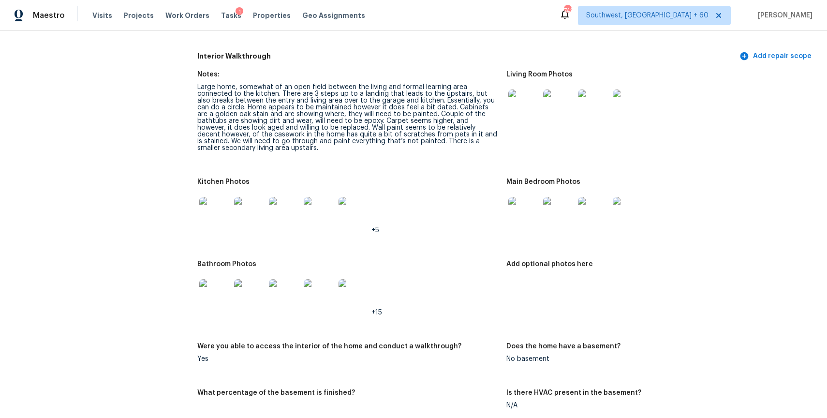
click at [299, 304] on div at bounding box center [284, 294] width 35 height 43
click at [284, 288] on img at bounding box center [284, 294] width 31 height 31
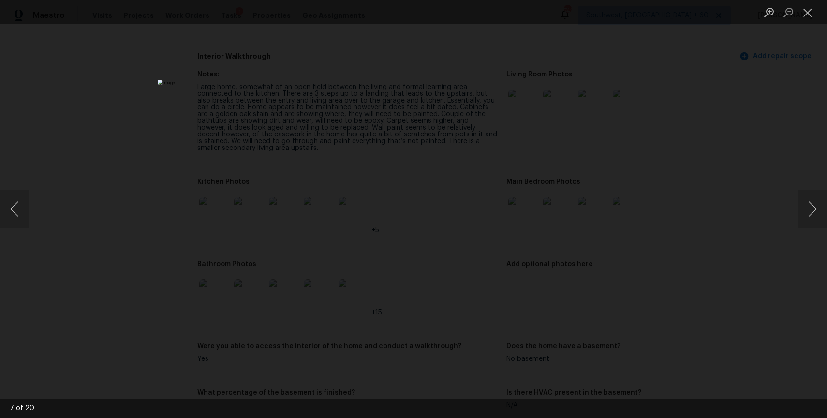
click at [623, 245] on div "Lightbox" at bounding box center [413, 209] width 827 height 418
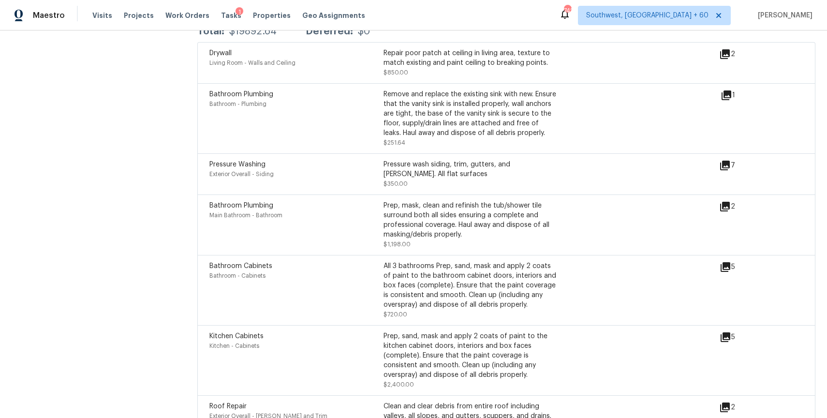
scroll to position [2342, 0]
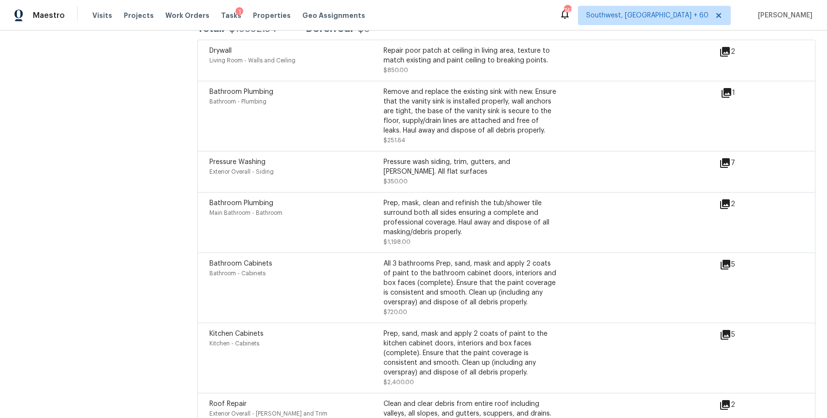
click at [728, 47] on icon at bounding box center [725, 52] width 10 height 10
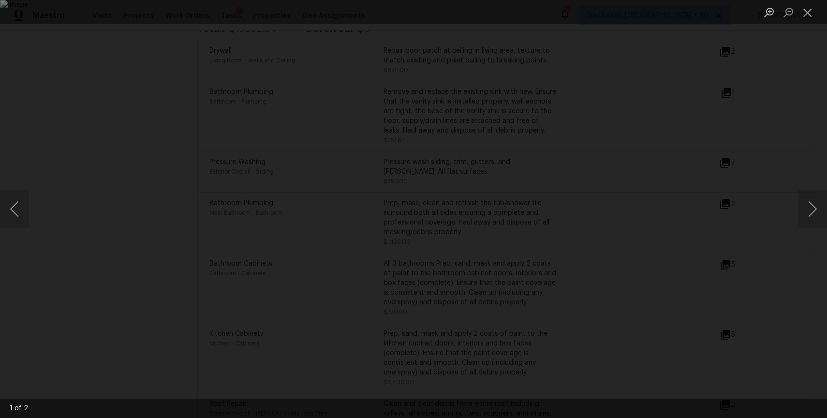
click at [728, 161] on div "Lightbox" at bounding box center [413, 209] width 827 height 418
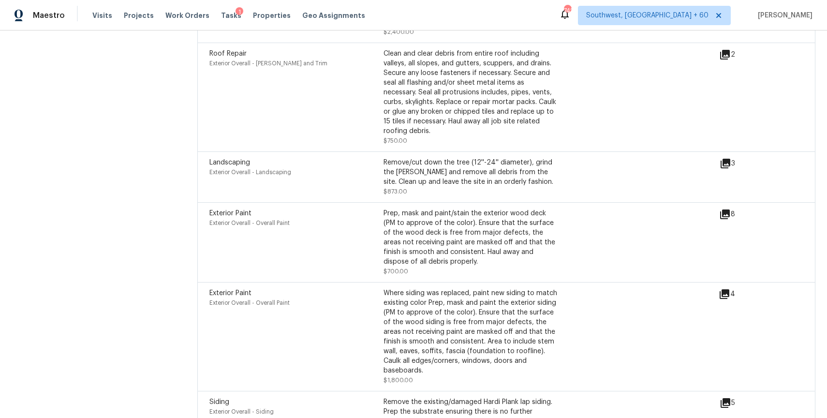
scroll to position [2707, 0]
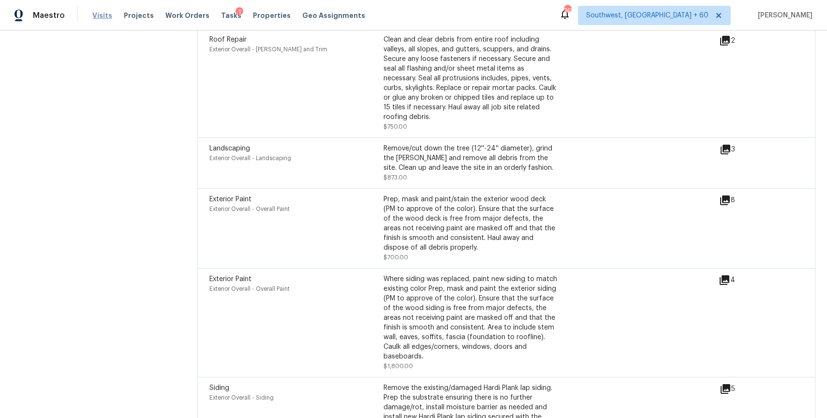
click at [93, 15] on span "Visits" at bounding box center [102, 16] width 20 height 10
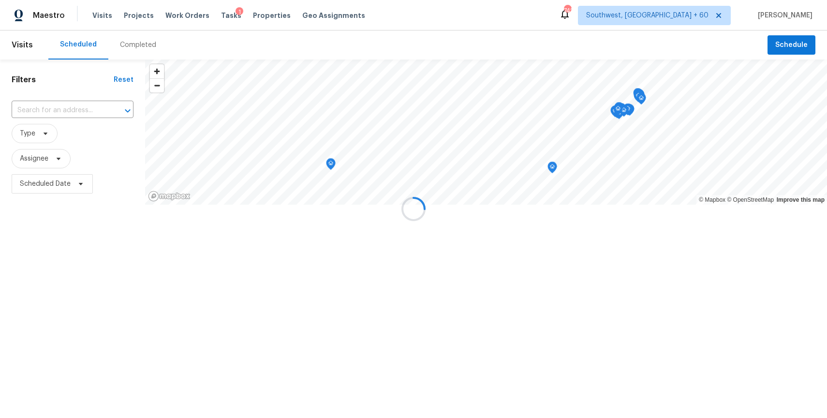
click at [119, 31] on div at bounding box center [413, 209] width 827 height 418
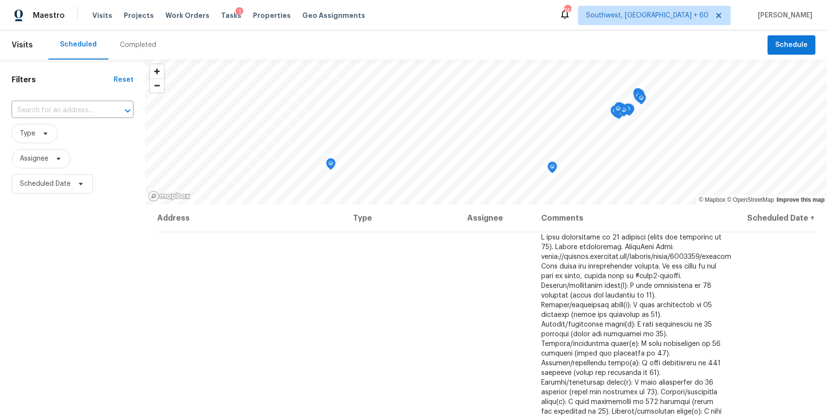
click at [119, 31] on div "Completed" at bounding box center [138, 44] width 60 height 29
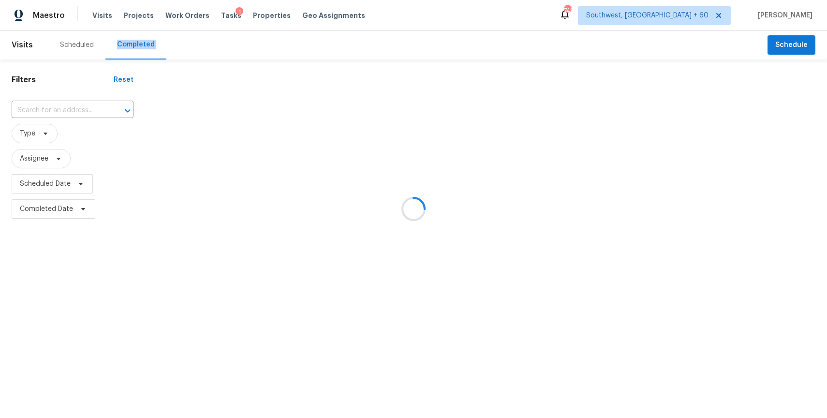
click at [75, 107] on div at bounding box center [413, 209] width 827 height 418
click at [108, 107] on div at bounding box center [120, 111] width 25 height 14
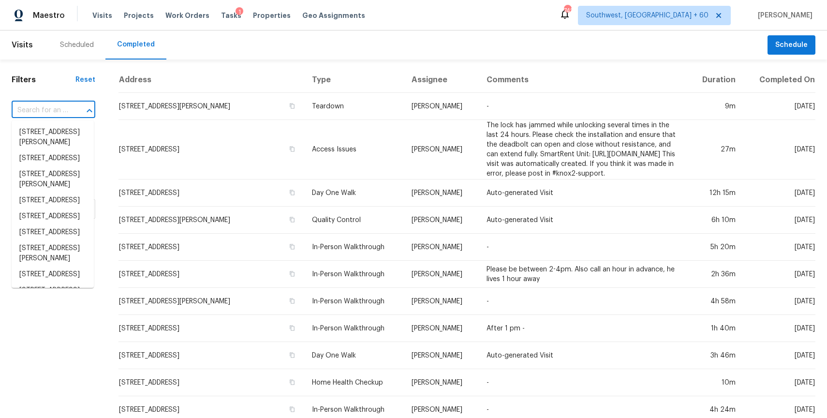
paste input "[STREET_ADDRESS]"
type input "[STREET_ADDRESS]"
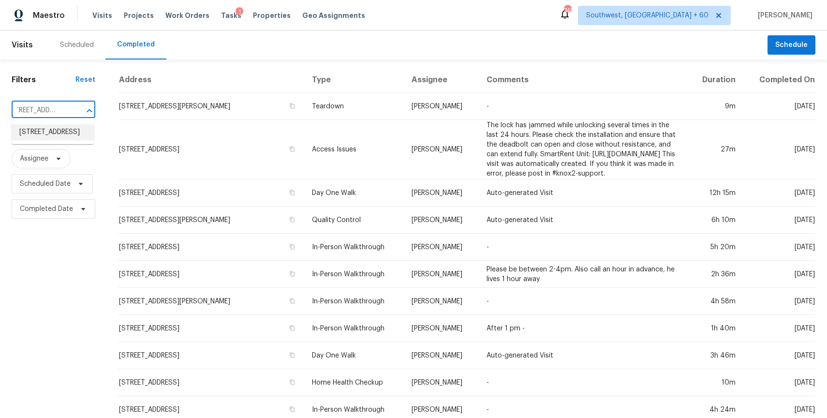
click at [48, 140] on li "[STREET_ADDRESS]" at bounding box center [53, 132] width 82 height 16
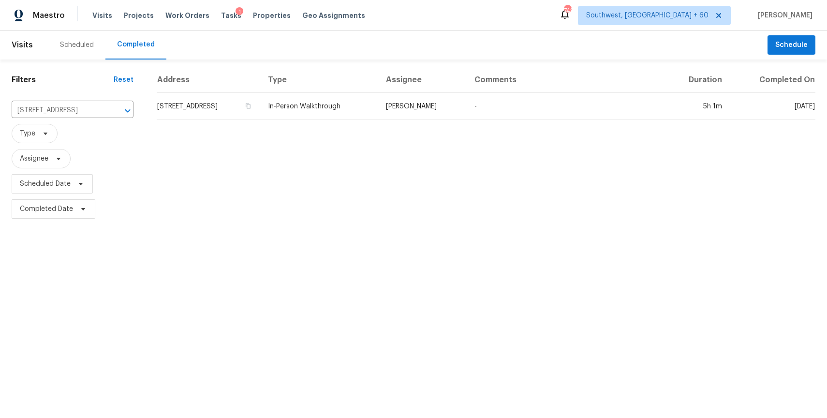
click at [419, 94] on td "[PERSON_NAME]" at bounding box center [422, 106] width 89 height 27
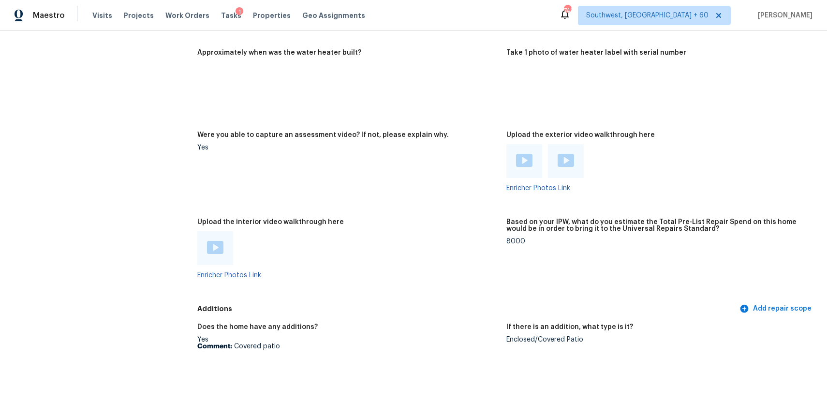
scroll to position [1545, 0]
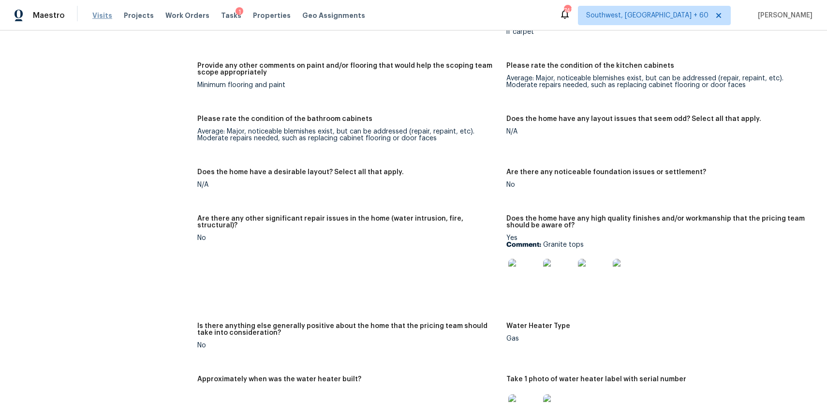
click at [93, 19] on span "Visits" at bounding box center [102, 16] width 20 height 10
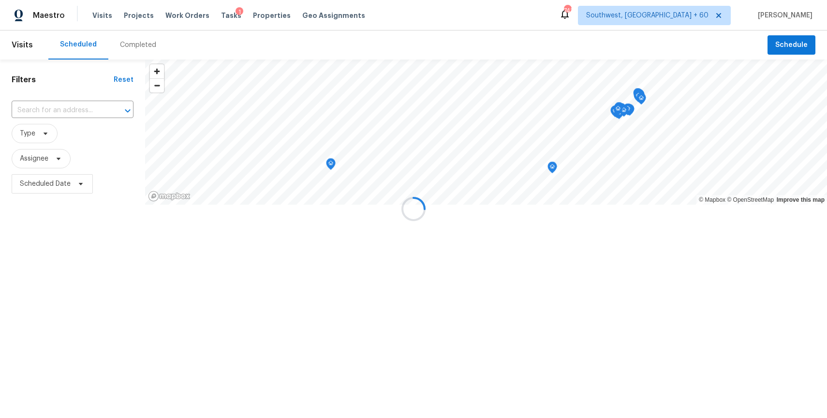
click at [141, 34] on div at bounding box center [413, 209] width 827 height 418
click at [143, 45] on div at bounding box center [413, 209] width 827 height 418
click at [143, 45] on div "Completed" at bounding box center [138, 45] width 36 height 10
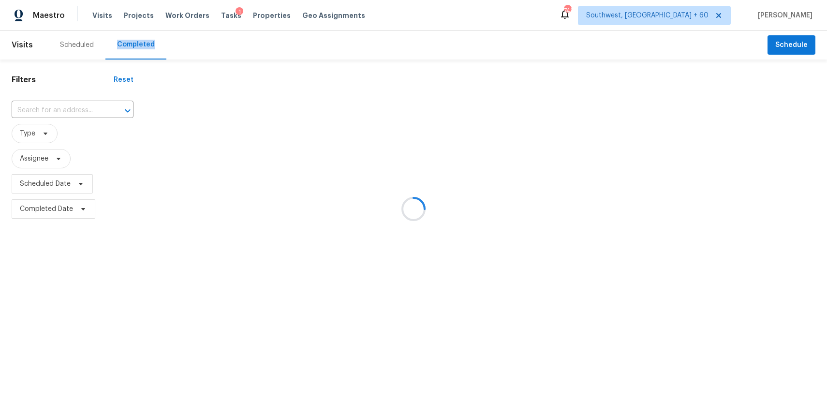
click at [143, 45] on div at bounding box center [413, 209] width 827 height 418
click at [73, 107] on div at bounding box center [413, 209] width 827 height 418
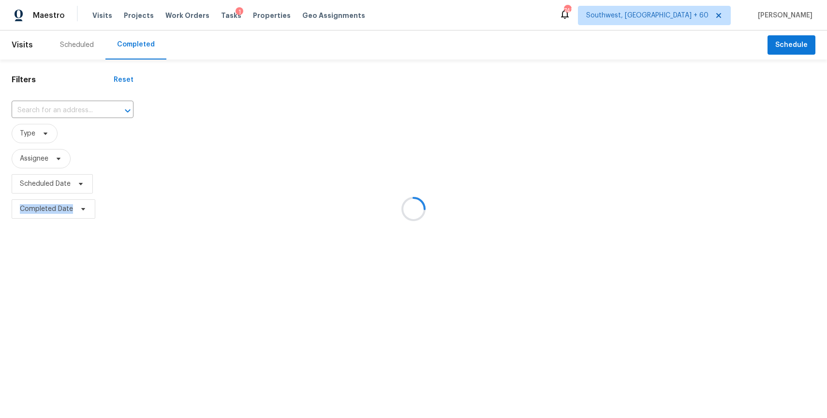
click at [73, 107] on div at bounding box center [413, 209] width 827 height 418
click at [108, 107] on div at bounding box center [120, 111] width 25 height 14
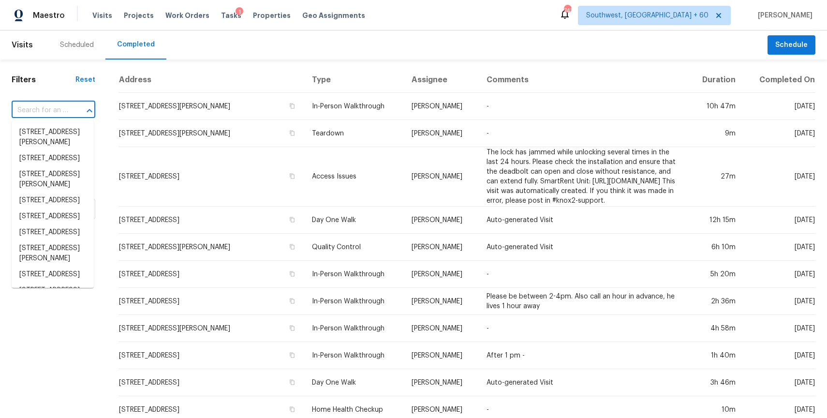
paste input "15431 Redbud Berry Way, Cypress, TX 77433"
type input "15431 Redbud Berry Way, Cypress, TX 77433"
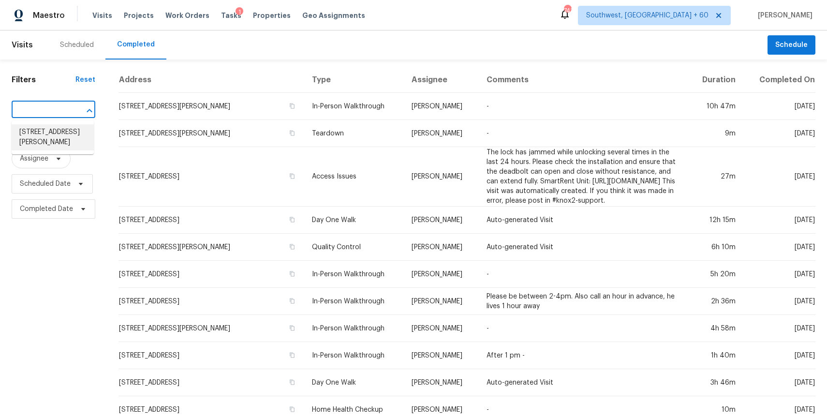
click at [59, 134] on li "15431 Redbud Berry Way, Cypress, TX 77433" at bounding box center [53, 137] width 82 height 26
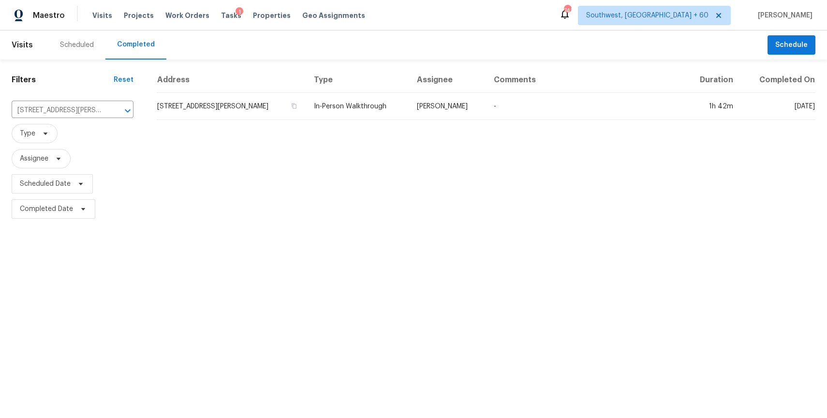
click at [387, 124] on div "Address Type Assignee Comments Duration Completed On 15431 Redbud Berry Way, Cy…" at bounding box center [486, 144] width 682 height 154
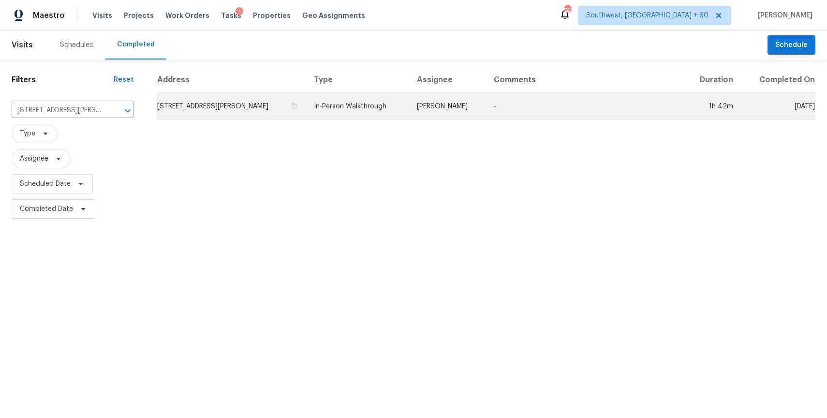
click at [409, 101] on td "In-Person Walkthrough" at bounding box center [357, 106] width 103 height 27
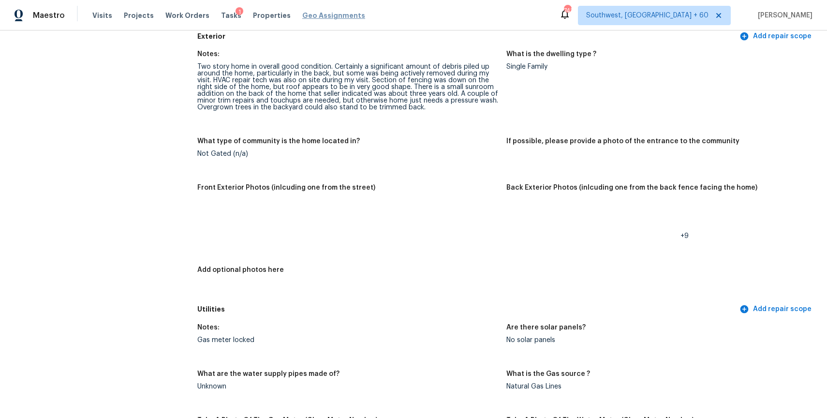
scroll to position [614, 0]
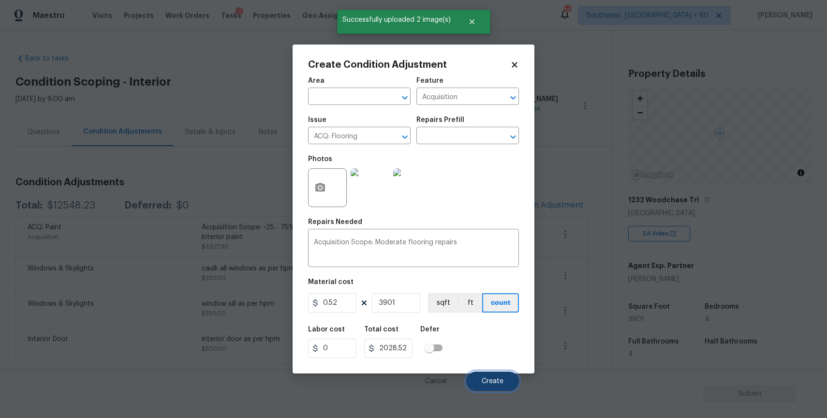
click at [489, 383] on span "Create" at bounding box center [493, 381] width 22 height 7
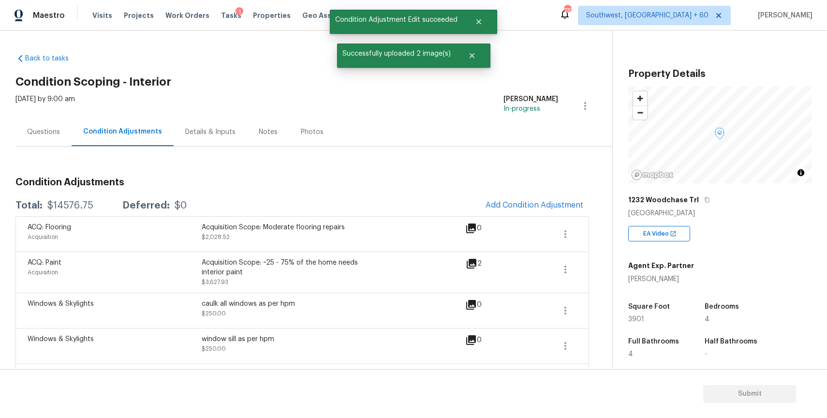
click at [80, 198] on div "Total: $14576.75 Deferred: $0 Add Condition Adjustment" at bounding box center [302, 205] width 574 height 21
click at [89, 205] on div "$14576.75" at bounding box center [70, 206] width 46 height 10
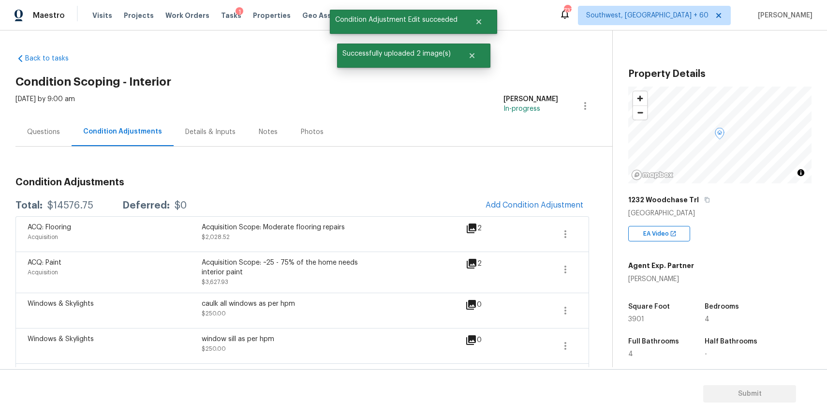
click at [89, 205] on div "$14576.75" at bounding box center [70, 206] width 46 height 10
copy div "$14576.75"
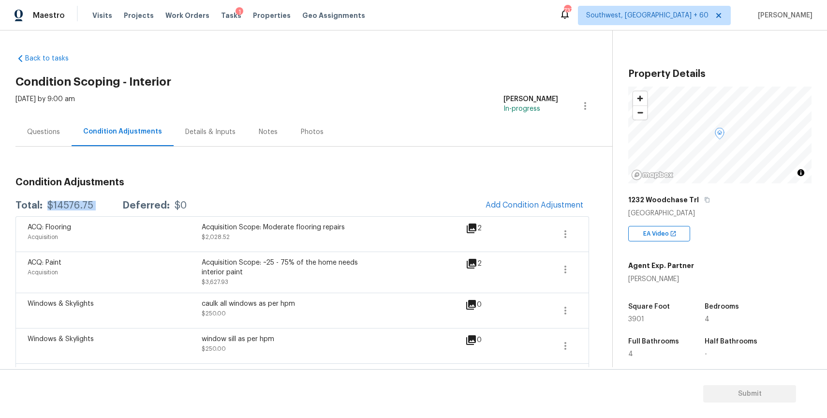
click at [27, 142] on div "Questions" at bounding box center [43, 132] width 56 height 29
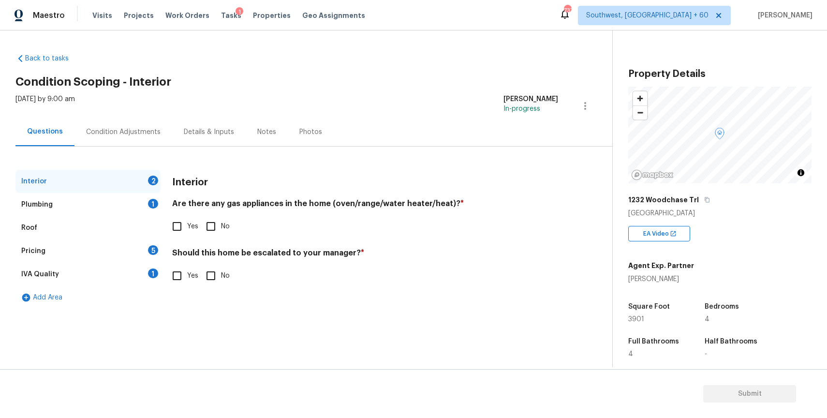
click at [186, 224] on input "Yes" at bounding box center [177, 226] width 20 height 20
checkbox input "true"
click at [217, 270] on input "No" at bounding box center [211, 276] width 20 height 20
checkbox input "true"
click at [124, 191] on div "Interior" at bounding box center [87, 181] width 145 height 23
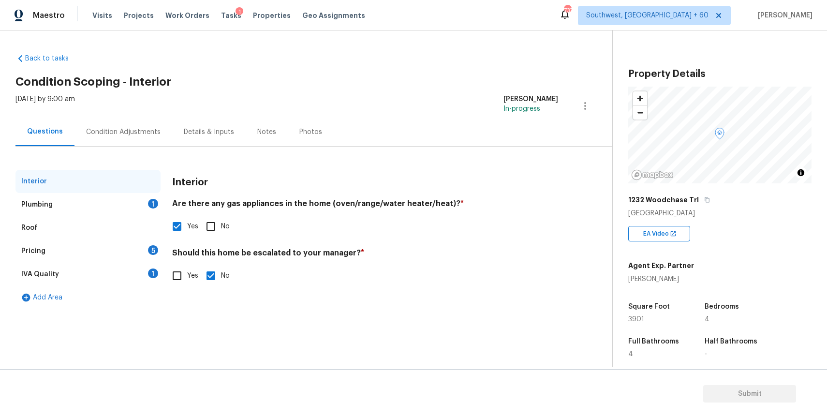
click at [137, 205] on div "Plumbing 1" at bounding box center [87, 204] width 145 height 23
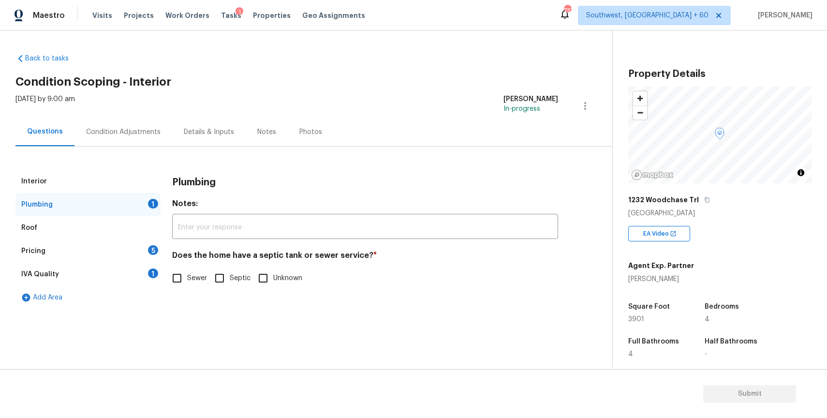
click at [196, 284] on label "Sewer" at bounding box center [187, 278] width 40 height 20
click at [187, 284] on input "Sewer" at bounding box center [177, 278] width 20 height 20
checkbox input "true"
click at [91, 240] on div "Pricing 5" at bounding box center [87, 250] width 145 height 23
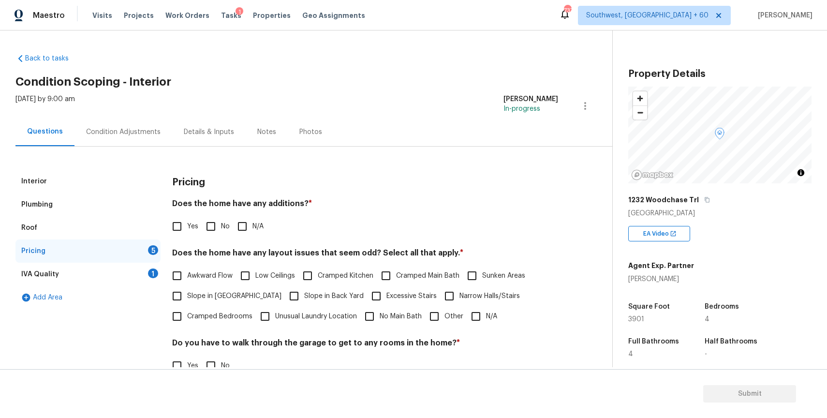
click at [248, 228] on input "N/A" at bounding box center [242, 226] width 20 height 20
checkbox input "true"
click at [474, 317] on input "N/A" at bounding box center [476, 316] width 20 height 20
checkbox input "true"
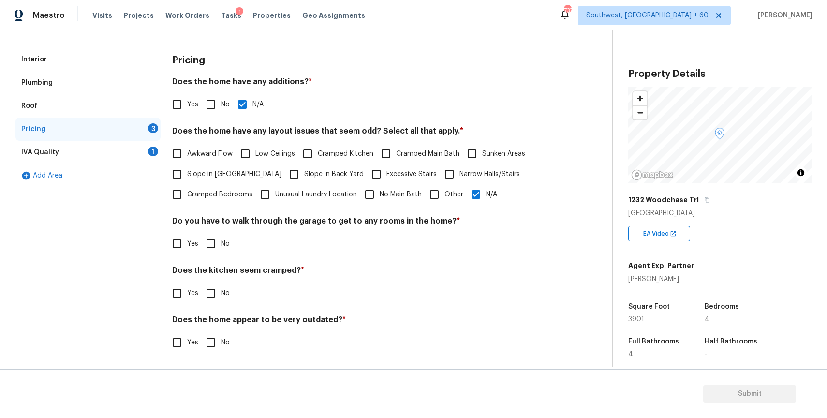
click at [224, 245] on span "No" at bounding box center [225, 244] width 9 height 10
click at [221, 245] on input "No" at bounding box center [211, 244] width 20 height 20
checkbox input "true"
click at [224, 290] on span "No" at bounding box center [225, 294] width 9 height 10
click at [221, 290] on input "No" at bounding box center [211, 294] width 20 height 20
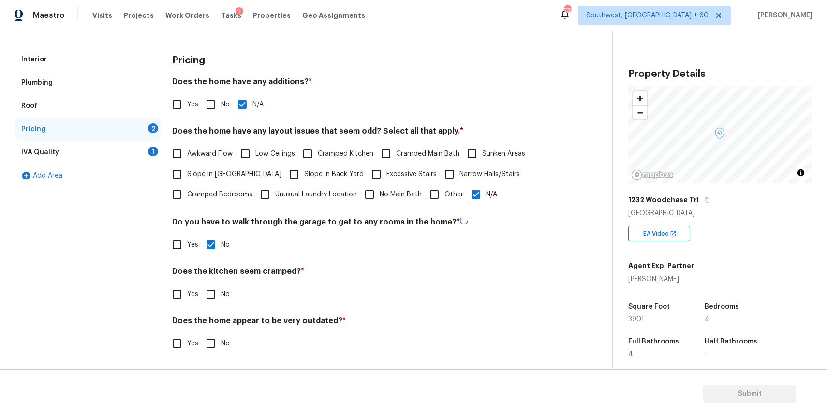
checkbox input "true"
click at [219, 329] on div "Does the home appear to be very outdated? * Yes No" at bounding box center [365, 335] width 386 height 38
click at [213, 338] on input "No" at bounding box center [211, 342] width 20 height 20
checkbox input "true"
click at [147, 159] on div "IVA Quality 1" at bounding box center [87, 152] width 145 height 23
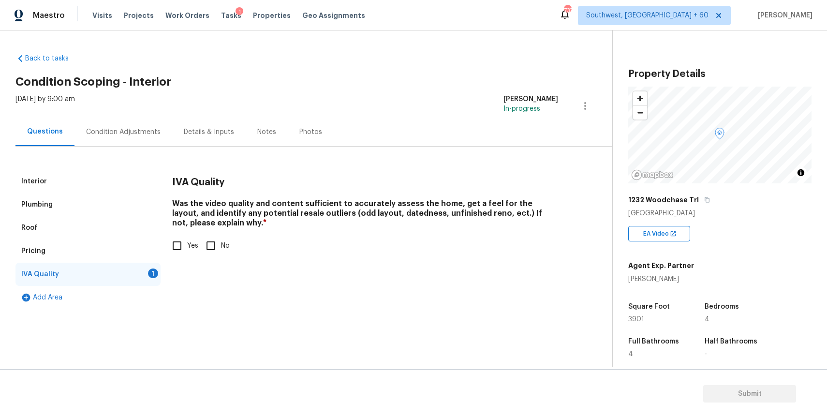
scroll to position [0, 0]
click at [184, 255] on input "Yes" at bounding box center [177, 246] width 20 height 20
checkbox input "true"
click at [778, 400] on button "Submit" at bounding box center [749, 394] width 93 height 18
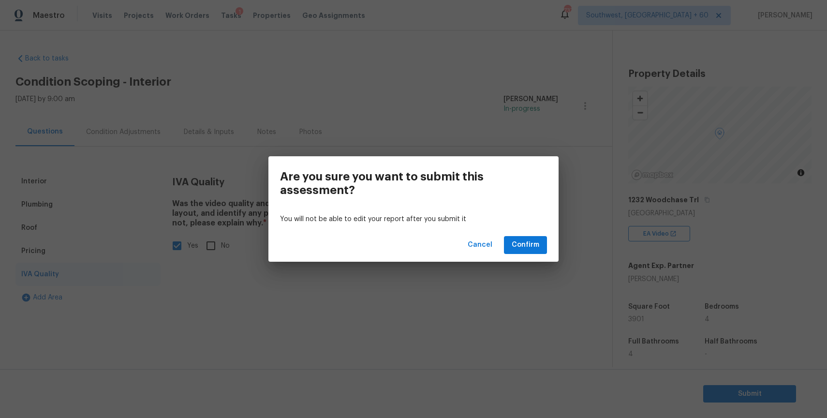
click at [542, 260] on div "Cancel Confirm" at bounding box center [414, 244] width 290 height 33
click at [531, 240] on span "Confirm" at bounding box center [526, 245] width 28 height 12
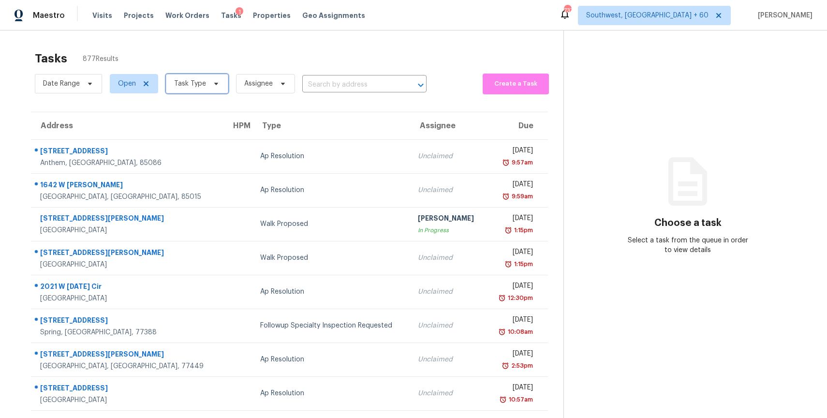
click at [199, 87] on span "Task Type" at bounding box center [190, 84] width 32 height 10
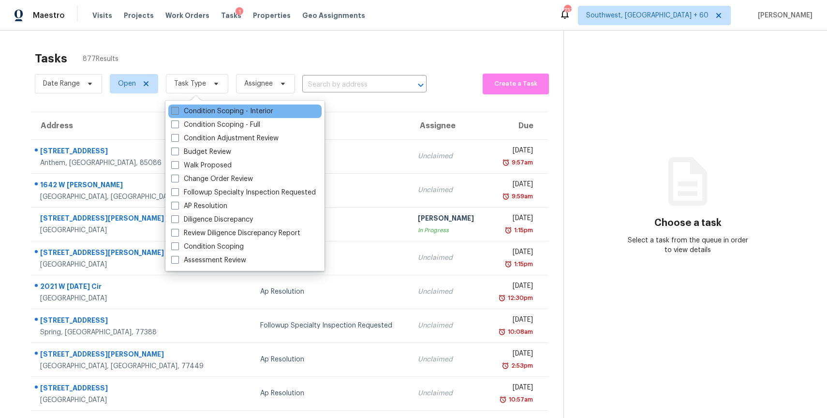
click at [227, 114] on label "Condition Scoping - Interior" at bounding box center [222, 111] width 102 height 10
click at [178, 113] on input "Condition Scoping - Interior" at bounding box center [174, 109] width 6 height 6
checkbox input "true"
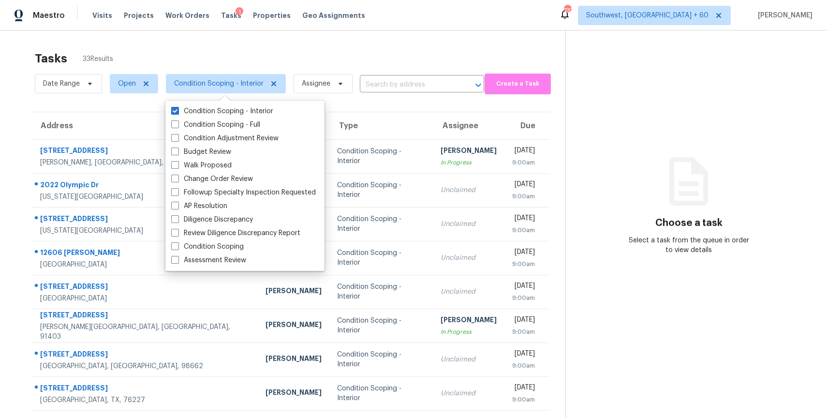
click at [334, 53] on div "Tasks 33 Results" at bounding box center [300, 58] width 531 height 25
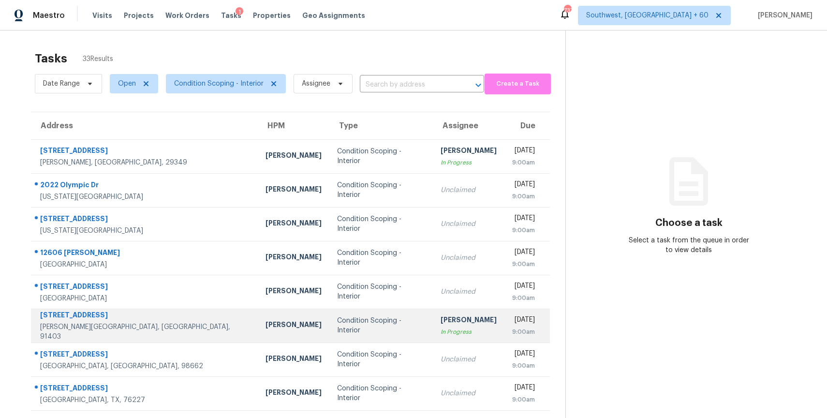
scroll to position [86, 0]
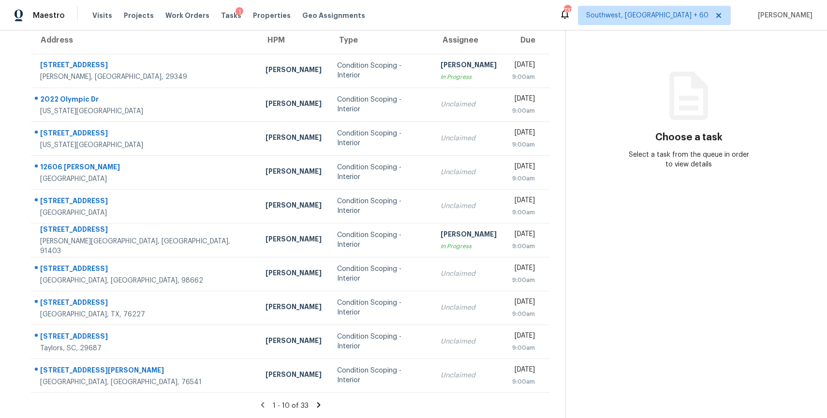
click at [317, 401] on icon at bounding box center [318, 405] width 9 height 9
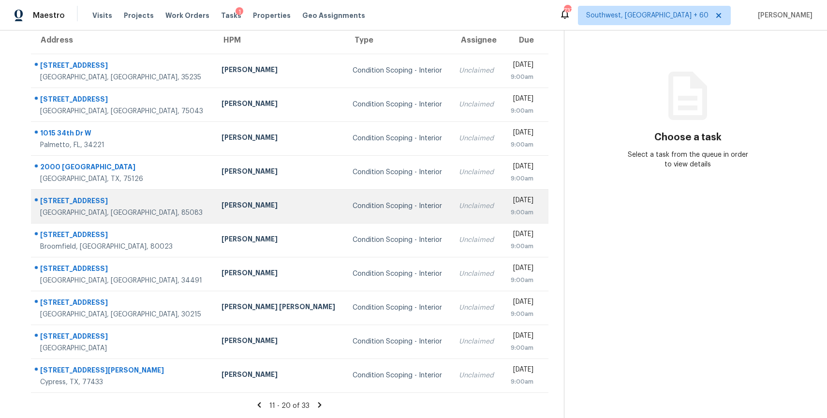
scroll to position [0, 0]
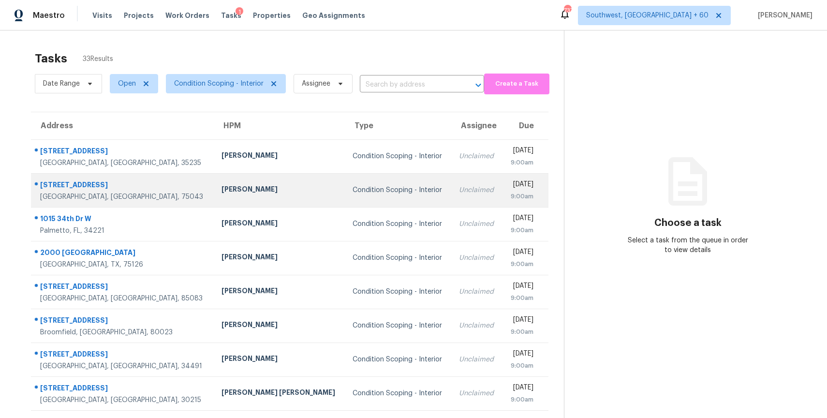
click at [364, 175] on td "Condition Scoping - Interior" at bounding box center [398, 190] width 106 height 34
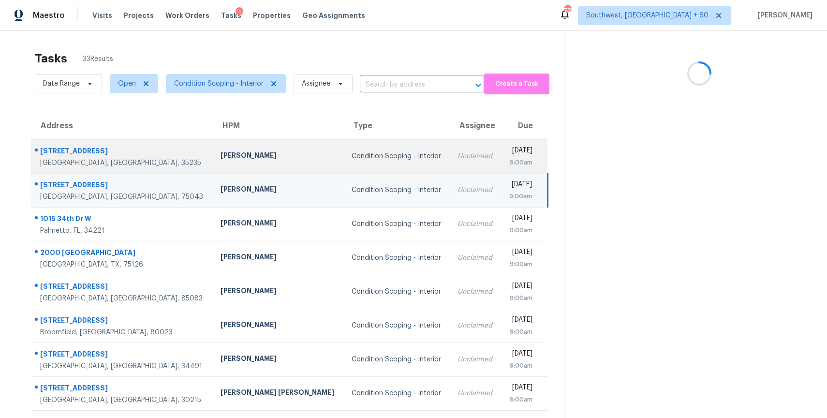
click at [384, 154] on td "Condition Scoping - Interior" at bounding box center [397, 156] width 106 height 34
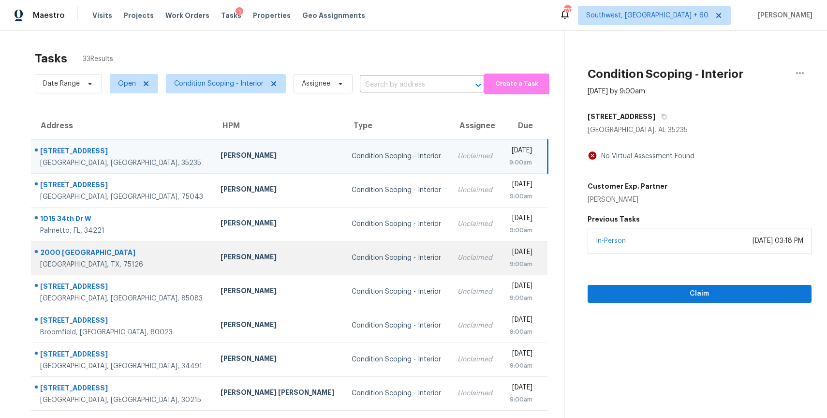
click at [380, 258] on div "Condition Scoping - Interior" at bounding box center [397, 258] width 91 height 10
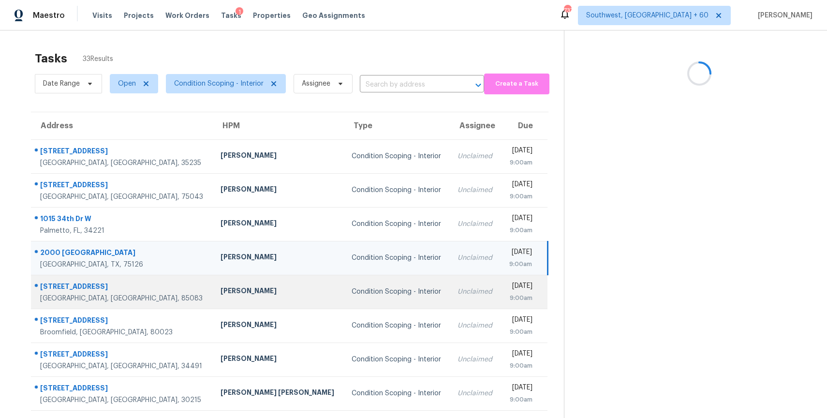
click at [385, 283] on td "Condition Scoping - Interior" at bounding box center [397, 292] width 106 height 34
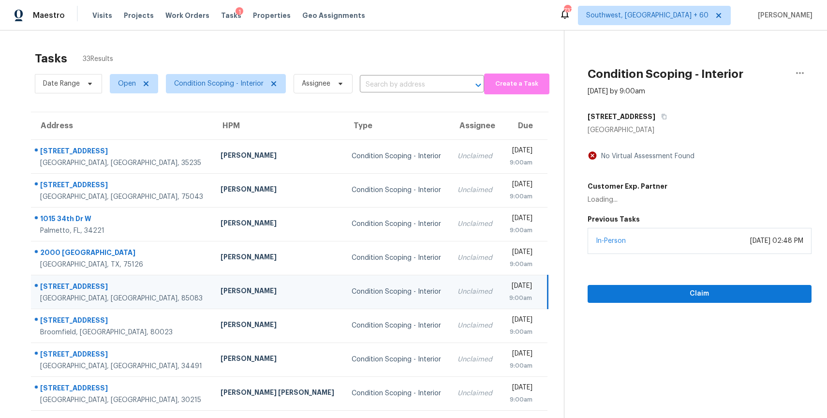
scroll to position [86, 0]
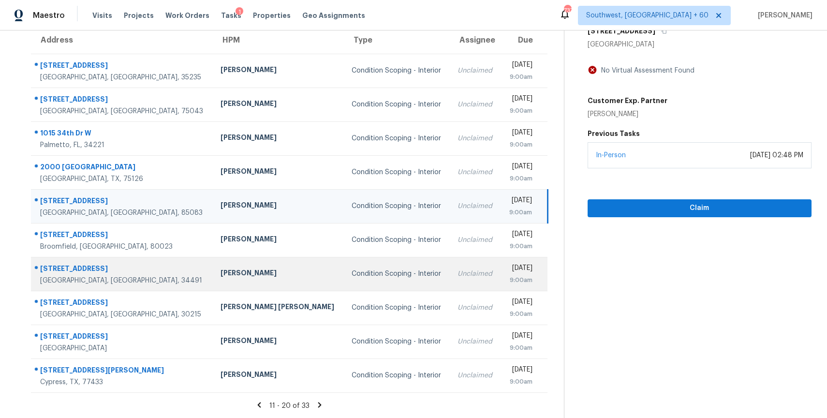
click at [344, 265] on td "Condition Scoping - Interior" at bounding box center [397, 274] width 106 height 34
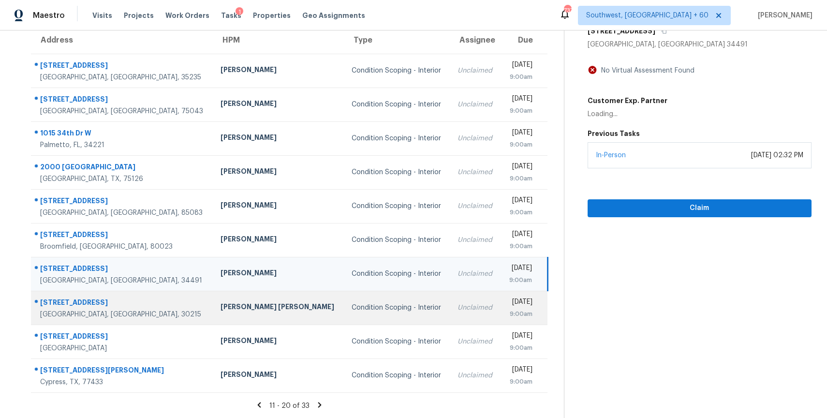
click at [344, 321] on td "Condition Scoping - Interior" at bounding box center [397, 308] width 106 height 34
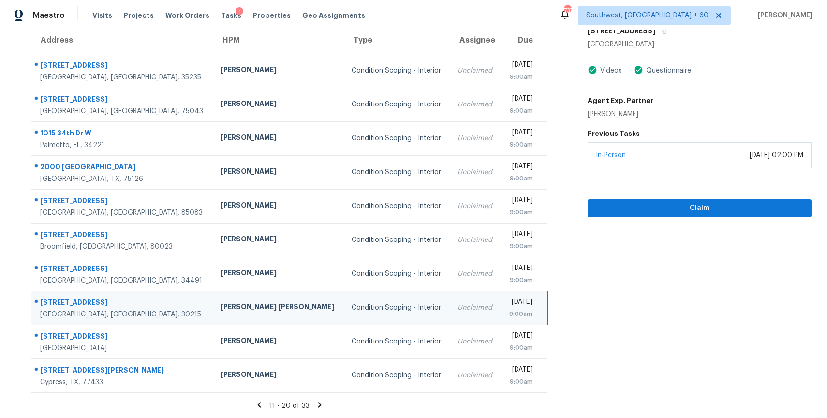
click at [315, 407] on icon at bounding box center [319, 405] width 9 height 9
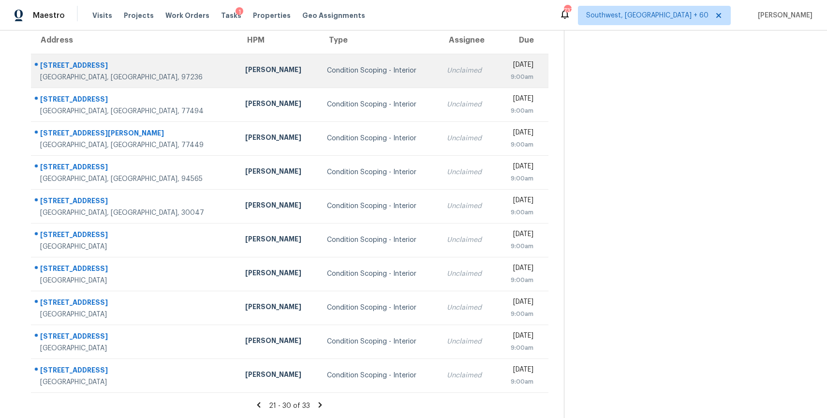
click at [439, 75] on td "Unclaimed" at bounding box center [468, 71] width 58 height 34
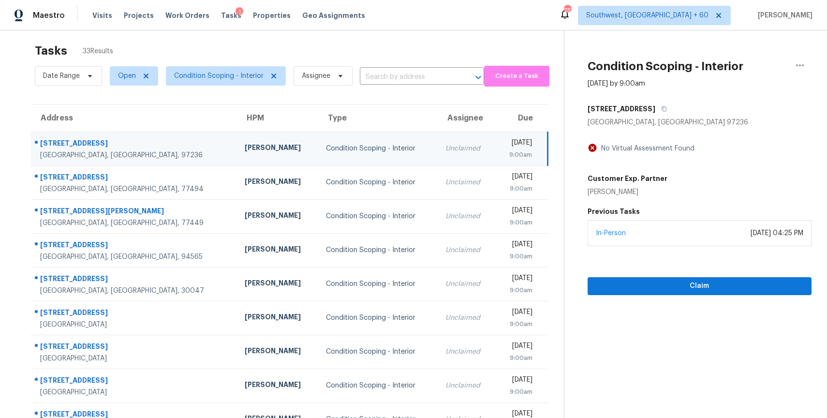
scroll to position [0, 0]
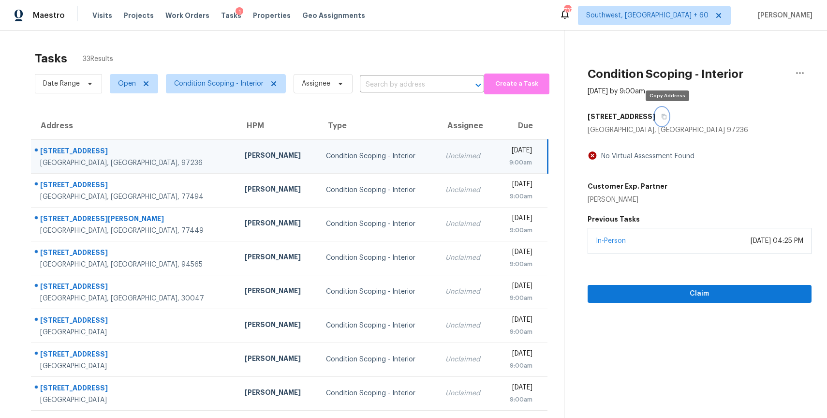
click at [666, 115] on icon "button" at bounding box center [664, 117] width 6 height 6
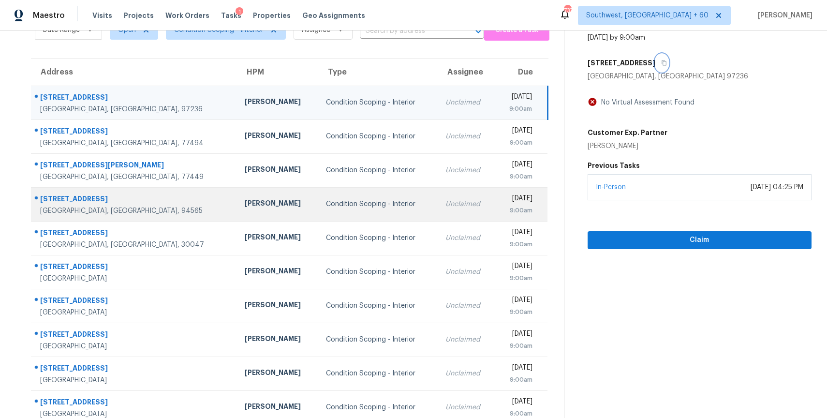
scroll to position [61, 0]
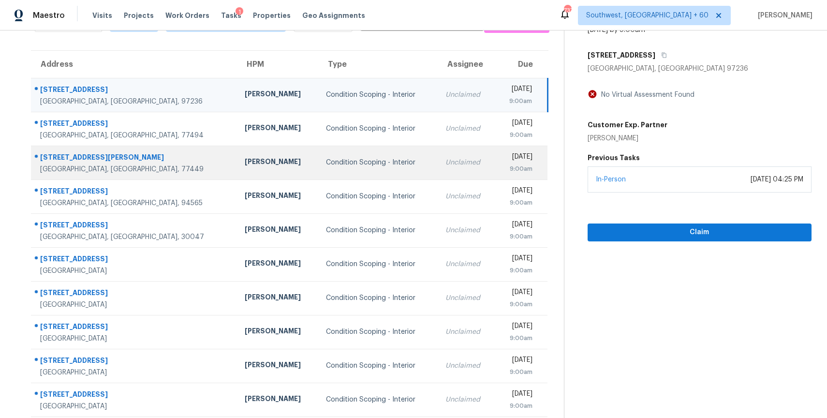
click at [321, 150] on td "Condition Scoping - Interior" at bounding box center [378, 163] width 120 height 34
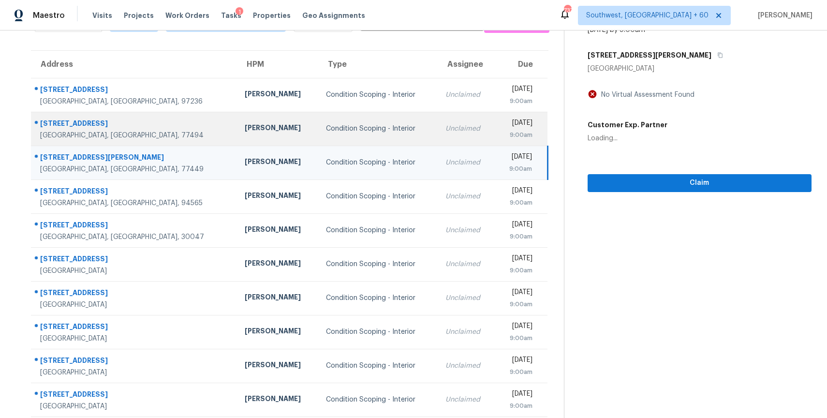
click at [361, 120] on td "Condition Scoping - Interior" at bounding box center [378, 129] width 120 height 34
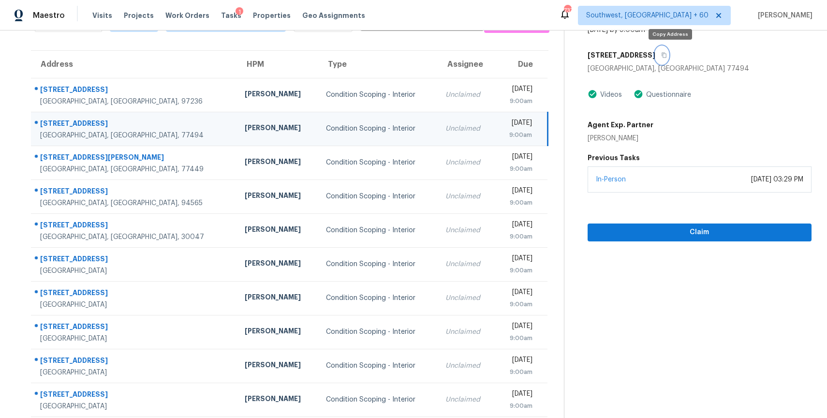
click at [667, 54] on icon "button" at bounding box center [664, 55] width 5 height 5
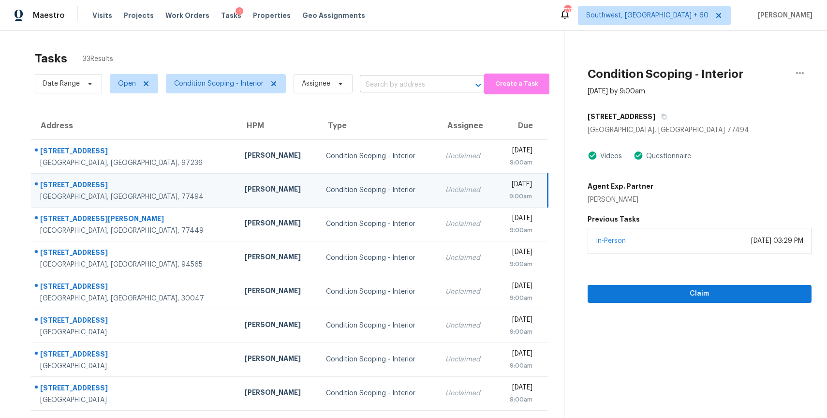
click at [409, 83] on input "text" at bounding box center [408, 84] width 97 height 15
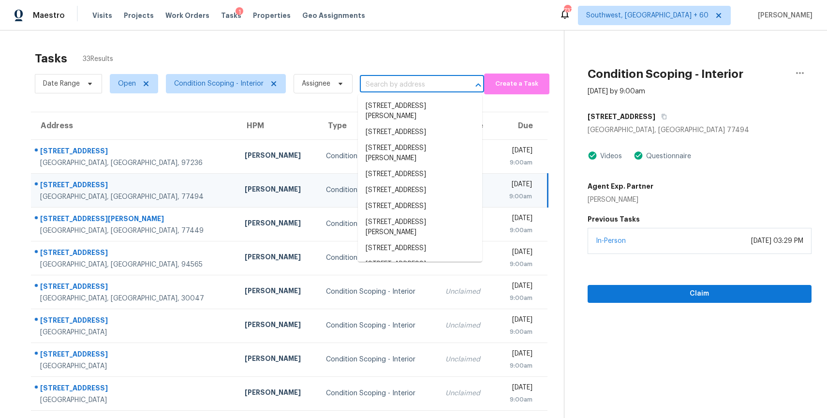
paste input "[STREET_ADDRESS]"
type input "[STREET_ADDRESS]"
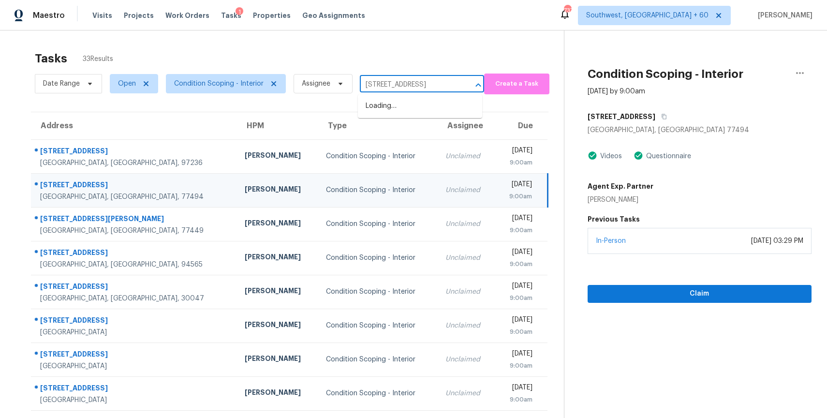
scroll to position [0, 31]
click at [426, 105] on li "[STREET_ADDRESS]" at bounding box center [420, 106] width 124 height 16
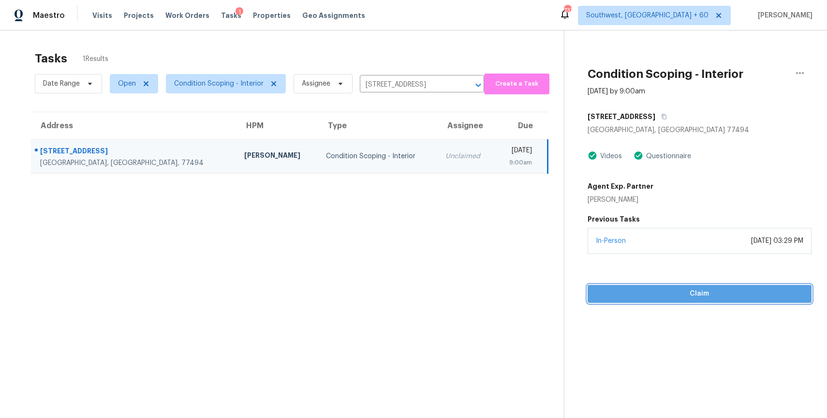
click at [748, 285] on button "Claim" at bounding box center [700, 294] width 224 height 18
click at [752, 287] on button "Start Assessment" at bounding box center [700, 294] width 224 height 18
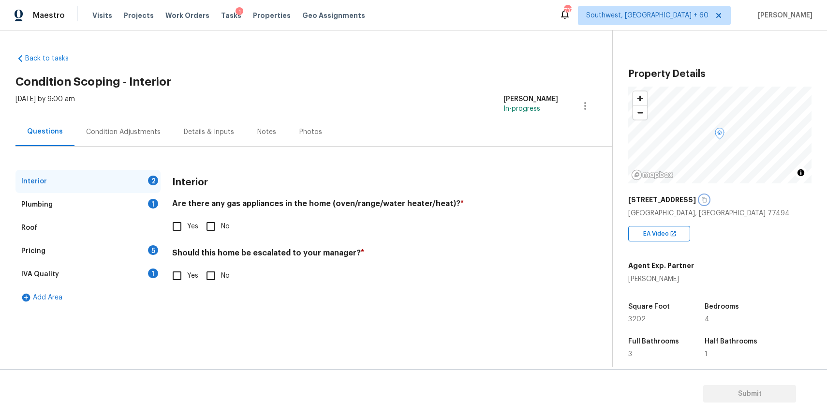
click at [707, 198] on icon "button" at bounding box center [705, 200] width 6 height 6
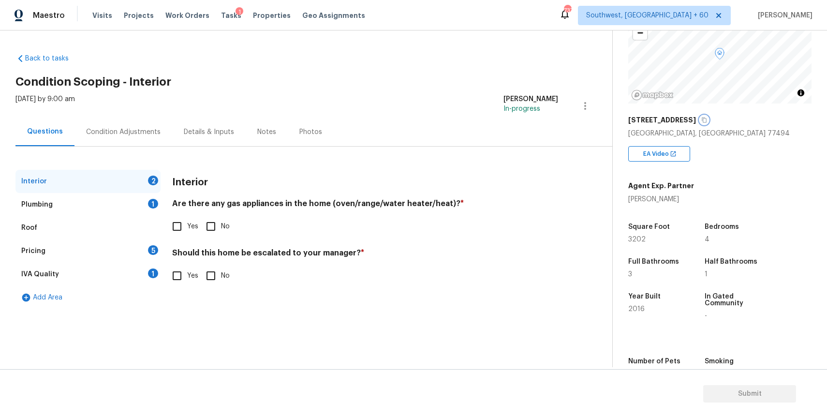
scroll to position [81, 0]
click at [187, 231] on input "Yes" at bounding box center [177, 226] width 20 height 20
checkbox input "true"
click at [213, 272] on input "No" at bounding box center [211, 276] width 20 height 20
checkbox input "true"
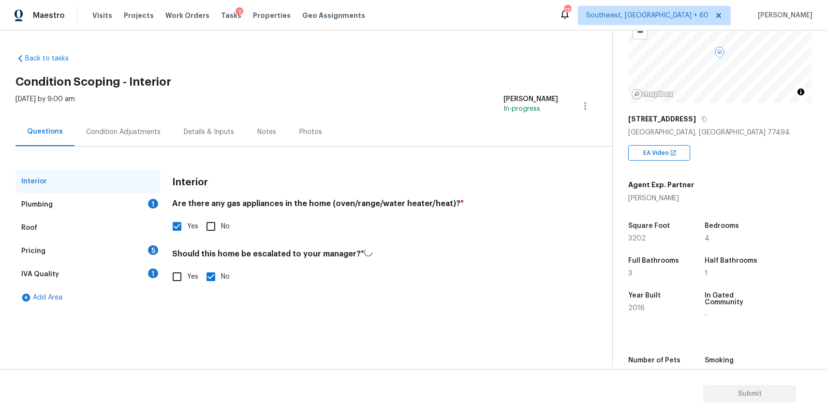
click at [163, 222] on div "Interior Plumbing 1 Roof Pricing 5 IVA Quality 1 Add Area Interior Are there an…" at bounding box center [302, 239] width 574 height 139
click at [161, 204] on div "Interior Plumbing 1 Roof Pricing 5 IVA Quality 1 Add Area Interior Are there an…" at bounding box center [302, 239] width 574 height 139
click at [138, 207] on div "Plumbing 1" at bounding box center [87, 204] width 145 height 23
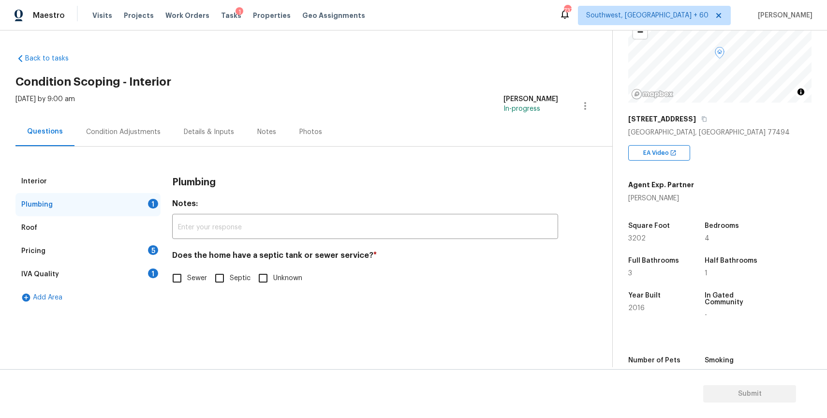
click at [190, 284] on label "Sewer" at bounding box center [187, 278] width 40 height 20
click at [187, 284] on input "Sewer" at bounding box center [177, 278] width 20 height 20
checkbox input "true"
click at [116, 254] on div "Pricing 5" at bounding box center [87, 250] width 145 height 23
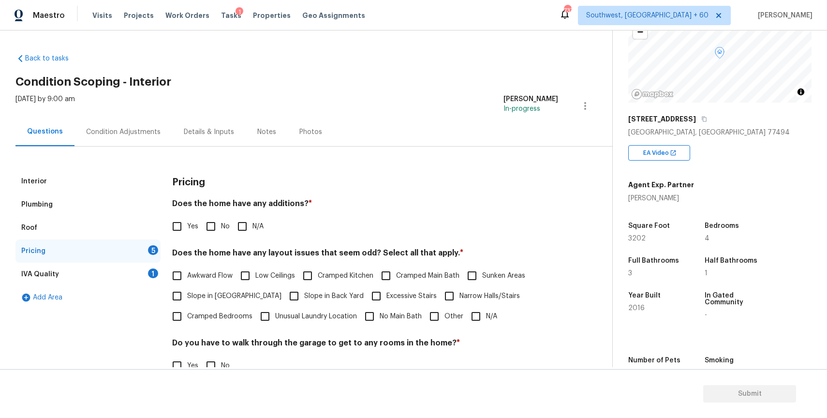
click at [479, 313] on input "N/A" at bounding box center [476, 316] width 20 height 20
checkbox input "true"
click at [246, 220] on input "N/A" at bounding box center [242, 226] width 20 height 20
checkbox input "true"
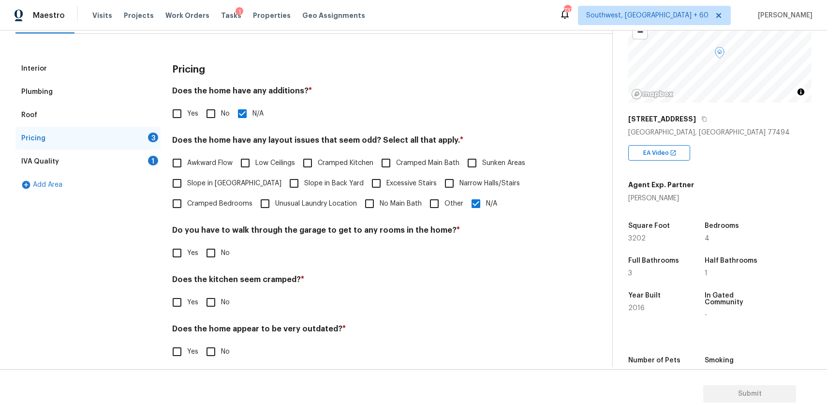
scroll to position [122, 0]
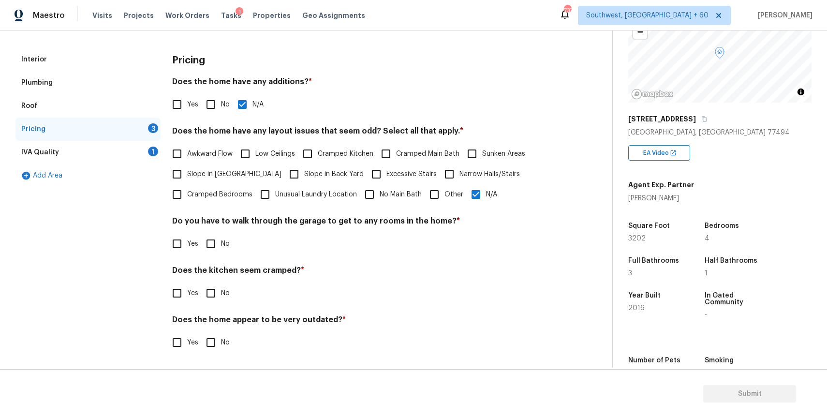
click at [215, 236] on input "No" at bounding box center [211, 244] width 20 height 20
checkbox input "true"
click at [216, 293] on input "No" at bounding box center [211, 294] width 20 height 20
checkbox input "true"
click at [221, 338] on label "No" at bounding box center [215, 343] width 29 height 20
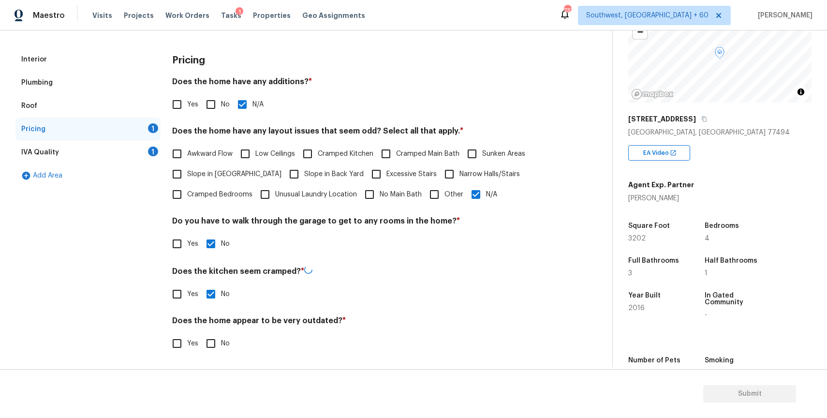
click at [221, 338] on input "No" at bounding box center [211, 343] width 20 height 20
checkbox input "true"
click at [140, 148] on div "IVA Quality 1" at bounding box center [87, 152] width 145 height 23
click at [140, 148] on div "Interior Plumbing Roof Pricing IVA Quality 1 Add Area Pricing Does the home hav…" at bounding box center [302, 195] width 574 height 340
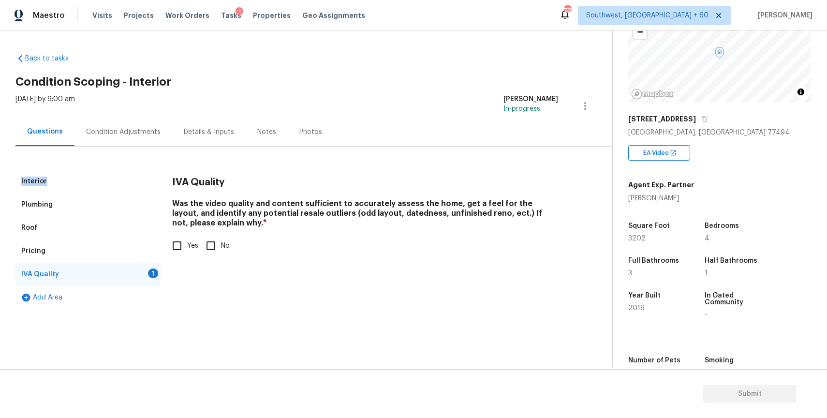
click at [172, 240] on input "Yes" at bounding box center [177, 246] width 20 height 20
checkbox input "true"
click at [126, 120] on div "Condition Adjustments" at bounding box center [124, 132] width 98 height 29
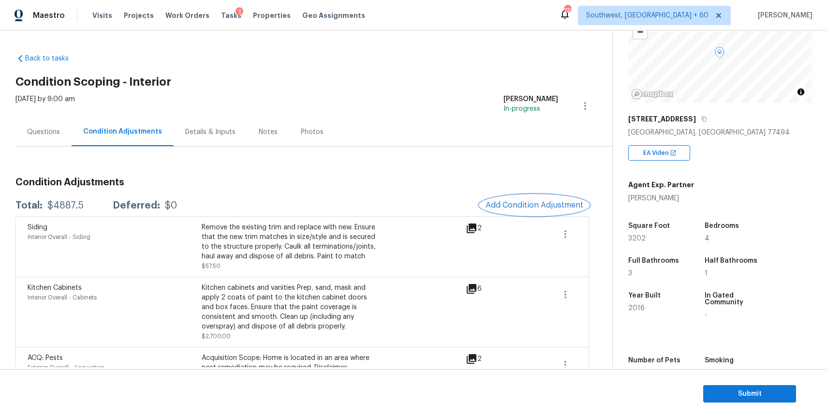
click at [545, 211] on button "Add Condition Adjustment" at bounding box center [534, 205] width 109 height 20
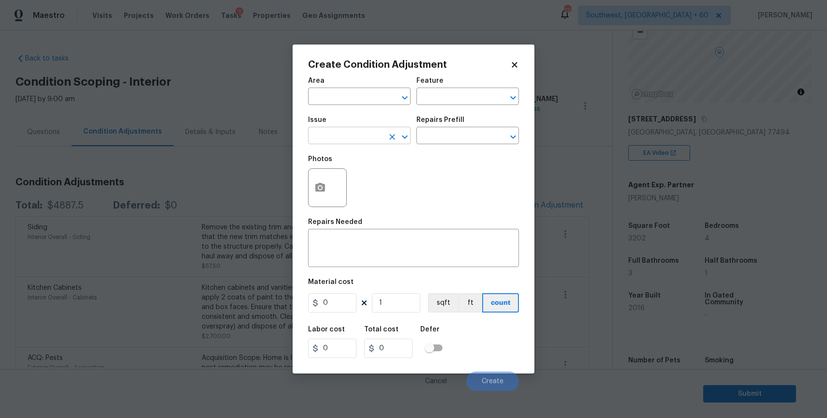
click at [343, 134] on input "text" at bounding box center [345, 136] width 75 height 15
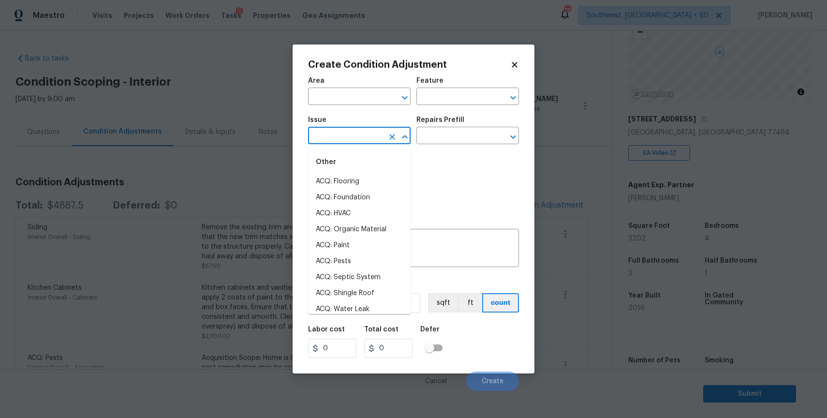
type input "p"
type input "a"
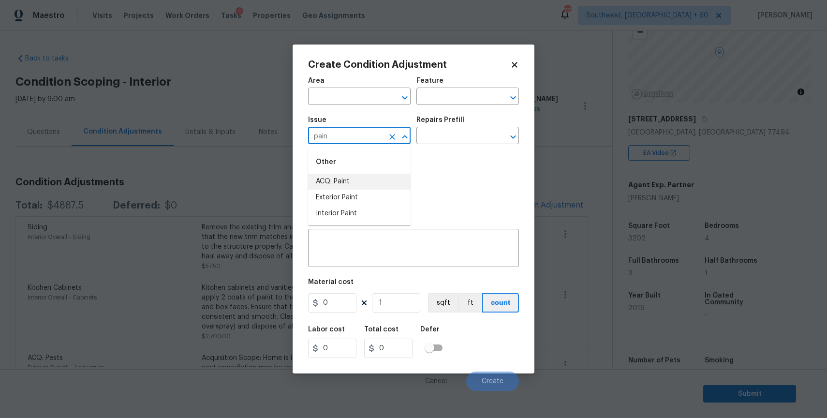
click at [360, 177] on li "ACQ: Paint" at bounding box center [359, 182] width 103 height 16
type input "ACQ: Paint"
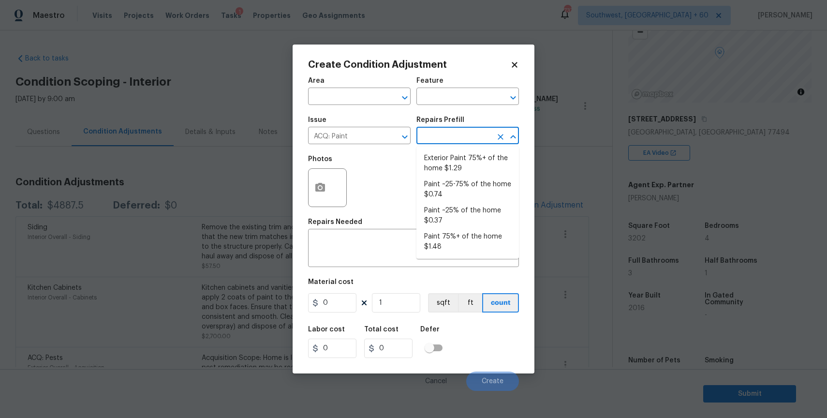
click at [446, 137] on input "text" at bounding box center [454, 136] width 75 height 15
click at [467, 214] on li "Paint ~25% of the home $0.37" at bounding box center [468, 216] width 103 height 26
type input "Acquisition"
type textarea "Acquisition Scope: ~25% of the home needs interior paint"
type input "0.37"
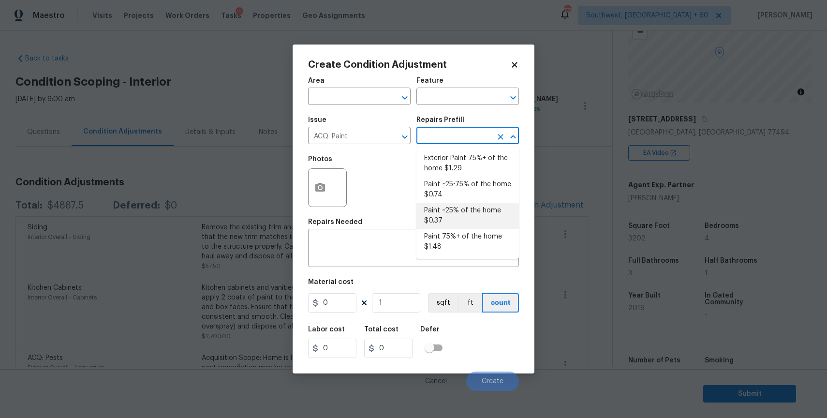
type input "0.37"
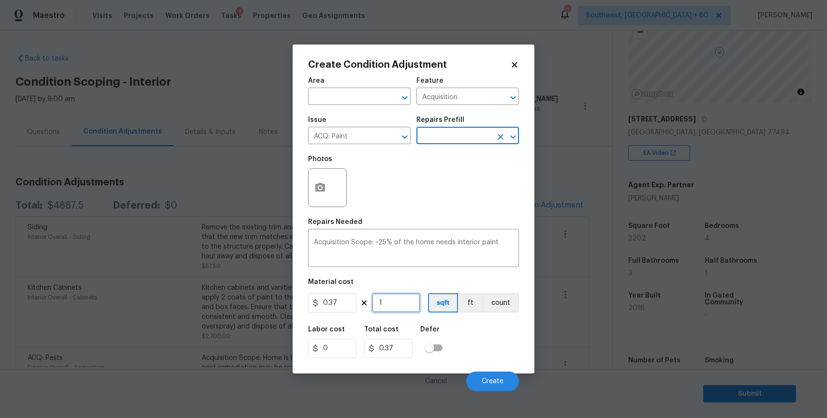
click at [392, 308] on input "1" at bounding box center [396, 302] width 48 height 19
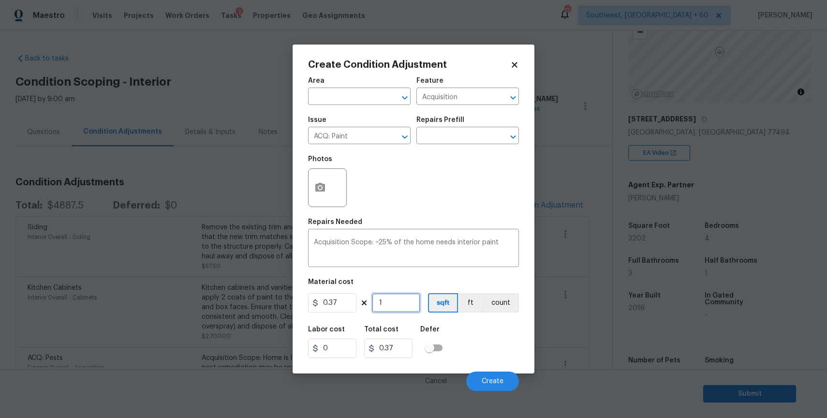
type input "3"
type input "1.11"
type input "32"
type input "11.84"
type input "320"
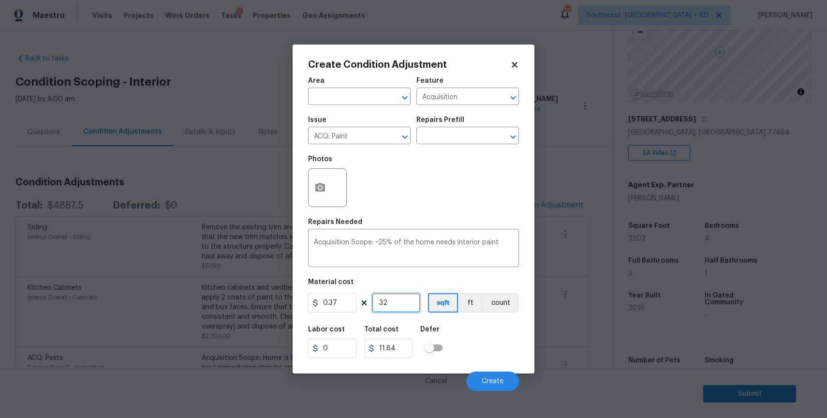
type input "118.4"
type input "3202"
type input "1184.74"
type input "3202"
click at [473, 375] on button "Create" at bounding box center [492, 381] width 53 height 19
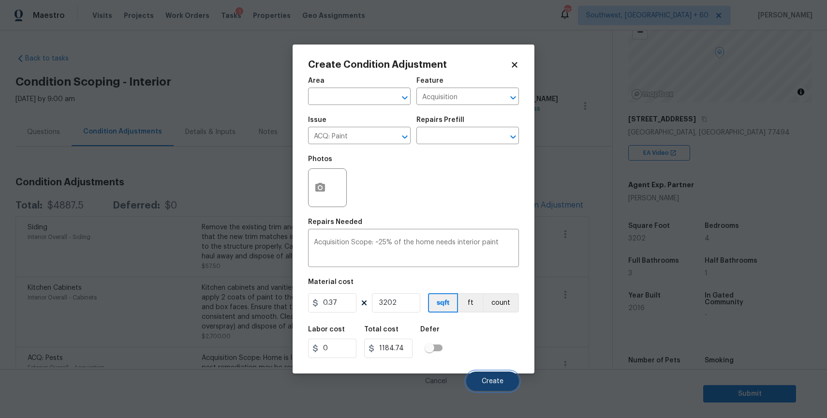
click at [473, 375] on button "Create" at bounding box center [492, 381] width 53 height 19
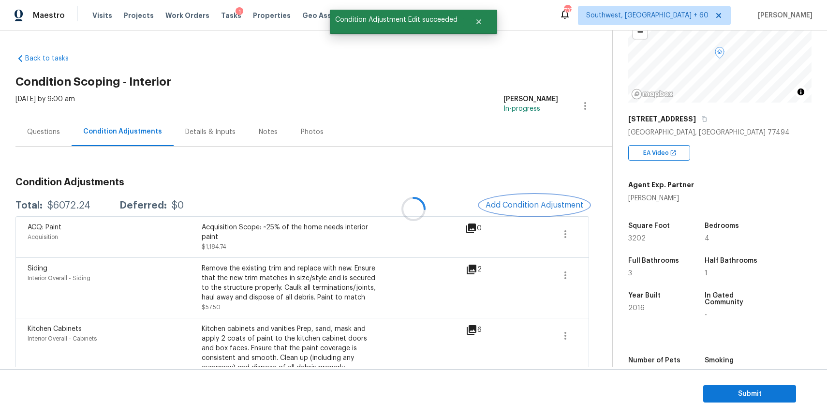
click at [521, 212] on button "Add Condition Adjustment" at bounding box center [534, 205] width 109 height 20
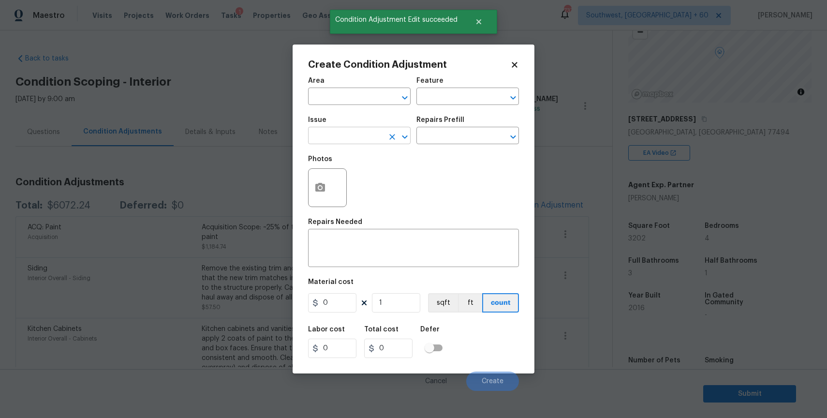
click at [356, 144] on input "text" at bounding box center [345, 136] width 75 height 15
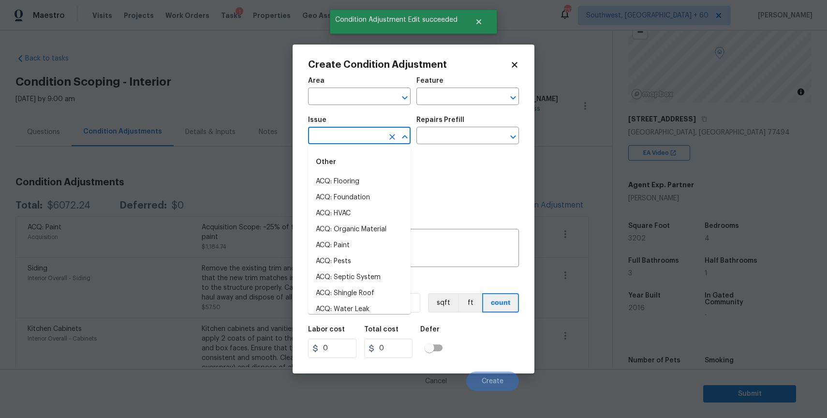
click at [356, 144] on input "text" at bounding box center [345, 136] width 75 height 15
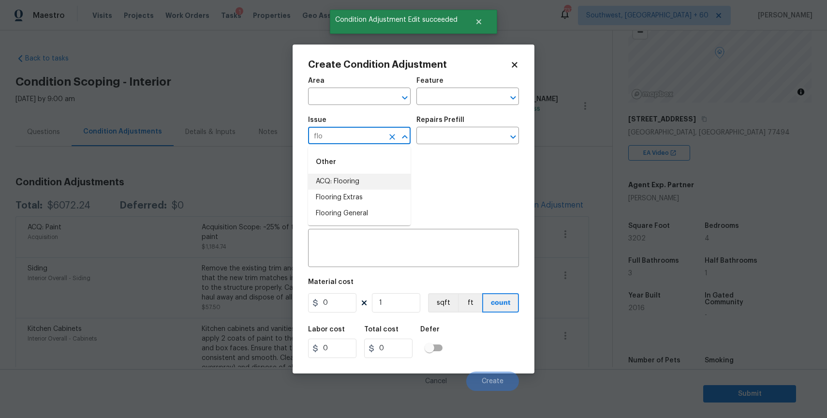
click at [356, 180] on li "ACQ: Flooring" at bounding box center [359, 182] width 103 height 16
type input "ACQ: Flooring"
click at [456, 115] on div "Issue ACQ: Flooring ​ Repairs Prefill ​" at bounding box center [413, 130] width 211 height 39
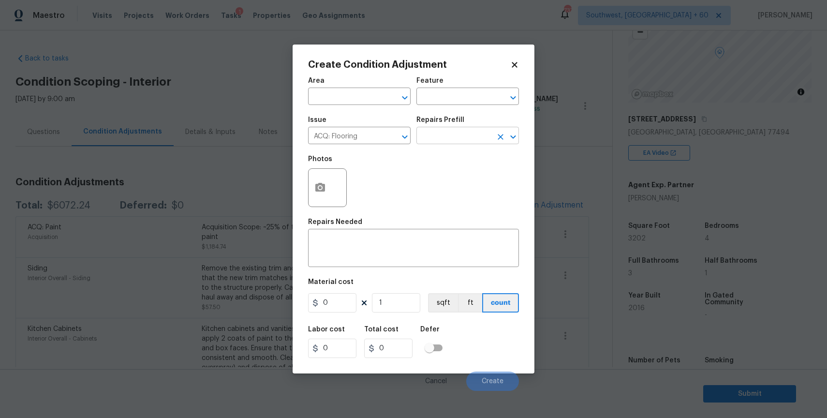
click at [462, 134] on input "text" at bounding box center [454, 136] width 75 height 15
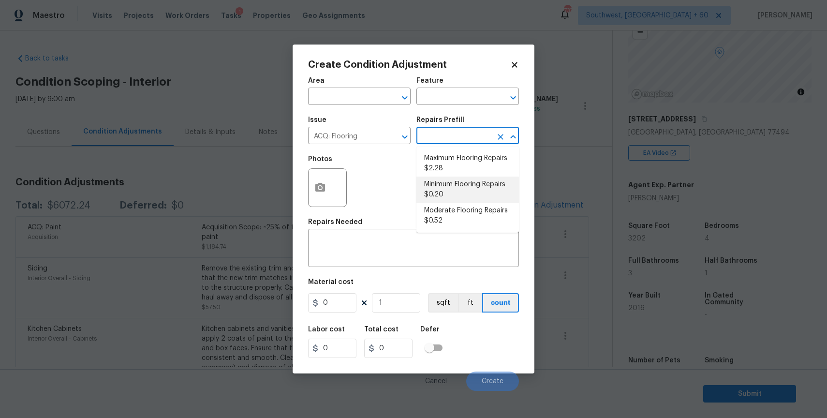
click at [478, 183] on li "Minimum Flooring Repairs $0.20" at bounding box center [468, 190] width 103 height 26
type input "Acquisition"
type textarea "Acquisition Scope: Minimum flooring repairs"
type input "0.2"
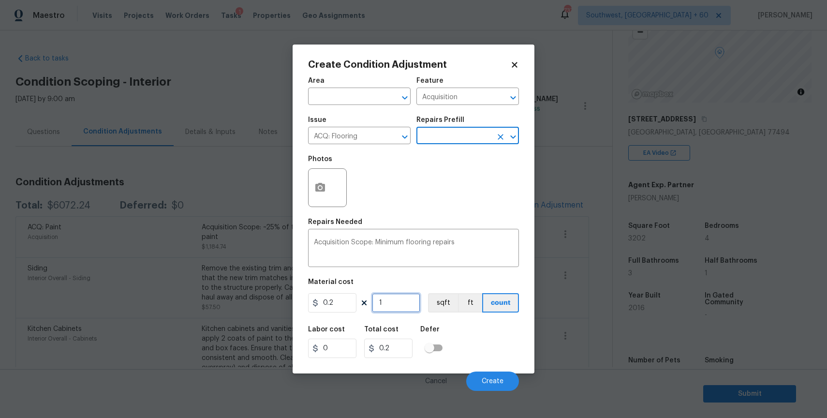
click at [393, 298] on input "1" at bounding box center [396, 302] width 48 height 19
type input "3"
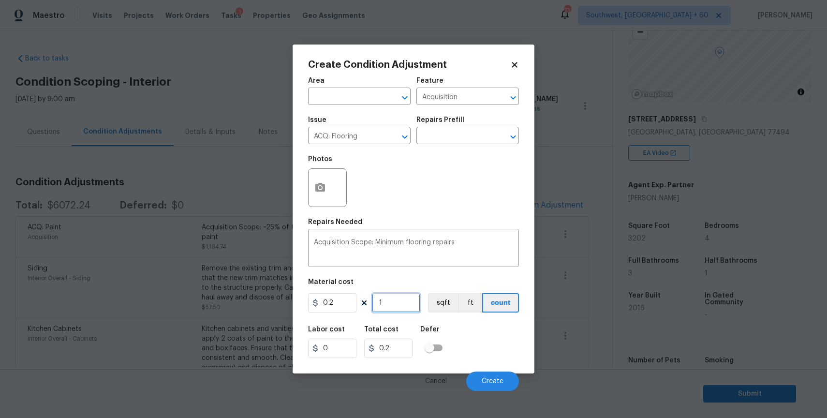
type input "0.6"
type input "32"
type input "6.4"
type input "320"
type input "64"
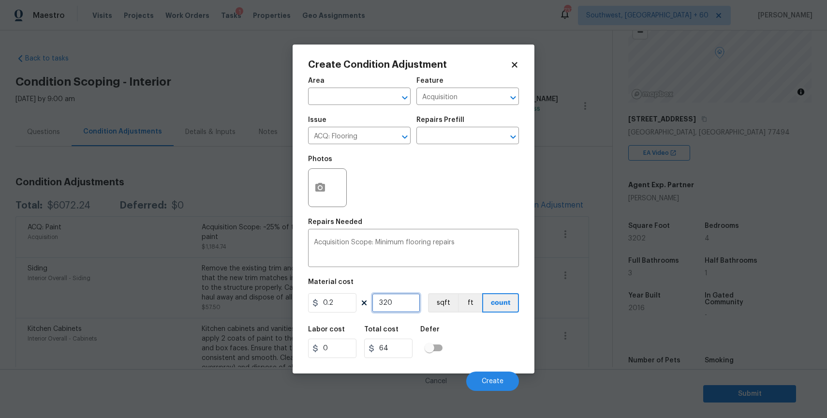
type input "3202"
type input "640.4"
type input "3202"
click at [502, 385] on span "Create" at bounding box center [493, 381] width 22 height 7
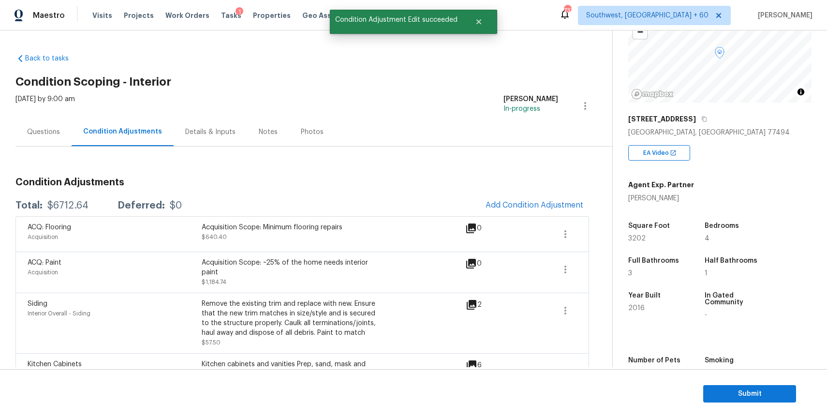
click at [45, 120] on div "Questions" at bounding box center [43, 132] width 56 height 29
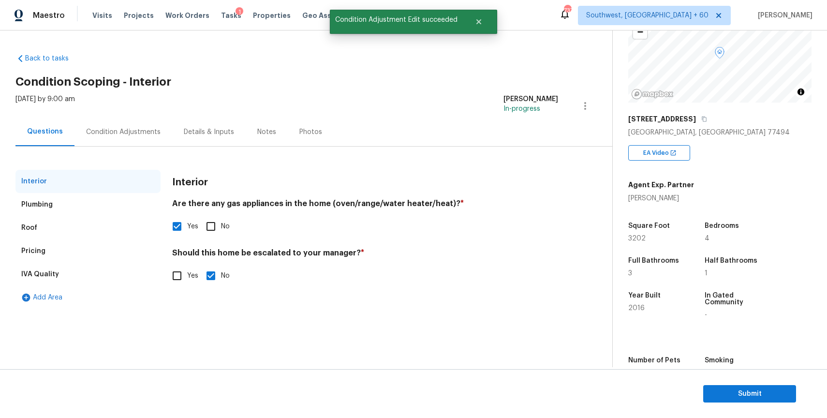
click at [126, 124] on div "Condition Adjustments" at bounding box center [124, 132] width 98 height 29
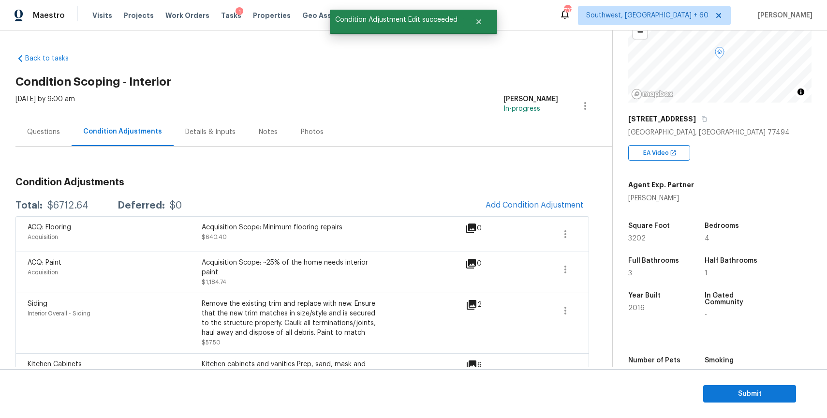
click at [76, 197] on div "Total: $6712.64 Deferred: $0 Add Condition Adjustment" at bounding box center [302, 205] width 574 height 21
copy div "$6712.64"
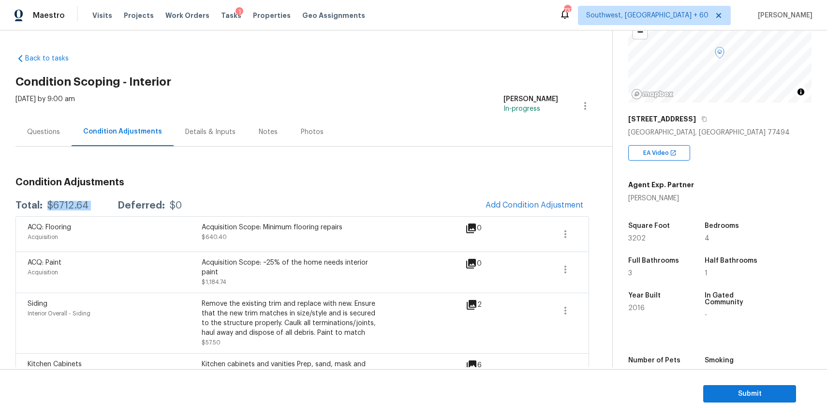
scroll to position [83, 0]
click at [768, 380] on section "Submit" at bounding box center [413, 393] width 827 height 49
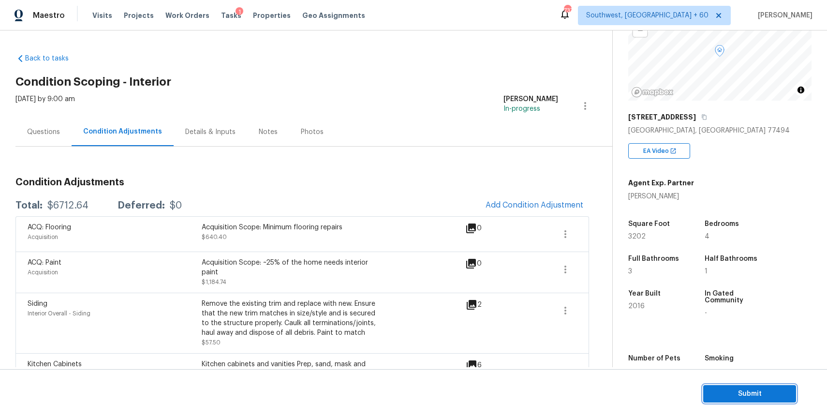
click at [768, 388] on span "Submit" at bounding box center [749, 394] width 77 height 12
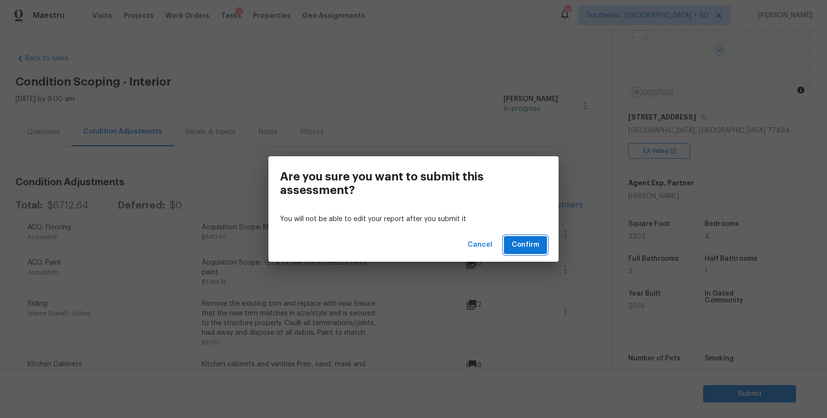
click at [530, 244] on span "Confirm" at bounding box center [526, 245] width 28 height 12
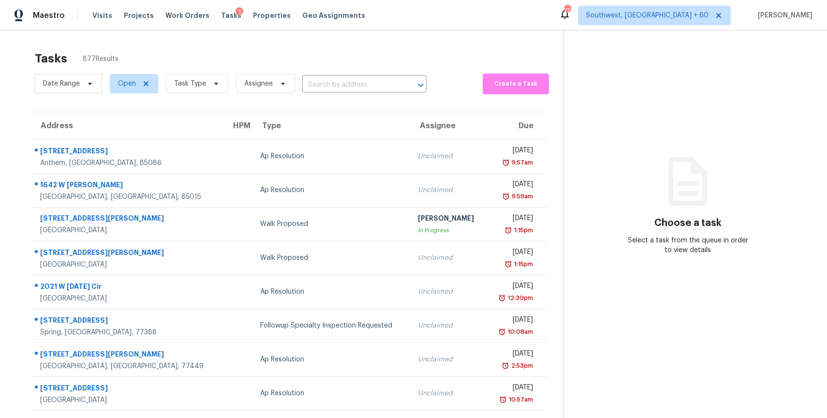
click at [211, 94] on span "Task Type" at bounding box center [193, 83] width 70 height 25
click at [205, 85] on span "Task Type" at bounding box center [197, 83] width 62 height 19
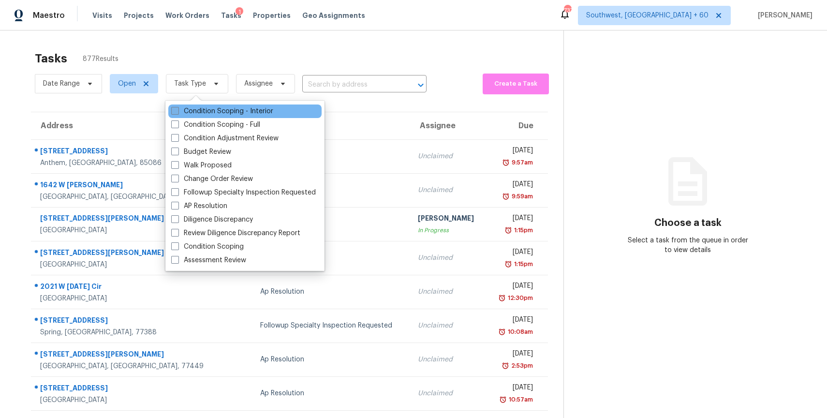
click at [244, 108] on label "Condition Scoping - Interior" at bounding box center [222, 111] width 102 height 10
click at [178, 108] on input "Condition Scoping - Interior" at bounding box center [174, 109] width 6 height 6
checkbox input "true"
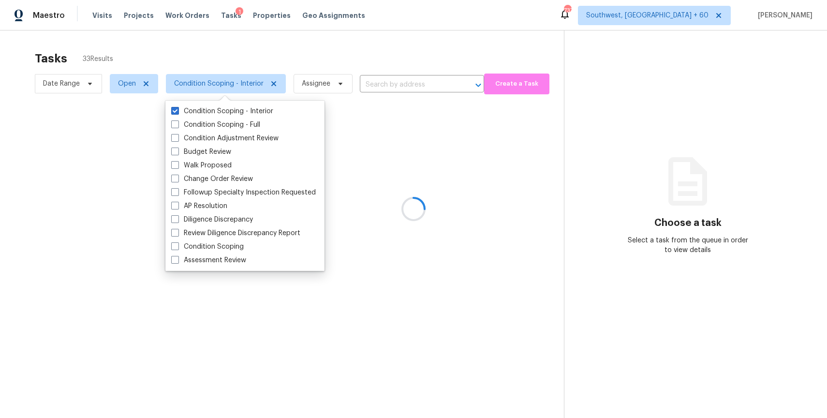
click at [450, 60] on div at bounding box center [413, 209] width 827 height 418
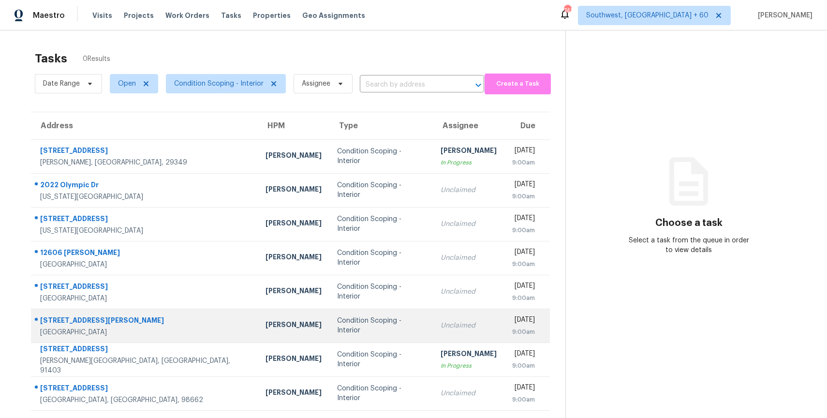
scroll to position [68, 0]
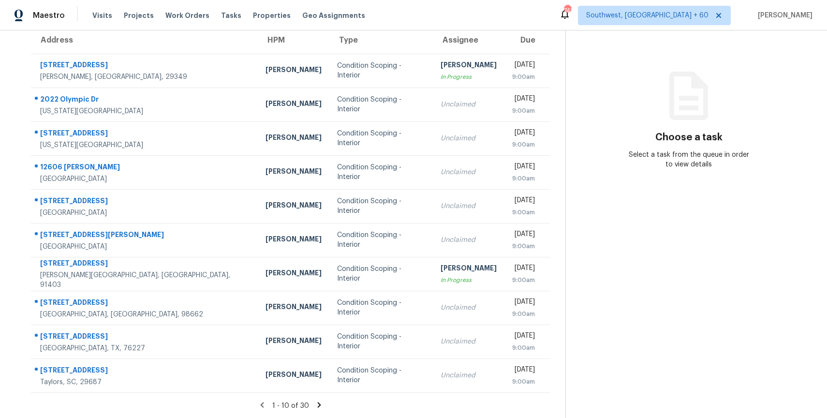
click at [317, 402] on icon at bounding box center [318, 404] width 3 height 5
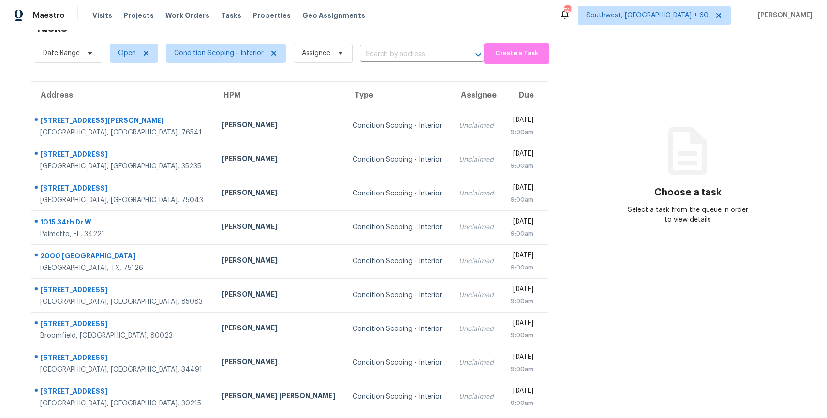
scroll to position [86, 0]
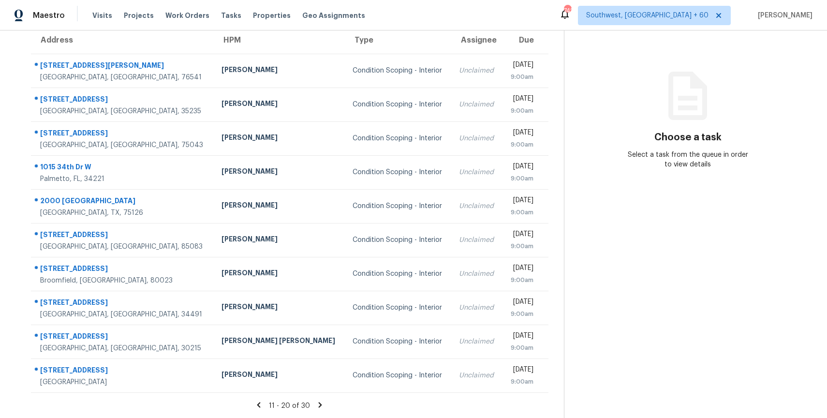
click at [316, 402] on icon at bounding box center [320, 405] width 9 height 9
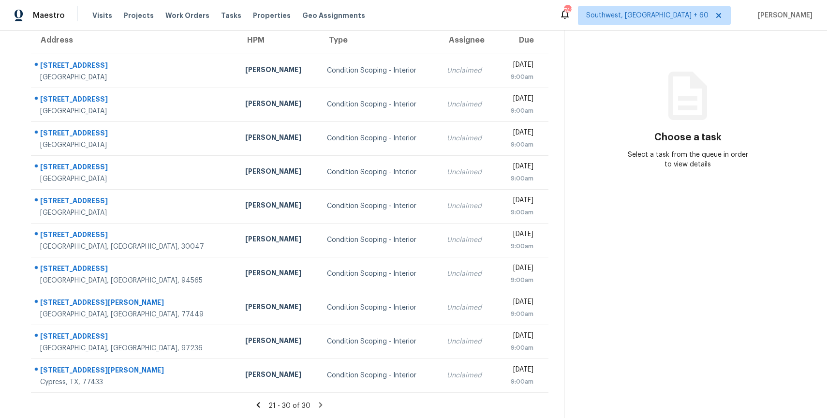
click at [316, 402] on icon at bounding box center [320, 405] width 9 height 9
click at [319, 402] on icon at bounding box center [320, 404] width 3 height 5
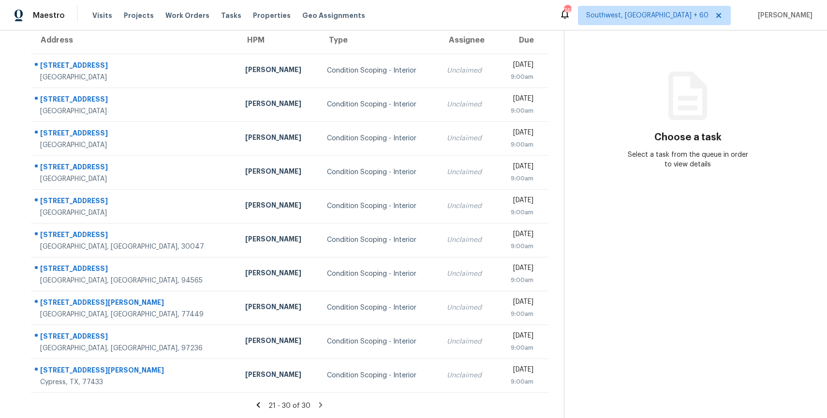
click at [319, 402] on icon at bounding box center [320, 404] width 3 height 5
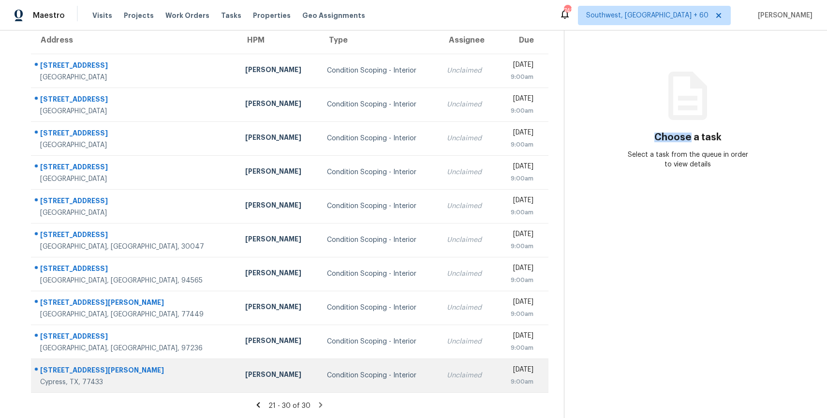
click at [334, 381] on td "Condition Scoping - Interior" at bounding box center [379, 376] width 120 height 34
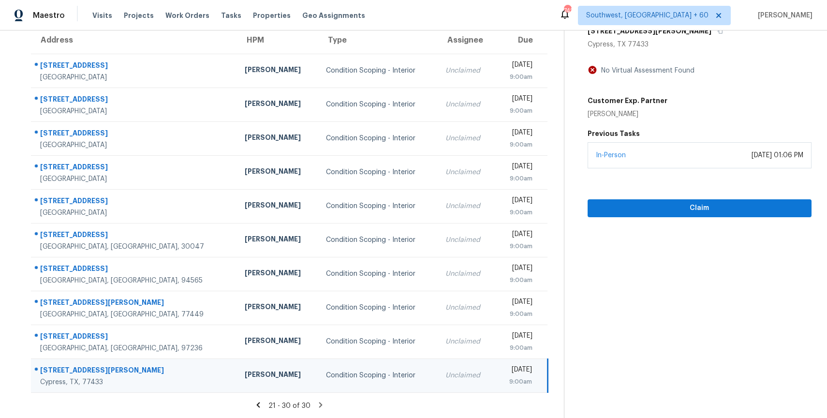
scroll to position [0, 0]
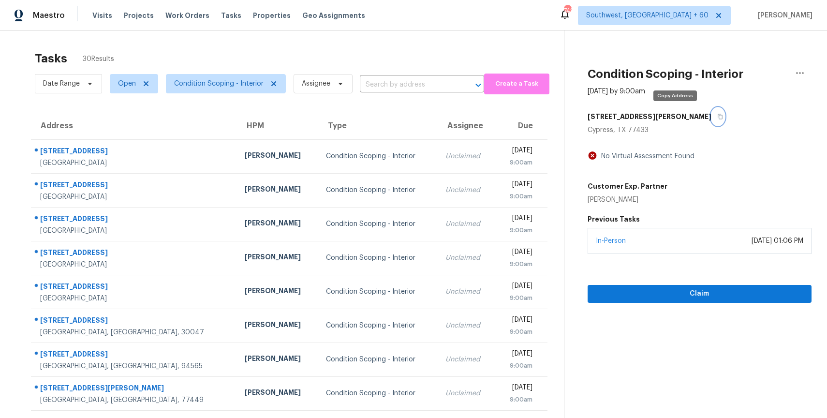
click at [712, 114] on button "button" at bounding box center [718, 116] width 13 height 17
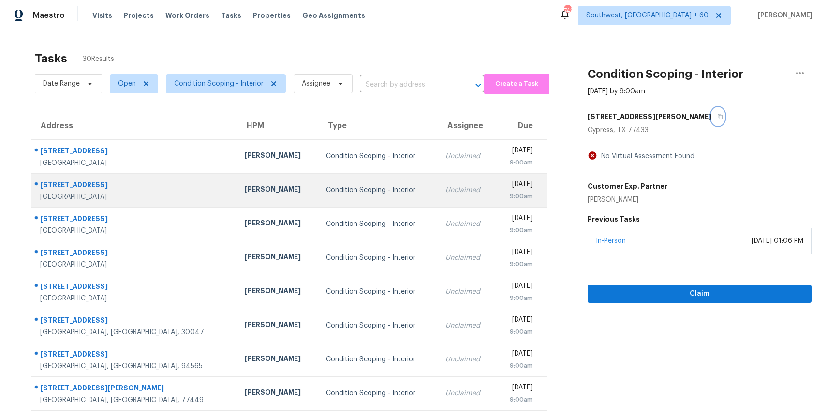
scroll to position [86, 0]
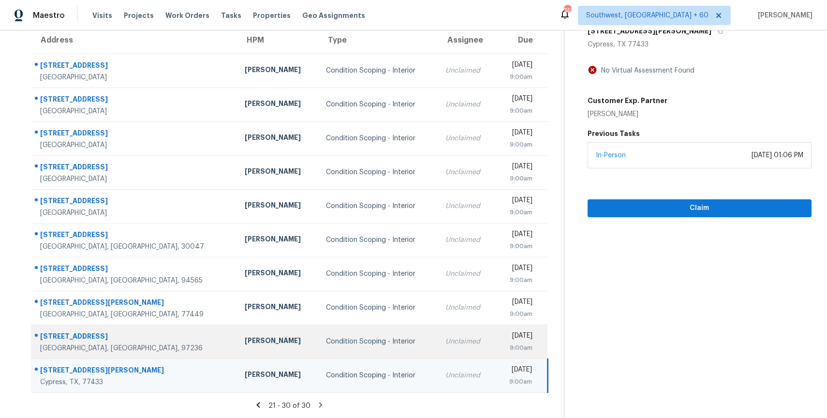
click at [245, 342] on div "Karen Mattingley" at bounding box center [278, 342] width 66 height 12
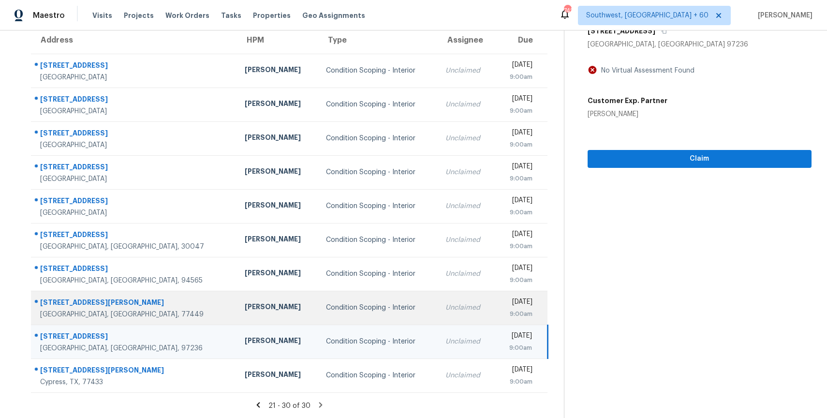
click at [318, 317] on td "Condition Scoping - Interior" at bounding box center [378, 308] width 120 height 34
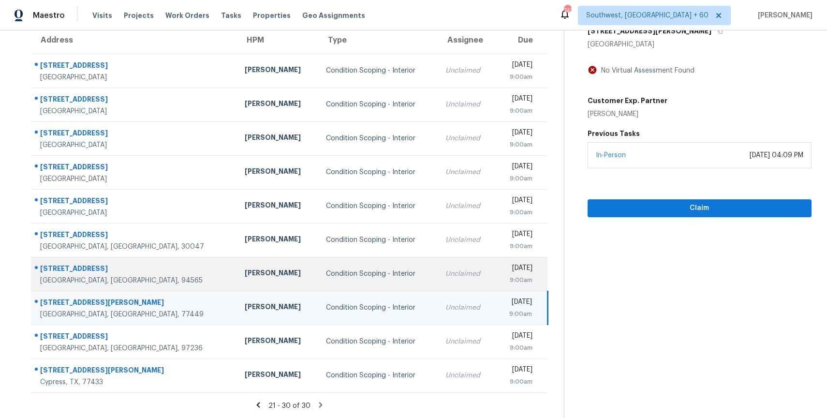
scroll to position [0, 0]
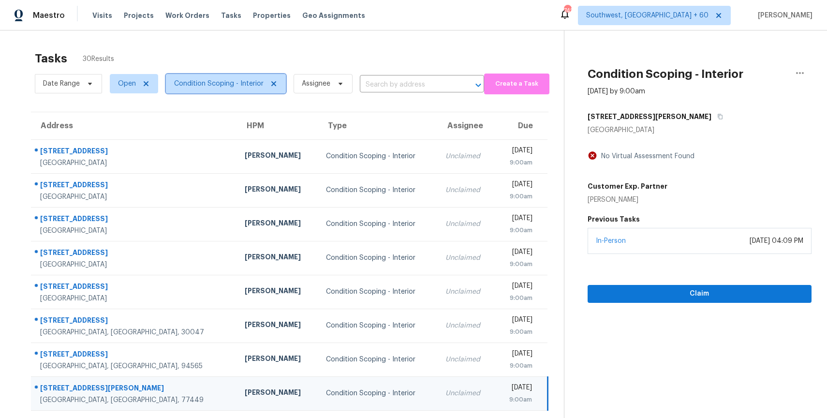
click at [228, 91] on span "Condition Scoping - Interior" at bounding box center [226, 83] width 120 height 19
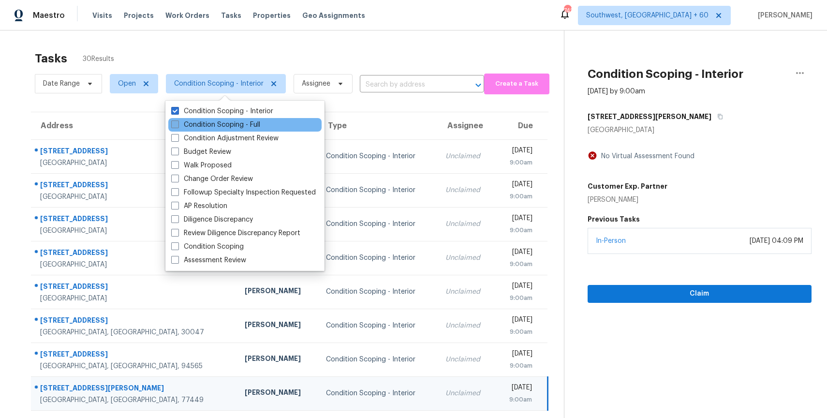
click at [253, 120] on label "Condition Scoping - Full" at bounding box center [215, 125] width 89 height 10
click at [178, 120] on input "Condition Scoping - Full" at bounding box center [174, 123] width 6 height 6
checkbox input "true"
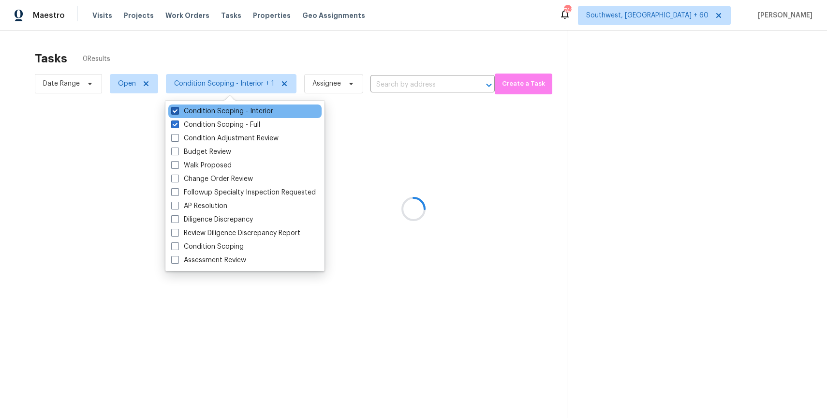
click at [240, 112] on label "Condition Scoping - Interior" at bounding box center [222, 111] width 102 height 10
click at [178, 112] on input "Condition Scoping - Interior" at bounding box center [174, 109] width 6 height 6
checkbox input "false"
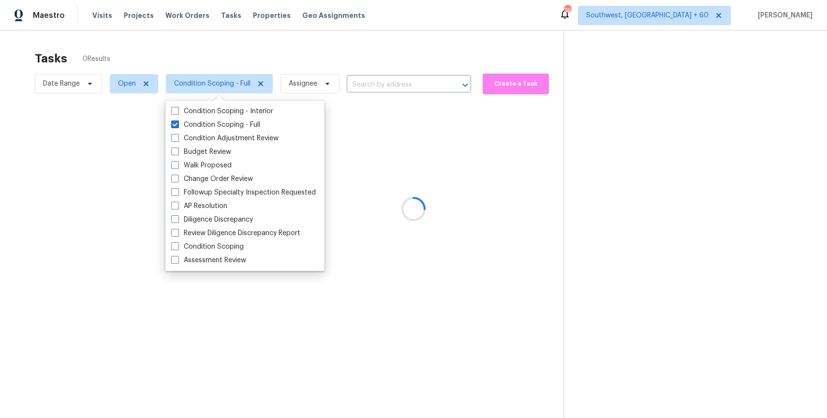
click at [388, 54] on div at bounding box center [413, 209] width 827 height 418
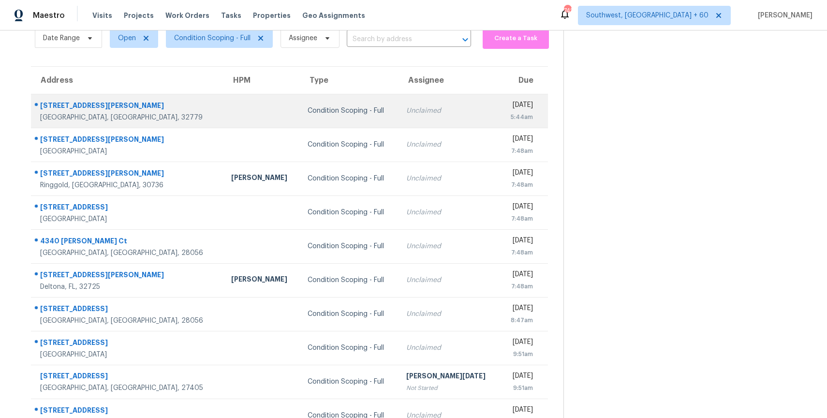
scroll to position [86, 0]
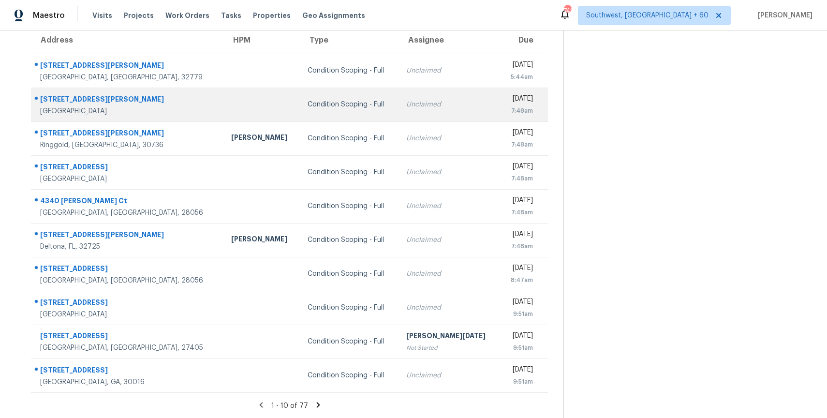
click at [306, 91] on td "Condition Scoping - Full" at bounding box center [349, 105] width 98 height 34
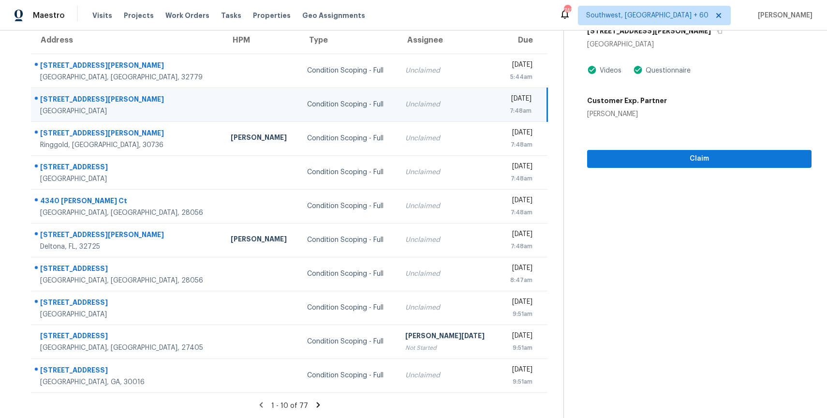
scroll to position [45, 0]
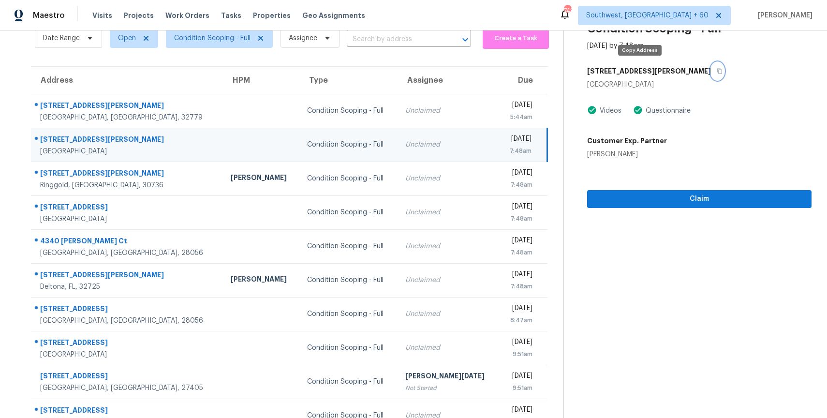
click at [711, 74] on button "button" at bounding box center [717, 70] width 13 height 17
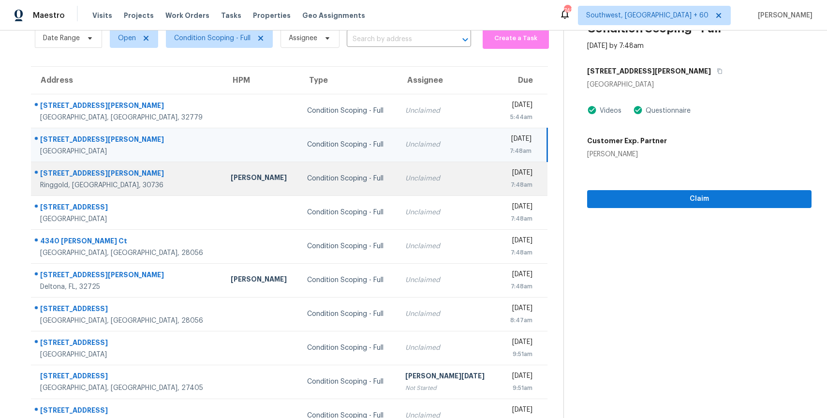
click at [412, 170] on td "Unclaimed" at bounding box center [448, 179] width 101 height 34
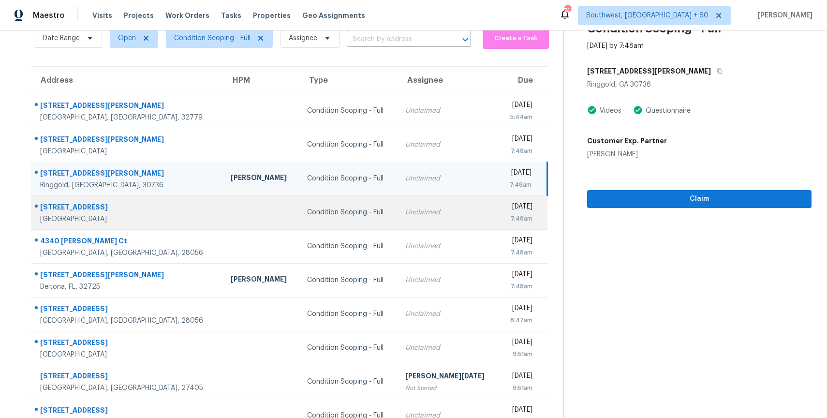
click at [405, 216] on div "Unclaimed" at bounding box center [448, 213] width 86 height 10
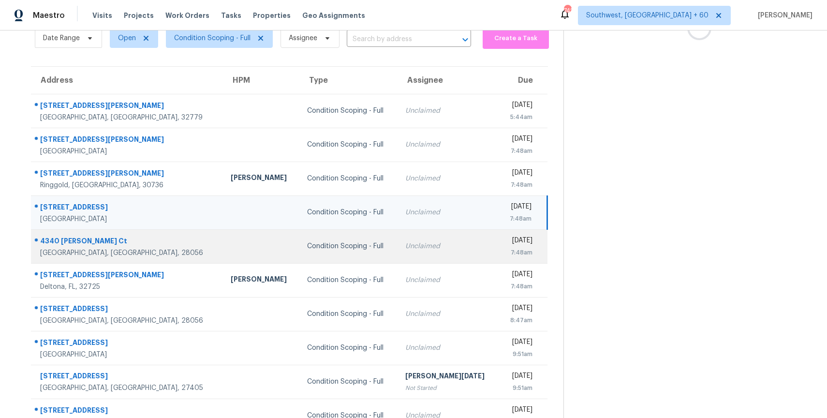
click at [405, 246] on div "Unclaimed" at bounding box center [448, 246] width 86 height 10
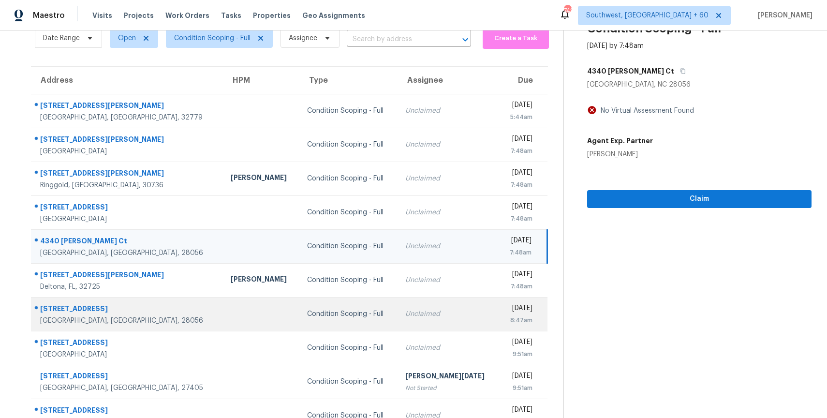
click at [406, 329] on td "Unclaimed" at bounding box center [448, 314] width 101 height 34
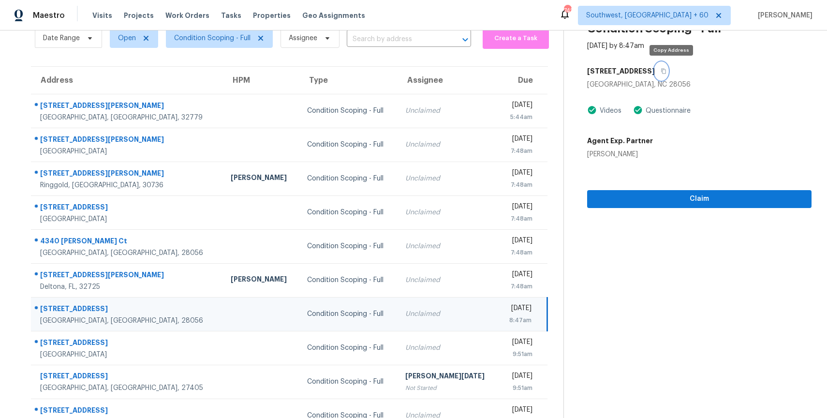
click at [668, 66] on button "button" at bounding box center [661, 70] width 13 height 17
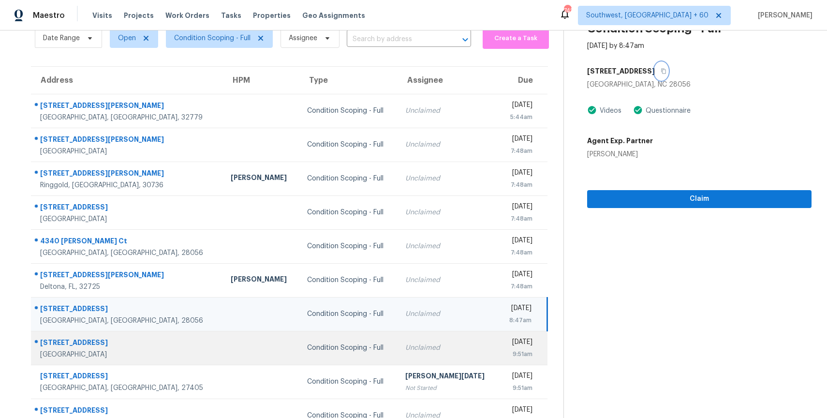
scroll to position [86, 0]
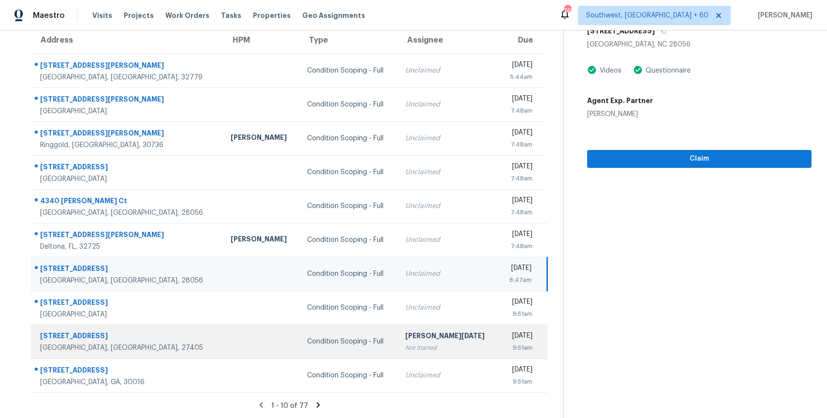
click at [307, 337] on div "Condition Scoping - Full" at bounding box center [348, 342] width 83 height 10
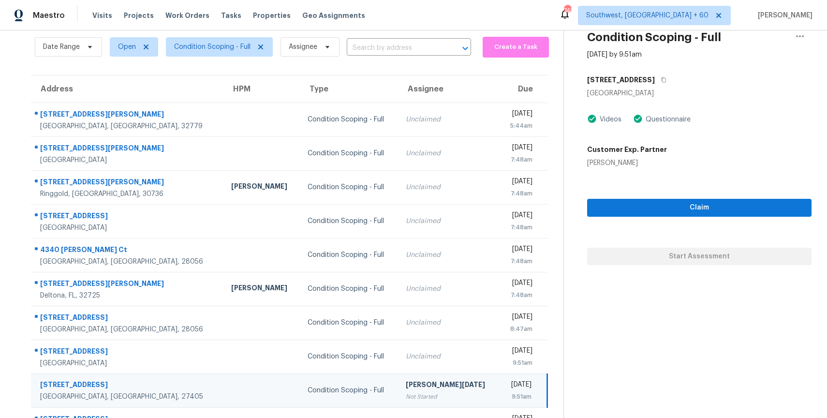
scroll to position [0, 0]
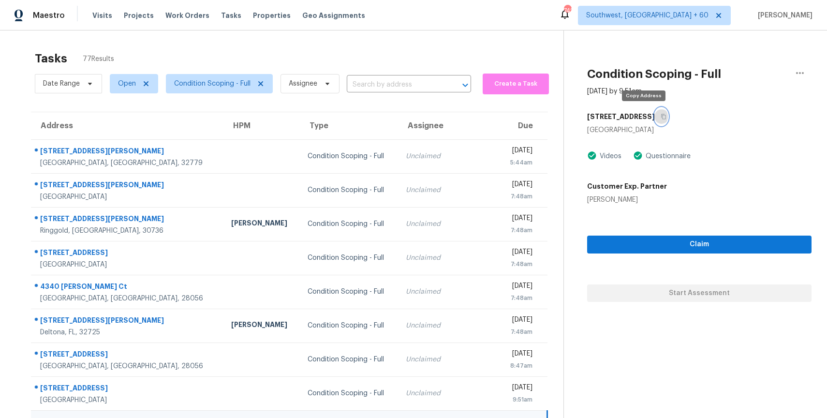
click at [655, 120] on button "button" at bounding box center [661, 116] width 13 height 17
click at [366, 82] on input "text" at bounding box center [395, 84] width 97 height 15
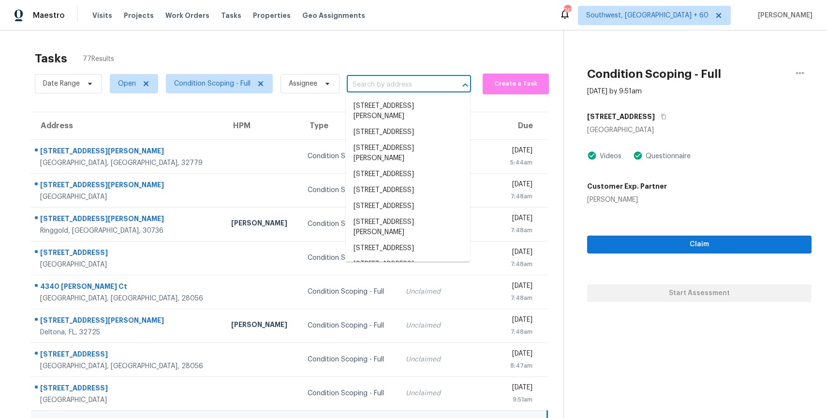
type input "b"
paste input "4011 Bobtail Ct, Greensboro, NC 27405"
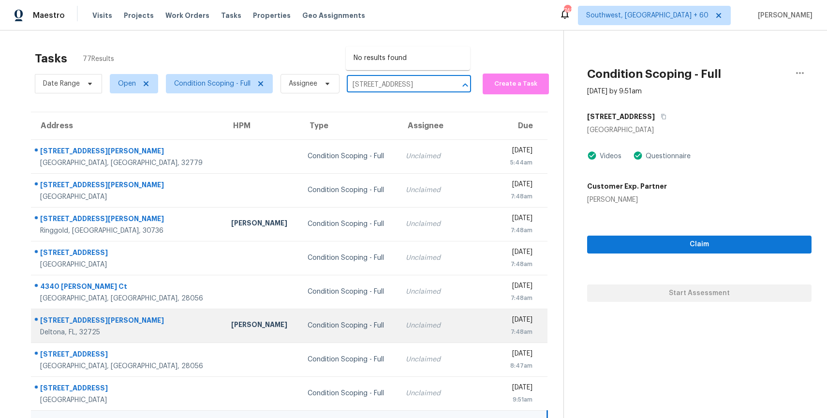
scroll to position [86, 0]
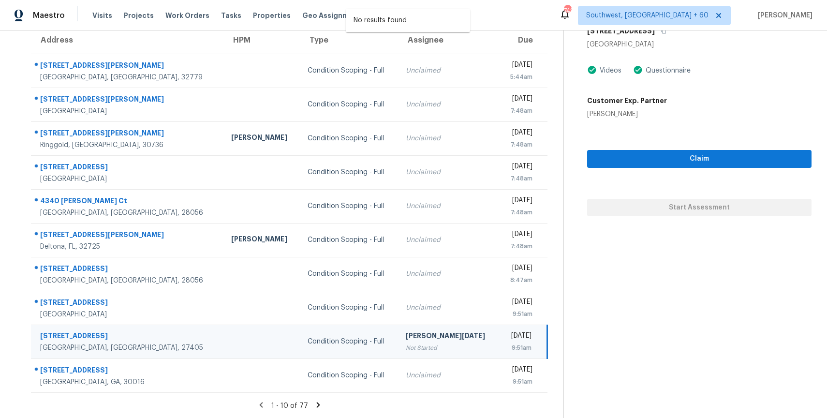
type input "4011 Bobtail Ct, Greensboro, NC 27405"
click at [706, 157] on span "Claim" at bounding box center [699, 159] width 209 height 12
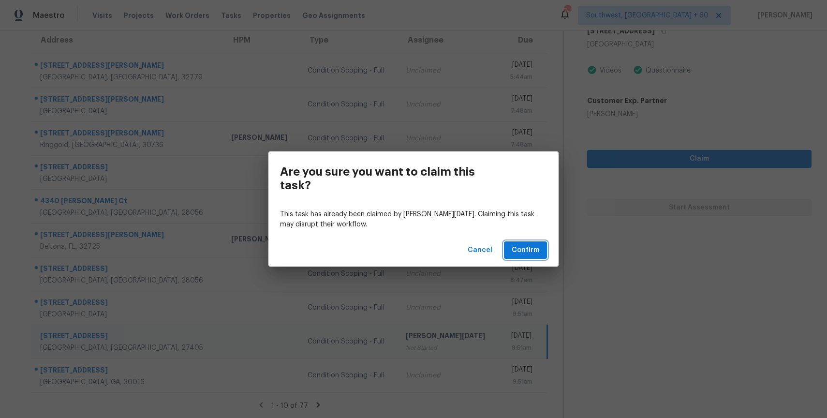
click at [540, 252] on button "Confirm" at bounding box center [525, 250] width 43 height 18
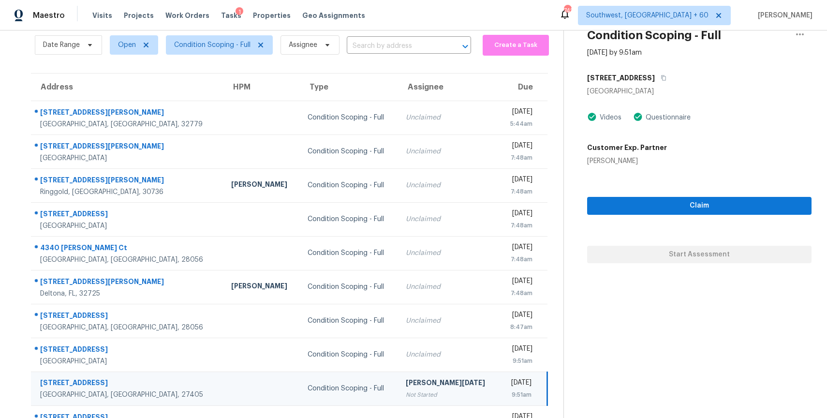
scroll to position [86, 0]
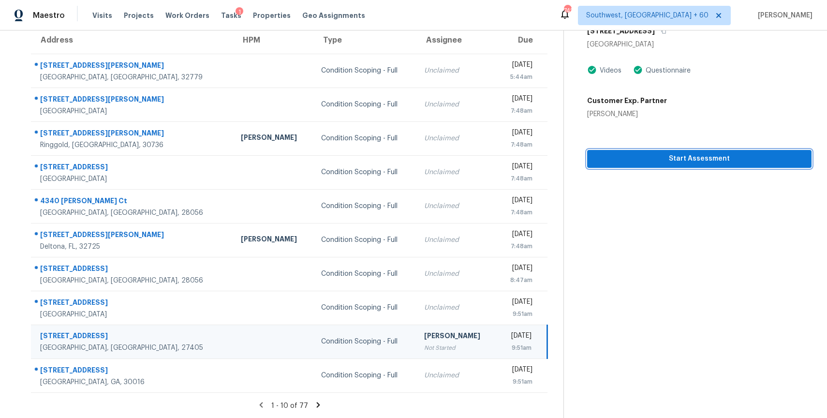
click at [703, 155] on span "Start Assessment" at bounding box center [699, 159] width 209 height 12
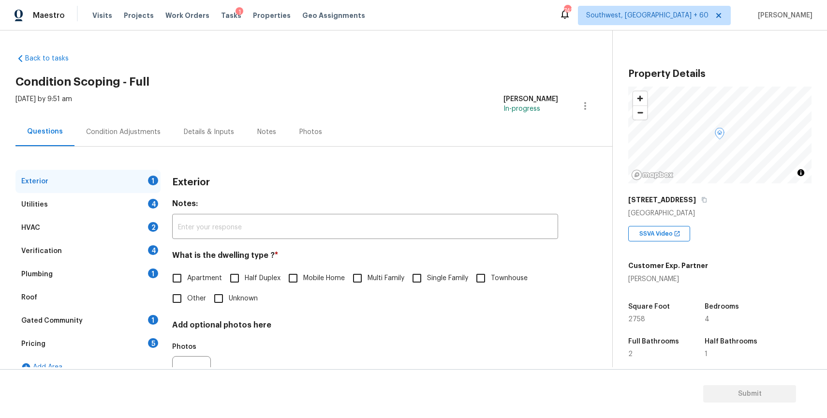
scroll to position [36, 0]
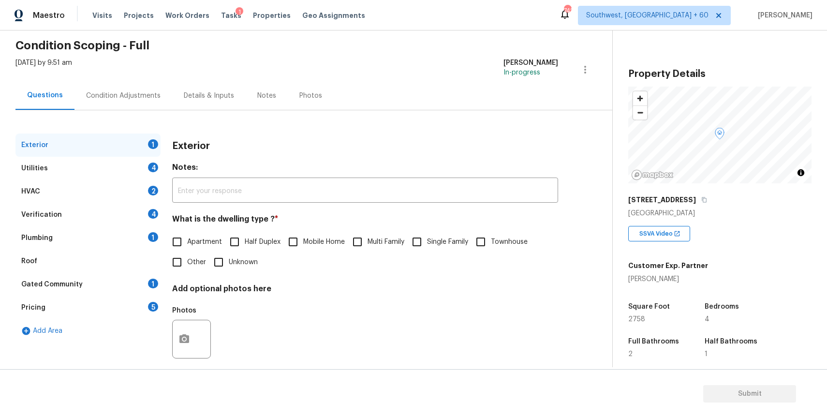
click at [427, 234] on input "Single Family" at bounding box center [417, 242] width 20 height 20
checkbox input "true"
click at [127, 161] on div "Utilities 4" at bounding box center [87, 168] width 145 height 23
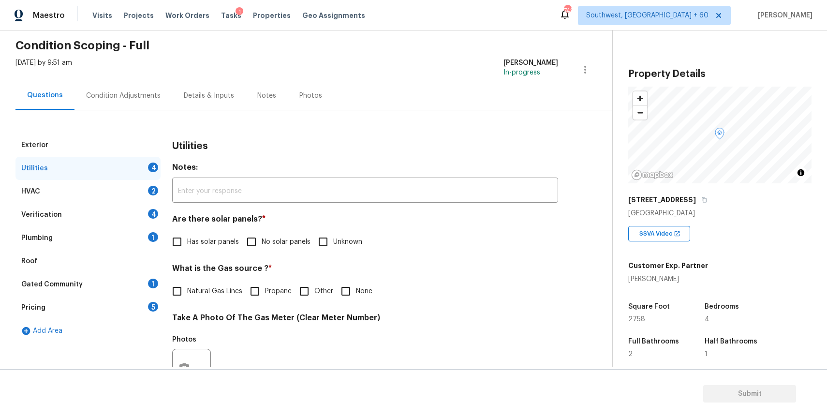
click at [281, 228] on h4 "Are there solar panels? *" at bounding box center [365, 221] width 386 height 14
click at [282, 239] on span "No solar panels" at bounding box center [286, 242] width 49 height 10
click at [262, 239] on input "No solar panels" at bounding box center [251, 242] width 20 height 20
checkbox input "true"
click at [356, 296] on span "None" at bounding box center [364, 291] width 16 height 10
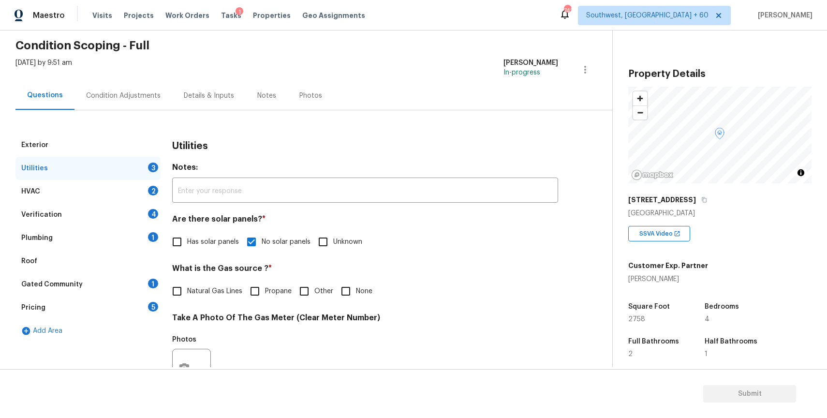
click at [356, 296] on input "None" at bounding box center [346, 291] width 20 height 20
checkbox input "true"
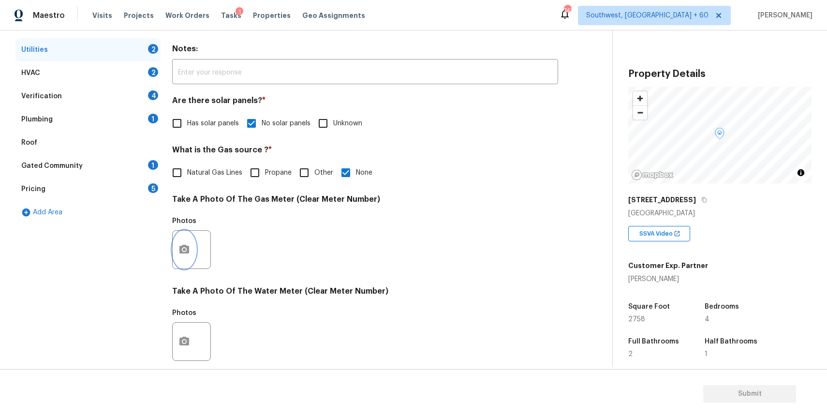
click at [186, 243] on button "button" at bounding box center [184, 250] width 23 height 38
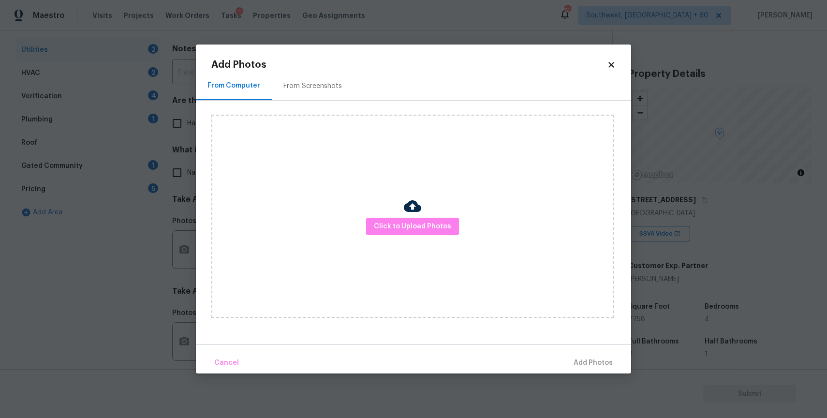
click at [459, 223] on div "Click to Upload Photos" at bounding box center [412, 216] width 403 height 203
click at [448, 224] on span "Click to Upload Photos" at bounding box center [412, 227] width 77 height 12
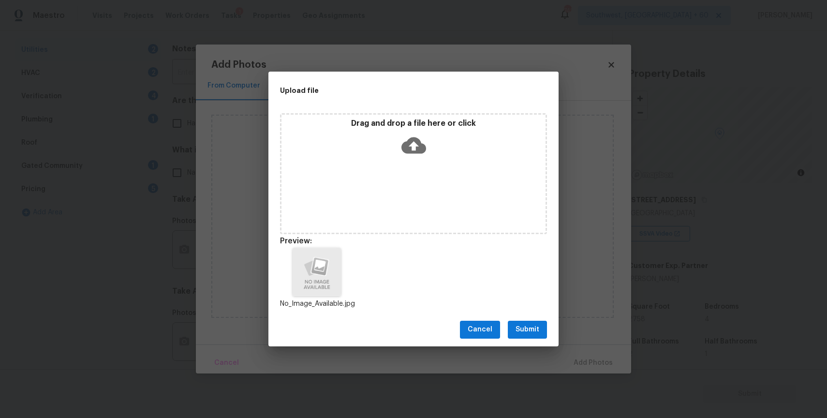
click at [540, 329] on button "Submit" at bounding box center [527, 330] width 39 height 18
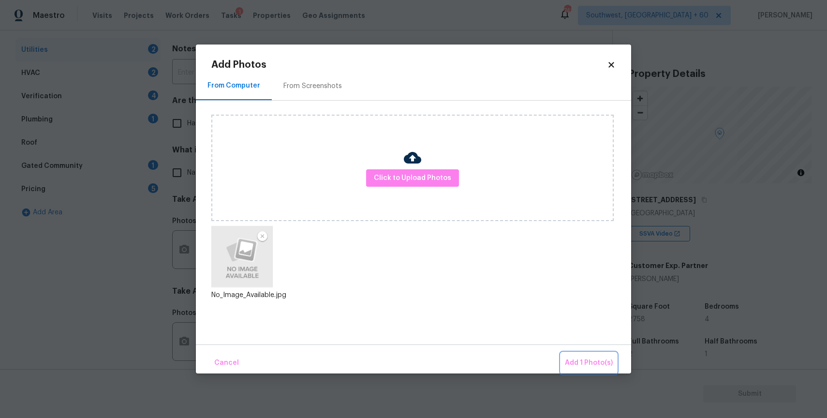
click at [590, 372] on button "Add 1 Photo(s)" at bounding box center [589, 363] width 56 height 21
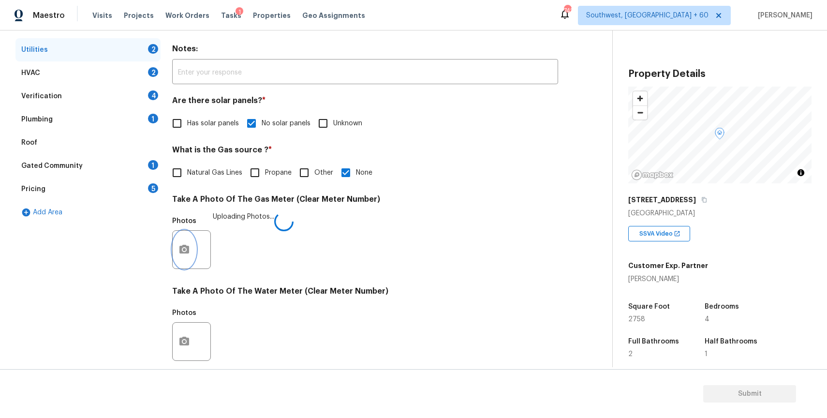
scroll to position [201, 0]
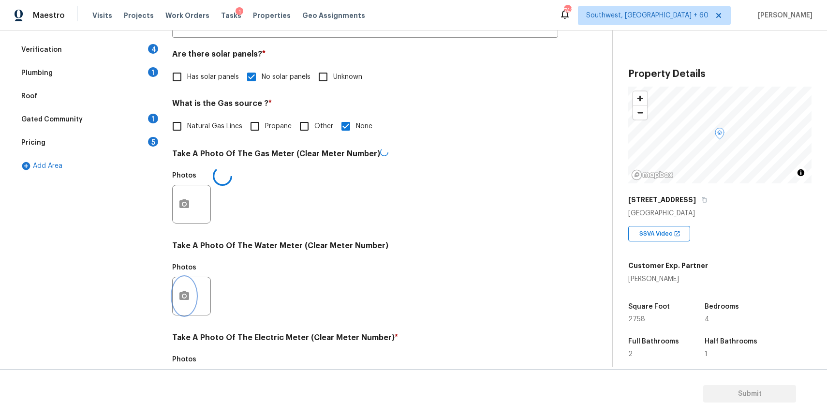
click at [189, 286] on button "button" at bounding box center [184, 296] width 23 height 38
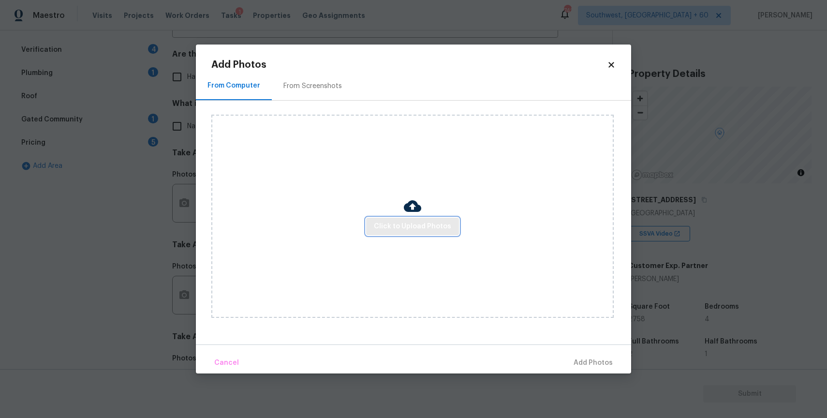
click at [422, 225] on span "Click to Upload Photos" at bounding box center [412, 227] width 77 height 12
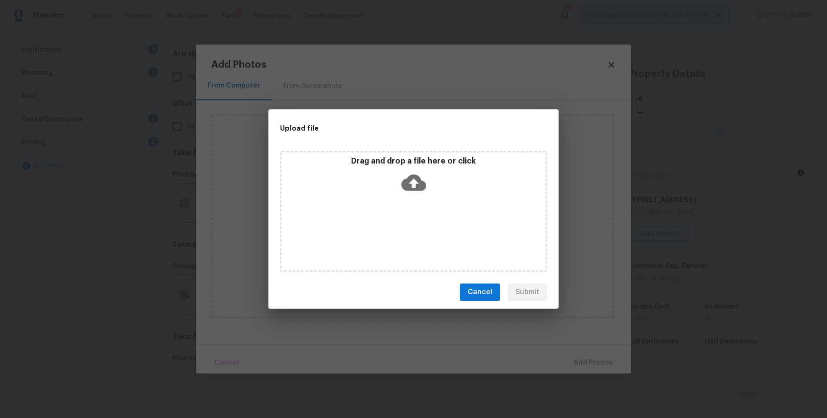
click at [422, 225] on div "Drag and drop a file here or click" at bounding box center [413, 211] width 267 height 121
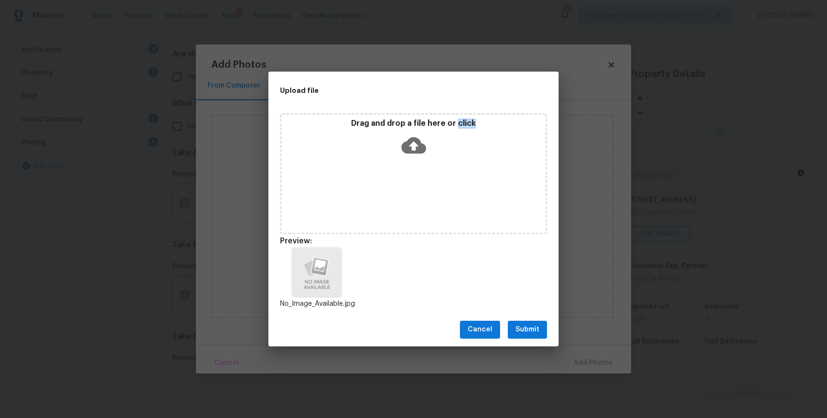
click at [524, 327] on span "Submit" at bounding box center [528, 330] width 24 height 12
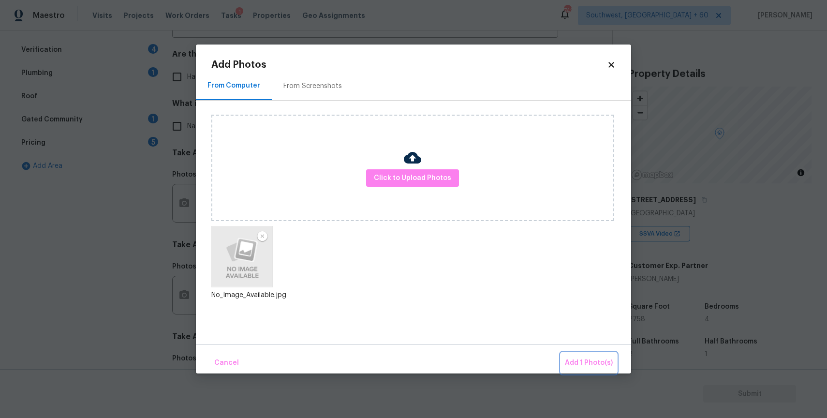
click at [586, 366] on span "Add 1 Photo(s)" at bounding box center [589, 363] width 48 height 12
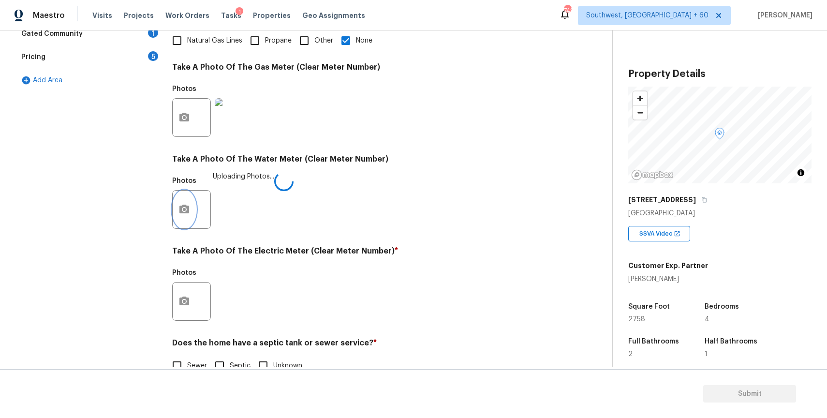
scroll to position [310, 0]
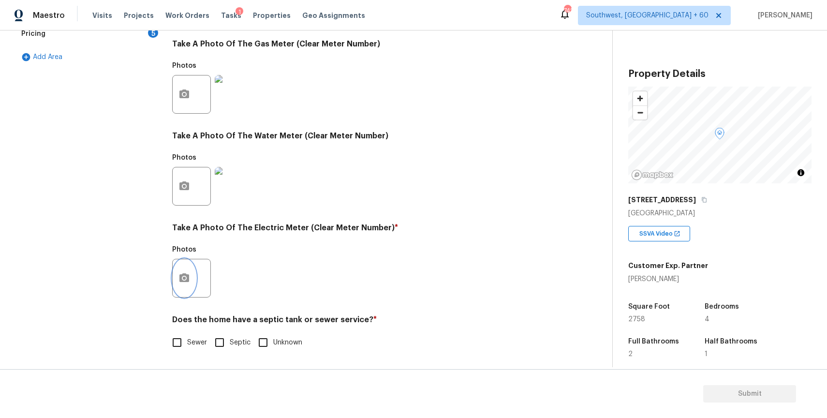
click at [192, 276] on button "button" at bounding box center [184, 278] width 23 height 38
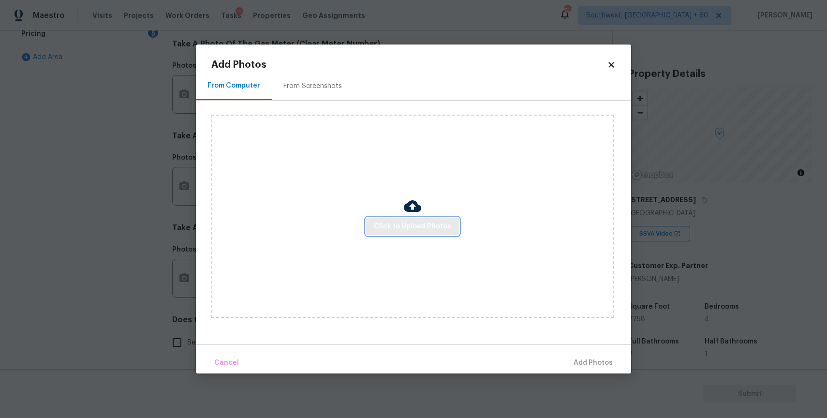
click at [434, 225] on span "Click to Upload Photos" at bounding box center [412, 227] width 77 height 12
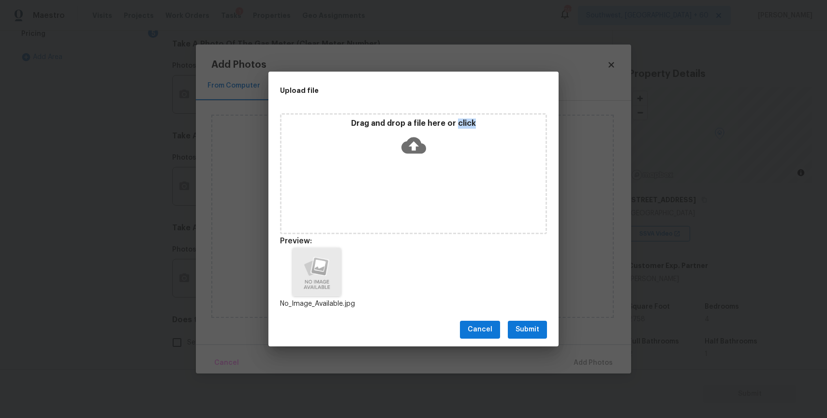
click at [548, 341] on div "Cancel Submit" at bounding box center [414, 329] width 290 height 33
click at [542, 334] on button "Submit" at bounding box center [527, 330] width 39 height 18
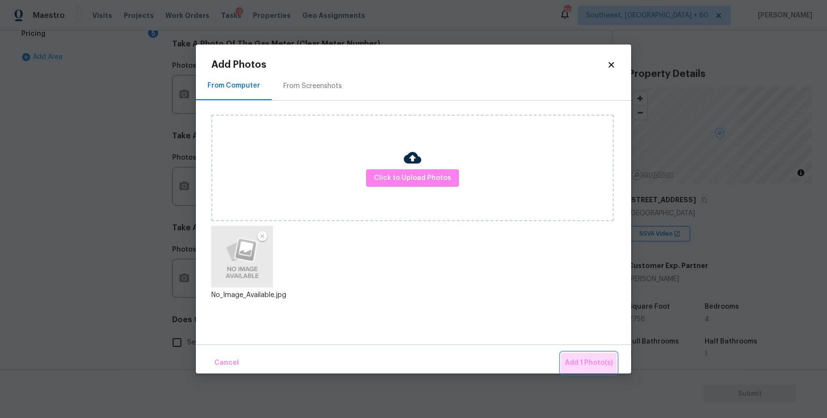
click at [595, 366] on span "Add 1 Photo(s)" at bounding box center [589, 363] width 48 height 12
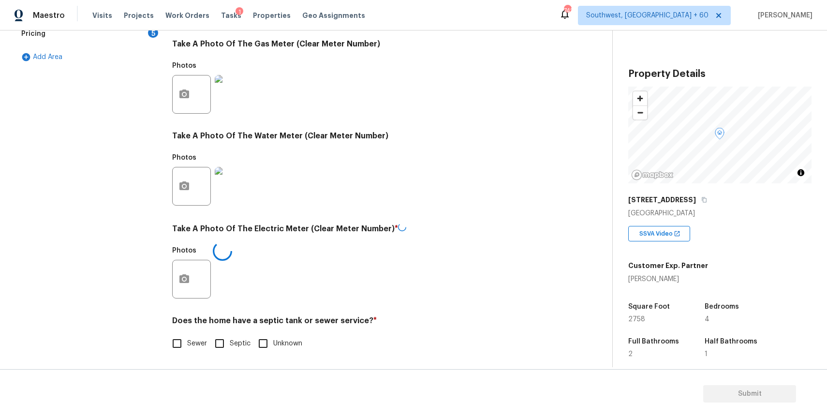
click at [179, 336] on input "Sewer" at bounding box center [177, 343] width 20 height 20
checkbox input "true"
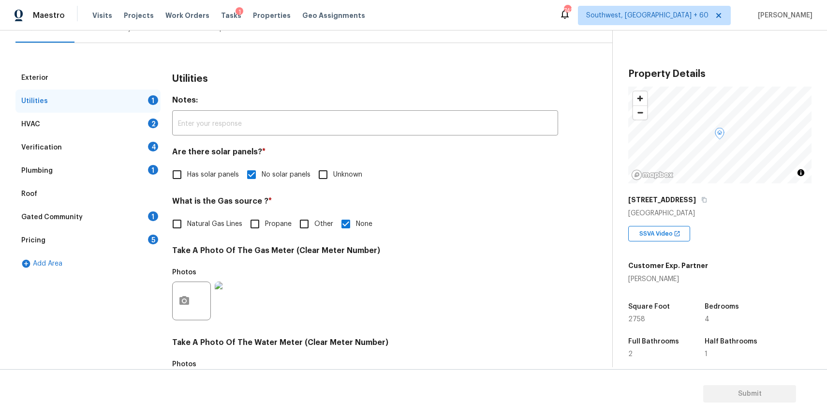
scroll to position [23, 0]
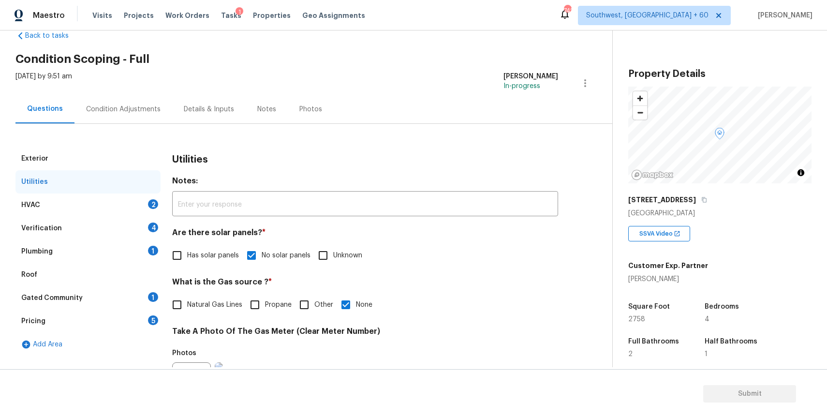
click at [118, 198] on div "HVAC 2" at bounding box center [87, 205] width 145 height 23
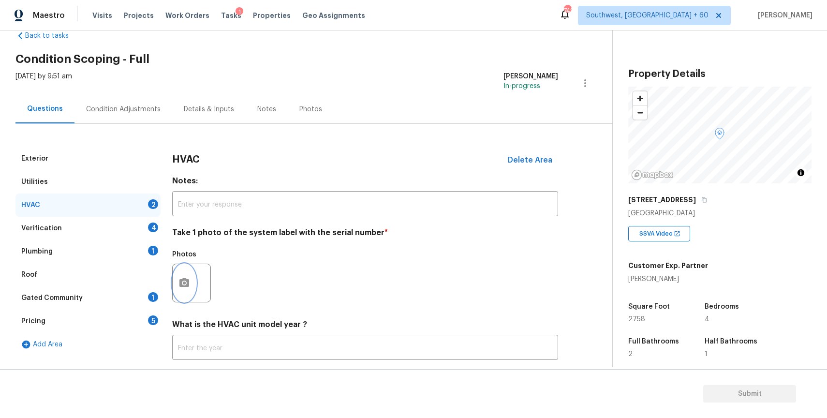
click at [181, 287] on icon "button" at bounding box center [185, 283] width 12 height 12
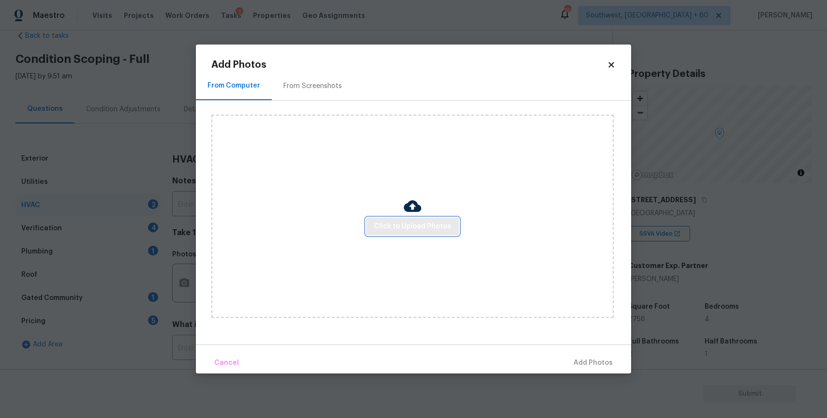
click at [440, 224] on span "Click to Upload Photos" at bounding box center [412, 227] width 77 height 12
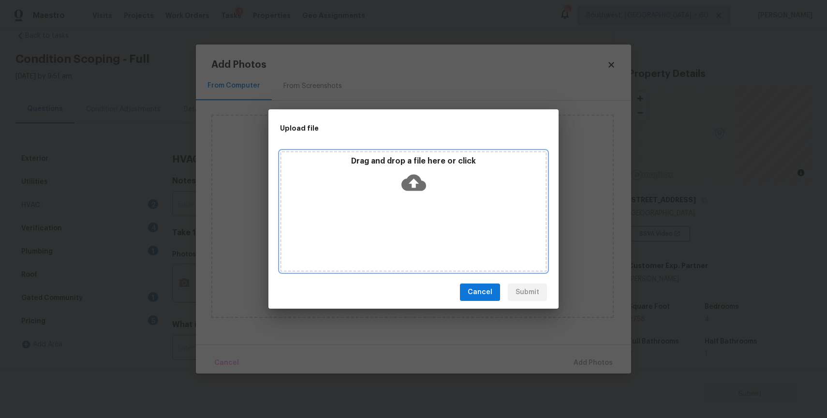
click at [440, 224] on div "Drag and drop a file here or click" at bounding box center [413, 211] width 267 height 121
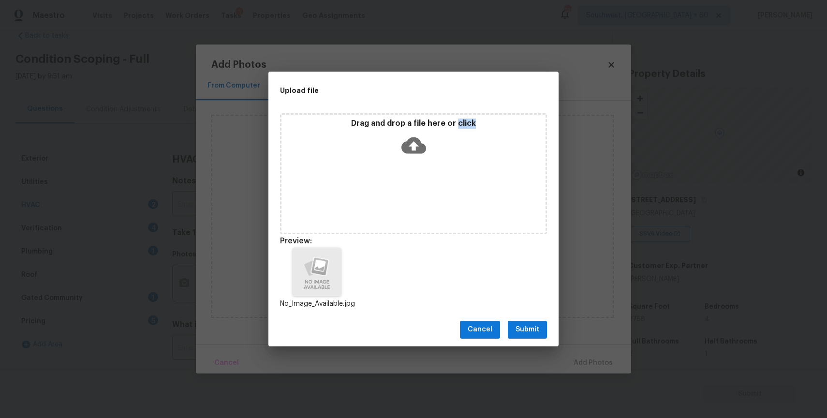
click at [537, 329] on span "Submit" at bounding box center [528, 330] width 24 height 12
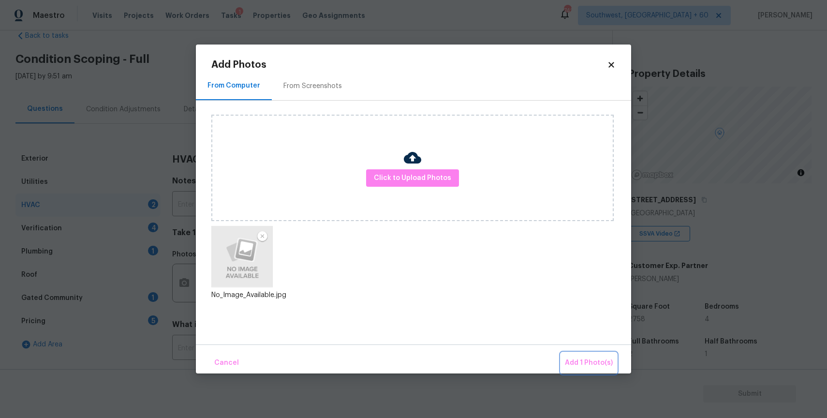
click at [577, 360] on span "Add 1 Photo(s)" at bounding box center [589, 363] width 48 height 12
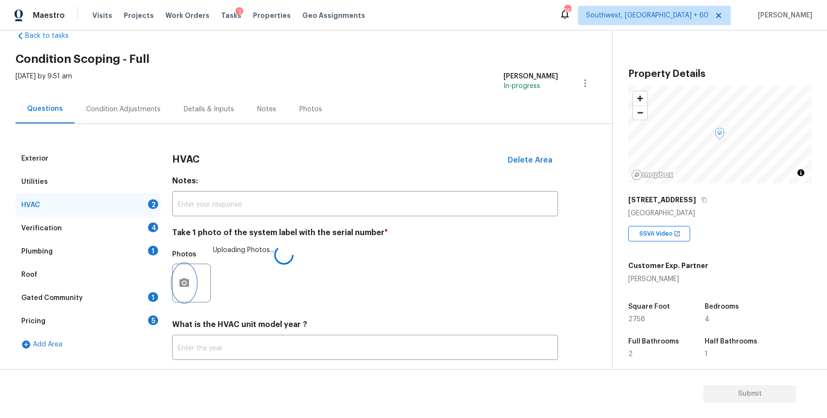
scroll to position [80, 0]
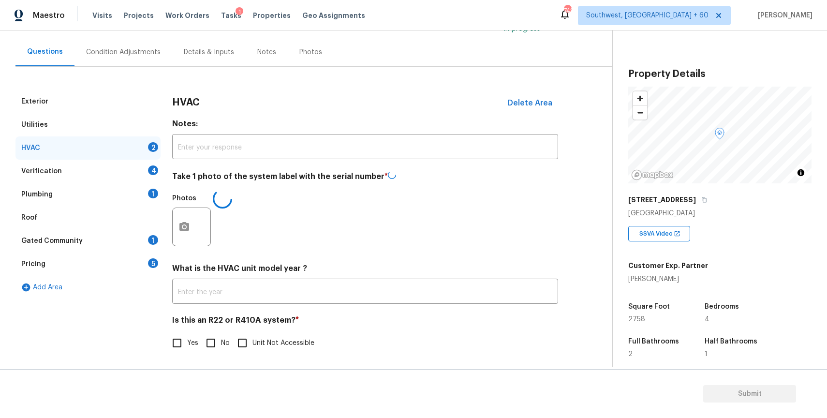
click at [201, 338] on input "No" at bounding box center [211, 343] width 20 height 20
checkbox input "true"
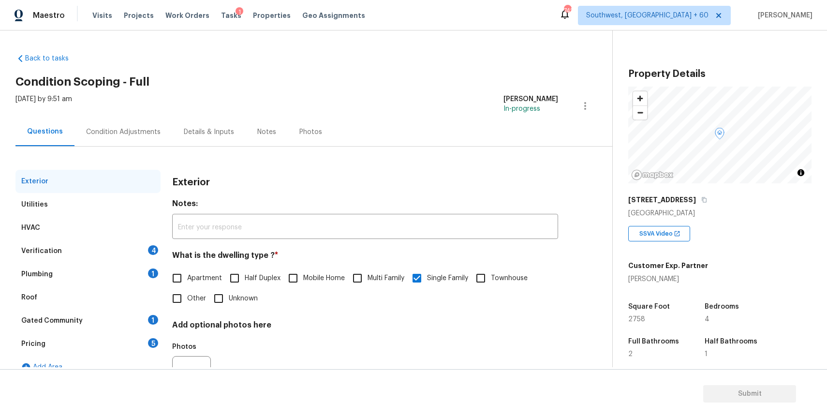
click at [108, 258] on div "Verification 4" at bounding box center [87, 250] width 145 height 23
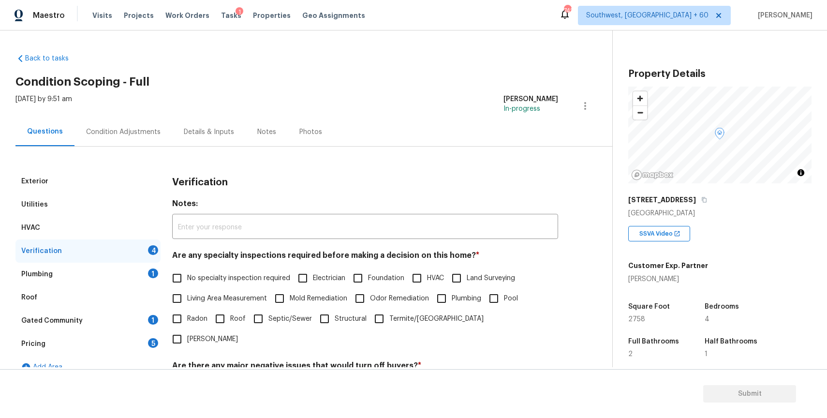
click at [255, 284] on label "No specialty inspection required" at bounding box center [228, 278] width 123 height 20
click at [187, 284] on input "No specialty inspection required" at bounding box center [177, 278] width 20 height 20
checkbox input "true"
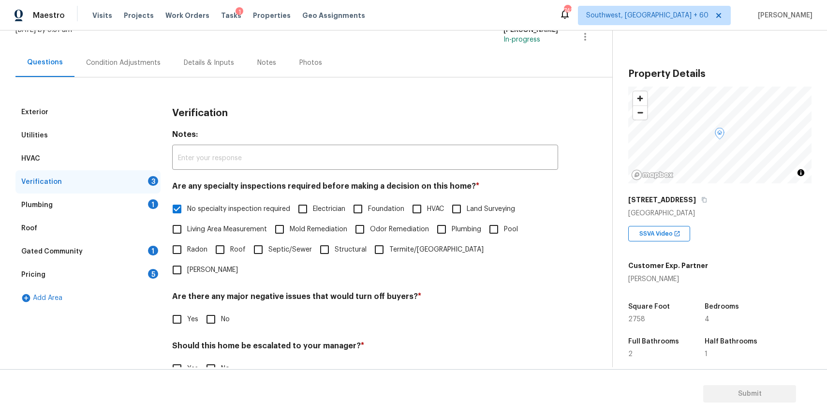
click at [212, 309] on input "No" at bounding box center [211, 319] width 20 height 20
checkbox input "true"
click at [209, 359] on input "No" at bounding box center [211, 369] width 20 height 20
checkbox input "true"
click at [129, 203] on div "Plumbing 1" at bounding box center [87, 205] width 145 height 23
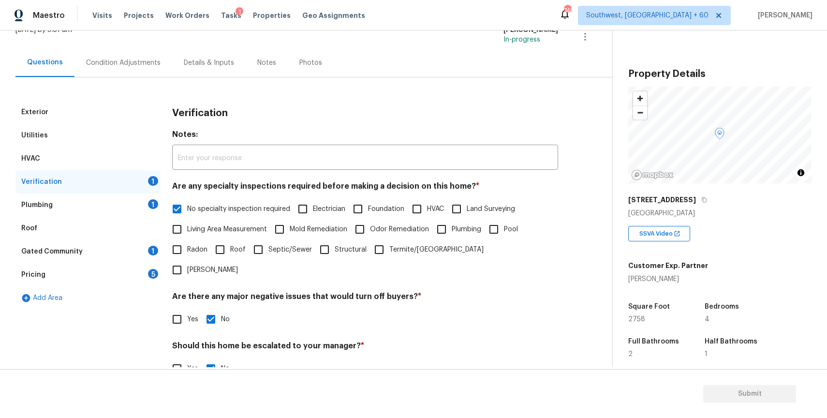
scroll to position [15, 0]
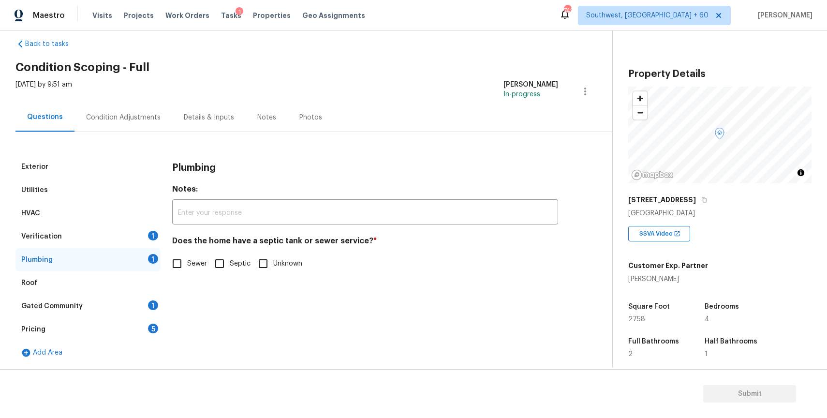
click at [145, 233] on div "Verification 1" at bounding box center [87, 236] width 145 height 23
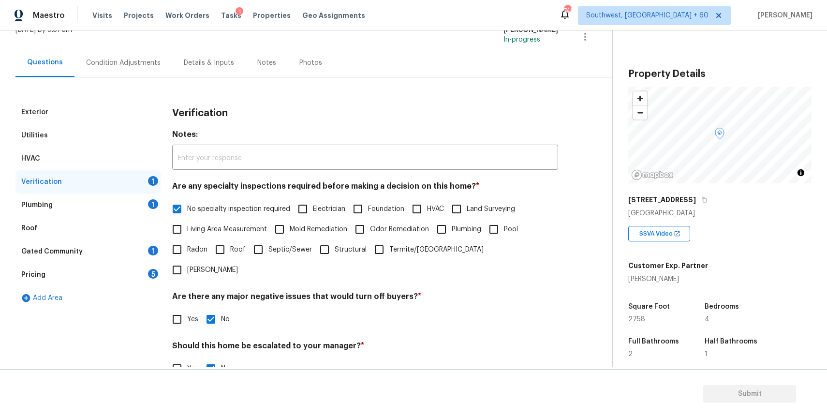
scroll to position [134, 0]
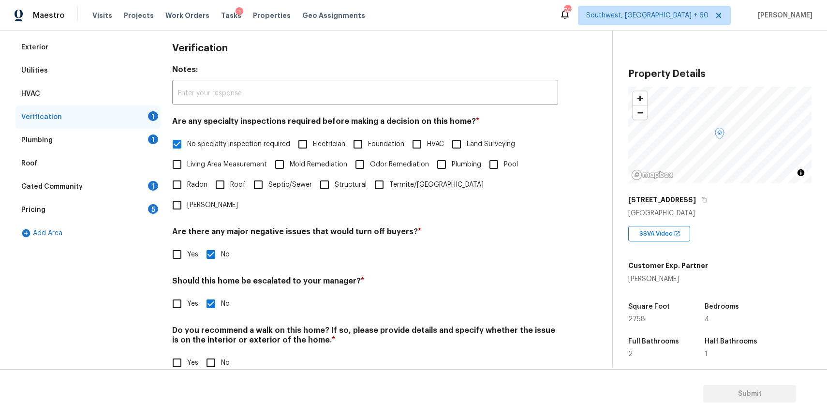
click at [219, 353] on input "No" at bounding box center [211, 363] width 20 height 20
checkbox input "true"
click at [143, 137] on div "Plumbing 1" at bounding box center [87, 140] width 145 height 23
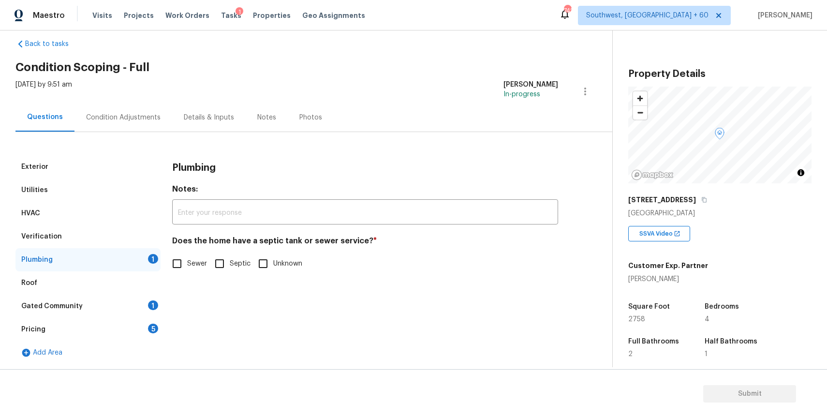
scroll to position [15, 0]
click at [175, 250] on div "Does the home have a septic tank or sewer service? * Sewer Septic Unknown" at bounding box center [365, 255] width 386 height 38
click at [181, 269] on input "Sewer" at bounding box center [177, 264] width 20 height 20
checkbox input "true"
click at [128, 312] on div "Gated Community 1" at bounding box center [87, 306] width 145 height 23
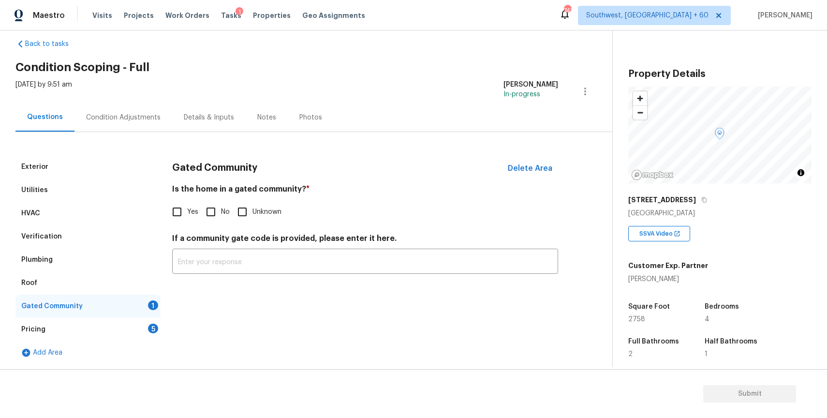
click at [205, 225] on div "Gated Community Delete Area Is the home in a gated community? * Yes No Unknown …" at bounding box center [365, 220] width 386 height 130
click at [215, 207] on input "No" at bounding box center [211, 212] width 20 height 20
checkbox input "true"
click at [151, 322] on div "Pricing 5" at bounding box center [87, 329] width 145 height 23
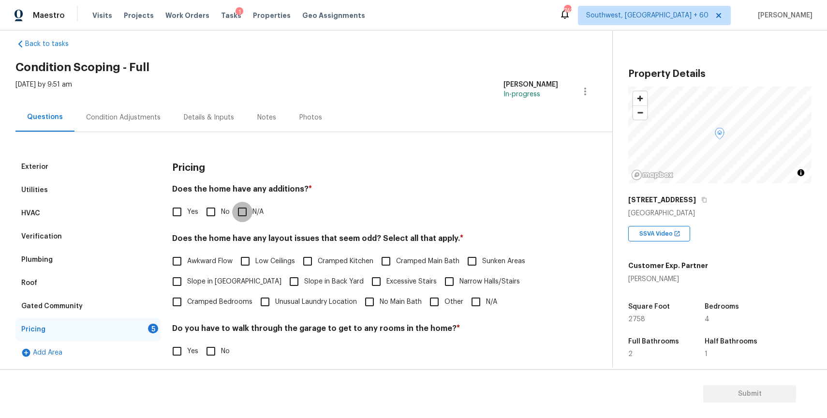
click at [249, 215] on input "N/A" at bounding box center [242, 212] width 20 height 20
checkbox input "true"
click at [475, 296] on input "N/A" at bounding box center [476, 302] width 20 height 20
checkbox input "true"
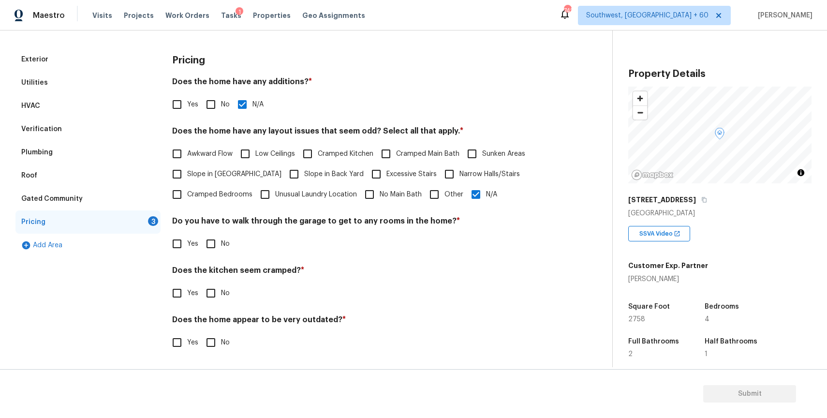
click at [207, 234] on input "No" at bounding box center [211, 244] width 20 height 20
checkbox input "true"
click at [208, 299] on input "No" at bounding box center [211, 293] width 20 height 20
checkbox input "true"
click at [206, 344] on input "No" at bounding box center [211, 342] width 20 height 20
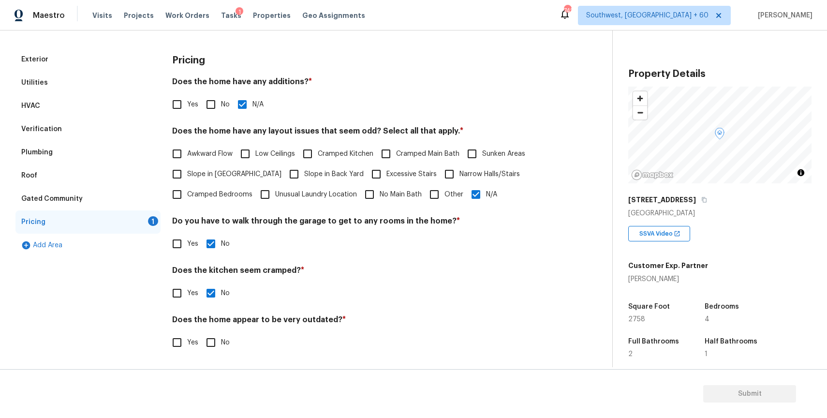
checkbox input "true"
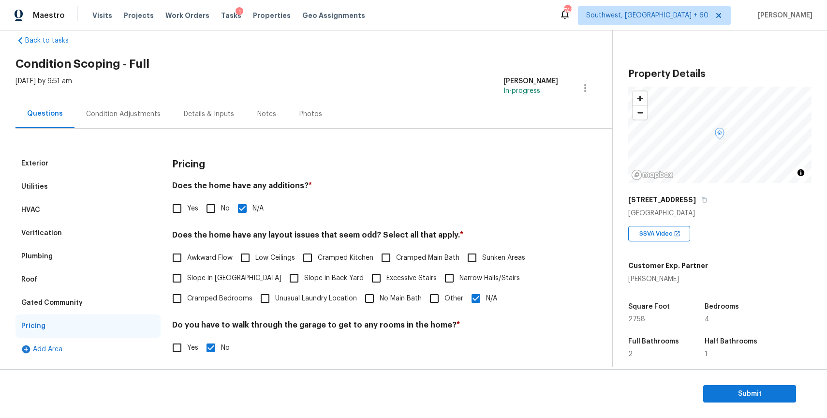
scroll to position [0, 0]
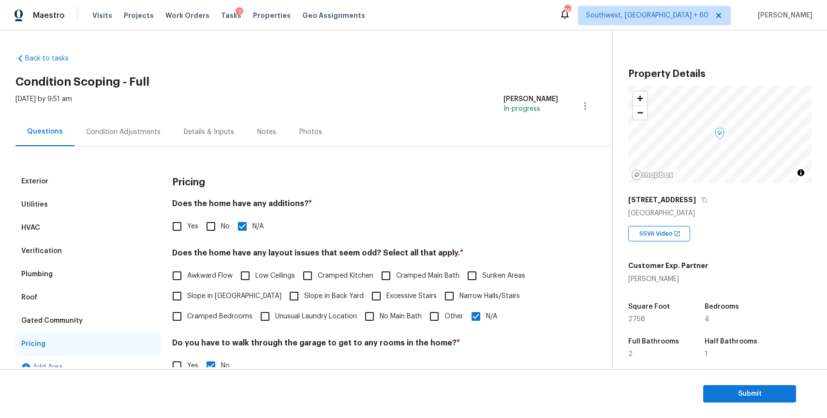
click at [125, 124] on div "Condition Adjustments" at bounding box center [124, 132] width 98 height 29
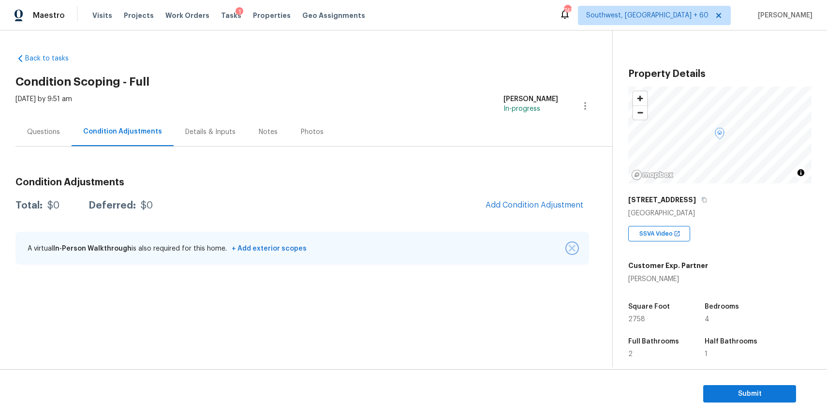
click at [574, 250] on img "button" at bounding box center [572, 248] width 7 height 7
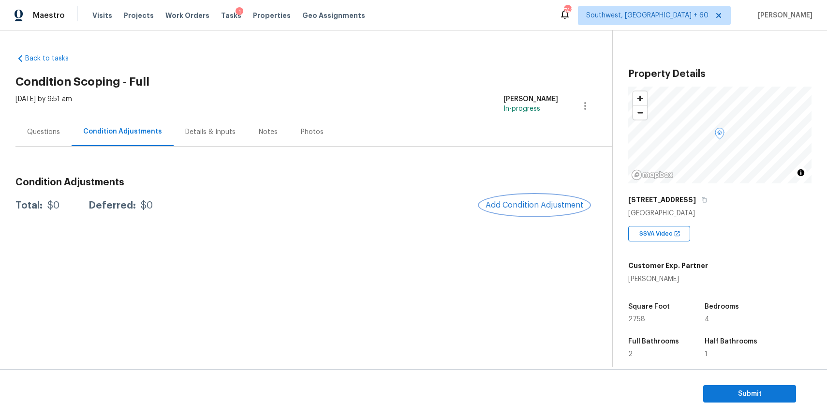
click at [550, 204] on span "Add Condition Adjustment" at bounding box center [535, 205] width 98 height 9
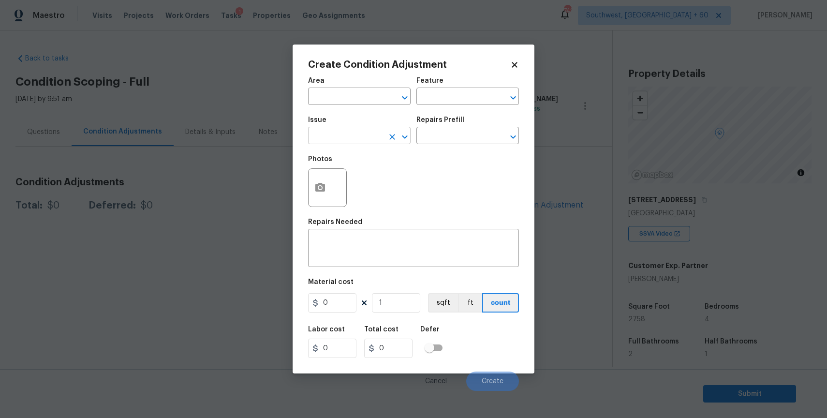
click at [340, 137] on input "text" at bounding box center [345, 136] width 75 height 15
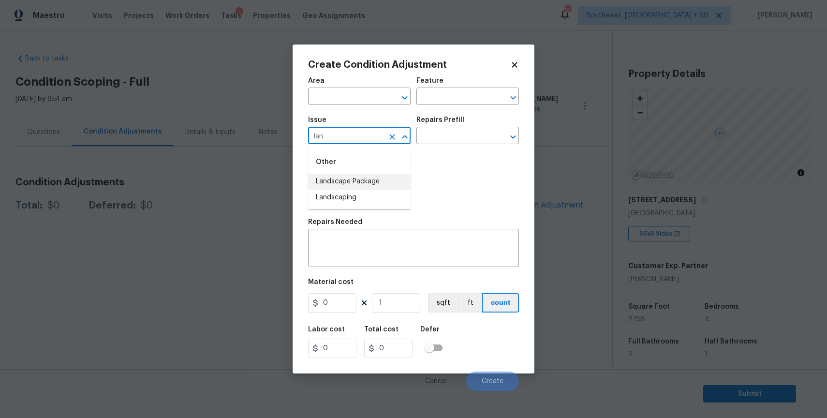
click at [388, 174] on li "Landscape Package" at bounding box center [359, 182] width 103 height 16
type input "Landscape Package"
click at [431, 141] on input "text" at bounding box center [454, 136] width 75 height 15
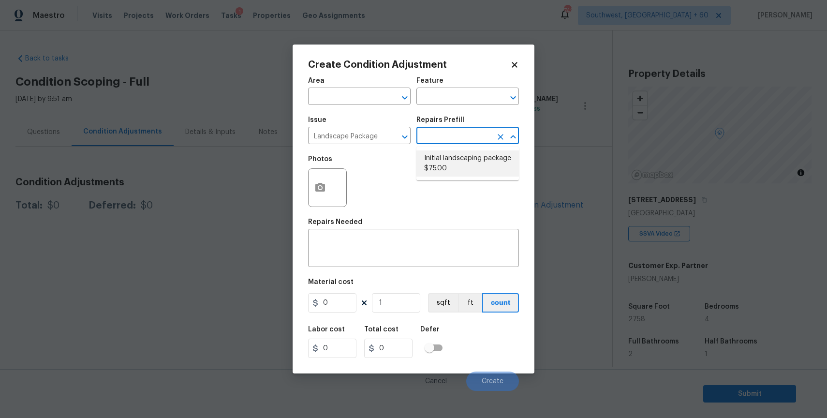
click at [451, 164] on li "Initial landscaping package $75.00" at bounding box center [468, 163] width 103 height 26
type input "Home Readiness Packages"
type textarea "Mowing of grass up to 6" in height. Mow, edge along driveways & sidewalks, trim…"
type input "75"
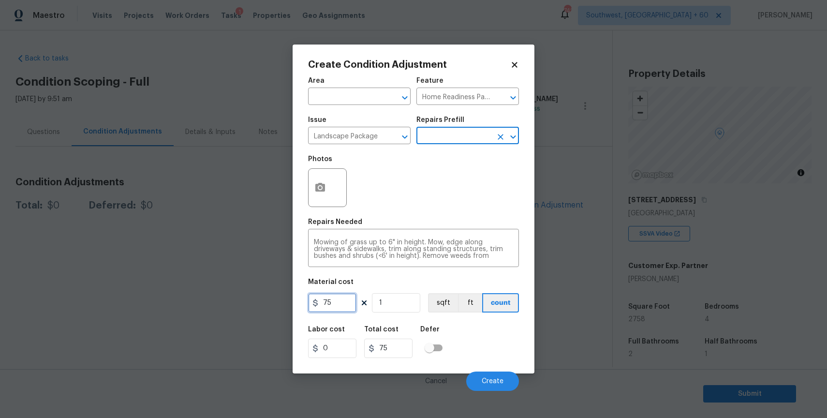
click at [322, 303] on input "75" at bounding box center [332, 302] width 48 height 19
type input "300"
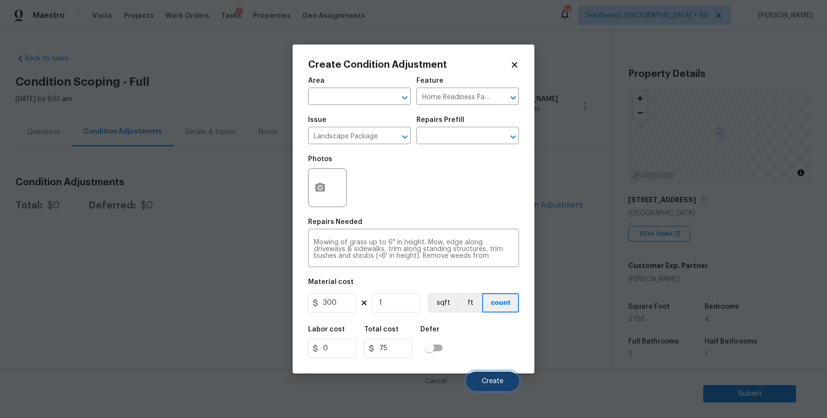
type input "300"
click at [483, 379] on span "Create" at bounding box center [493, 381] width 22 height 7
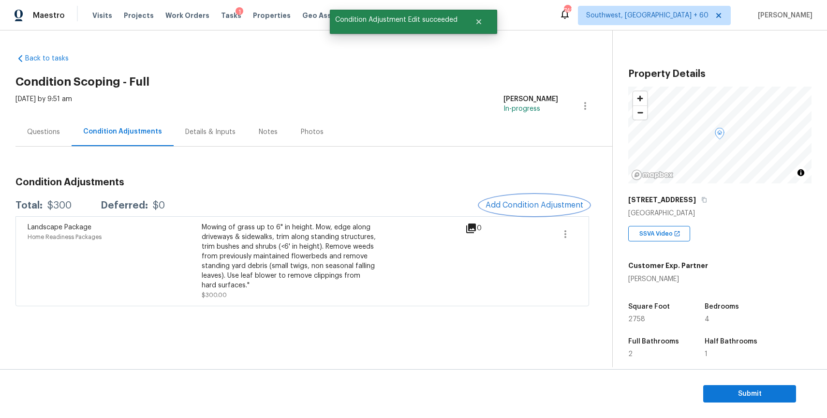
click at [543, 202] on span "Add Condition Adjustment" at bounding box center [535, 205] width 98 height 9
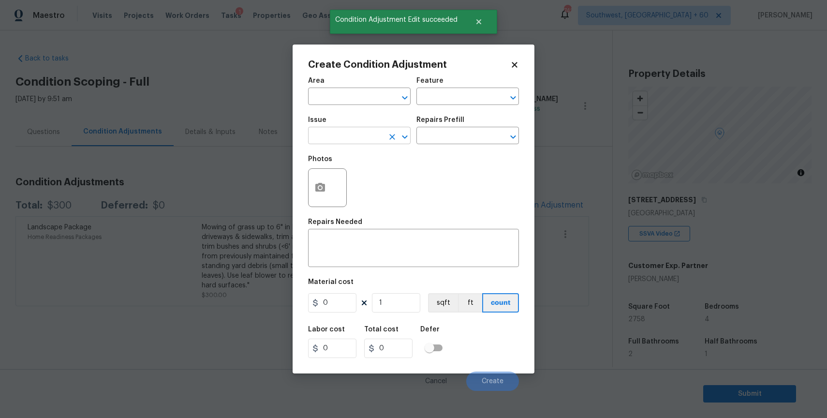
click at [313, 132] on input "text" at bounding box center [345, 136] width 75 height 15
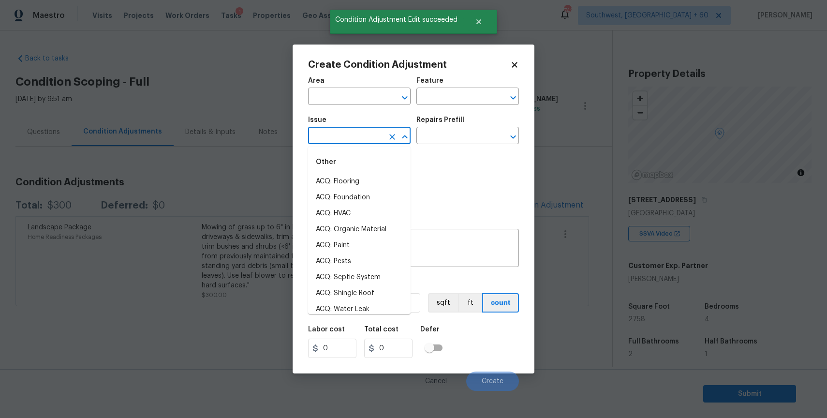
click at [334, 148] on ul "Other ACQ: Flooring ACQ: Foundation ACQ: HVAC ACQ: Organic Material ACQ: Paint …" at bounding box center [359, 230] width 103 height 167
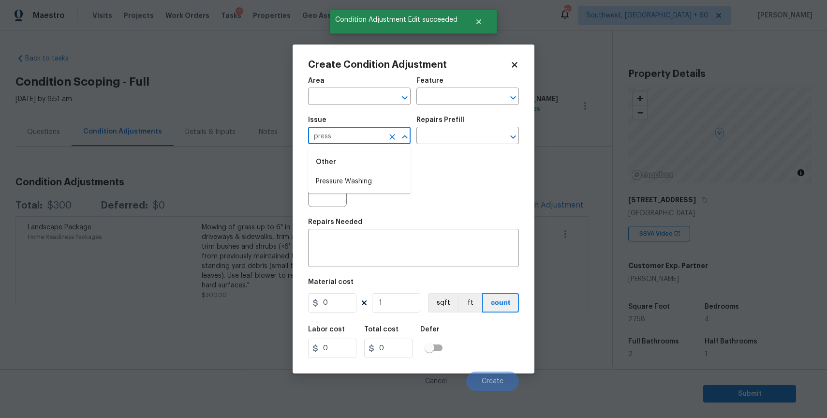
click at [369, 183] on li "Pressure Washing" at bounding box center [359, 182] width 103 height 16
type input "Pressure Washing"
click at [458, 121] on h5 "Repairs Prefill" at bounding box center [441, 120] width 48 height 7
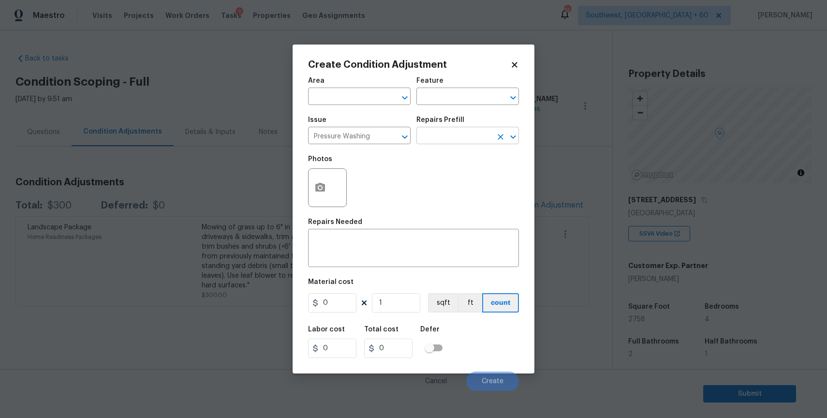
click at [460, 143] on input "text" at bounding box center [454, 136] width 75 height 15
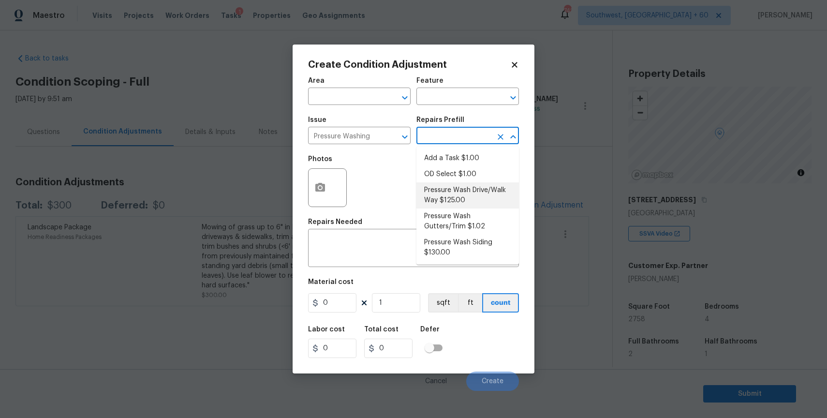
click at [476, 192] on li "Pressure Wash Drive/Walk Way $125.00" at bounding box center [468, 195] width 103 height 26
type input "Siding"
type textarea "Pressure wash the driveways/walkways as directed by the PM. Ensure that all deb…"
type input "125"
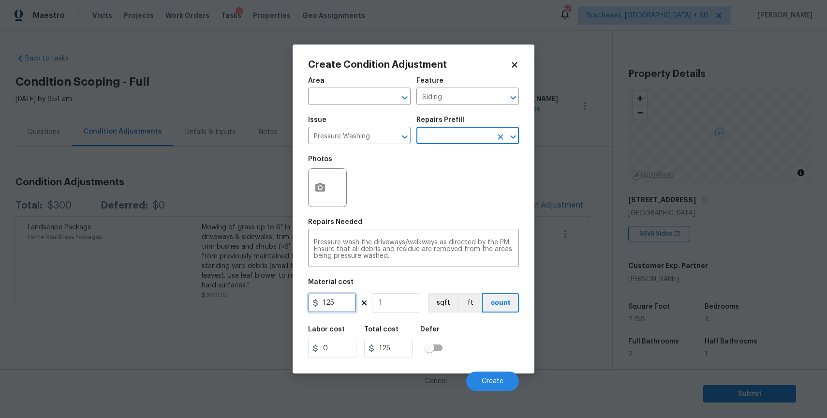
click at [326, 302] on input "125" at bounding box center [332, 302] width 48 height 19
type input "300"
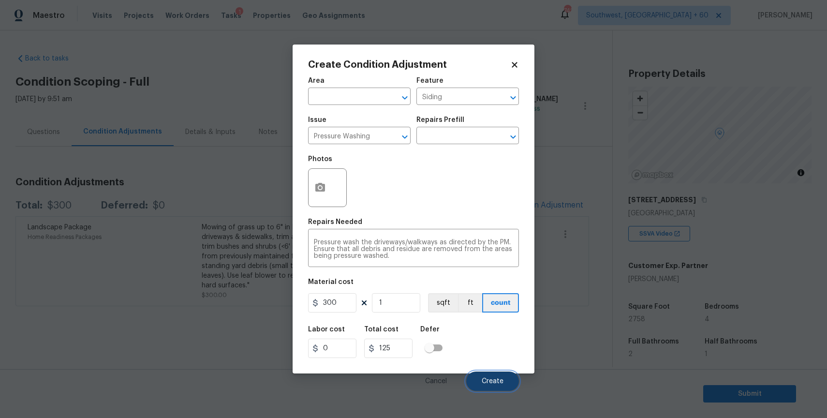
type input "300"
click at [502, 379] on span "Create" at bounding box center [493, 381] width 22 height 7
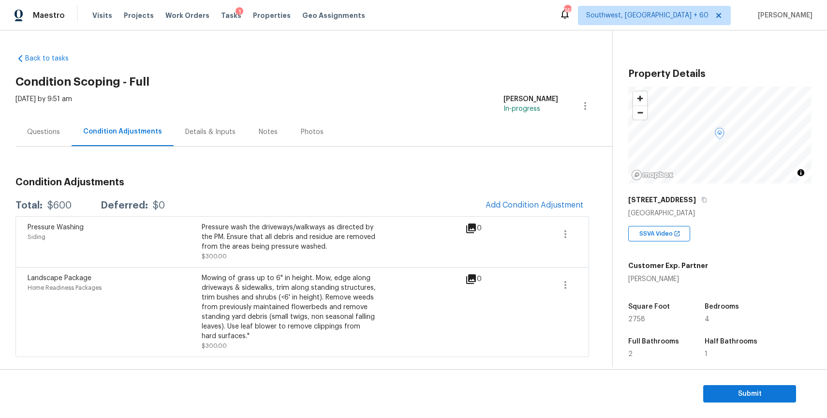
click at [468, 57] on div "Back to tasks Condition Scoping - Full [DATE] by 9:51 am [PERSON_NAME] P In-pro…" at bounding box center [313, 203] width 597 height 314
click at [557, 216] on div "Pressure Washing Siding Pressure wash the driveways/walkways as directed by the…" at bounding box center [302, 241] width 574 height 51
click at [537, 201] on span "Add Condition Adjustment" at bounding box center [535, 205] width 98 height 9
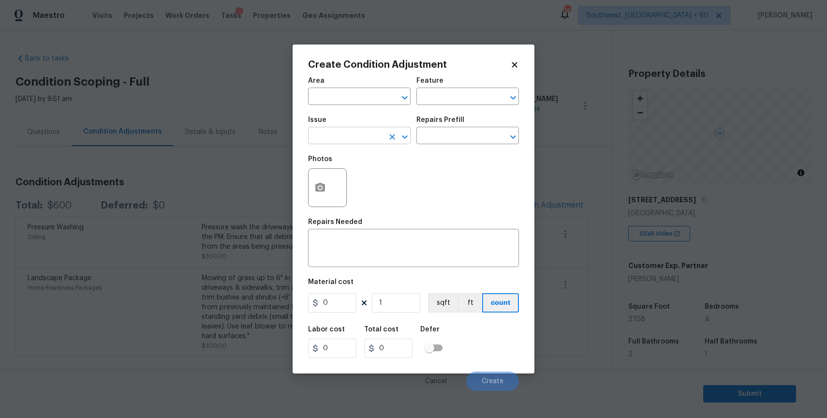
click at [369, 140] on input "text" at bounding box center [345, 136] width 75 height 15
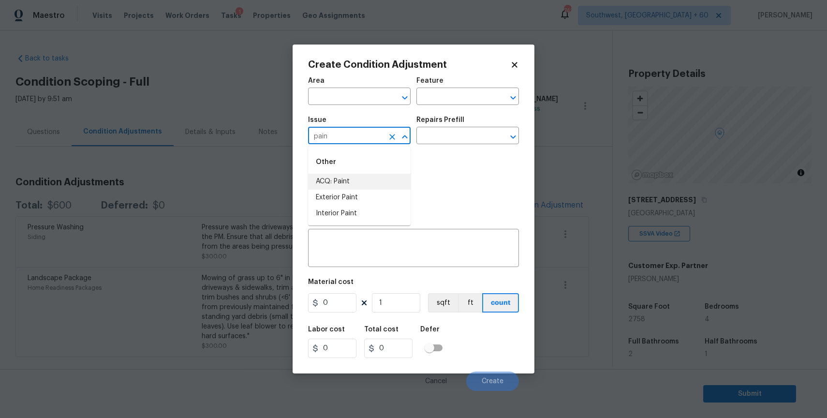
click at [359, 182] on li "ACQ: Paint" at bounding box center [359, 182] width 103 height 16
type input "ACQ: Paint"
click at [480, 134] on input "text" at bounding box center [454, 136] width 75 height 15
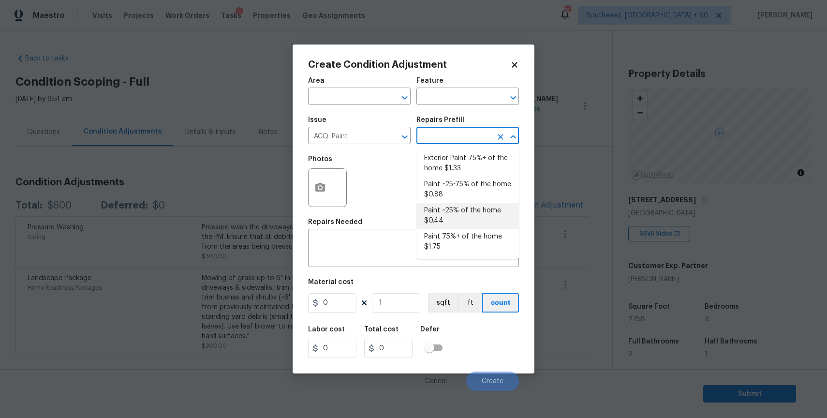
click at [473, 209] on li "Paint ~25% of the home $0.44" at bounding box center [468, 216] width 103 height 26
type input "Acquisition"
type textarea "Acquisition Scope: ~25% of the home needs interior paint"
type input "0.44"
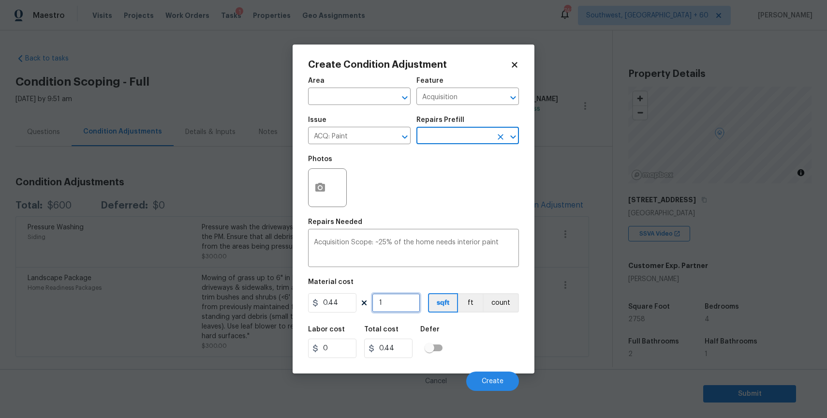
click at [393, 303] on input "1" at bounding box center [396, 302] width 48 height 19
type input "0"
type input "2"
type input "0.88"
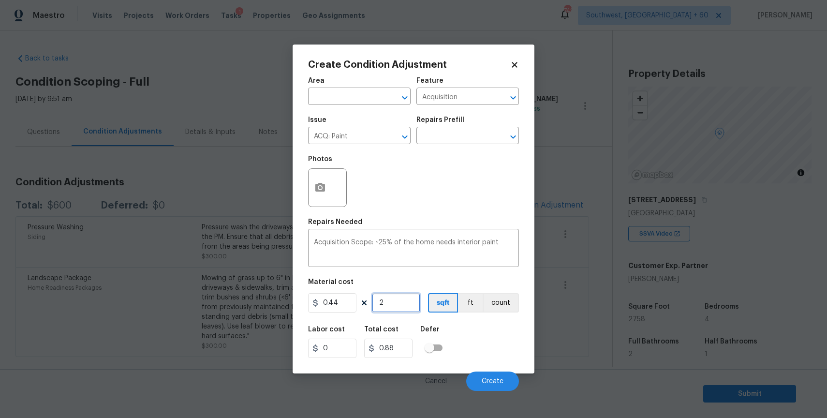
type input "27"
type input "11.88"
type input "275"
type input "121"
type input "2758"
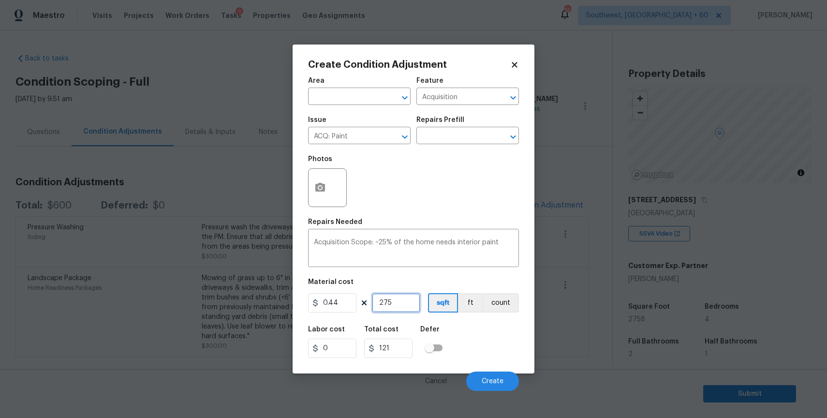
type input "1213.52"
type input "2758"
click at [498, 383] on span "Create" at bounding box center [493, 381] width 22 height 7
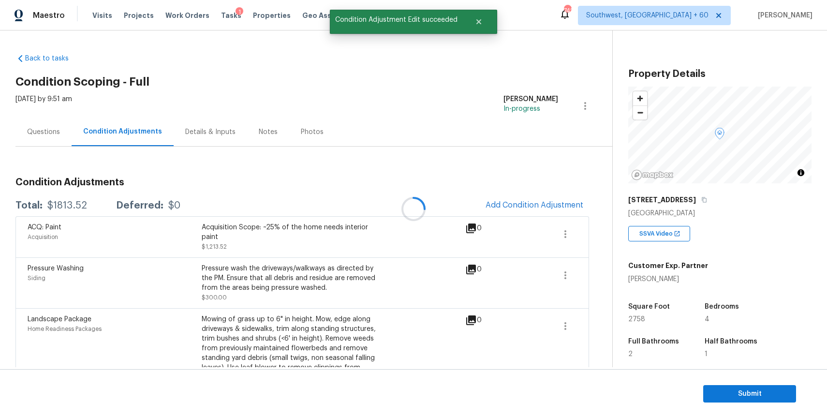
click at [541, 201] on div at bounding box center [413, 209] width 827 height 418
click at [523, 203] on span "Add Condition Adjustment" at bounding box center [535, 205] width 98 height 9
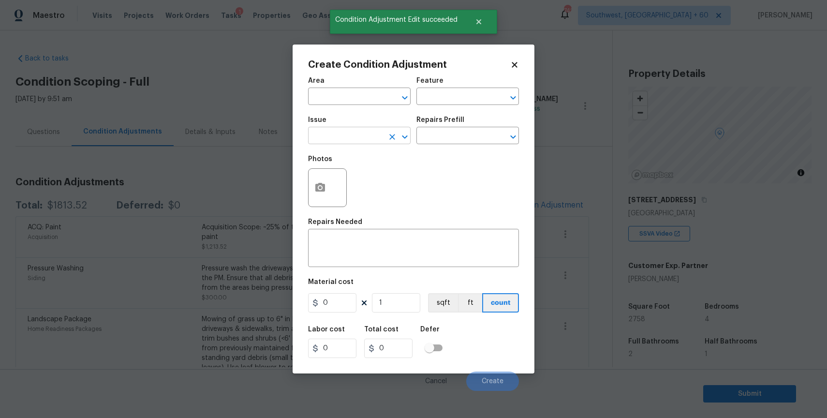
click at [335, 135] on input "text" at bounding box center [345, 136] width 75 height 15
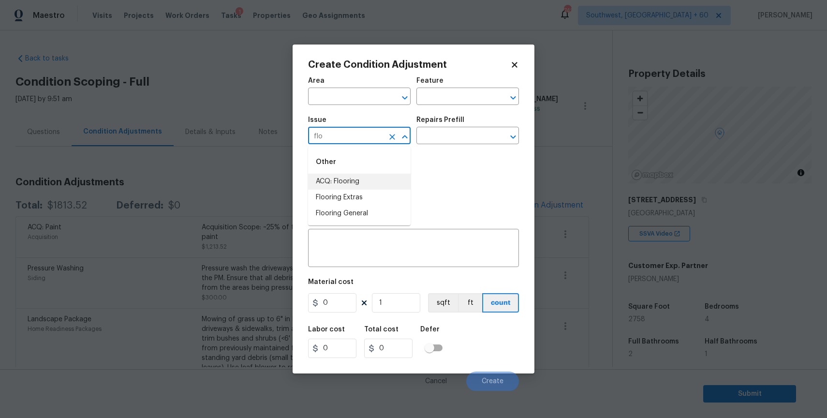
click at [371, 185] on li "ACQ: Flooring" at bounding box center [359, 182] width 103 height 16
type input "ACQ: Flooring"
click at [435, 138] on input "text" at bounding box center [454, 136] width 75 height 15
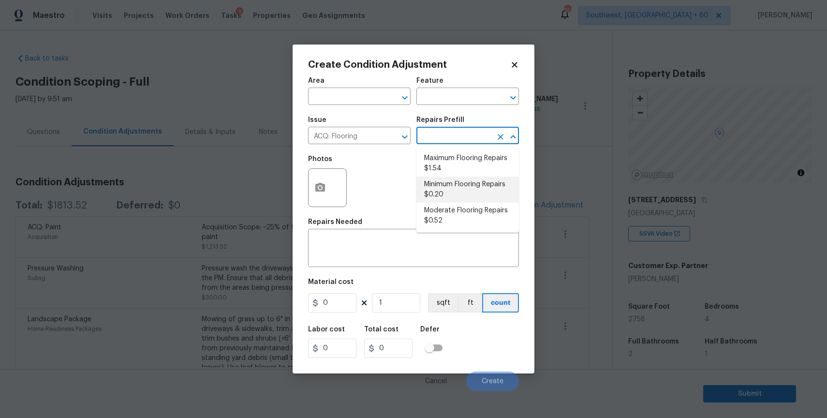
click at [456, 180] on li "Minimum Flooring Repairs $0.20" at bounding box center [468, 190] width 103 height 26
type input "Acquisition"
type textarea "Acquisition Scope: Minimum flooring repairs"
type input "0.2"
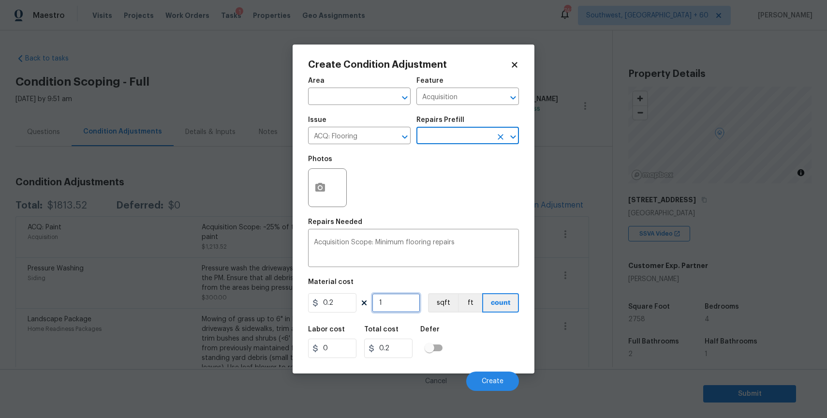
click at [402, 307] on input "1" at bounding box center [396, 302] width 48 height 19
type input "2"
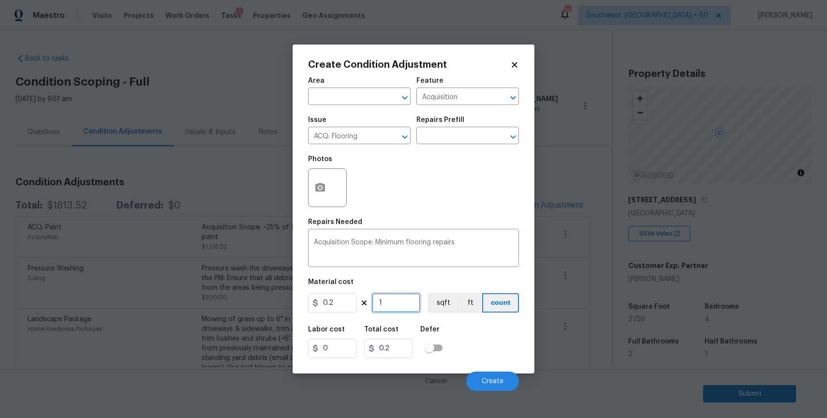
type input "0.4"
type input "27"
type input "5.4"
type input "275"
type input "55"
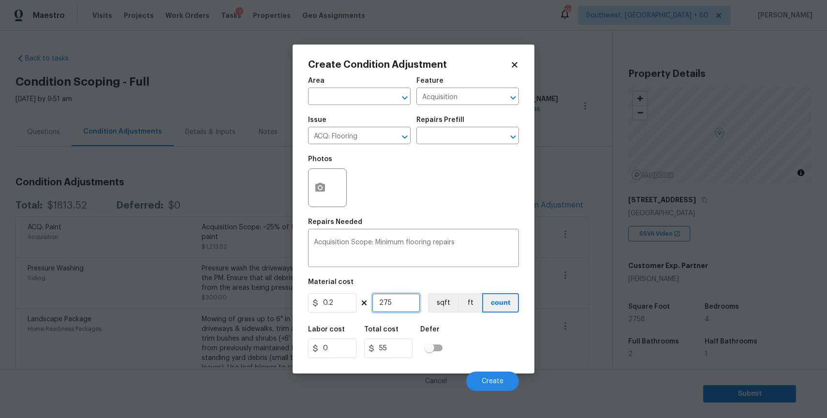
type input "2758"
type input "551.6"
type input "2758"
click at [499, 380] on span "Create" at bounding box center [493, 381] width 22 height 7
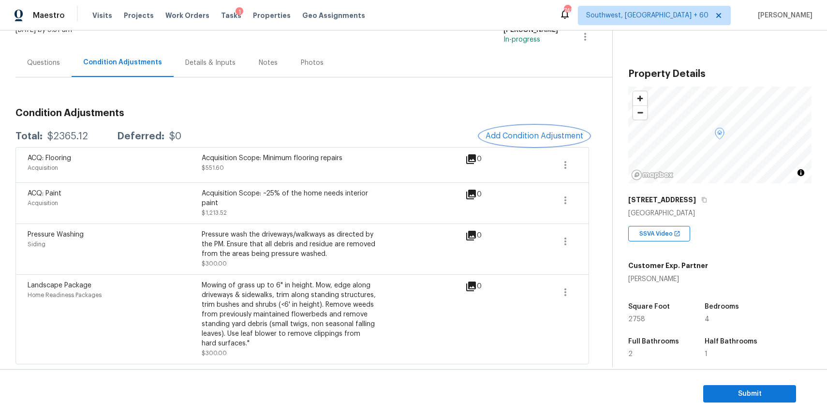
scroll to position [58, 0]
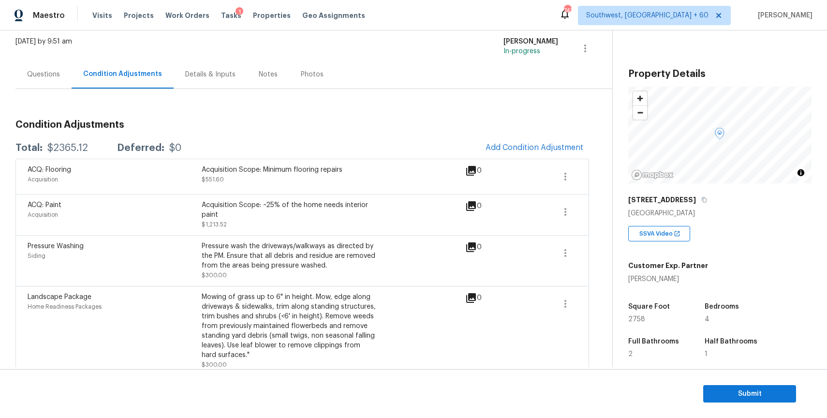
click at [55, 76] on div "Questions" at bounding box center [43, 75] width 33 height 10
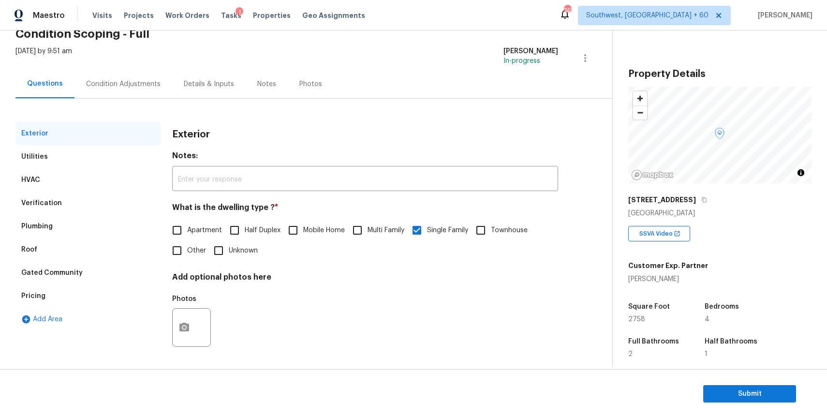
click at [138, 87] on div "Condition Adjustments" at bounding box center [123, 84] width 75 height 10
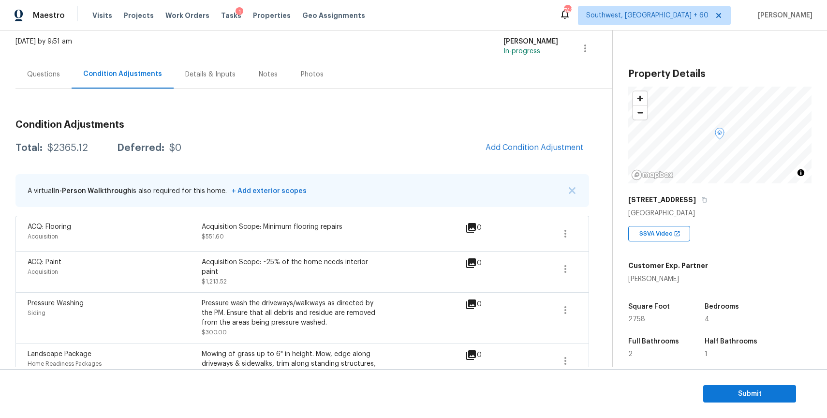
click at [60, 151] on div "$2365.12" at bounding box center [67, 148] width 41 height 10
copy div "$2365.12"
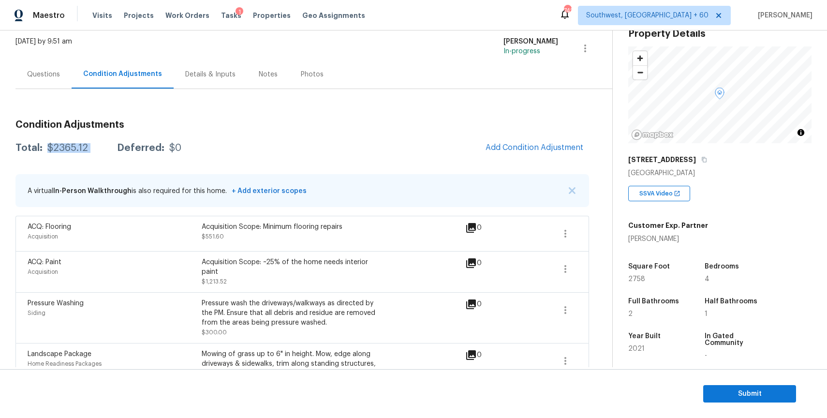
click at [39, 88] on div "Questions Condition Adjustments Details & Inputs Notes Photos" at bounding box center [313, 74] width 597 height 29
click at [62, 81] on div "Questions" at bounding box center [43, 74] width 56 height 29
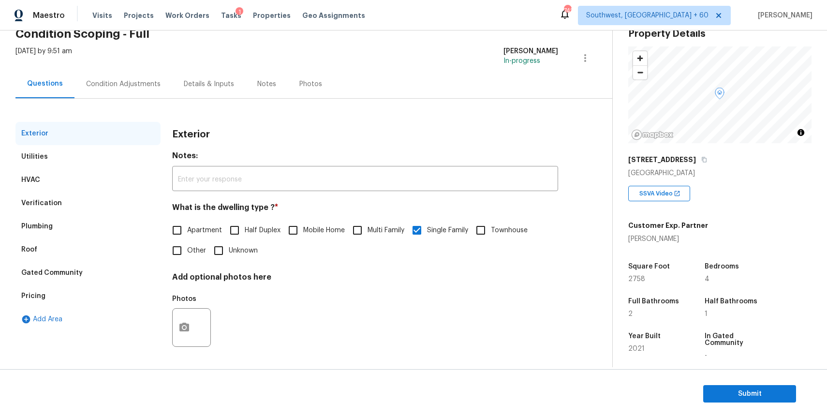
click at [100, 189] on div "HVAC" at bounding box center [87, 179] width 145 height 23
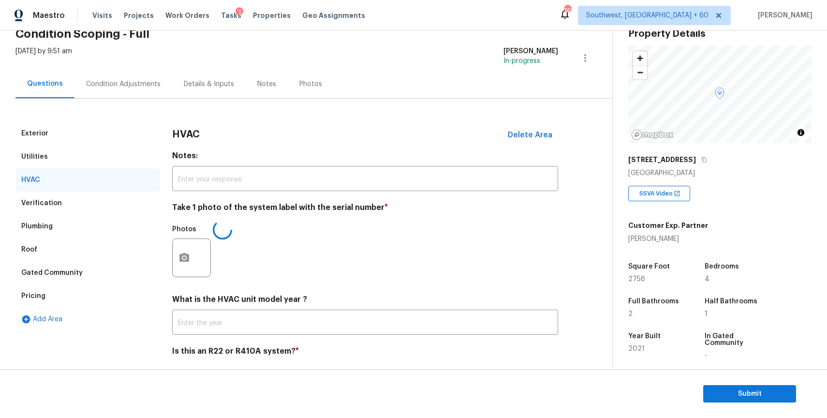
scroll to position [58, 0]
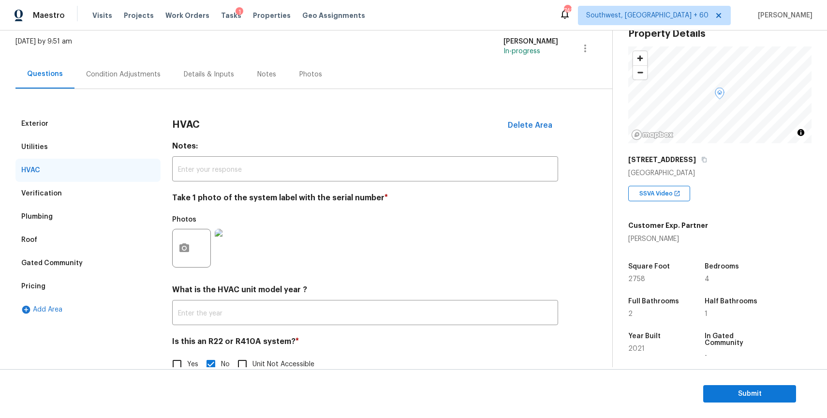
click at [76, 303] on div "Add Area" at bounding box center [87, 309] width 145 height 23
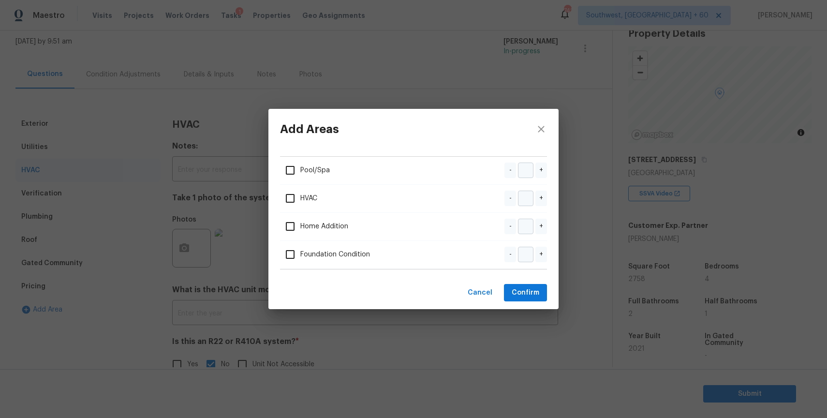
click at [104, 292] on div "Add Areas Pool/Spa - + HVAC - + Home Addition - + Foundation Condition - + Canc…" at bounding box center [413, 209] width 827 height 418
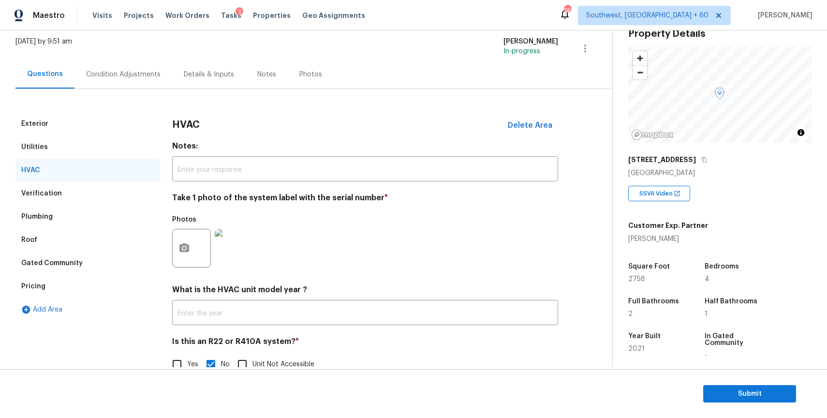
click at [109, 288] on div "Pricing" at bounding box center [87, 286] width 145 height 23
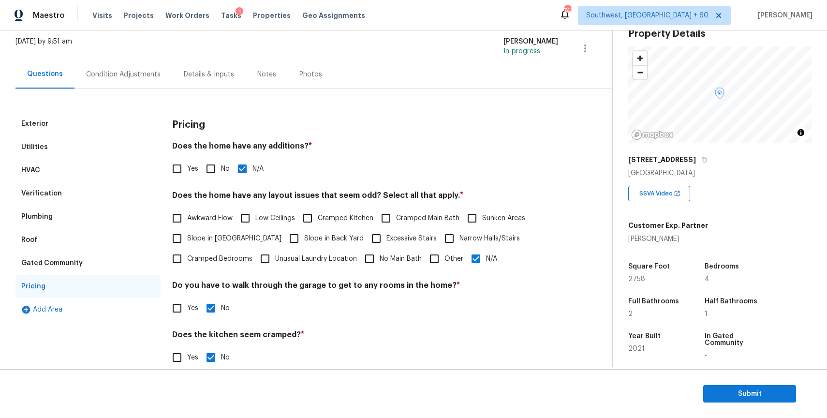
click at [227, 236] on span "Slope in [GEOGRAPHIC_DATA]" at bounding box center [234, 239] width 94 height 10
click at [187, 236] on input "Slope in [GEOGRAPHIC_DATA]" at bounding box center [177, 238] width 20 height 20
checkbox input "true"
click at [466, 153] on h4 "Does the home have any additions? *" at bounding box center [365, 148] width 386 height 14
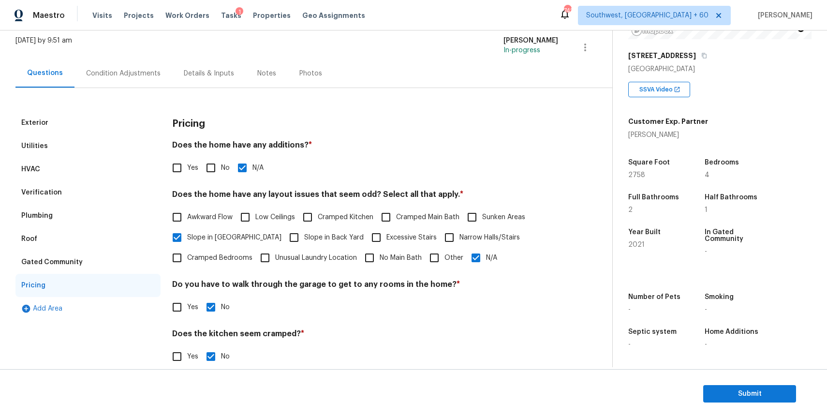
scroll to position [0, 0]
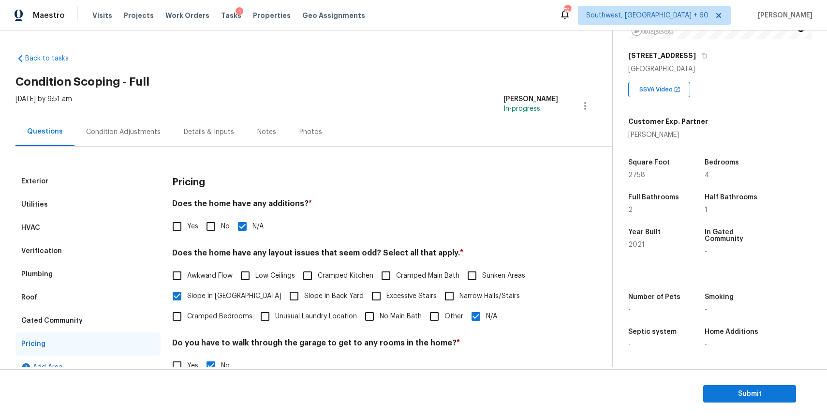
click at [137, 134] on div "Condition Adjustments" at bounding box center [123, 132] width 75 height 10
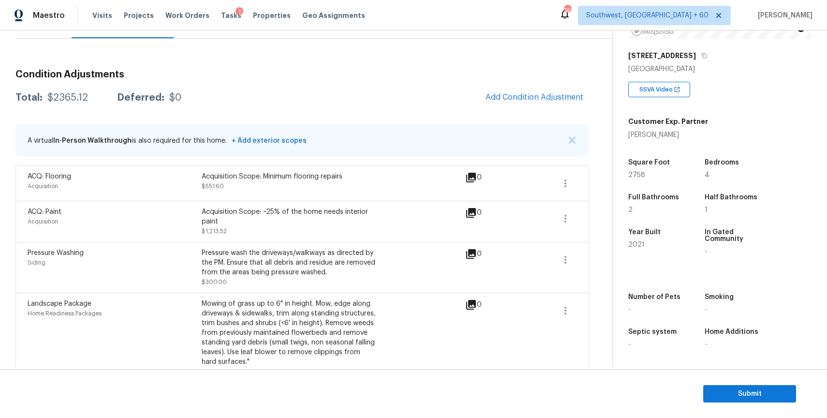
scroll to position [127, 0]
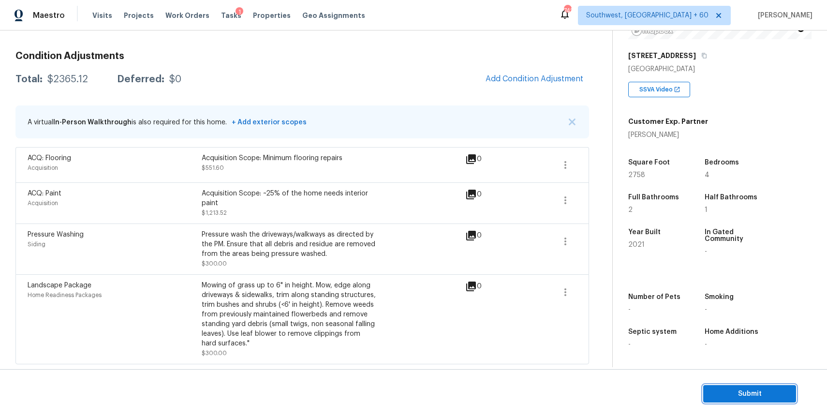
click at [752, 392] on span "Submit" at bounding box center [749, 394] width 77 height 12
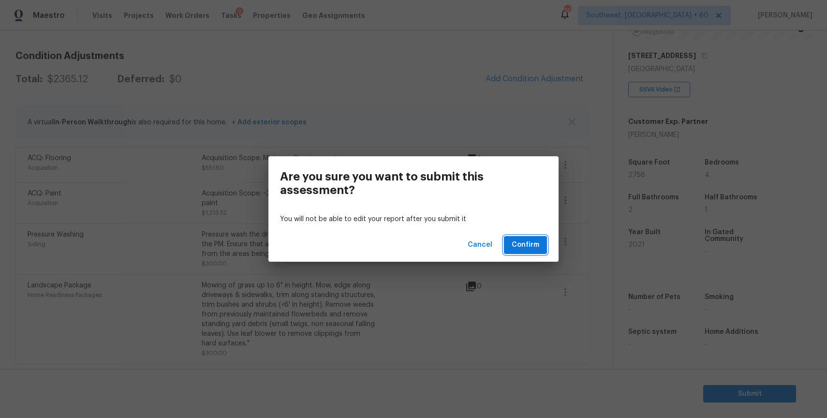
click at [532, 244] on span "Confirm" at bounding box center [526, 245] width 28 height 12
